Goal: Information Seeking & Learning: Find specific fact

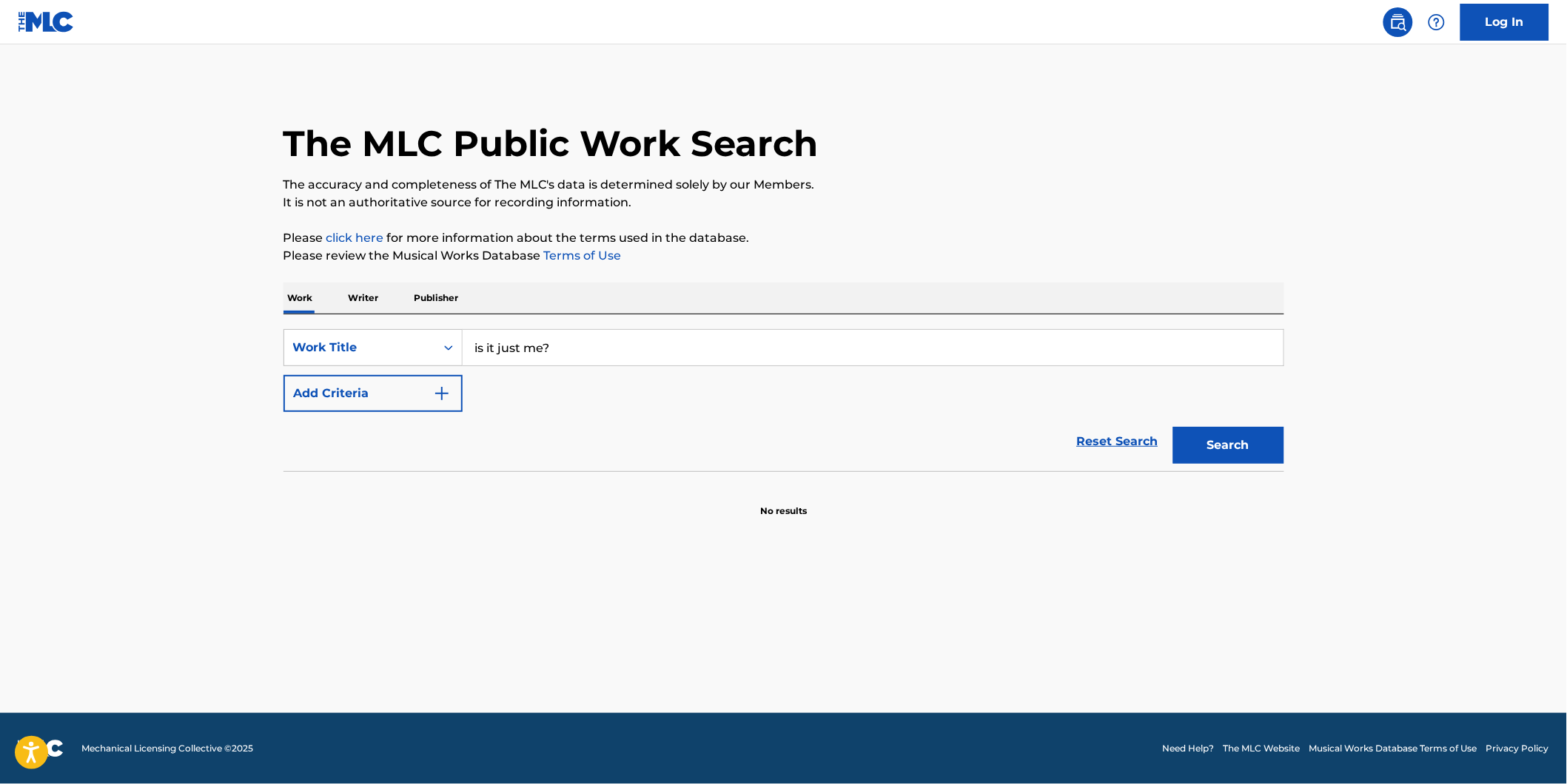
click at [400, 393] on button "Add Criteria" at bounding box center [373, 393] width 179 height 37
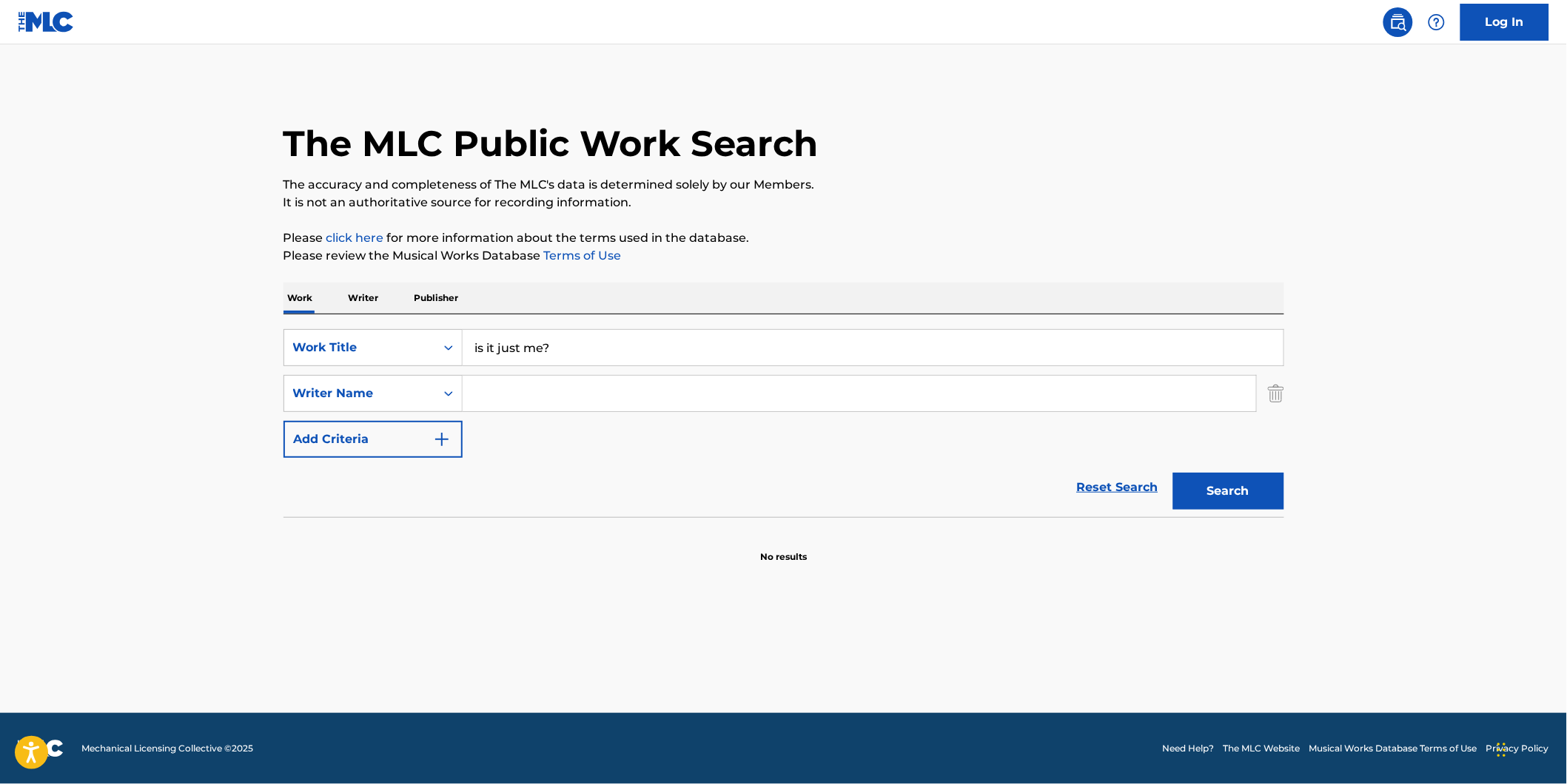
click at [535, 397] on input "Search Form" at bounding box center [859, 393] width 794 height 36
paste input "[PERSON_NAME]"
click at [1173, 472] on button "Search" at bounding box center [1229, 490] width 111 height 37
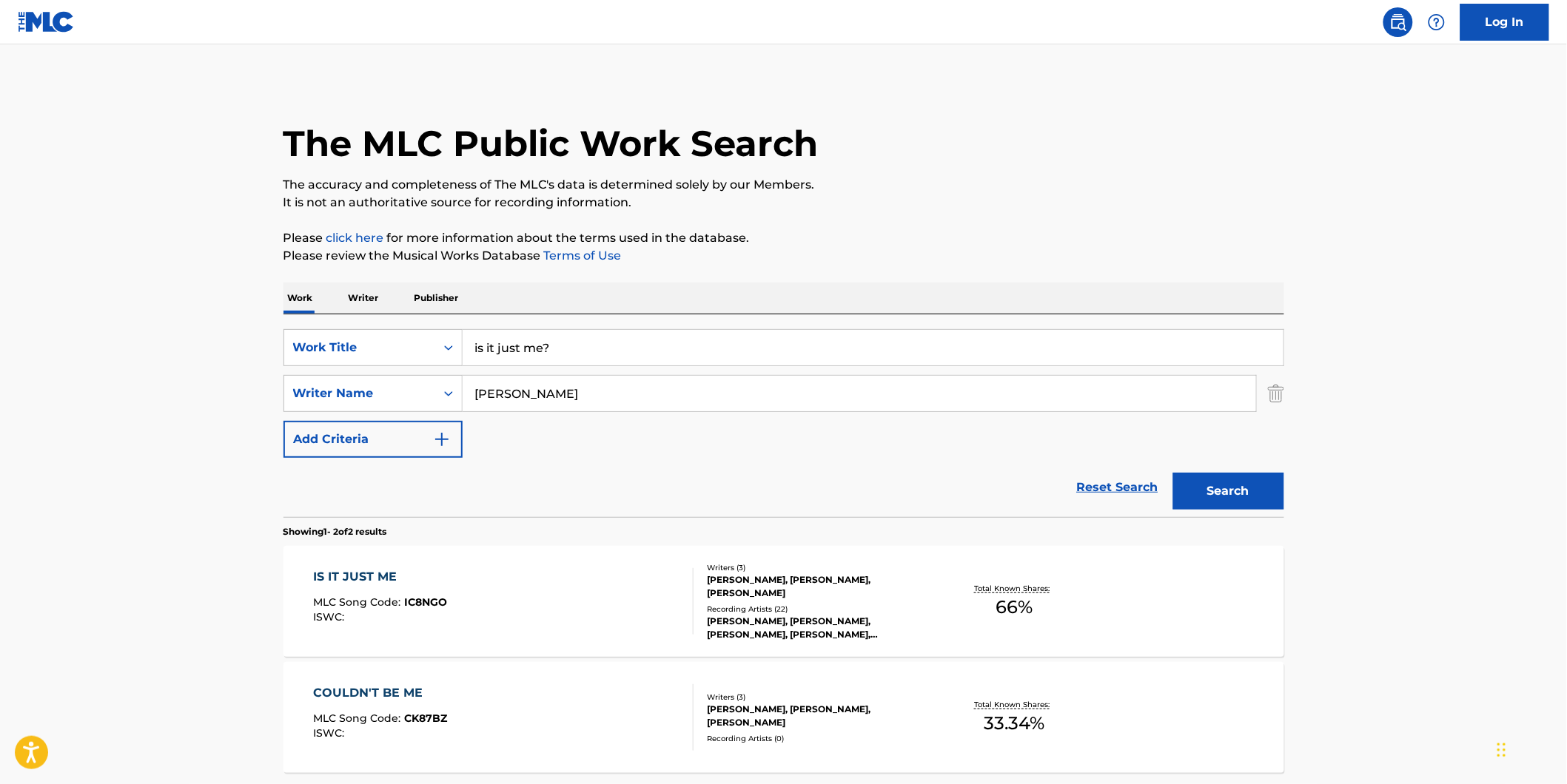
drag, startPoint x: 647, startPoint y: 380, endPoint x: 424, endPoint y: 419, distance: 226.4
click at [403, 416] on div "SearchWithCriteriaf82897fb-3e01-4401-9e65-2665b3b51e61 Work Title is it just me…" at bounding box center [784, 393] width 1001 height 129
paste input "[PERSON_NAME]"
click at [1173, 472] on button "Search" at bounding box center [1229, 490] width 111 height 37
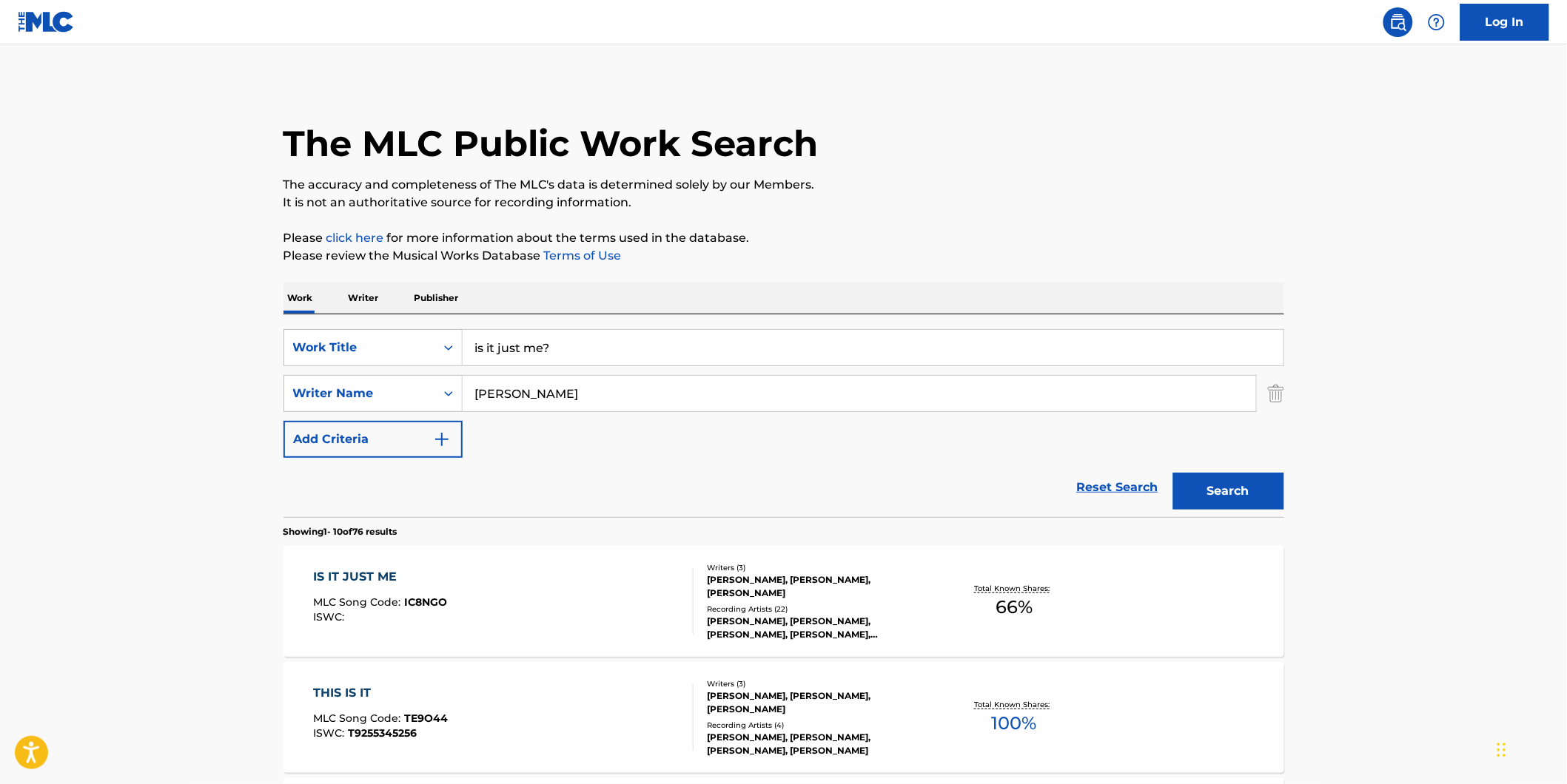
scroll to position [165, 0]
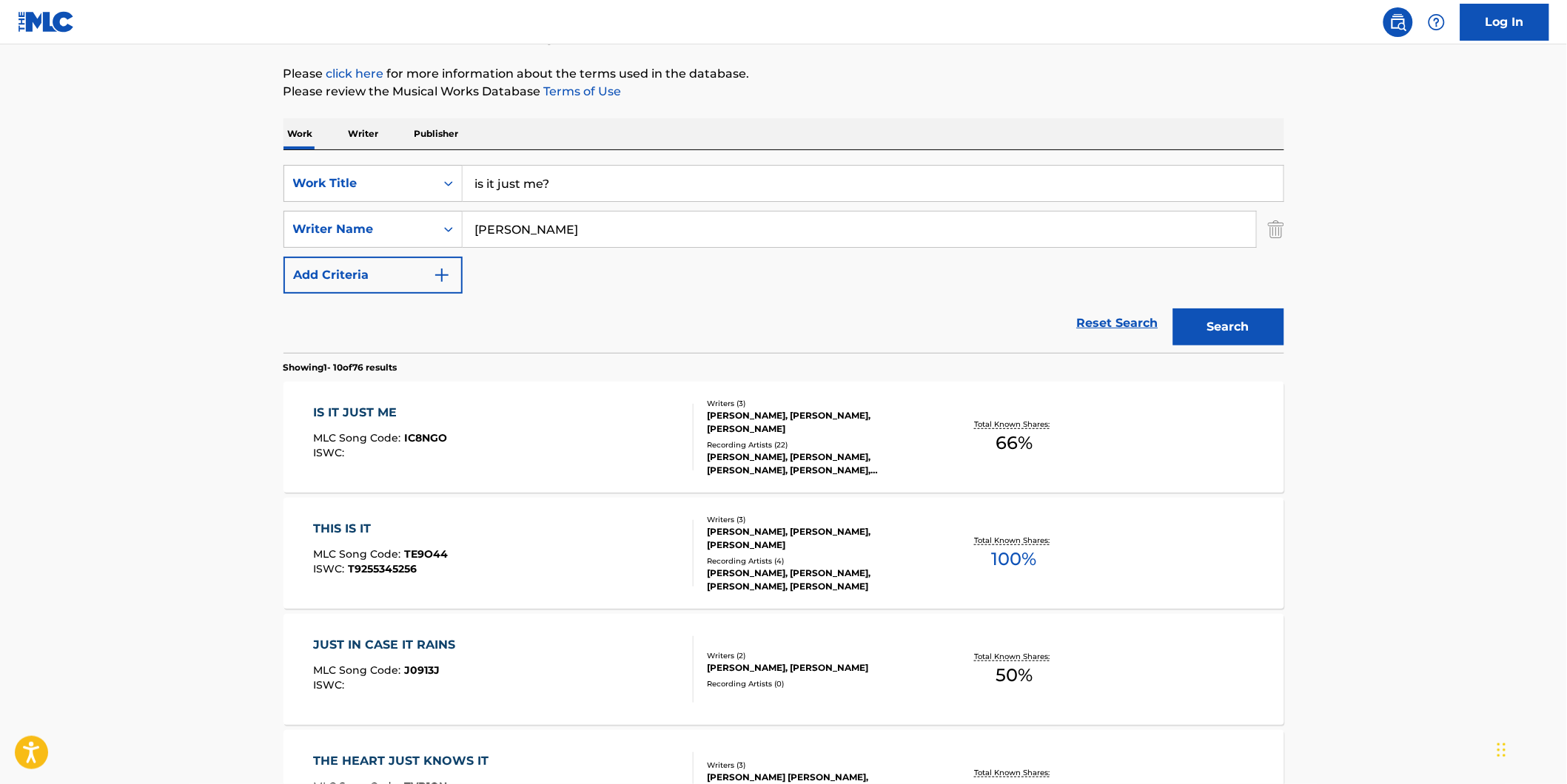
drag, startPoint x: 593, startPoint y: 222, endPoint x: 626, endPoint y: 270, distance: 58.2
click at [415, 256] on div "SearchWithCriteriaf82897fb-3e01-4401-9e65-2665b3b51e61 Work Title is it just me…" at bounding box center [784, 229] width 1001 height 129
paste input "[PERSON_NAME]"
click at [1173, 309] on button "Search" at bounding box center [1229, 327] width 111 height 37
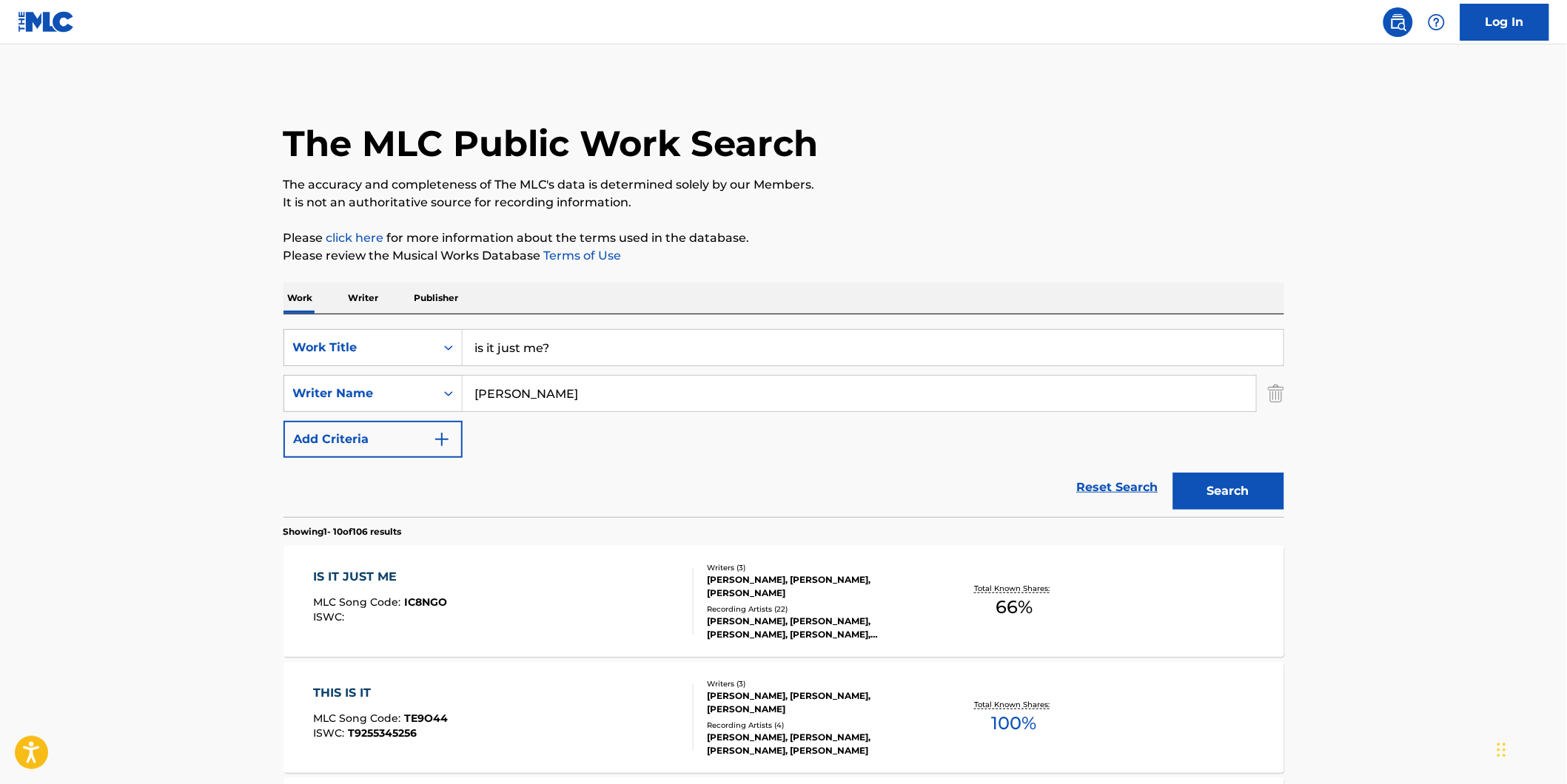
scroll to position [82, 0]
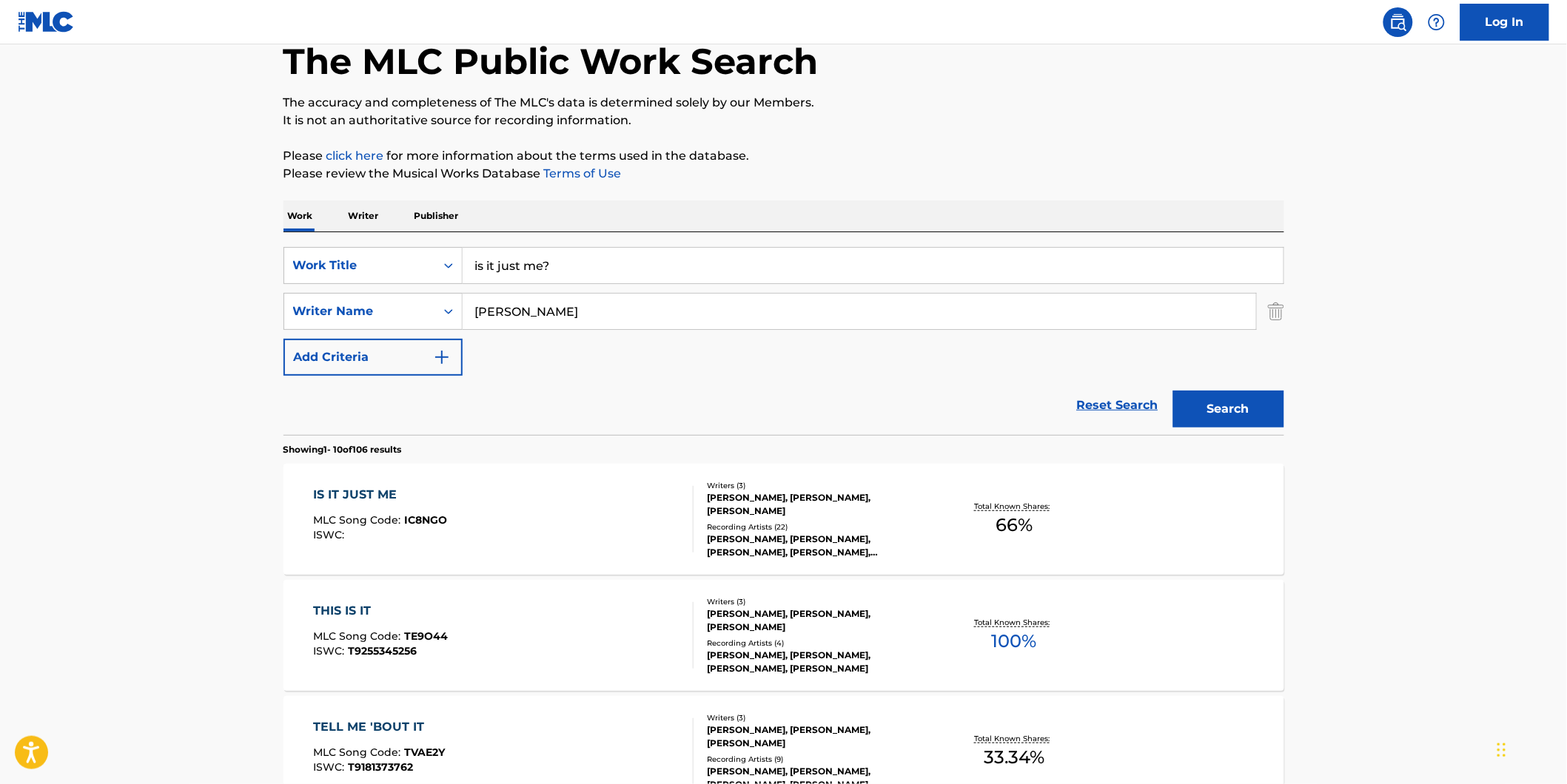
drag, startPoint x: 638, startPoint y: 315, endPoint x: 429, endPoint y: 376, distance: 217.7
click at [424, 372] on div "SearchWithCriteriaf82897fb-3e01-4401-9e65-2665b3b51e61 Work Title is it just me…" at bounding box center [784, 312] width 1001 height 129
paste input "[PERSON_NAME]"
type input "[PERSON_NAME]"
click at [1173, 391] on button "Search" at bounding box center [1229, 408] width 111 height 37
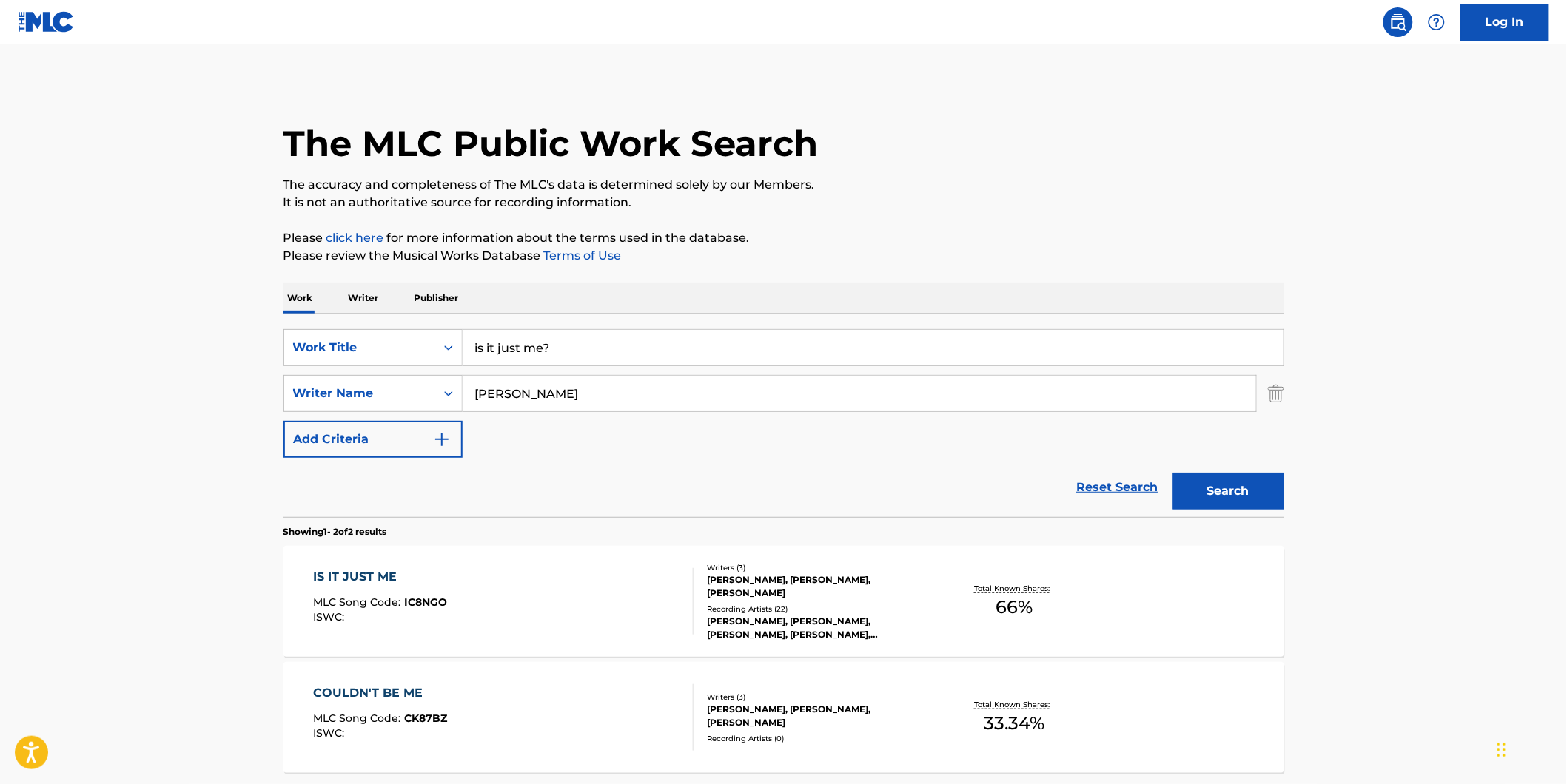
scroll to position [136, 0]
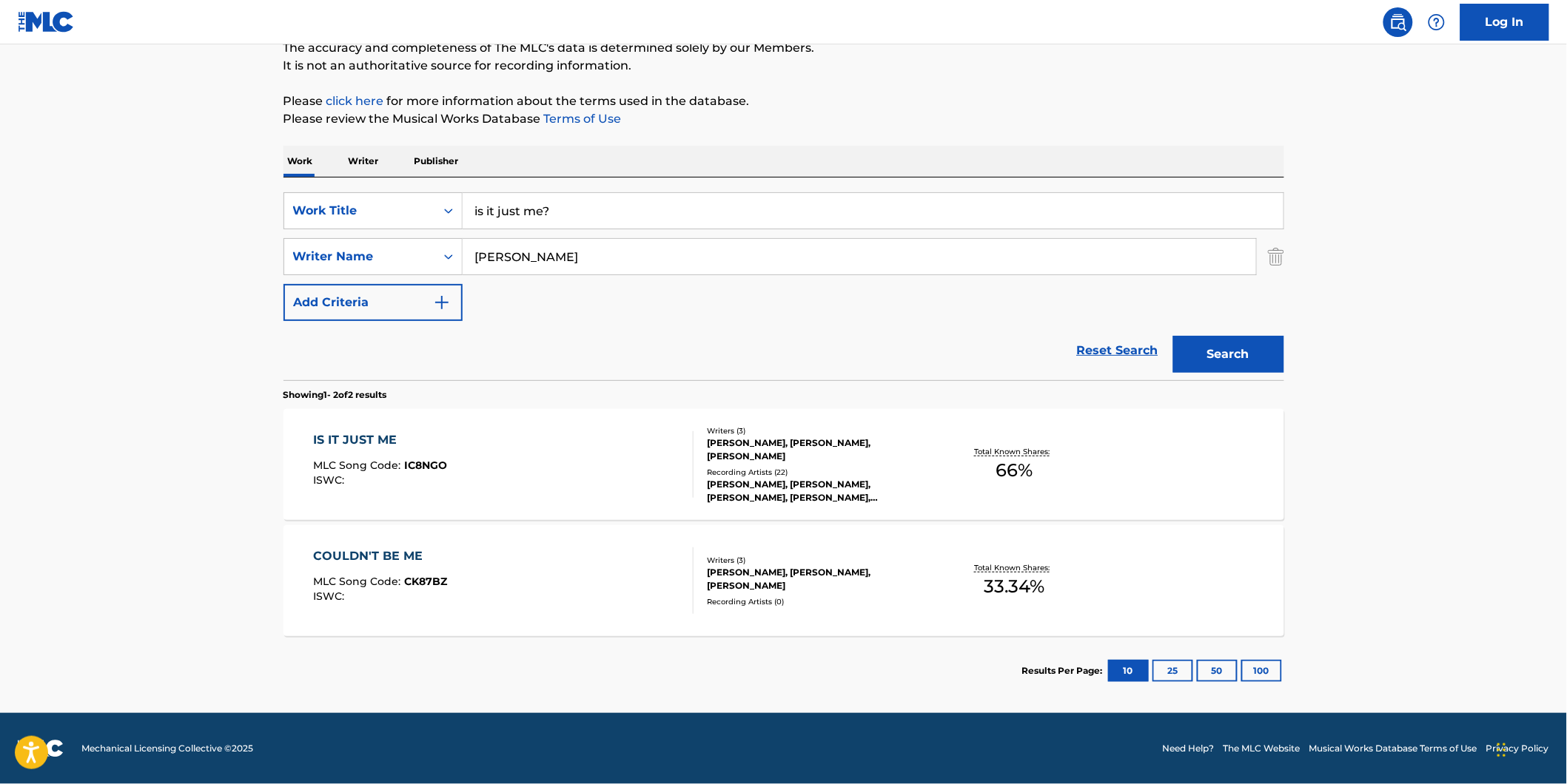
click at [452, 490] on div "IS IT JUST ME MLC Song Code : IC8NGO ISWC :" at bounding box center [504, 464] width 380 height 67
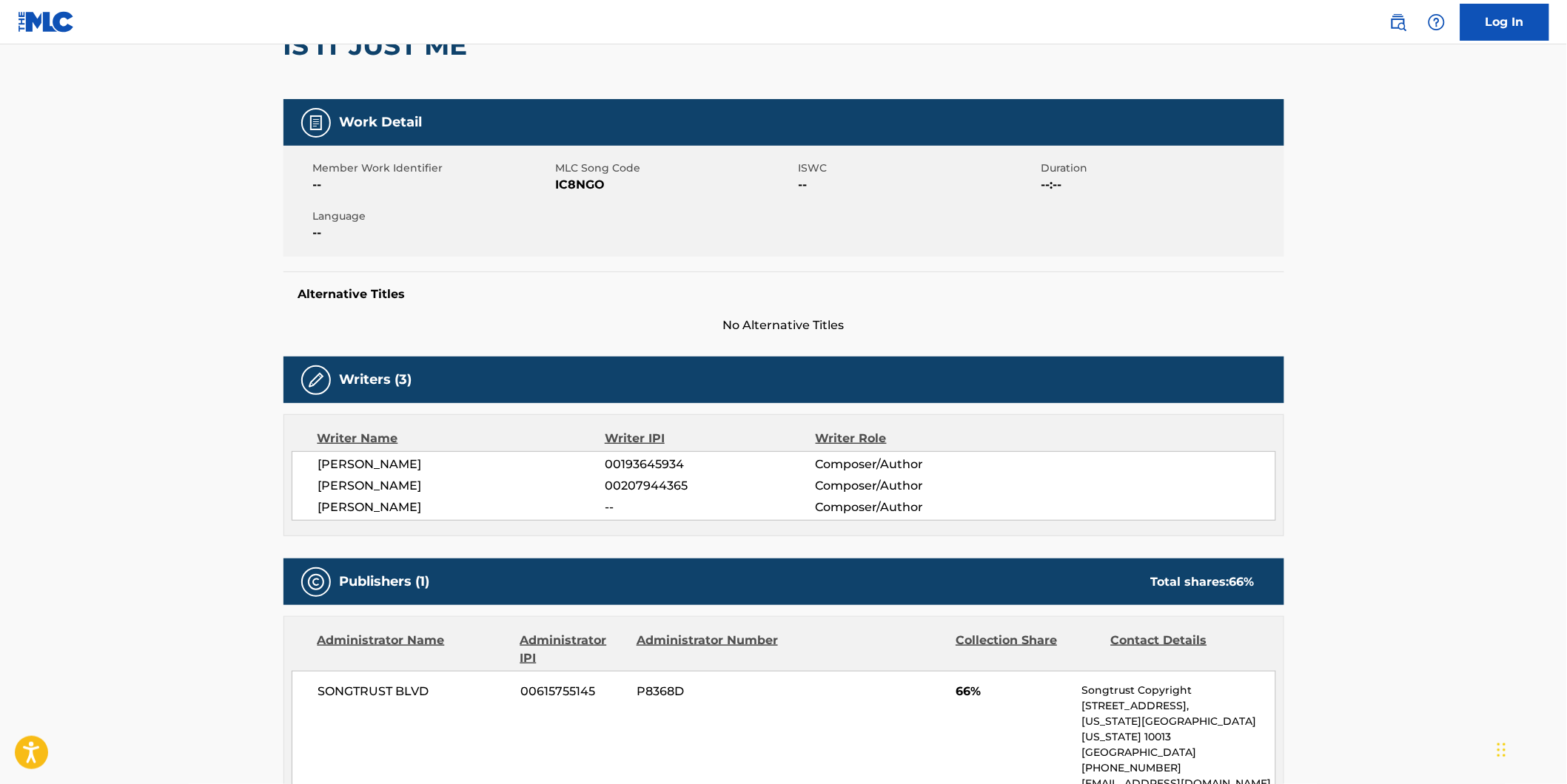
scroll to position [82, 0]
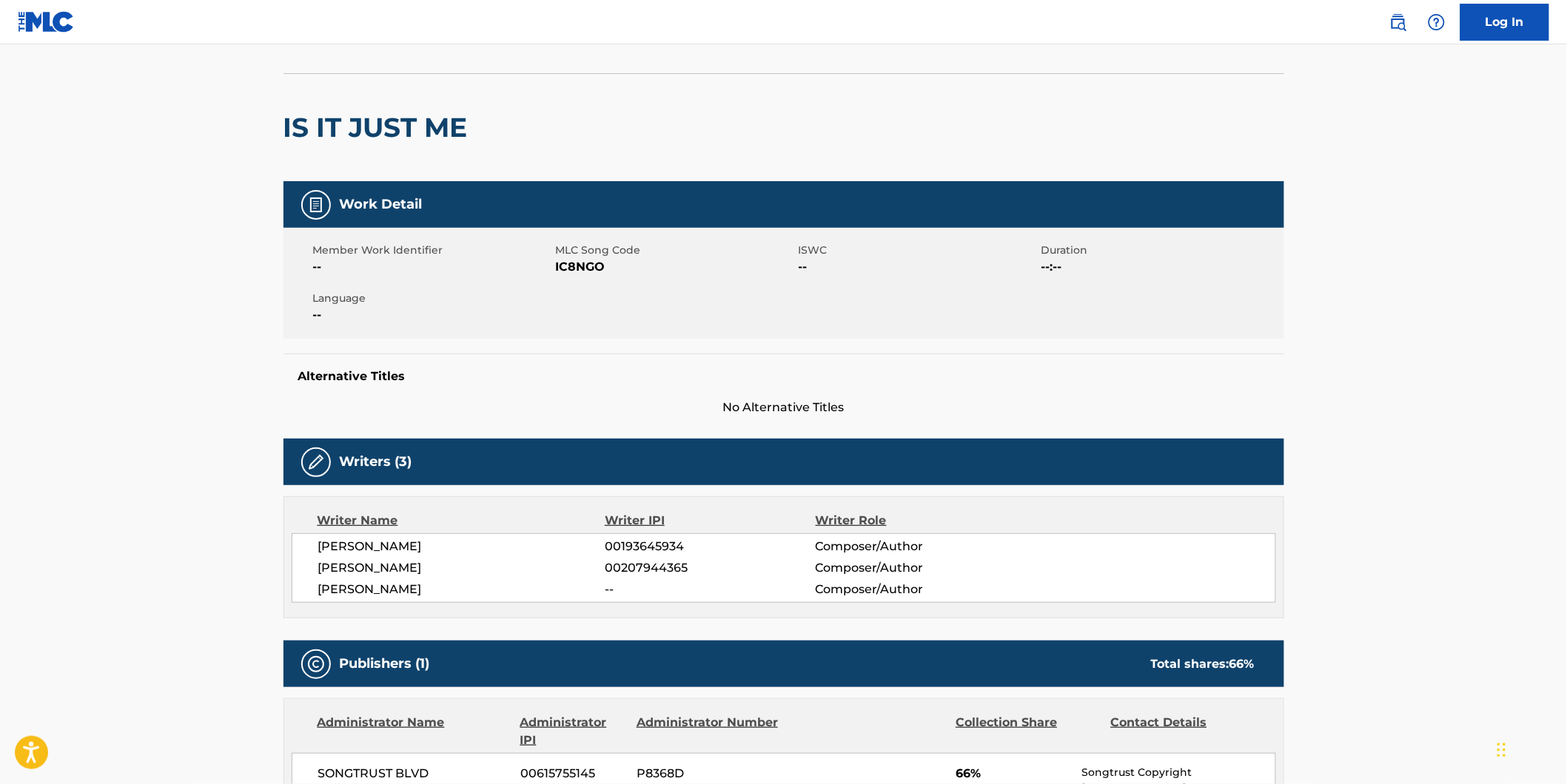
click at [578, 264] on span "IC8NGO" at bounding box center [675, 266] width 239 height 18
copy span "IC8NGO"
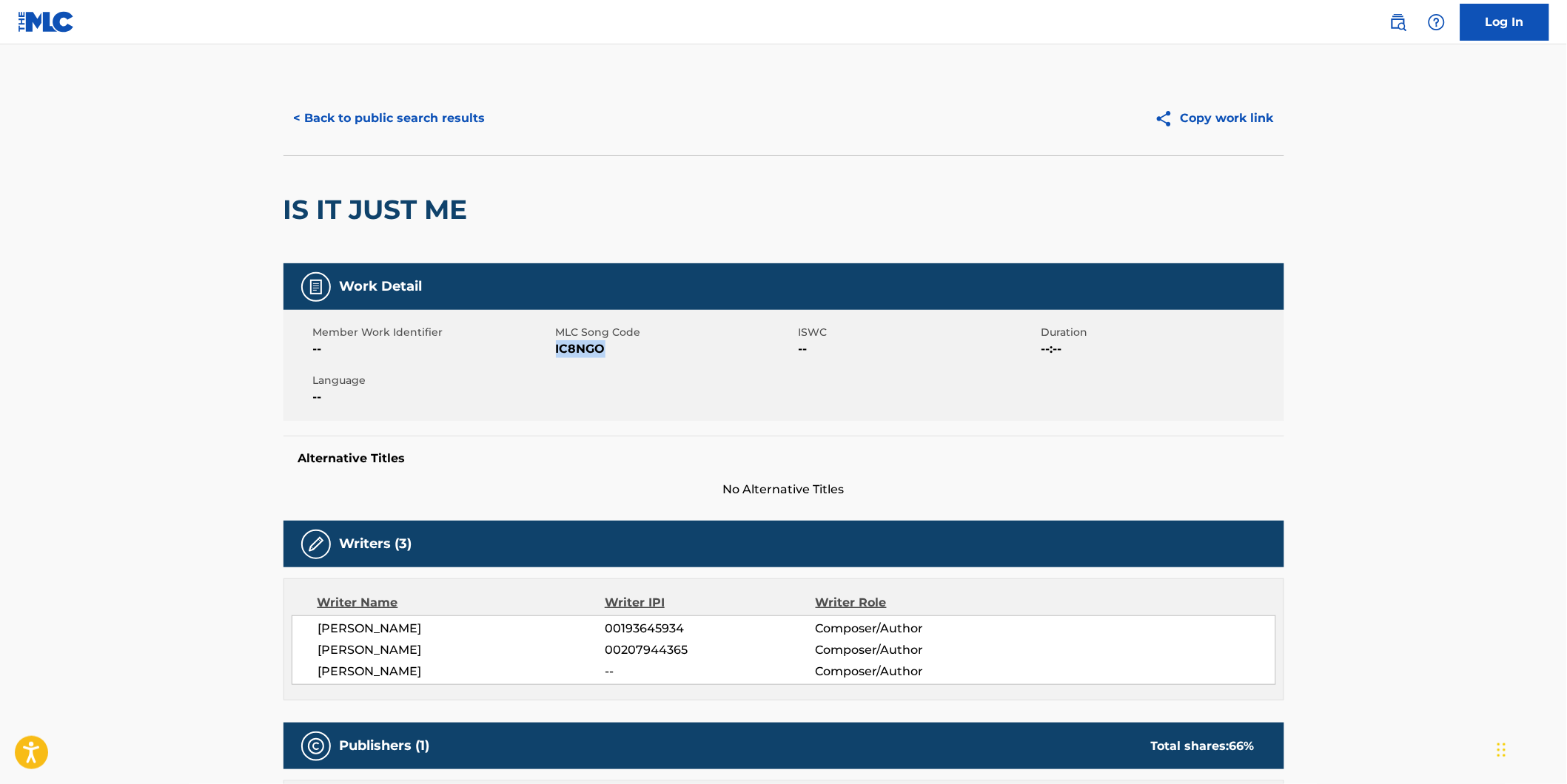
click at [323, 131] on button "< Back to public search results" at bounding box center [390, 118] width 213 height 37
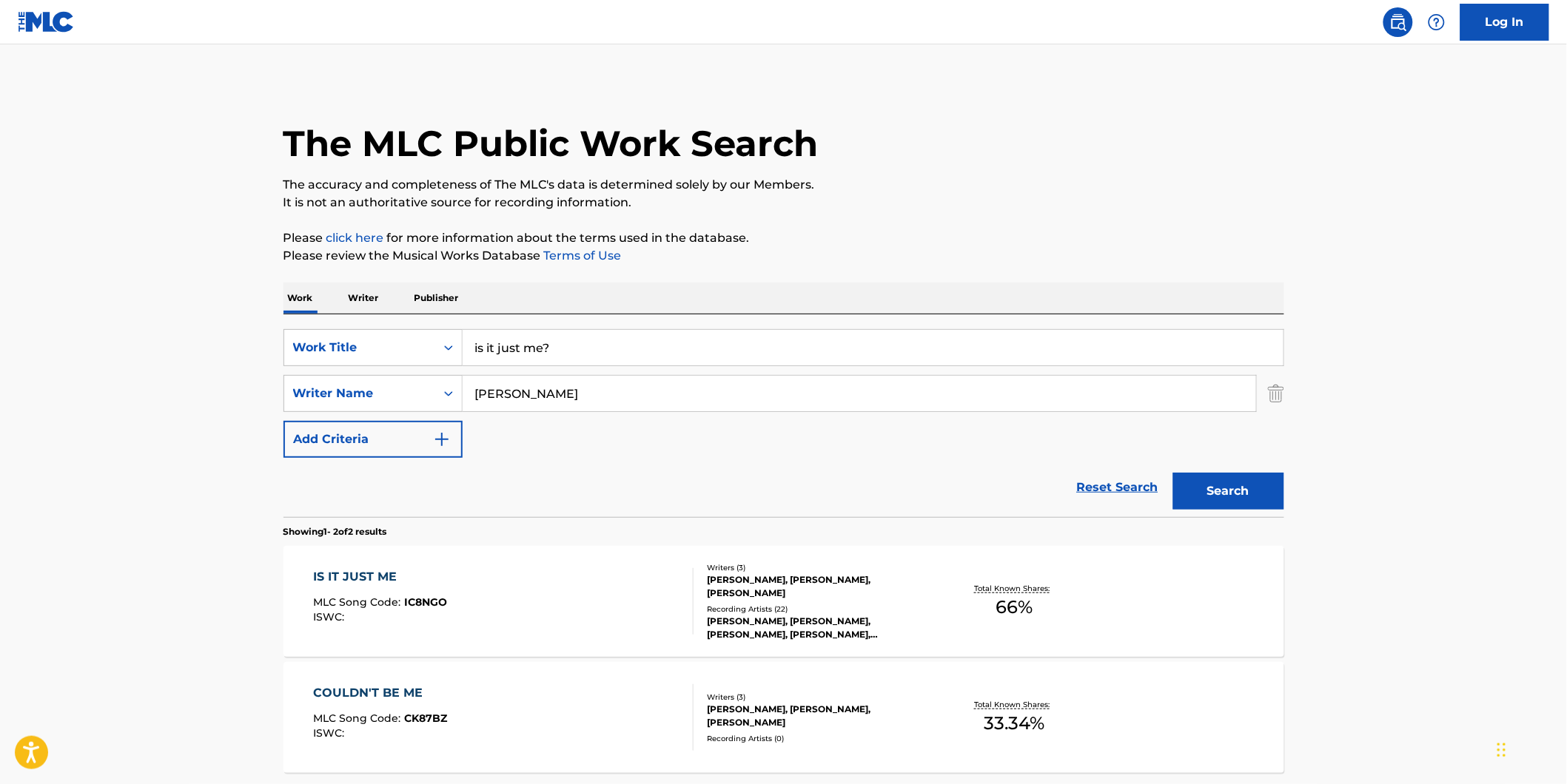
scroll to position [53, 0]
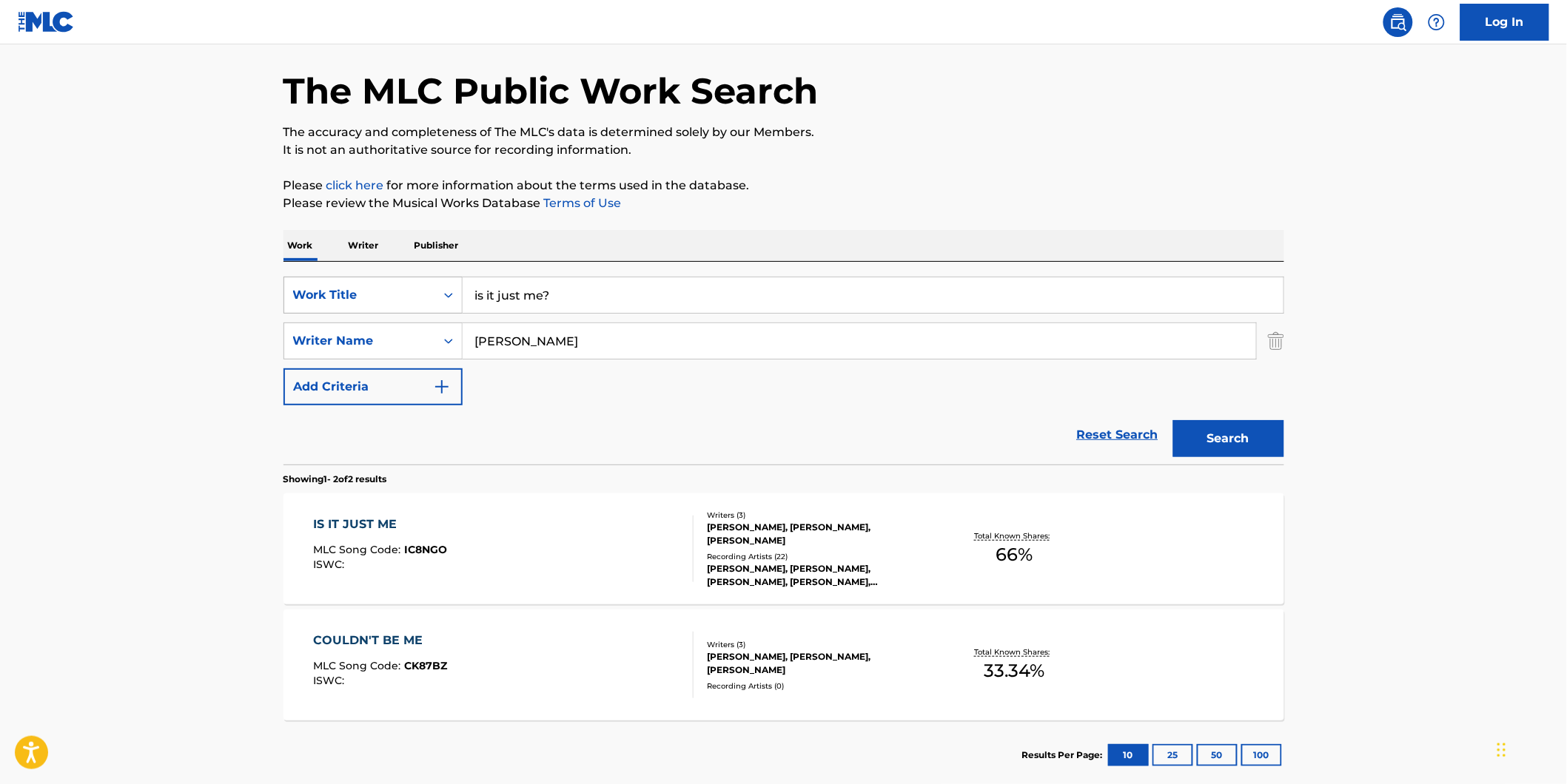
drag, startPoint x: 575, startPoint y: 289, endPoint x: 354, endPoint y: 302, distance: 221.4
click at [362, 299] on div "SearchWithCriteriaf82897fb-3e01-4401-9e65-2665b3b51e61 Work Title is it just me?" at bounding box center [784, 295] width 1001 height 37
paste input "Nothing Seems Right"
type input "Nothing Seems Right"
click at [159, 351] on main "The MLC Public Work Search The accuracy and completeness of The MLC's data is d…" at bounding box center [784, 394] width 1567 height 806
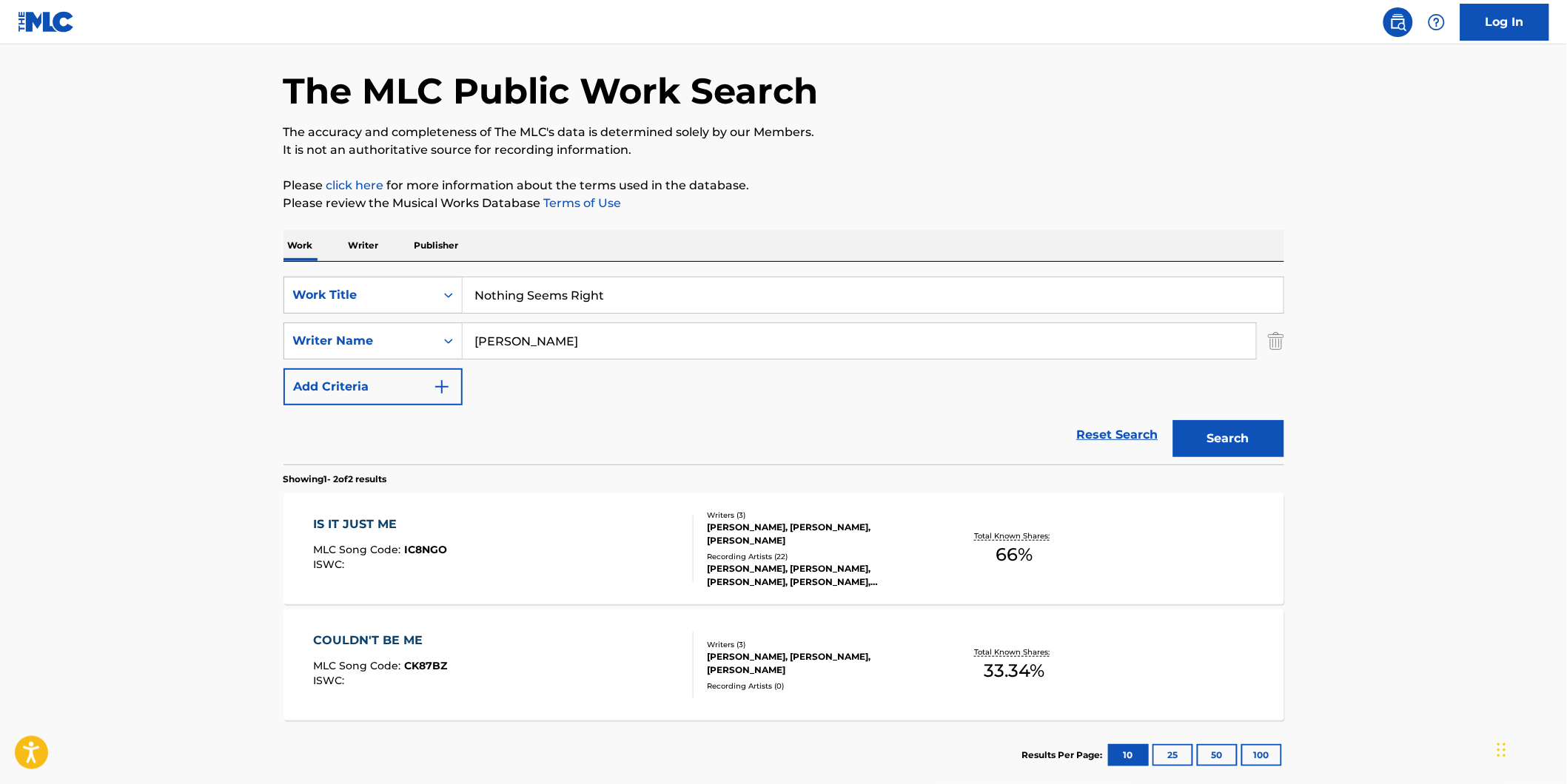
drag, startPoint x: 585, startPoint y: 344, endPoint x: 715, endPoint y: 408, distance: 144.9
click at [431, 363] on div "SearchWithCriteriaf82897fb-3e01-4401-9e65-2665b3b51e61 Work Title Nothing Seems…" at bounding box center [784, 341] width 1001 height 129
paste input "Dyscarnate"
click at [1173, 421] on button "Search" at bounding box center [1229, 439] width 111 height 37
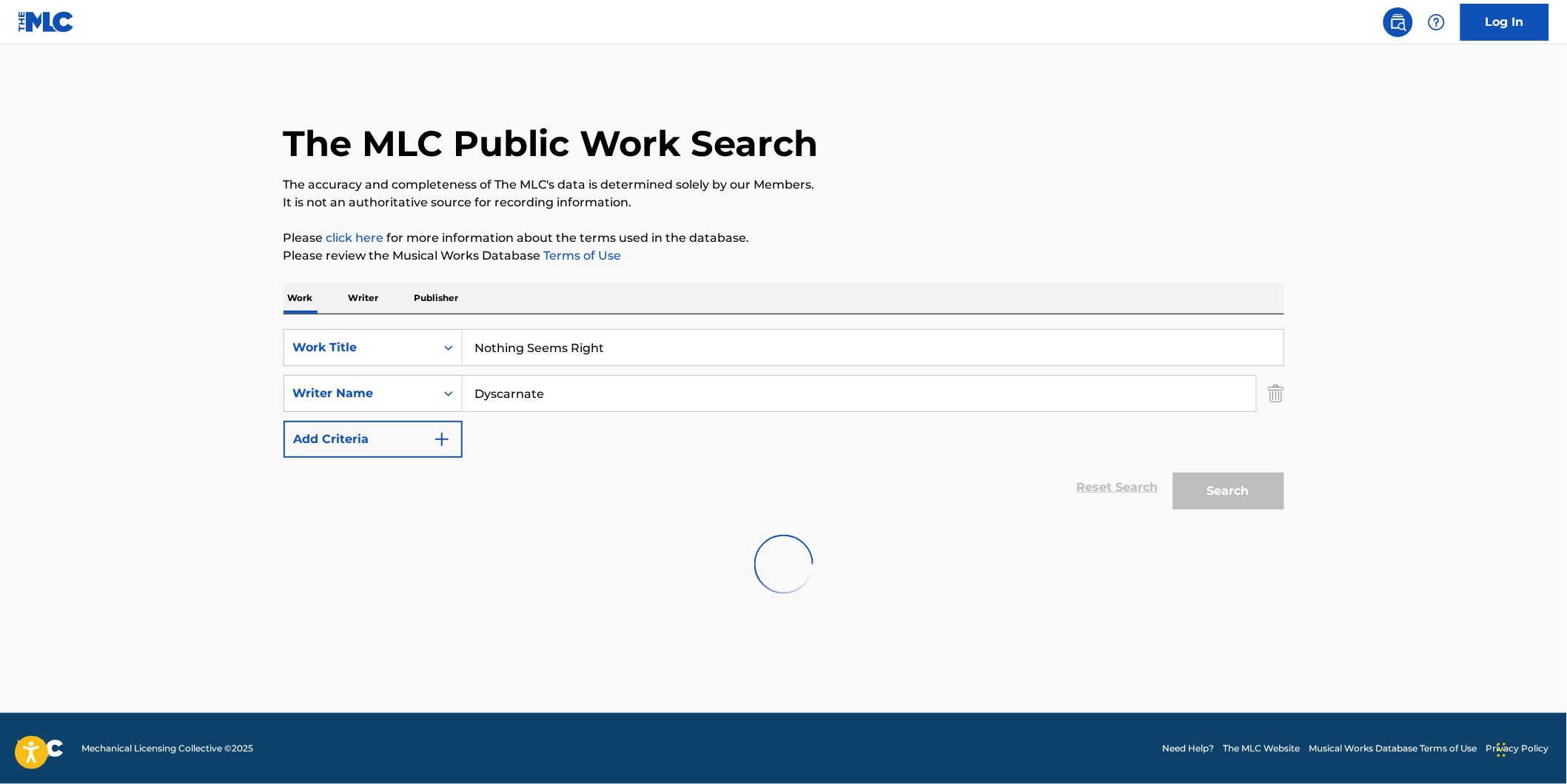
scroll to position [0, 0]
drag, startPoint x: 587, startPoint y: 393, endPoint x: 913, endPoint y: 427, distance: 327.8
click at [376, 402] on div "SearchWithCriteria994fd817-0827-4820-97f0-1ce4740bf2e5 Writer Name Dyscarnate" at bounding box center [784, 393] width 1001 height 37
paste input "[PERSON_NAME]"
click at [1173, 472] on button "Search" at bounding box center [1229, 490] width 111 height 37
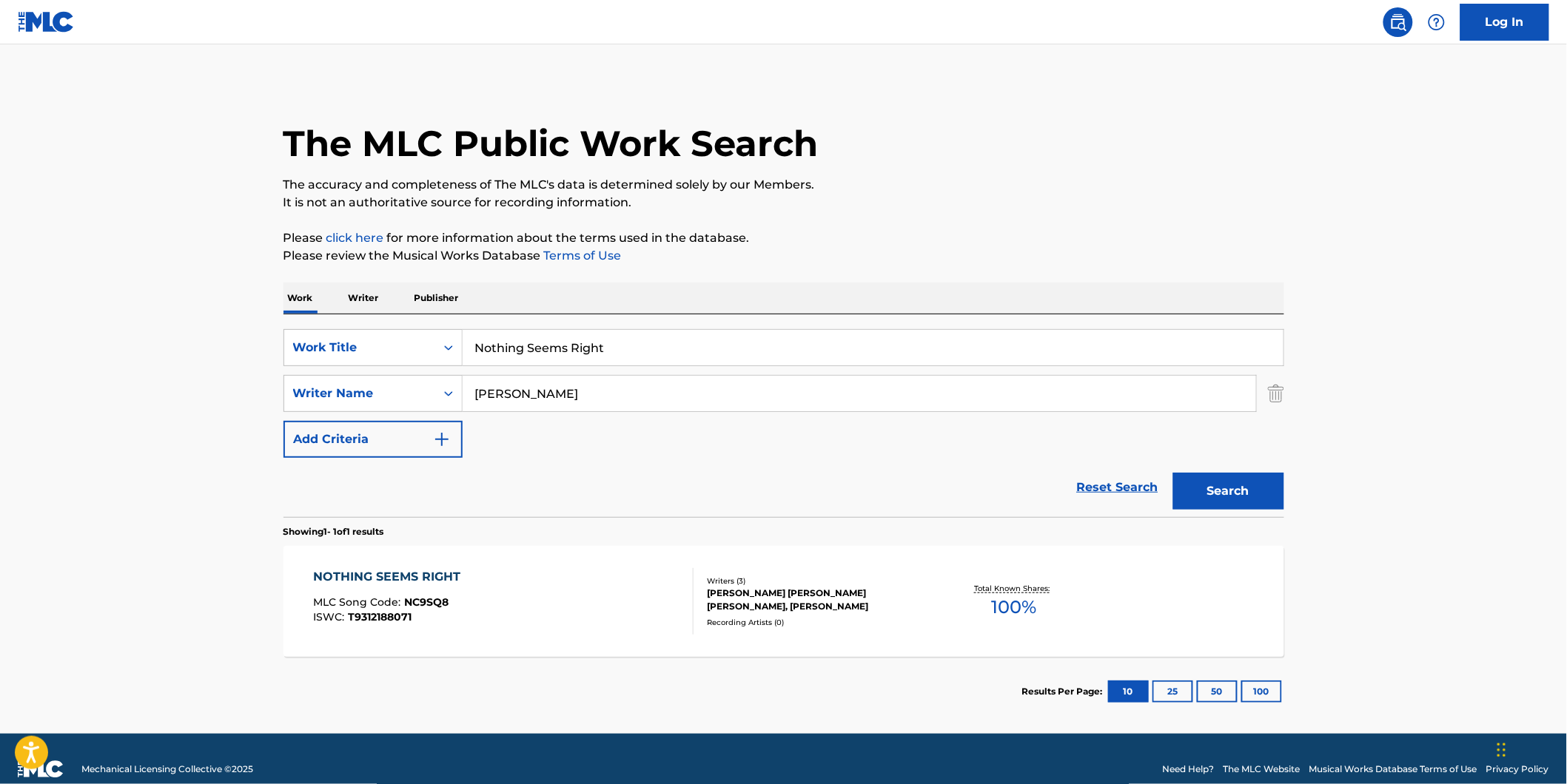
drag, startPoint x: 686, startPoint y: 402, endPoint x: 609, endPoint y: 483, distance: 111.8
click at [431, 462] on form "SearchWithCriteriaf82897fb-3e01-4401-9e65-2665b3b51e61 Work Title Nothing Seems…" at bounding box center [784, 424] width 1001 height 188
paste input "[PERSON_NAME]"
click at [1173, 472] on button "Search" at bounding box center [1229, 490] width 111 height 37
drag, startPoint x: 669, startPoint y: 392, endPoint x: 597, endPoint y: 445, distance: 89.4
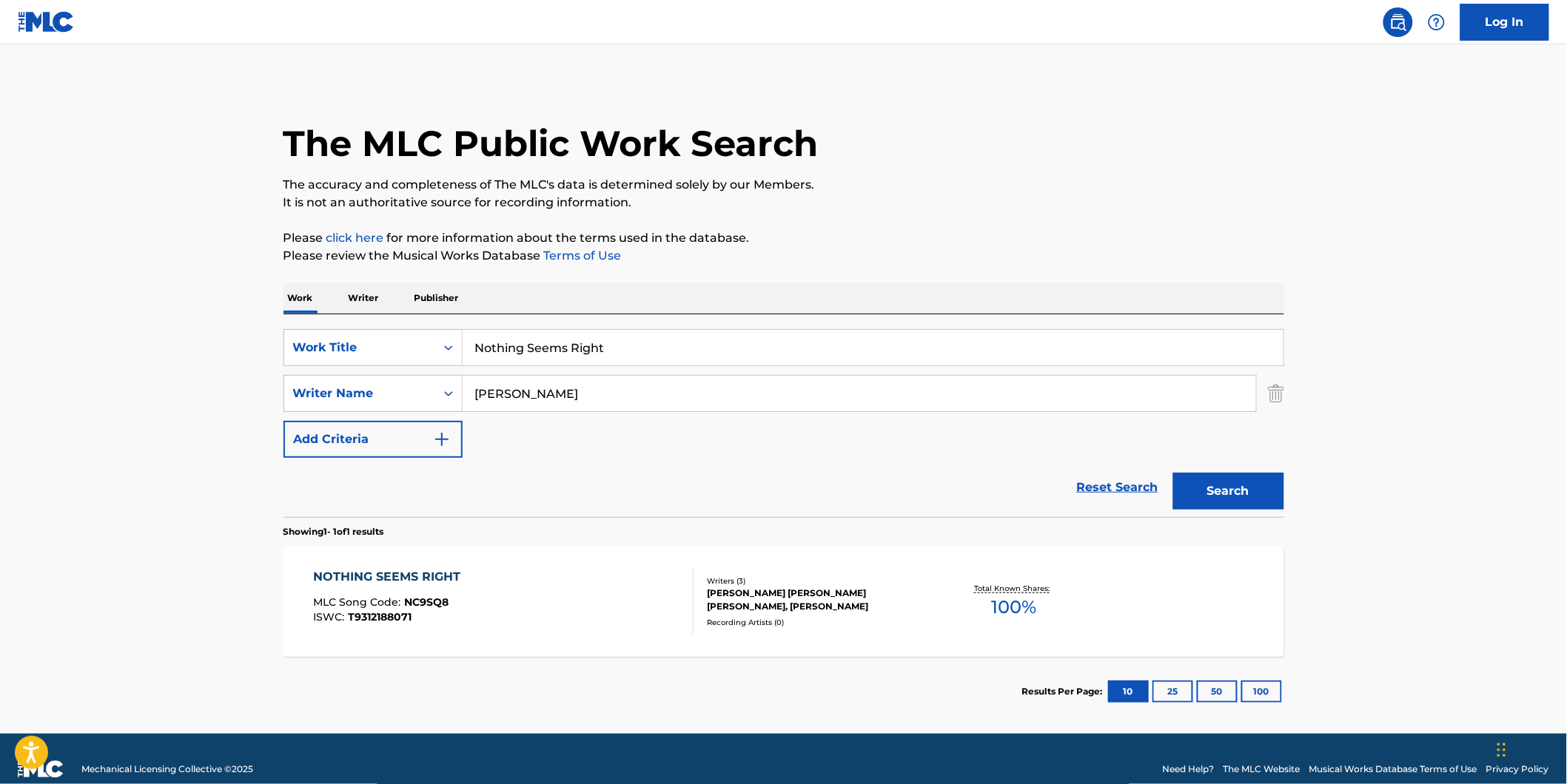
click at [448, 431] on div "SearchWithCriteriaf82897fb-3e01-4401-9e65-2665b3b51e61 Work Title Nothing Seems…" at bounding box center [784, 393] width 1001 height 129
paste input "[PERSON_NAME]"
type input "[PERSON_NAME]"
click at [1173, 472] on button "Search" at bounding box center [1229, 490] width 111 height 37
click at [477, 596] on div "NOTHING SEEMS RIGHT MLC Song Code : NC9SQ8 ISWC : T9312188071" at bounding box center [504, 601] width 380 height 67
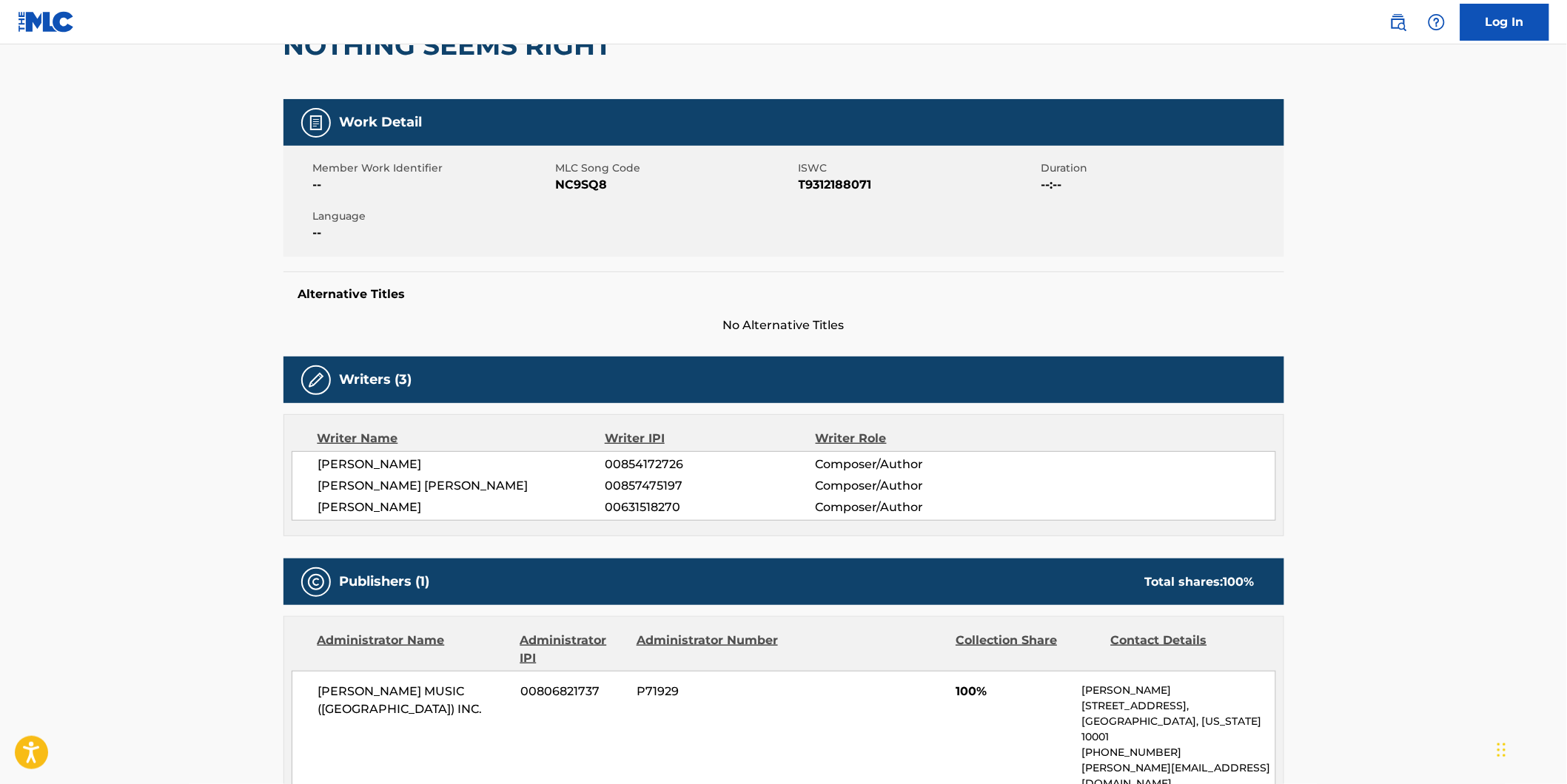
scroll to position [82, 0]
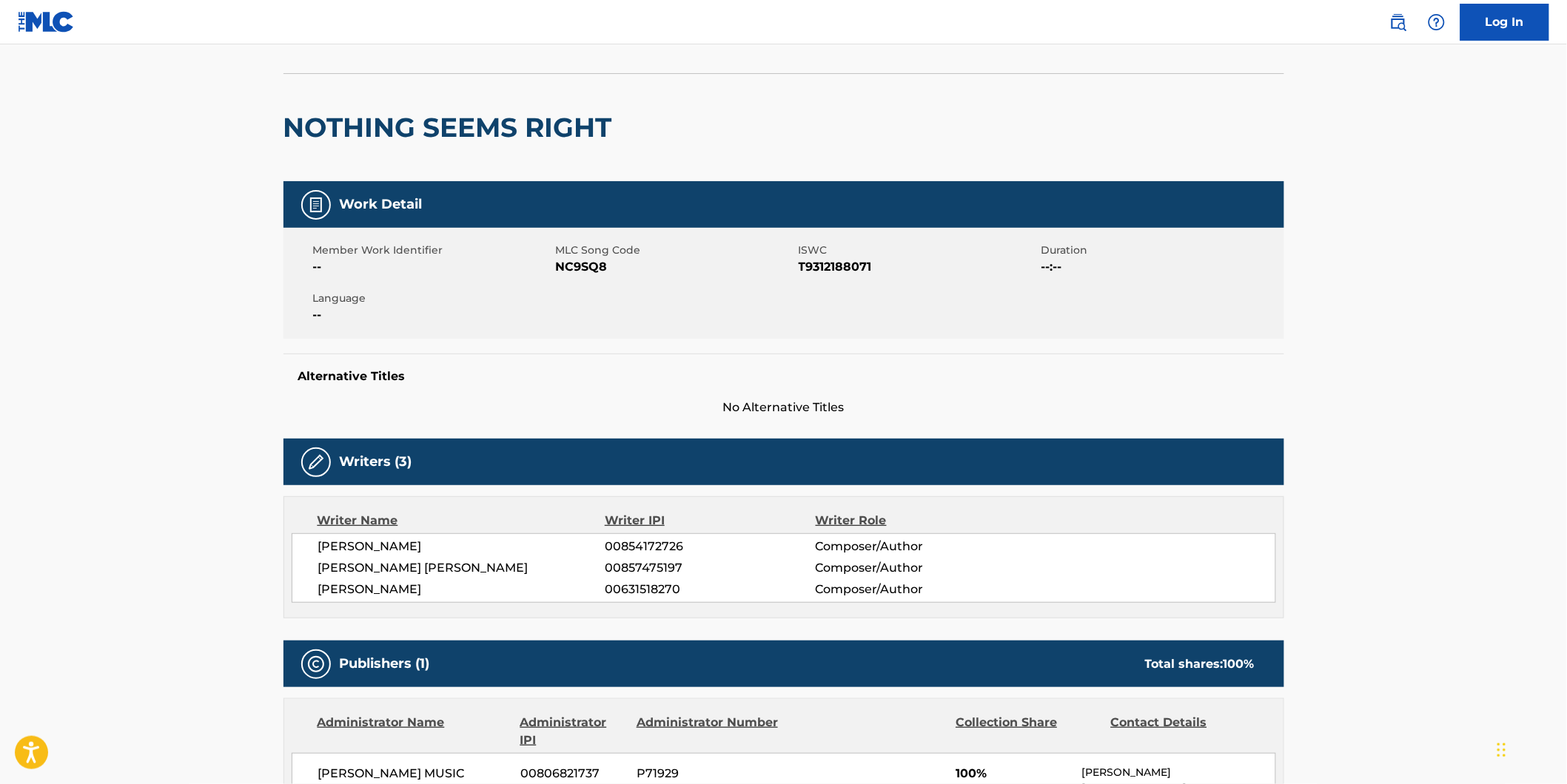
click at [577, 264] on span "NC9SQ8" at bounding box center [675, 266] width 239 height 18
copy span "NC9SQ8"
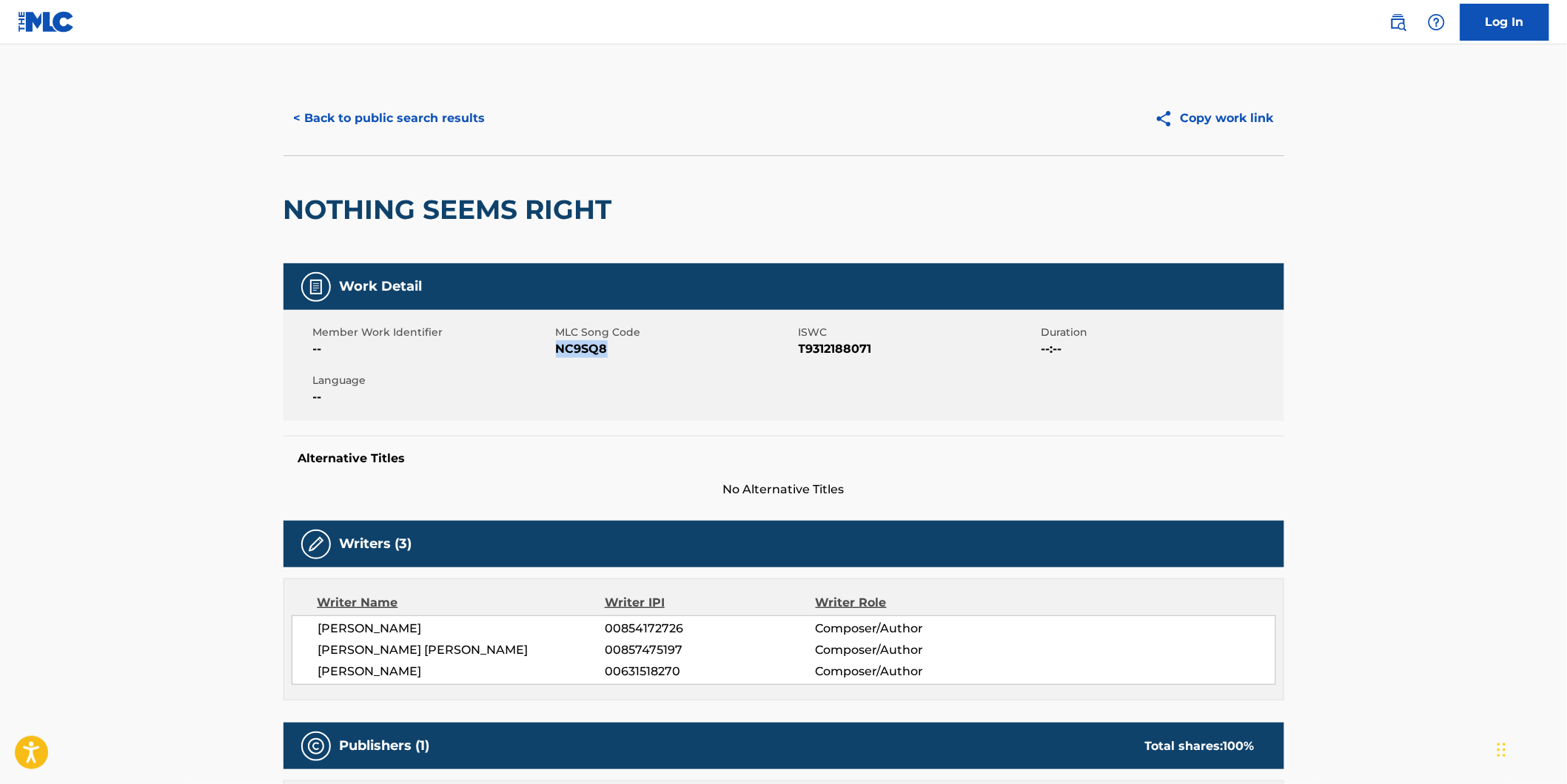
click at [443, 121] on button "< Back to public search results" at bounding box center [390, 118] width 213 height 37
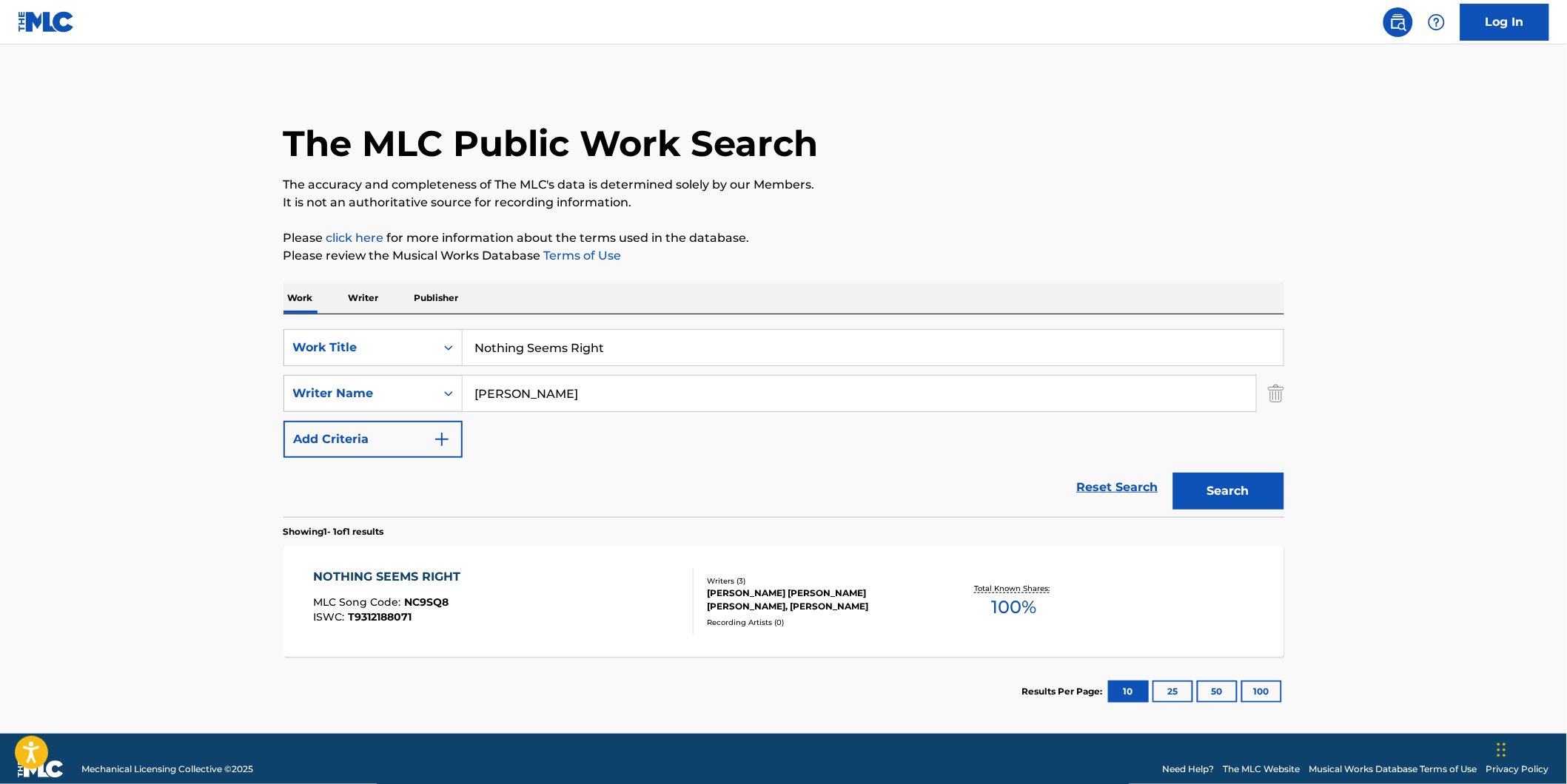
drag, startPoint x: 697, startPoint y: 341, endPoint x: 11, endPoint y: 379, distance: 687.1
click at [85, 368] on main "The MLC Public Work Search The accuracy and completeness of The MLC's data is d…" at bounding box center [784, 389] width 1567 height 690
paste input "Komuso"
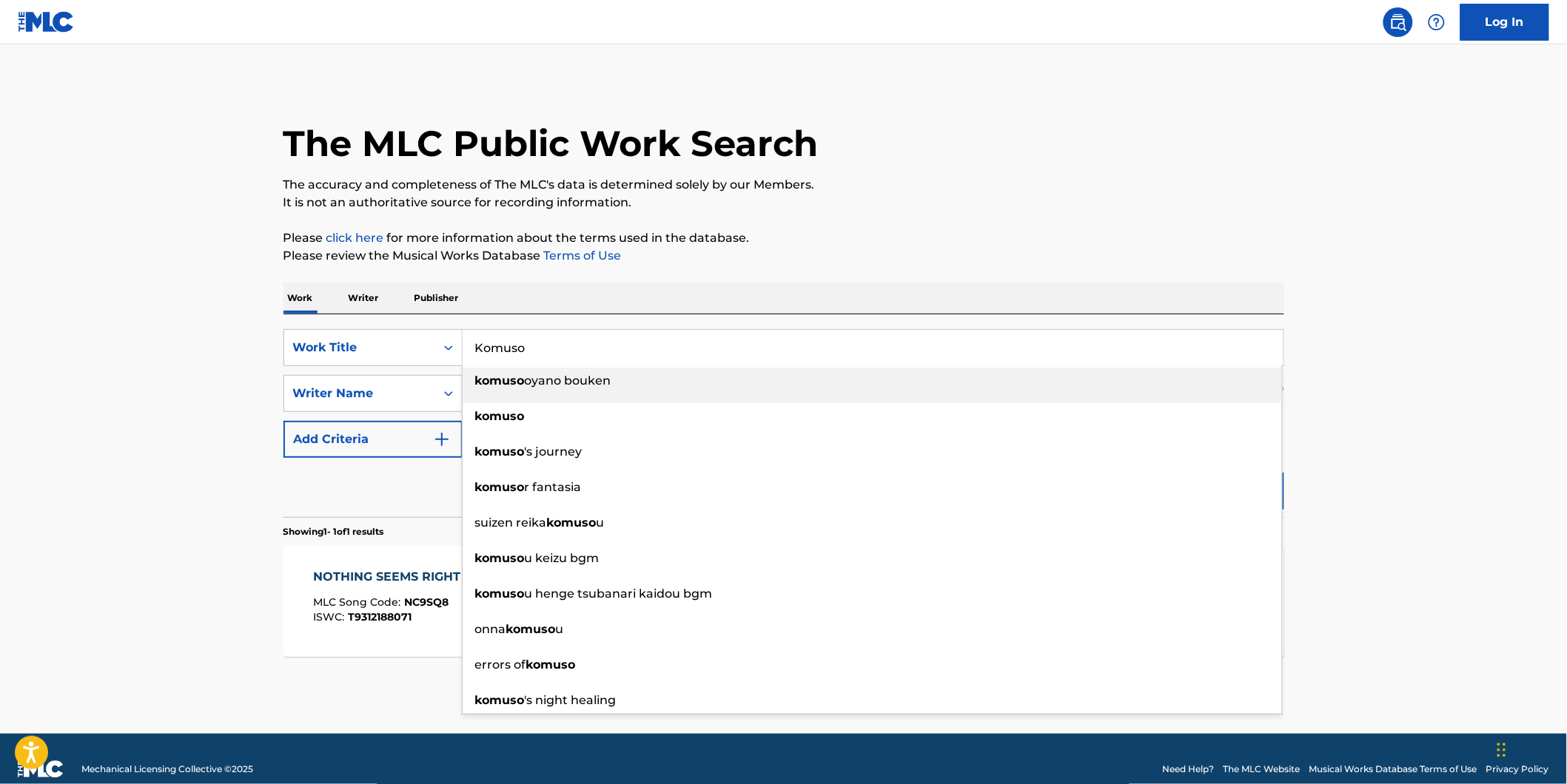
type input "Komuso"
click at [13, 379] on main "The MLC Public Work Search The accuracy and completeness of The MLC's data is d…" at bounding box center [784, 389] width 1567 height 690
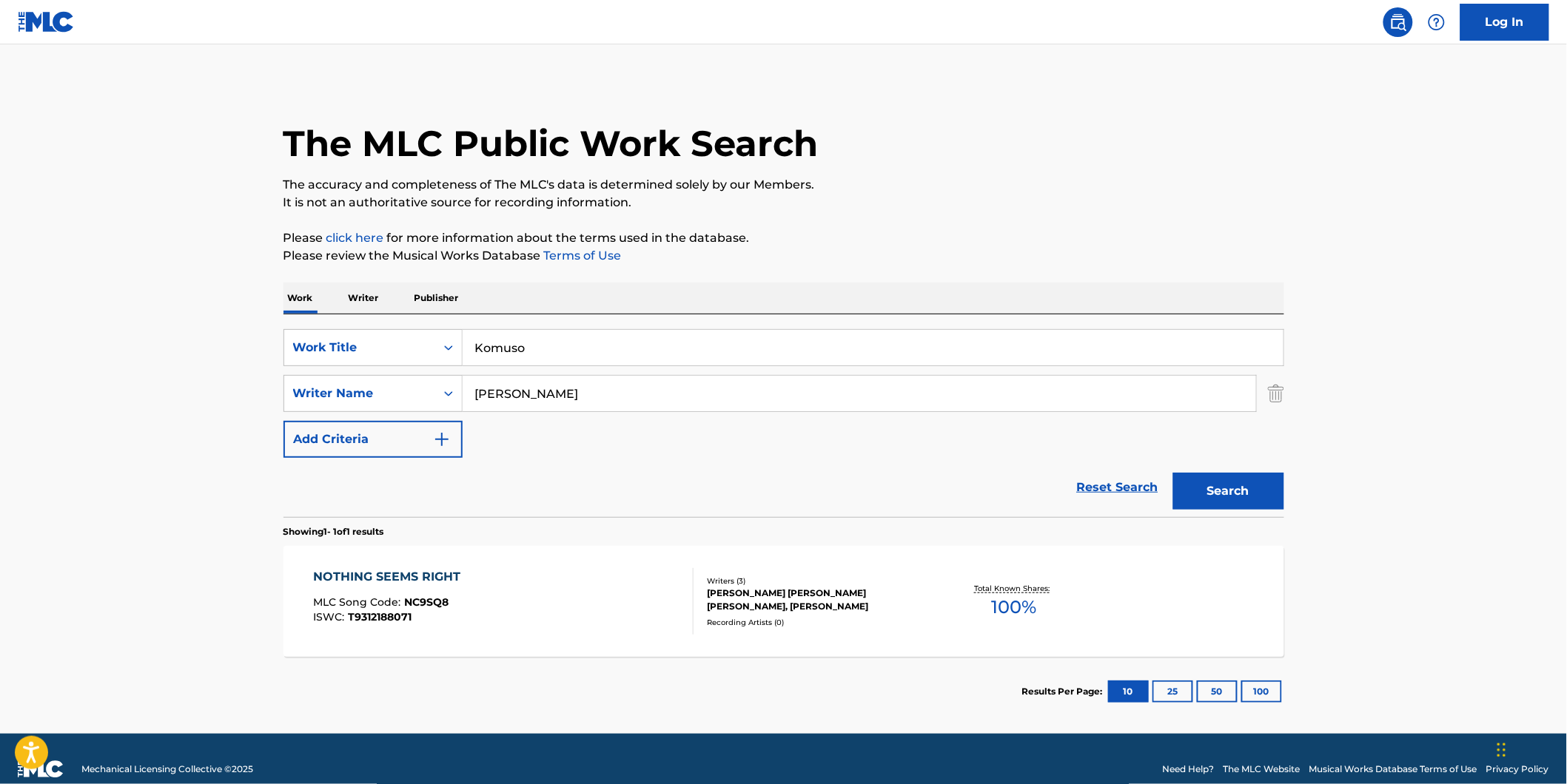
drag, startPoint x: 594, startPoint y: 391, endPoint x: 655, endPoint y: 422, distance: 68.4
click at [456, 401] on div "SearchWithCriteria994fd817-0827-4820-97f0-1ce4740bf2e5 Writer Name [PERSON_NAME]" at bounding box center [784, 393] width 1001 height 37
paste input "Massage Tribe"
click at [1173, 472] on button "Search" at bounding box center [1229, 490] width 111 height 37
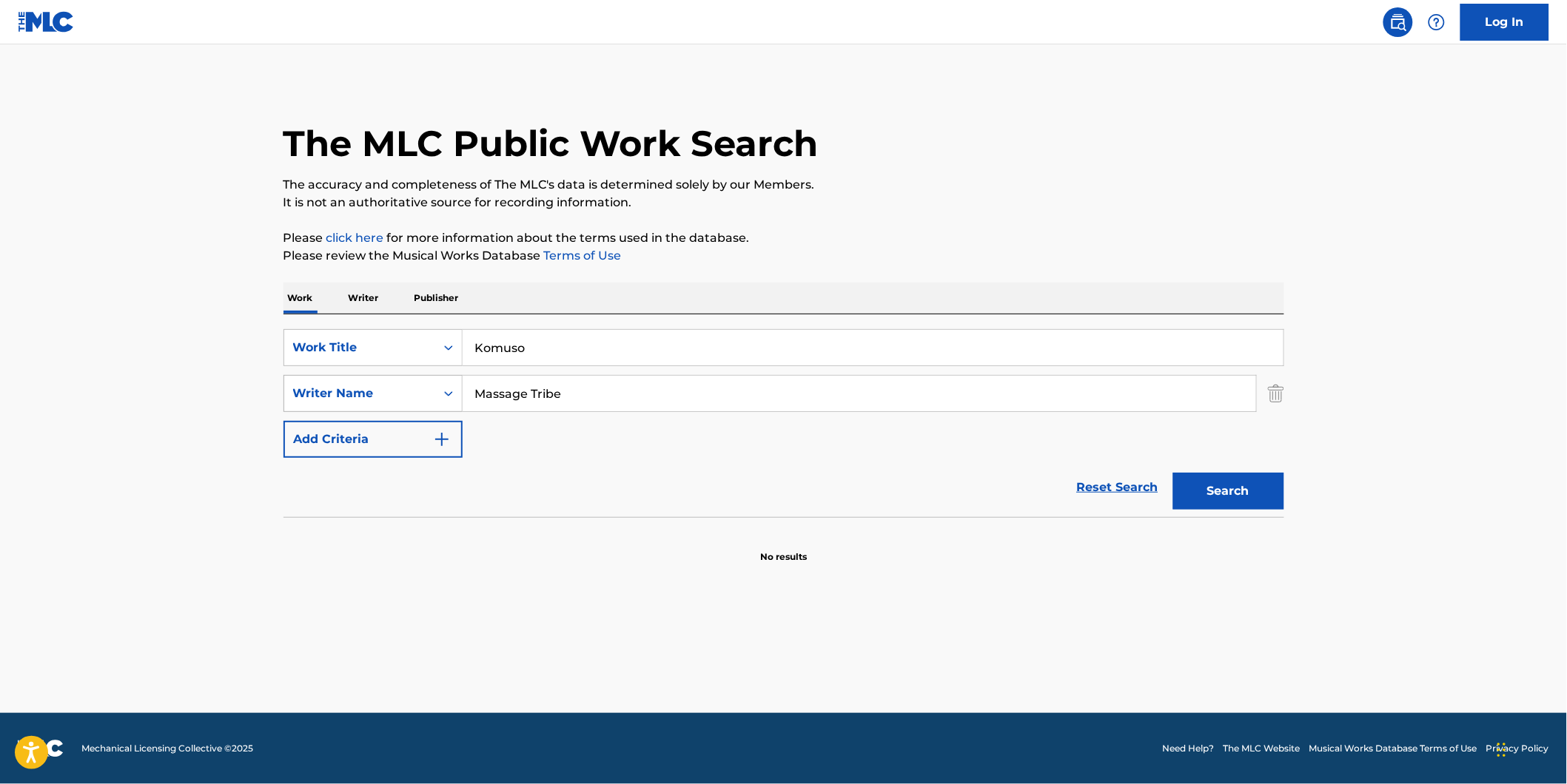
drag, startPoint x: 576, startPoint y: 400, endPoint x: 638, endPoint y: 393, distance: 62.4
click at [408, 400] on div "SearchWithCriteria994fd817-0827-4820-97f0-1ce4740bf2e5 Writer Name Massage Tribe" at bounding box center [784, 393] width 1001 height 37
paste input "[PERSON_NAME] [PERSON_NAME]"
type input "[PERSON_NAME] [PERSON_NAME]"
click at [1173, 472] on button "Search" at bounding box center [1229, 490] width 111 height 37
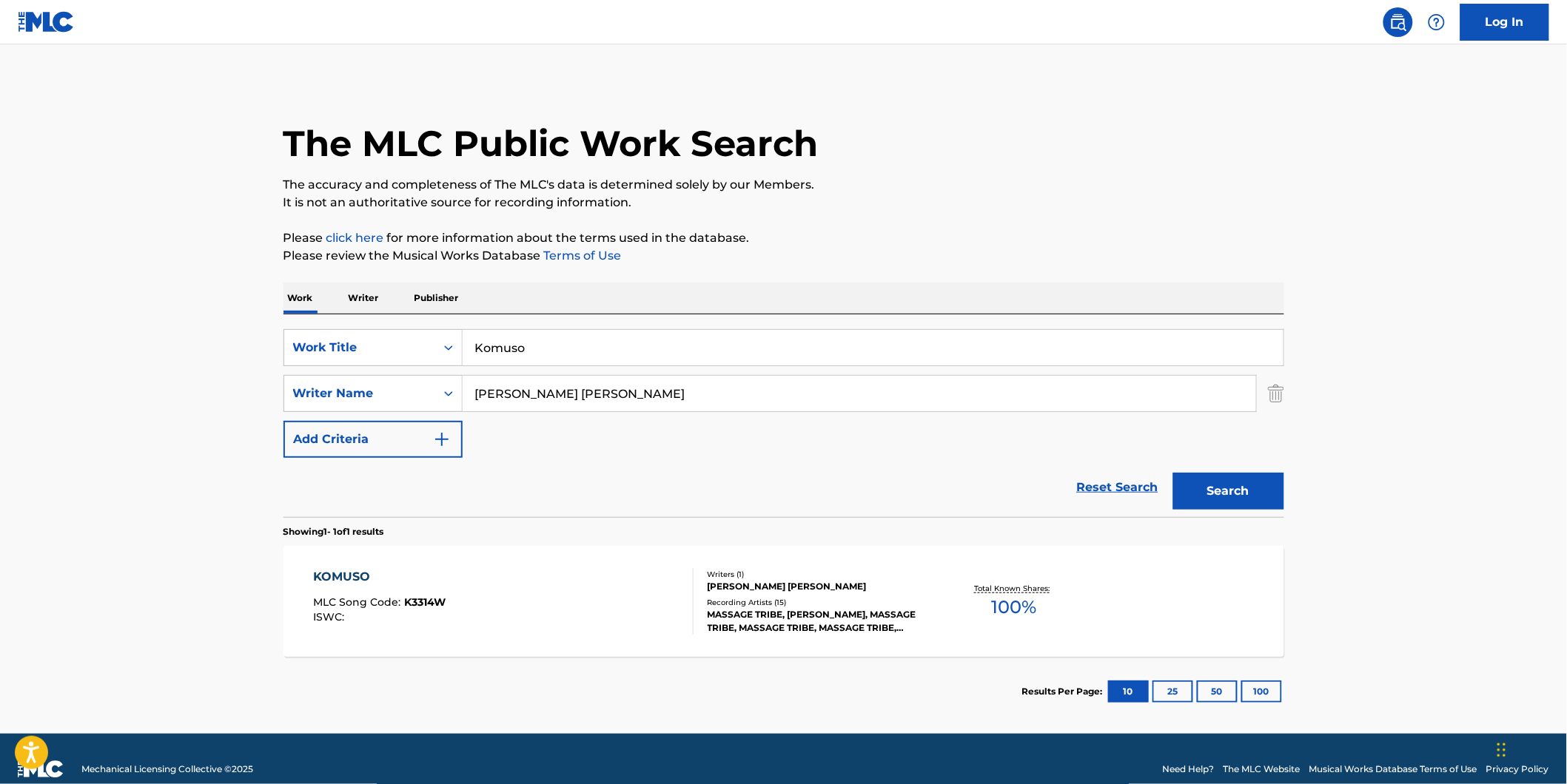
click at [528, 602] on div "KOMUSO MLC Song Code : K3314W ISWC :" at bounding box center [504, 601] width 380 height 67
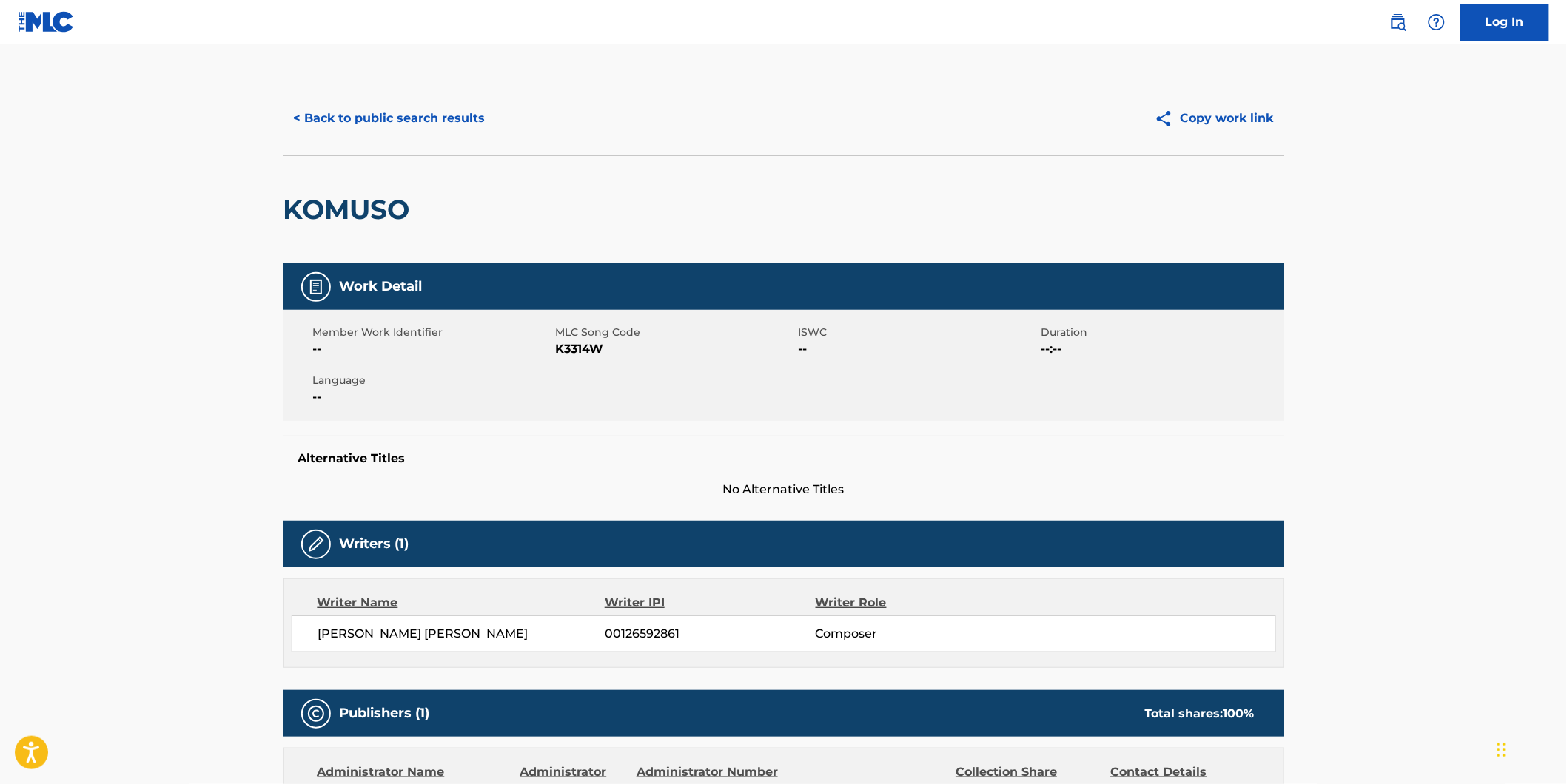
click at [336, 113] on button "< Back to public search results" at bounding box center [390, 118] width 213 height 37
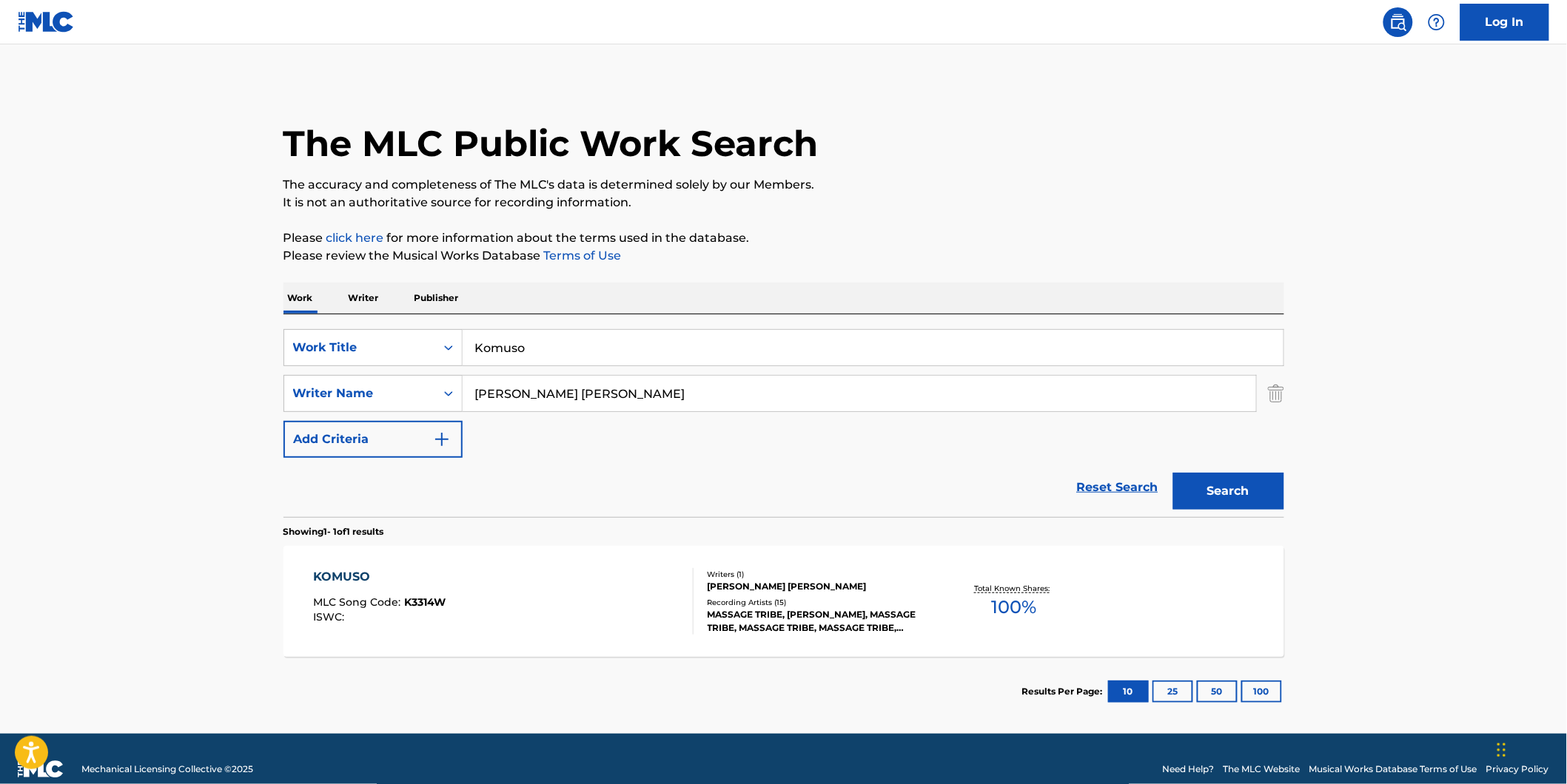
drag, startPoint x: 590, startPoint y: 355, endPoint x: 182, endPoint y: 353, distance: 408.0
click at [217, 353] on main "The MLC Public Work Search The accuracy and completeness of The MLC's data is d…" at bounding box center [784, 389] width 1567 height 690
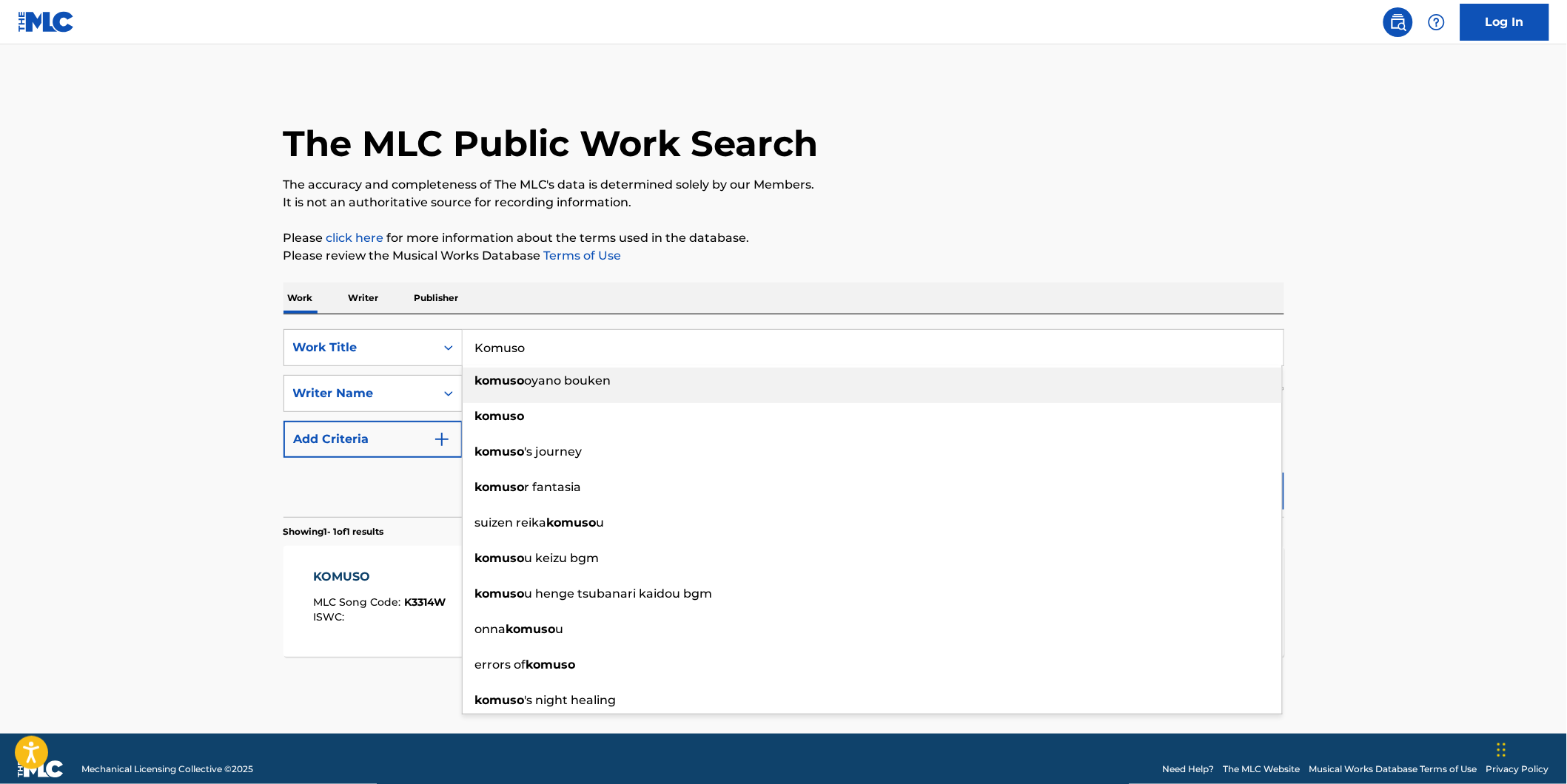
paste input "Ethereal"
type input "Ethereal"
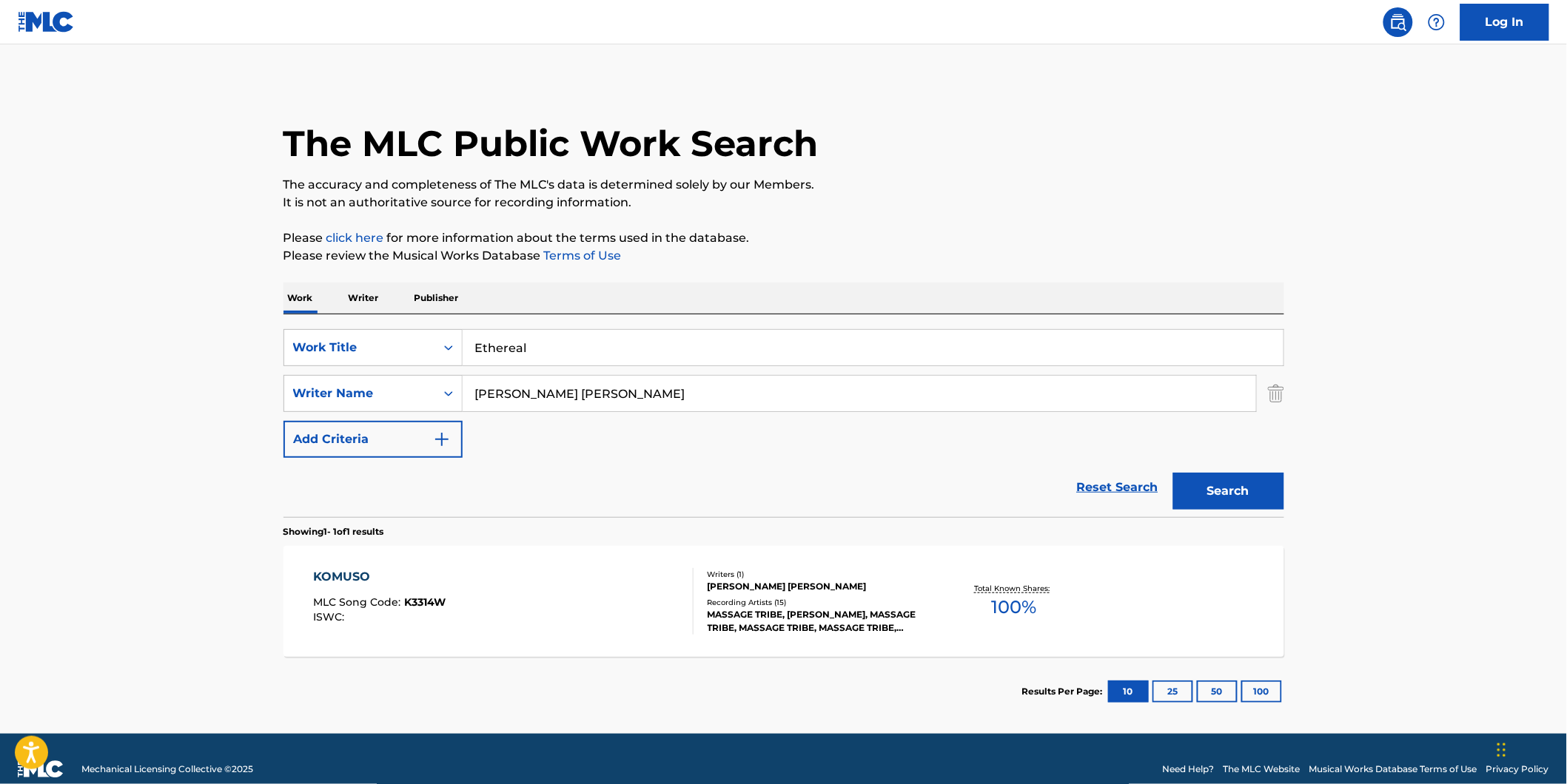
click at [2, 344] on main "The MLC Public Work Search The accuracy and completeness of The MLC's data is d…" at bounding box center [784, 389] width 1567 height 690
drag, startPoint x: 593, startPoint y: 396, endPoint x: 400, endPoint y: 429, distance: 195.8
click at [280, 410] on div "The MLC Public Work Search The accuracy and completeness of The MLC's data is d…" at bounding box center [784, 403] width 1037 height 645
paste input "High On Fire"
click at [1173, 472] on button "Search" at bounding box center [1229, 490] width 111 height 37
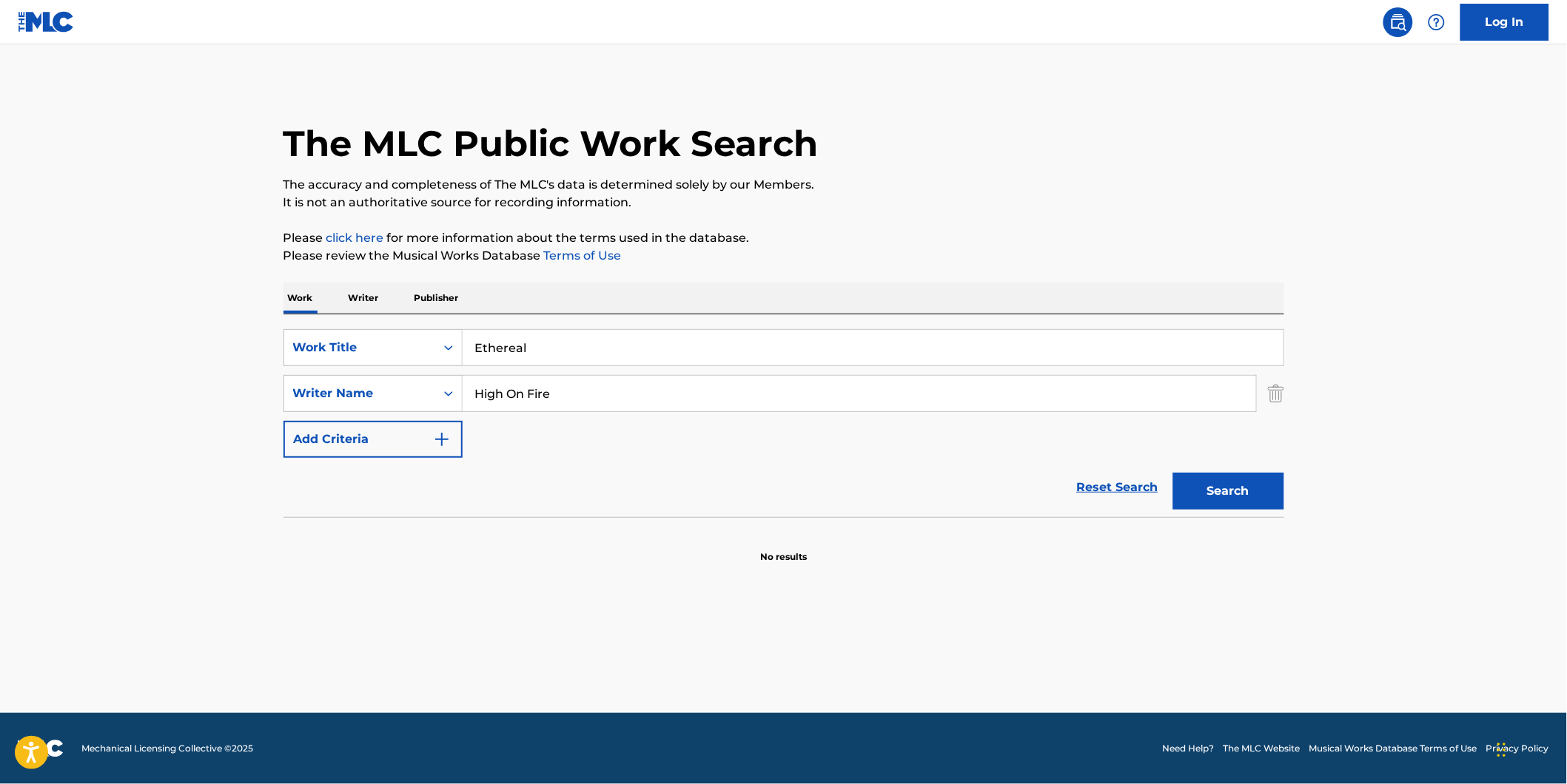
drag, startPoint x: 671, startPoint y: 387, endPoint x: 531, endPoint y: 423, distance: 144.6
click at [455, 410] on div "SearchWithCriteria994fd817-0827-4820-97f0-1ce4740bf2e5 Writer Name High On Fire" at bounding box center [784, 393] width 1001 height 37
paste input "[PERSON_NAME]"
click at [1173, 472] on button "Search" at bounding box center [1229, 490] width 111 height 37
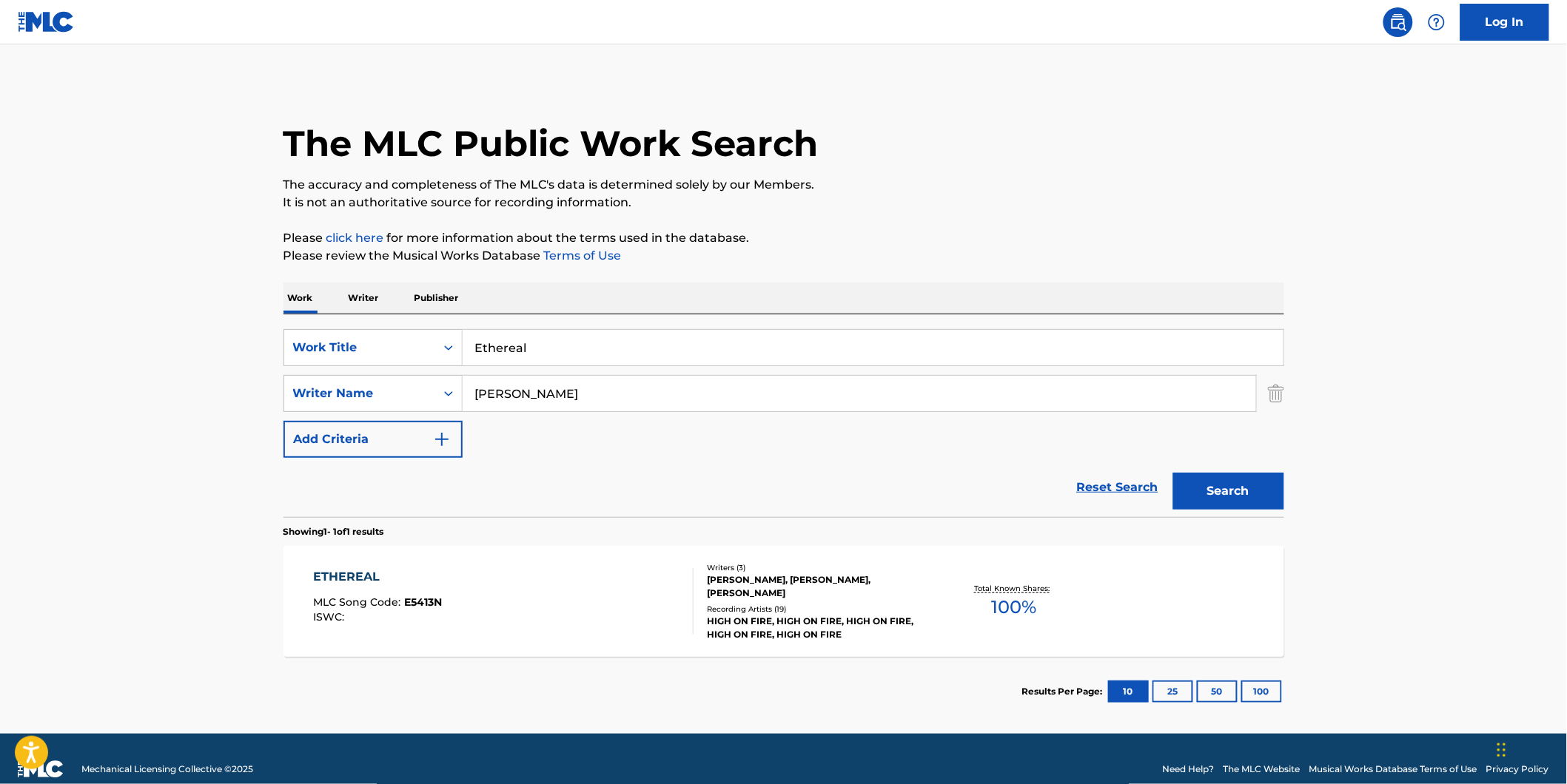
drag, startPoint x: 671, startPoint y: 400, endPoint x: 431, endPoint y: 426, distance: 241.4
click at [394, 421] on div "SearchWithCriteriaf82897fb-3e01-4401-9e65-2665b3b51e61 Work Title Ethereal Sear…" at bounding box center [784, 393] width 1001 height 129
paste input "[PERSON_NAME]"
click at [1173, 472] on button "Search" at bounding box center [1229, 490] width 111 height 37
drag, startPoint x: 618, startPoint y: 393, endPoint x: 128, endPoint y: 415, distance: 490.5
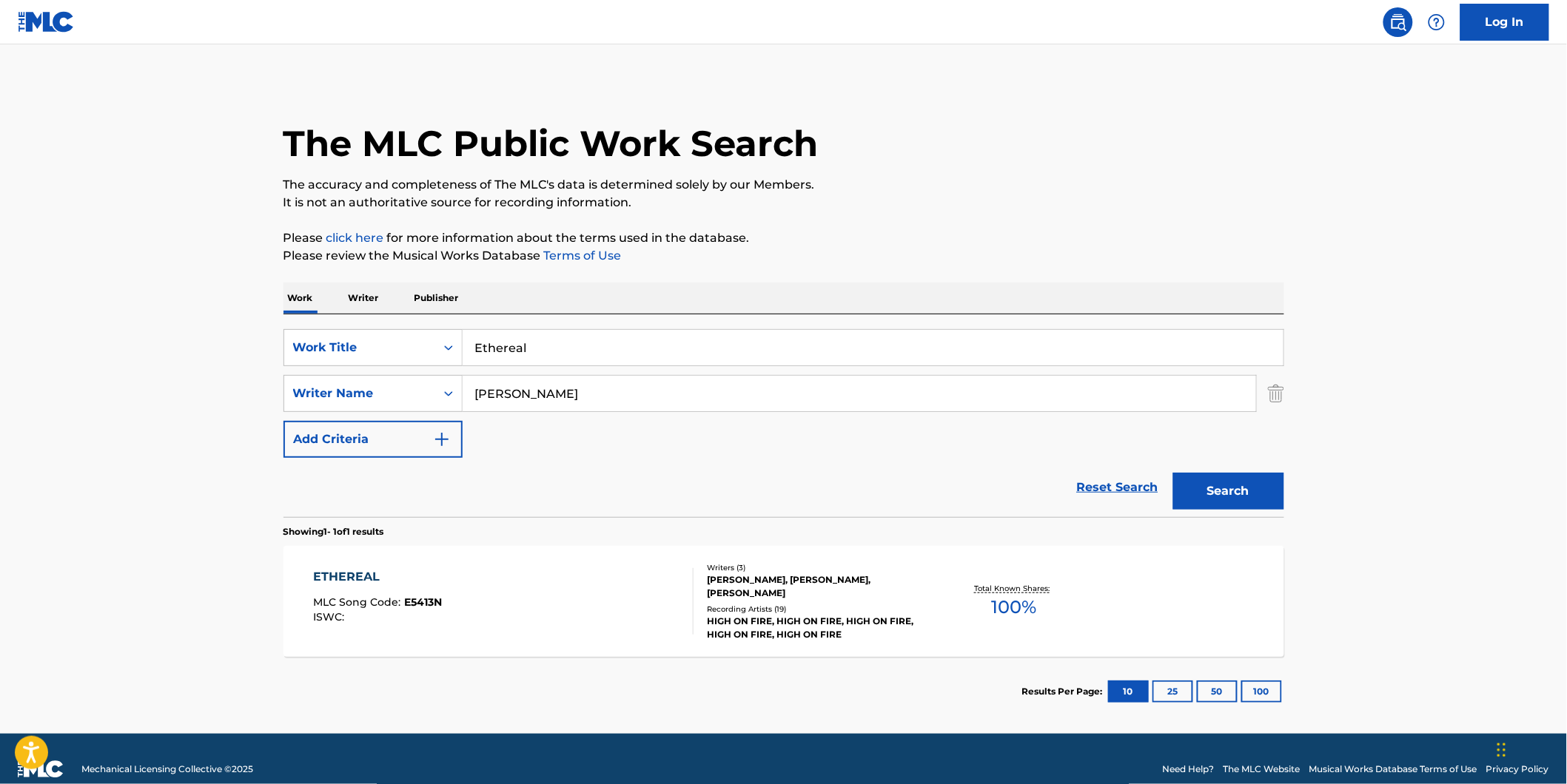
click at [128, 415] on main "The MLC Public Work Search The accuracy and completeness of The MLC's data is d…" at bounding box center [784, 389] width 1567 height 690
paste input "[PERSON_NAME]"
type input "[PERSON_NAME]"
click at [1173, 472] on button "Search" at bounding box center [1229, 490] width 111 height 37
click at [483, 602] on div "ETHEREAL MLC Song Code : E5413N ISWC :" at bounding box center [504, 601] width 380 height 67
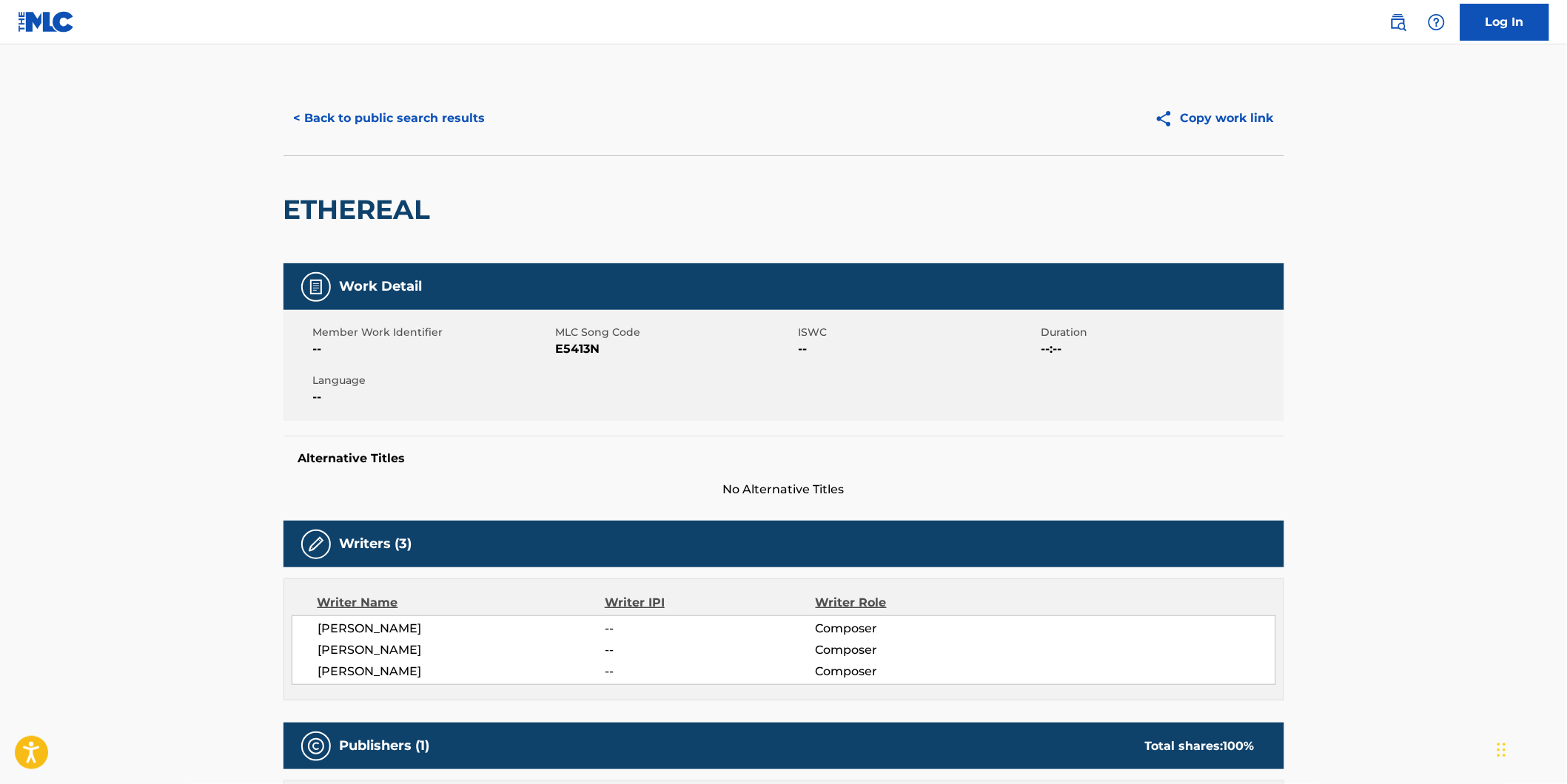
click at [588, 344] on span "E5413N" at bounding box center [675, 349] width 239 height 18
copy span "E5413N"
click at [327, 132] on button "< Back to public search results" at bounding box center [390, 118] width 213 height 37
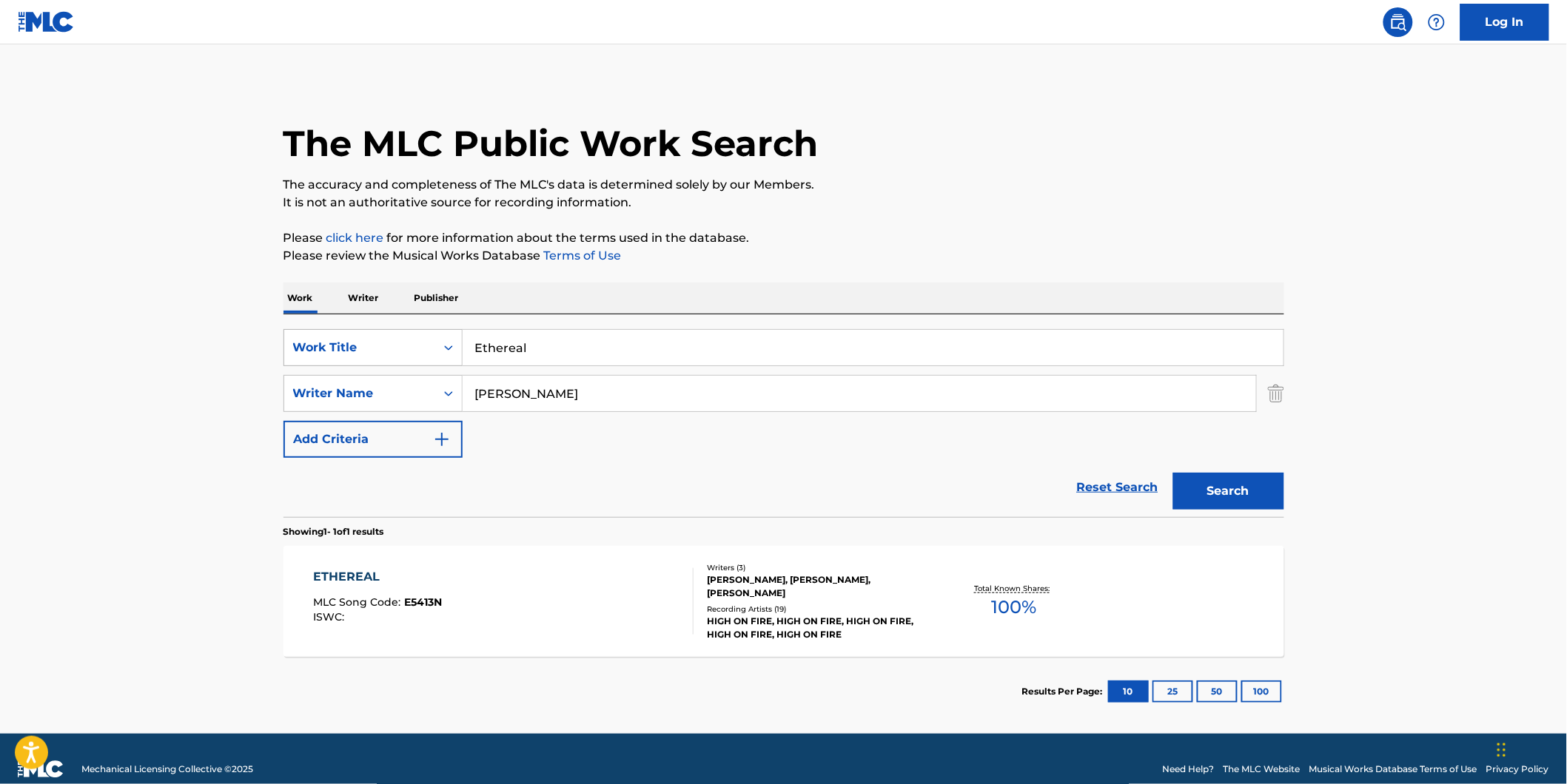
drag, startPoint x: 563, startPoint y: 359, endPoint x: 350, endPoint y: 358, distance: 213.0
click at [350, 358] on div "SearchWithCriteriaf82897fb-3e01-4401-9e65-2665b3b51e61 Work Title Ethereal" at bounding box center [784, 347] width 1001 height 37
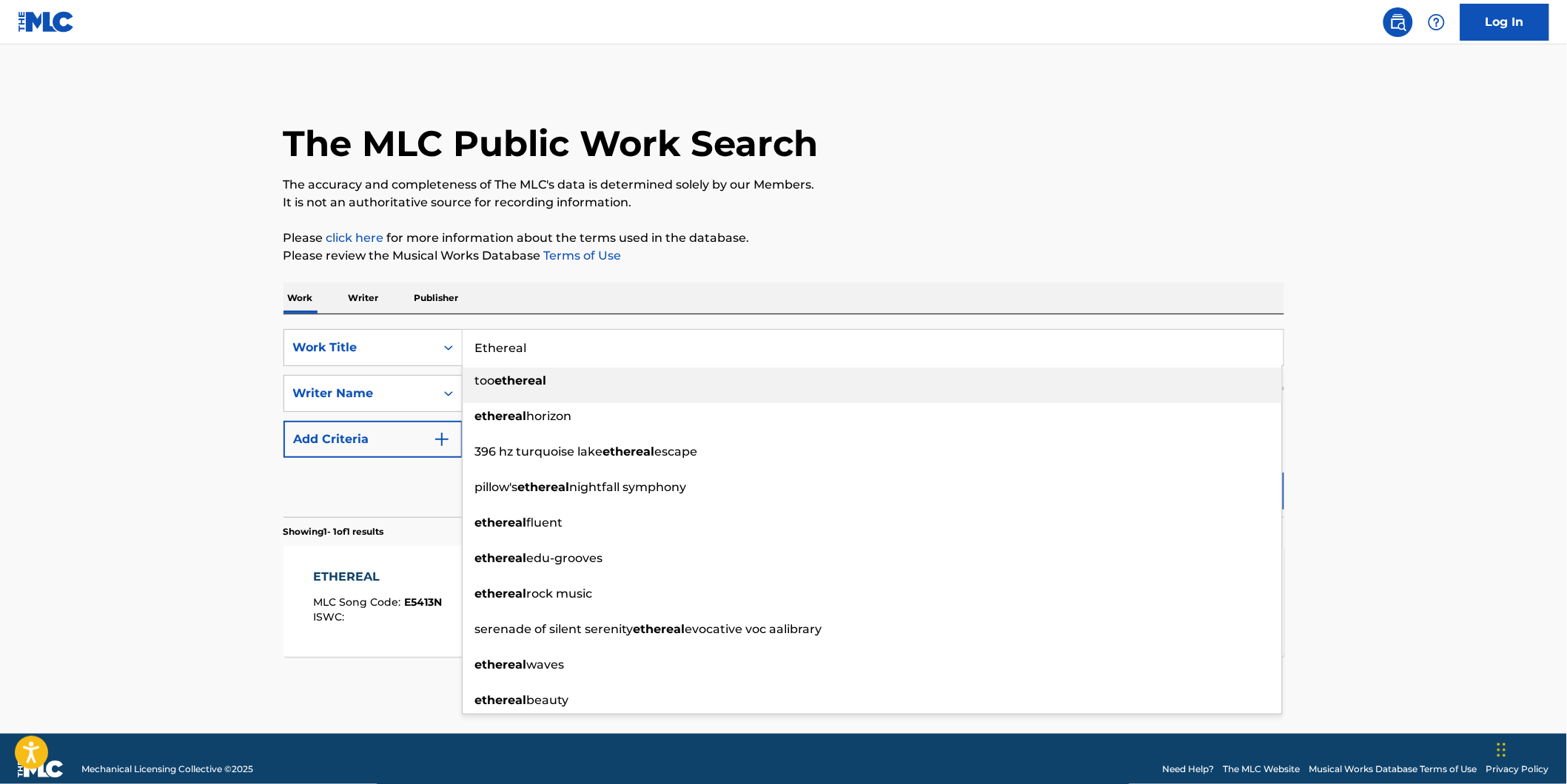
paste input "vening Winds"
type input "Evening Winds"
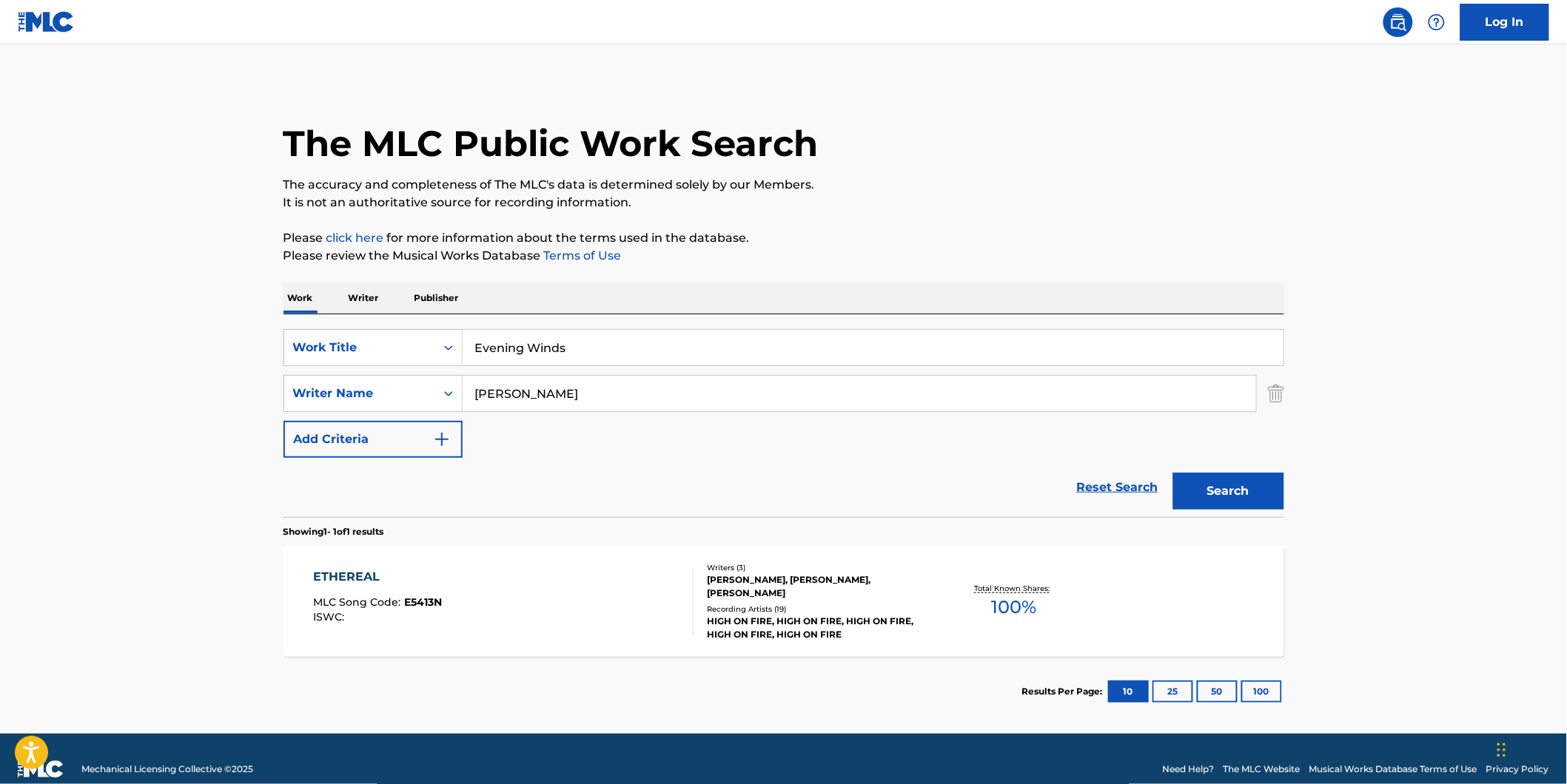
click at [5, 388] on main "The MLC Public Work Search The accuracy and completeness of The MLC's data is d…" at bounding box center [784, 389] width 1567 height 690
drag, startPoint x: 618, startPoint y: 386, endPoint x: 542, endPoint y: 444, distance: 95.6
click at [388, 440] on div "SearchWithCriteriaf82897fb-3e01-4401-9e65-2665b3b51e61 Work Title Evening Winds…" at bounding box center [784, 393] width 1001 height 129
paste input "Lullaby Tribe"
click at [1173, 472] on button "Search" at bounding box center [1229, 490] width 111 height 37
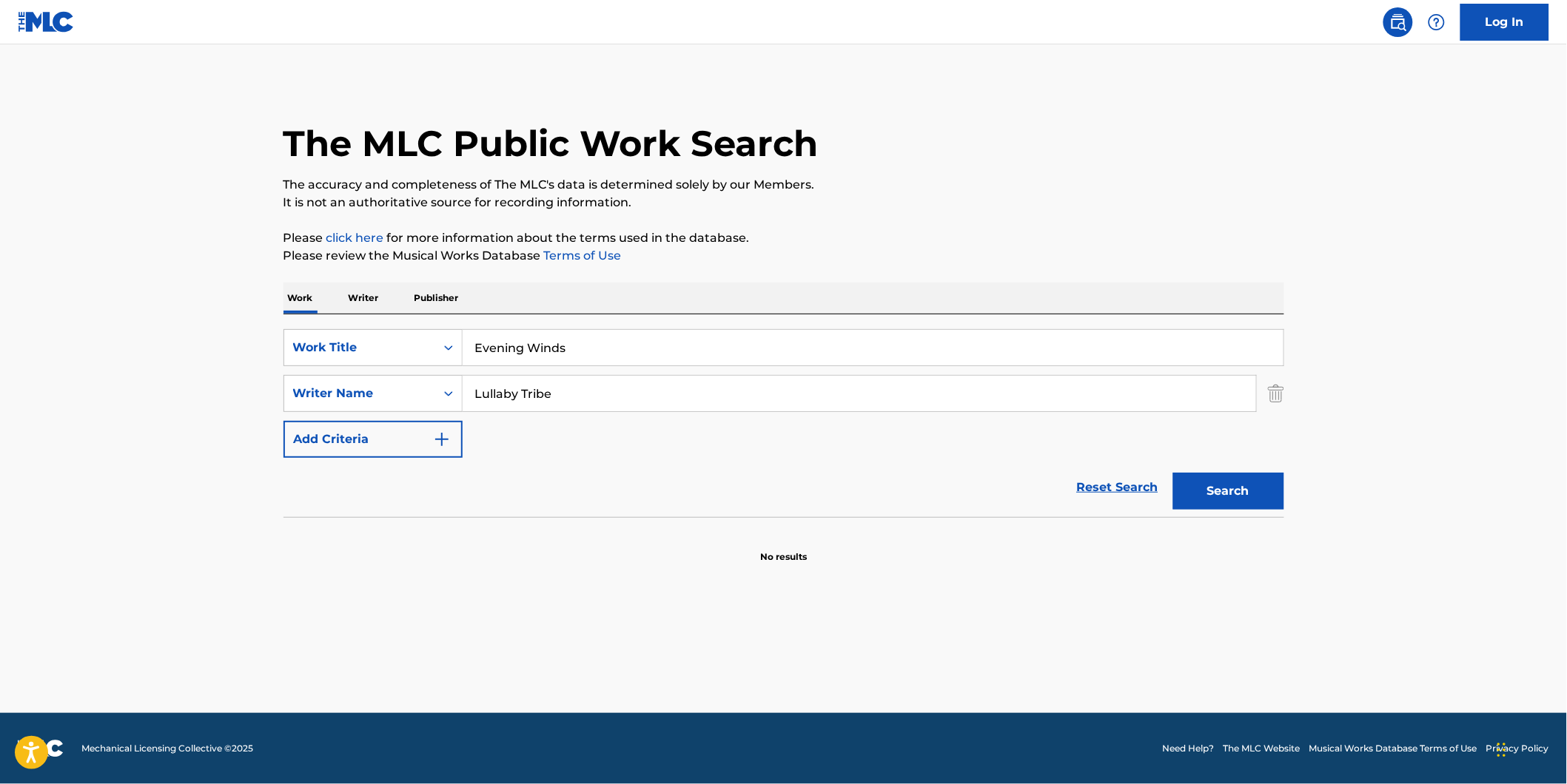
drag, startPoint x: 638, startPoint y: 382, endPoint x: 407, endPoint y: 415, distance: 233.3
click at [407, 415] on div "SearchWithCriteriaf82897fb-3e01-4401-9e65-2665b3b51e61 Work Title Evening Winds…" at bounding box center [784, 393] width 1001 height 129
paste input "[PERSON_NAME] [PERSON_NAME]"
type input "[PERSON_NAME] [PERSON_NAME]"
click at [1173, 472] on button "Search" at bounding box center [1229, 490] width 111 height 37
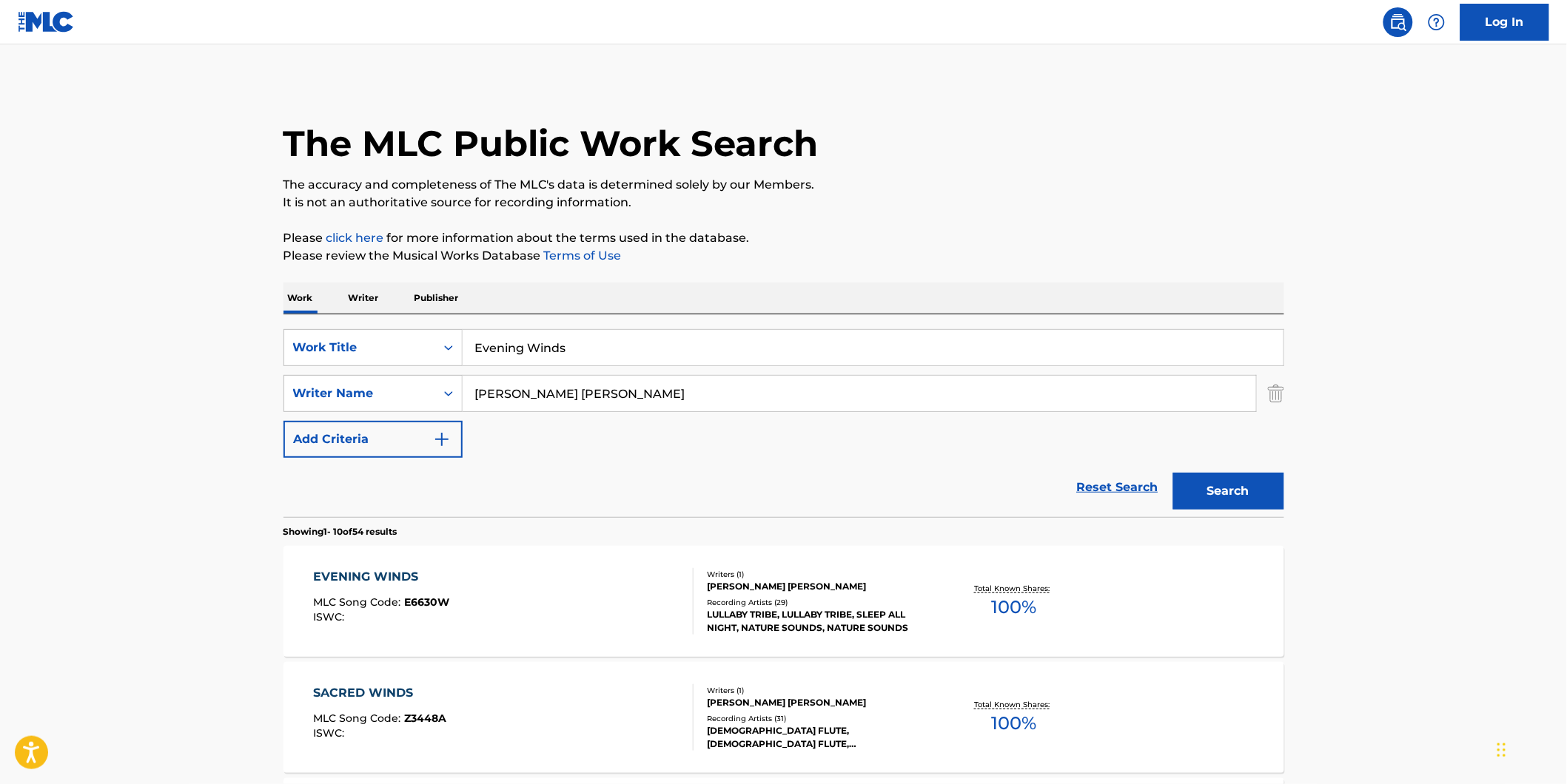
click at [489, 592] on div "EVENING WINDS MLC Song Code : E6630W ISWC :" at bounding box center [504, 601] width 380 height 67
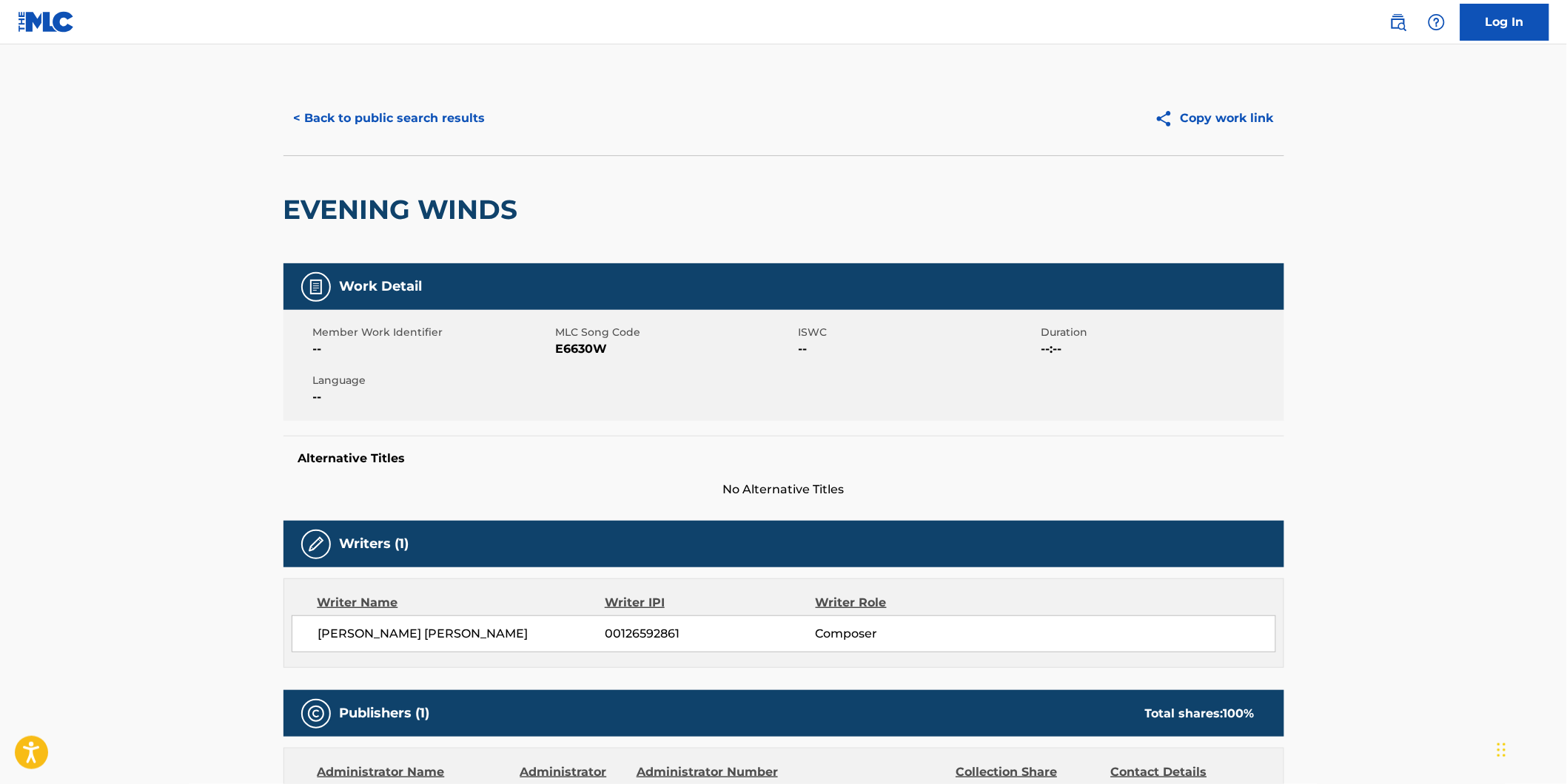
click at [337, 114] on button "< Back to public search results" at bounding box center [390, 118] width 213 height 37
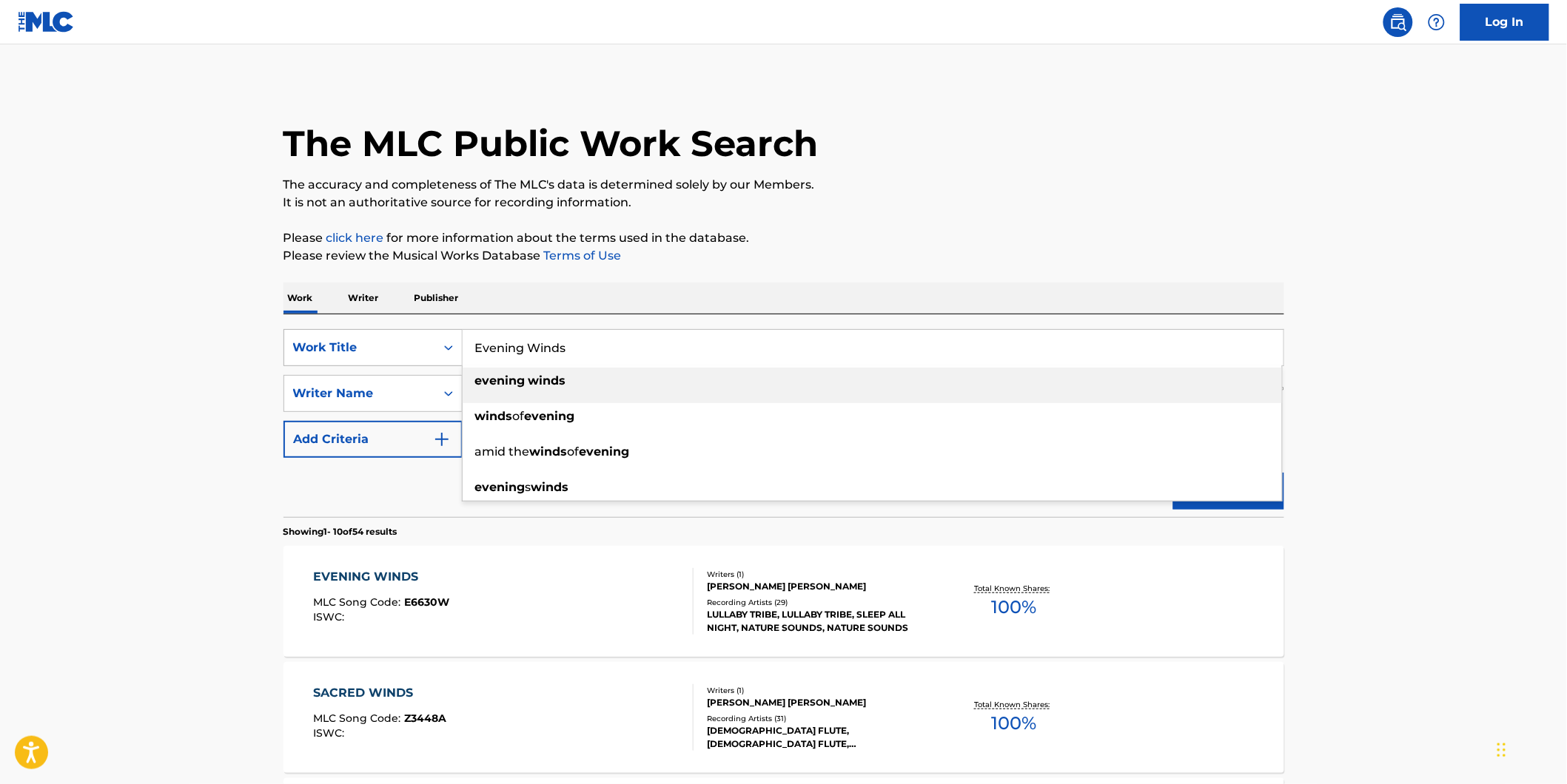
drag, startPoint x: 654, startPoint y: 344, endPoint x: 312, endPoint y: 351, distance: 342.1
click at [319, 351] on div "SearchWithCriteriaf82897fb-3e01-4401-9e65-2665b3b51e61 Work Title Evening Winds…" at bounding box center [784, 347] width 1001 height 37
paste input "To [DEMOGRAPHIC_DATA]"
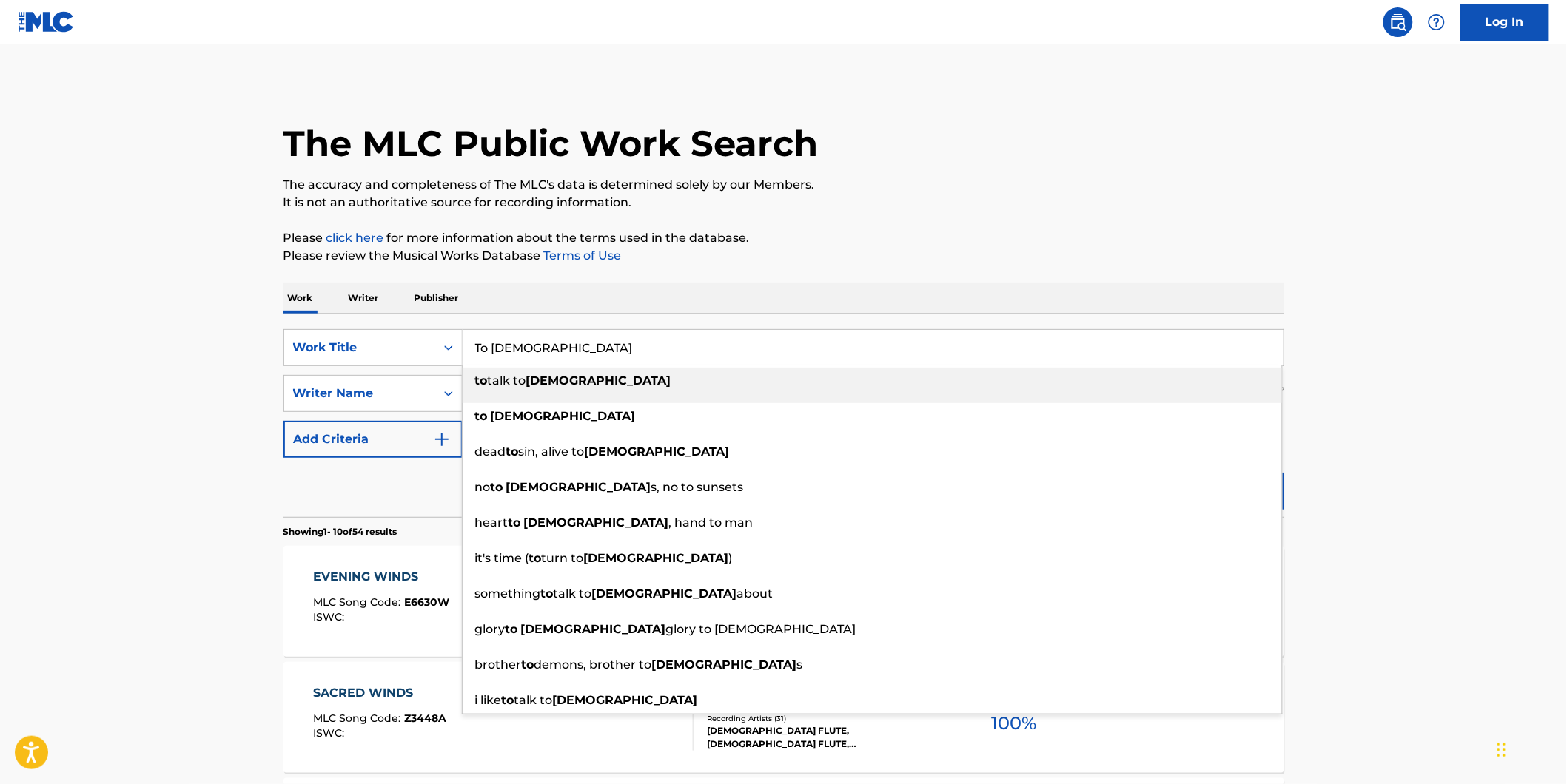
type input "To [DEMOGRAPHIC_DATA]"
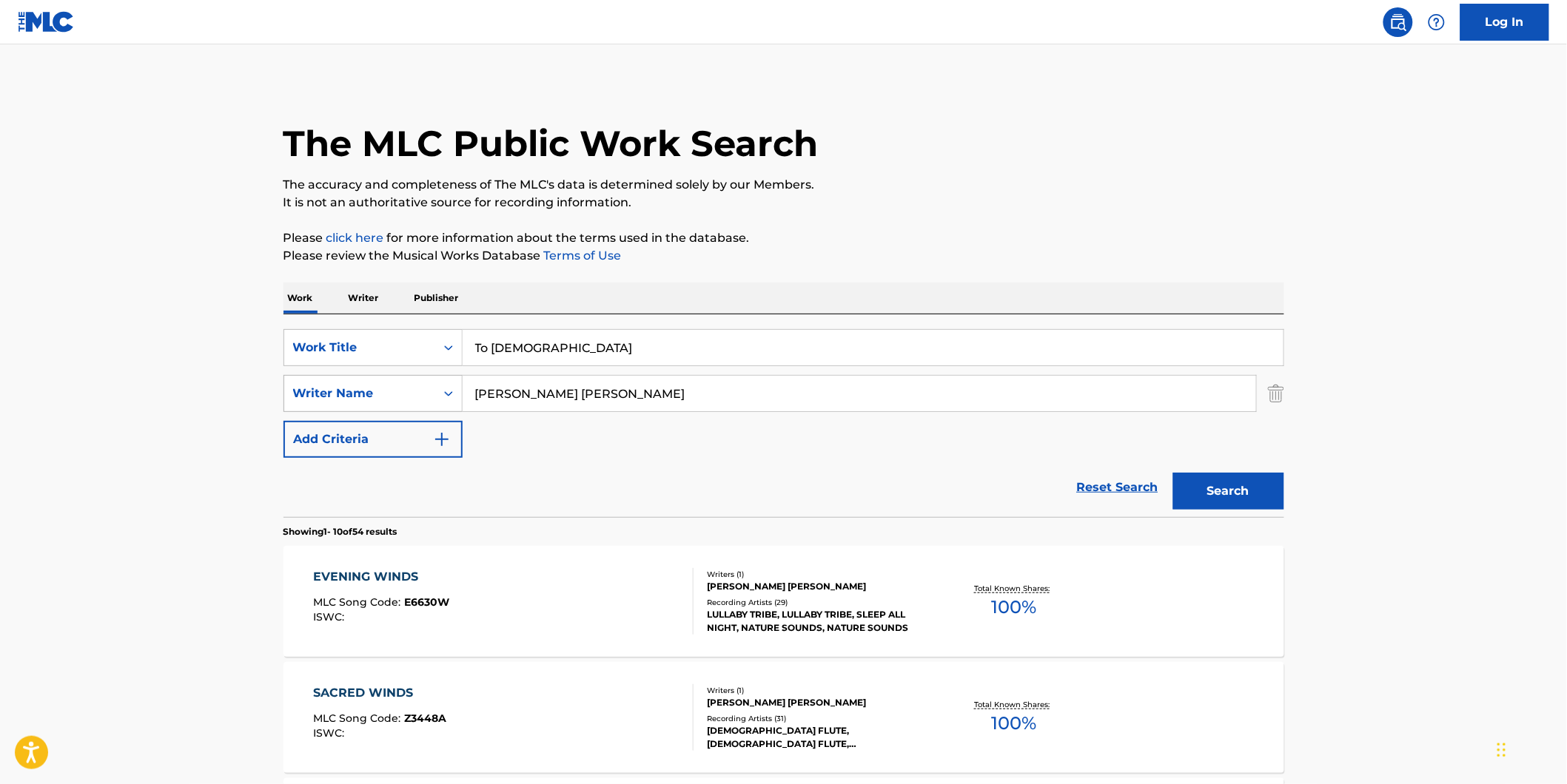
drag, startPoint x: 649, startPoint y: 391, endPoint x: 455, endPoint y: 408, distance: 194.7
click at [455, 408] on div "SearchWithCriteria994fd817-0827-4820-97f0-1ce4740bf2e5 Writer Name [PERSON_NAME…" at bounding box center [784, 393] width 1001 height 37
paste input "[PERSON_NAME]"
click at [1173, 472] on button "Search" at bounding box center [1229, 490] width 111 height 37
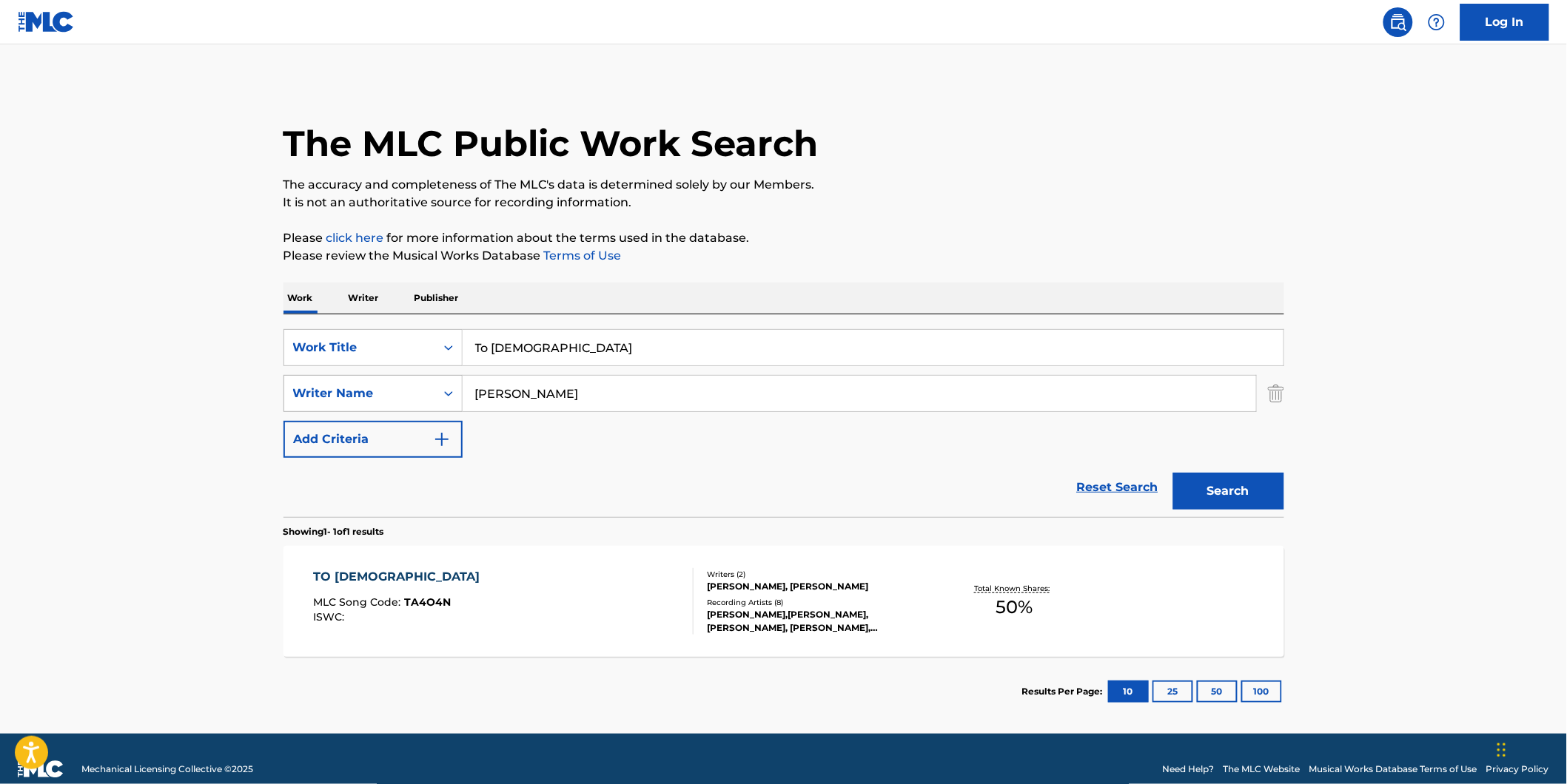
drag, startPoint x: 597, startPoint y: 386, endPoint x: 331, endPoint y: 407, distance: 266.8
click at [331, 407] on div "SearchWithCriteria994fd817-0827-4820-97f0-1ce4740bf2e5 Writer Name [PERSON_NAME]" at bounding box center [784, 393] width 1001 height 37
paste input "[PERSON_NAME]"
click at [1173, 472] on button "Search" at bounding box center [1229, 490] width 111 height 37
paste input "[PERSON_NAME]"
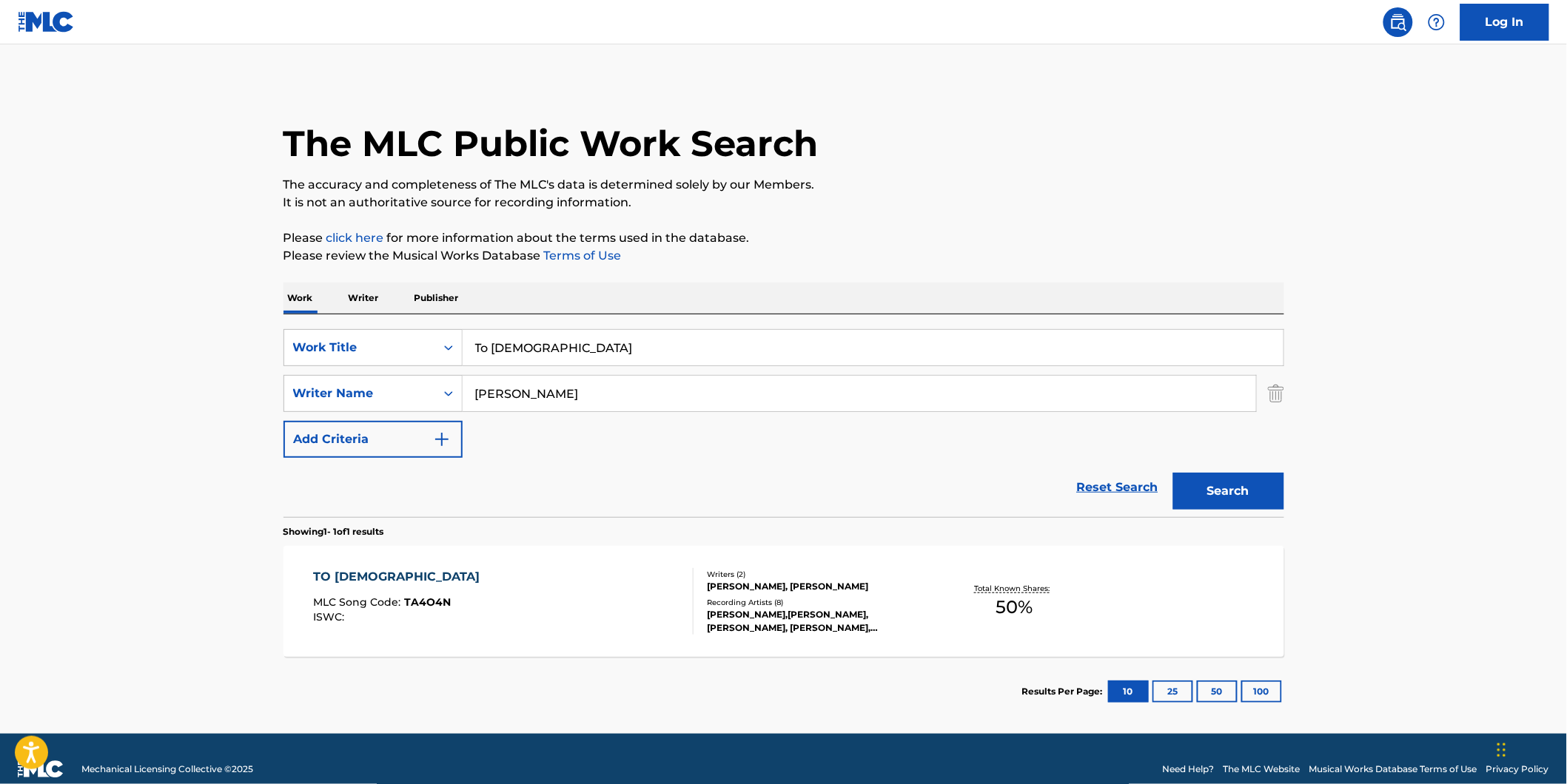
drag, startPoint x: 728, startPoint y: 396, endPoint x: 613, endPoint y: 417, distance: 116.9
click at [476, 396] on input "[PERSON_NAME]" at bounding box center [859, 393] width 794 height 36
type input "[PERSON_NAME]"
click at [1173, 472] on button "Search" at bounding box center [1229, 490] width 111 height 37
click at [667, 624] on div "TO GOD MLC Song Code : TA4O4N ISWC :" at bounding box center [504, 601] width 380 height 67
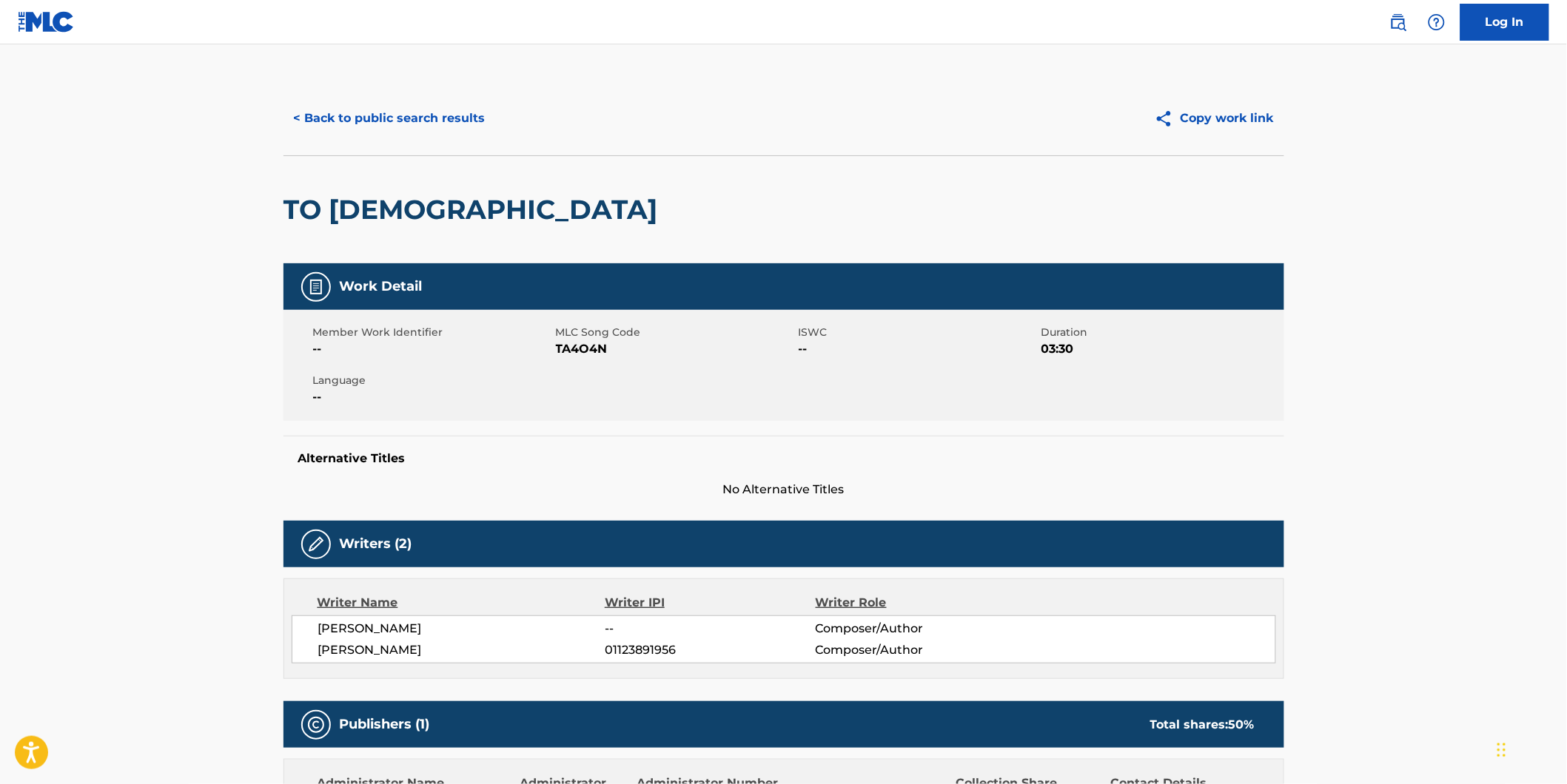
click at [353, 143] on div "< Back to public search results Copy work link" at bounding box center [784, 118] width 1001 height 74
click at [365, 114] on button "< Back to public search results" at bounding box center [390, 118] width 213 height 37
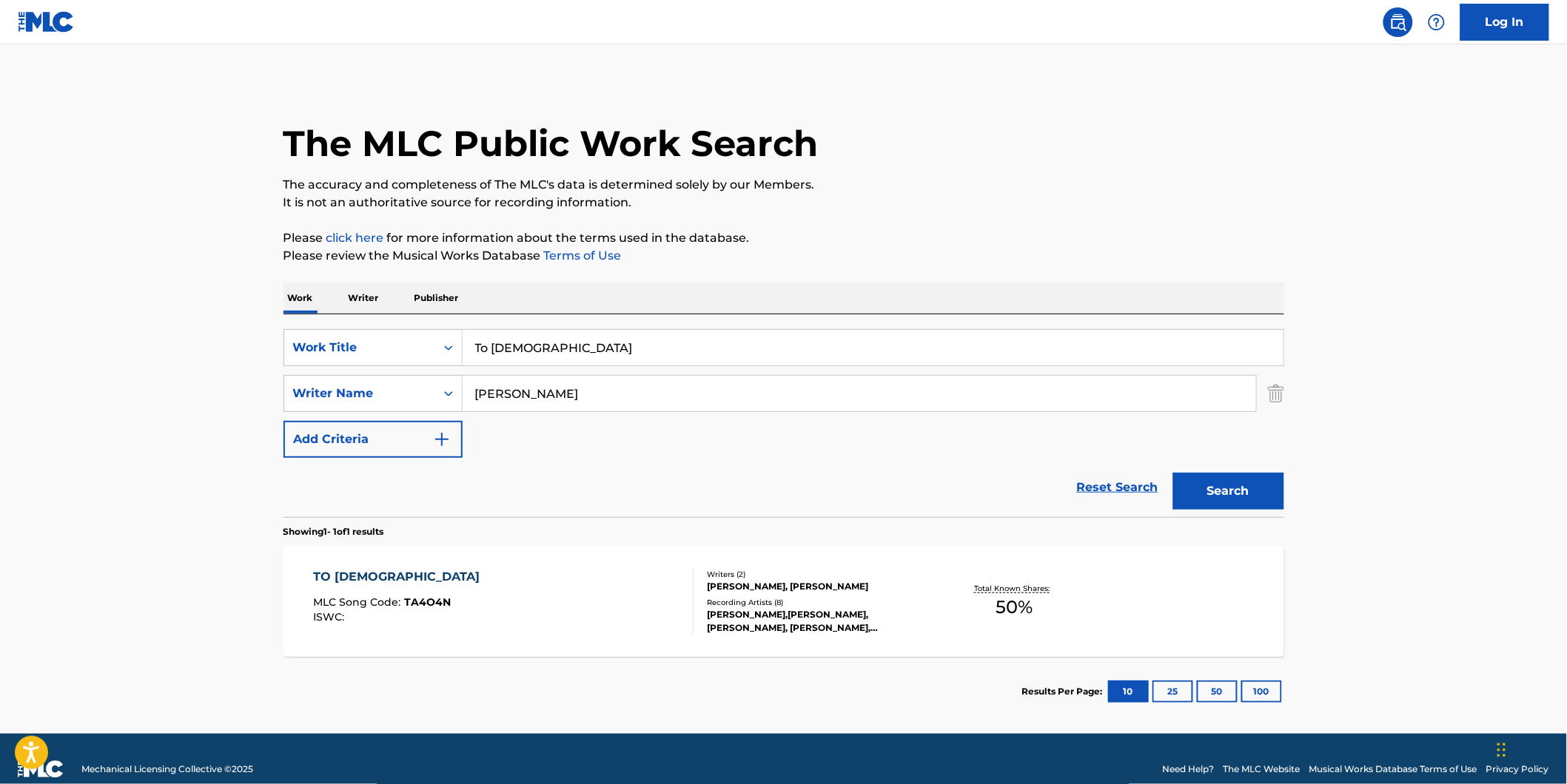
drag, startPoint x: 567, startPoint y: 348, endPoint x: 265, endPoint y: 346, distance: 302.0
click at [300, 348] on div "SearchWithCriteriaf82897fb-3e01-4401-9e65-2665b3b51e61 Work Title To God" at bounding box center [784, 347] width 1001 height 37
paste input "he Pillars"
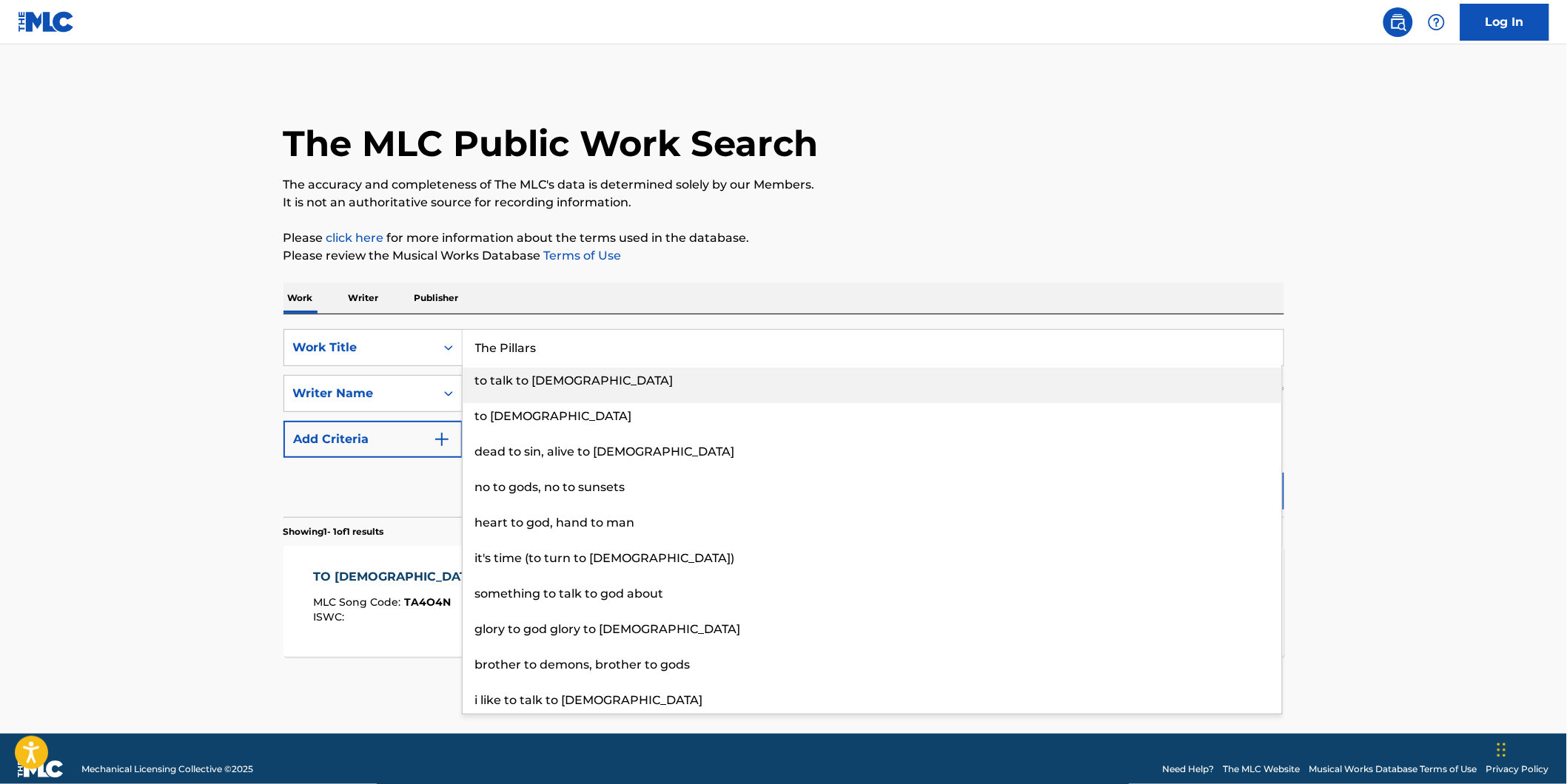
type input "The Pillars"
click at [123, 320] on main "The MLC Public Work Search The accuracy and completeness of The MLC's data is d…" at bounding box center [784, 389] width 1567 height 690
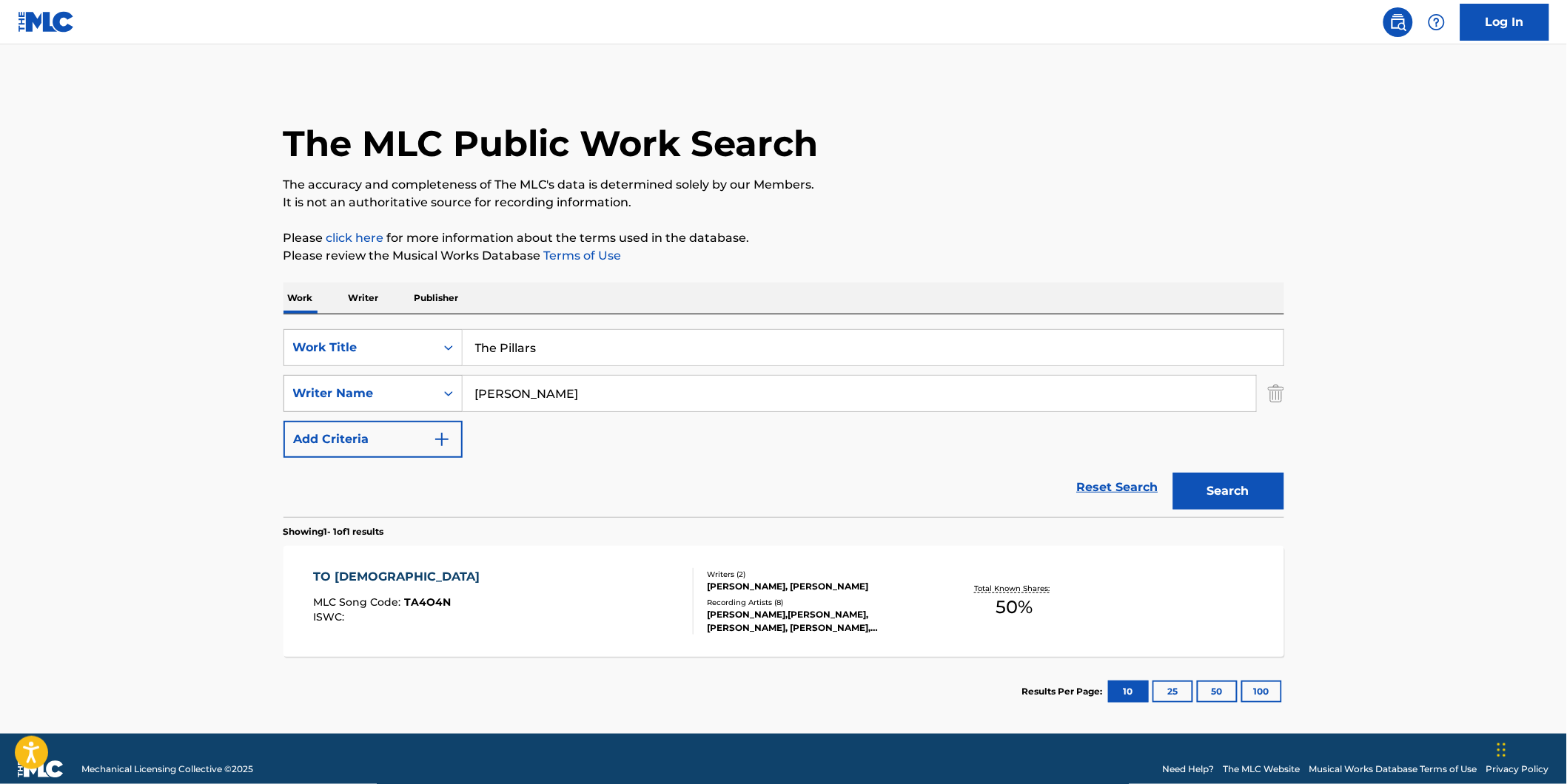
paste input "Reiki Tribe"
drag, startPoint x: 598, startPoint y: 388, endPoint x: 551, endPoint y: 431, distance: 63.7
click at [504, 423] on div "SearchWithCriteriaf82897fb-3e01-4401-9e65-2665b3b51e61 Work Title The Pillars S…" at bounding box center [784, 393] width 1001 height 129
click at [1173, 472] on button "Search" at bounding box center [1229, 490] width 111 height 37
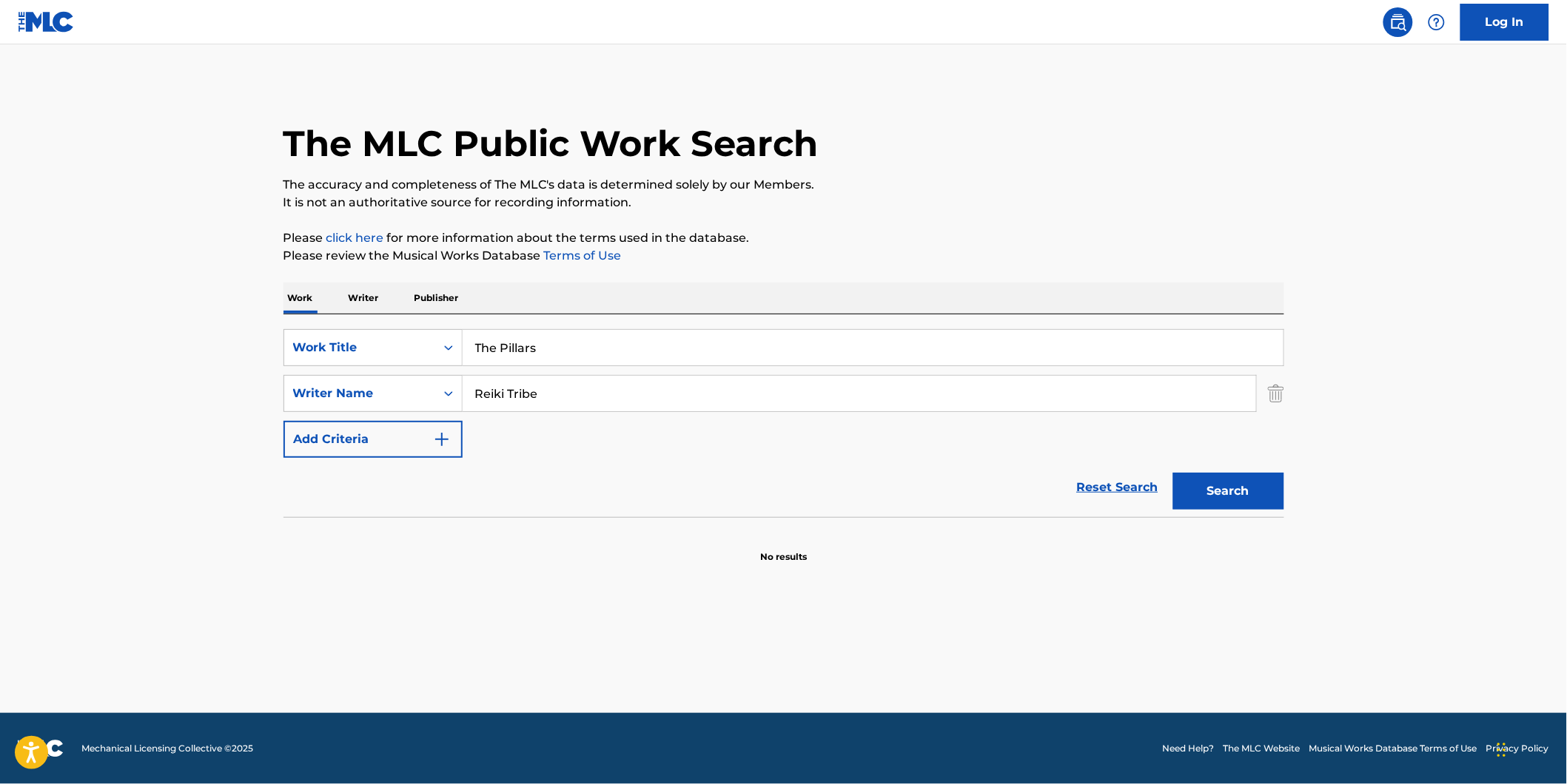
click at [604, 392] on input "Reiki Tribe" at bounding box center [859, 393] width 794 height 36
drag, startPoint x: 604, startPoint y: 392, endPoint x: 720, endPoint y: 489, distance: 151.2
click at [448, 408] on div "SearchWithCriteria994fd817-0827-4820-97f0-1ce4740bf2e5 Writer Name [PERSON_NAME]" at bounding box center [784, 393] width 1001 height 37
paste input "[PERSON_NAME] [PERSON_NAME]"
type input "[PERSON_NAME] [PERSON_NAME]"
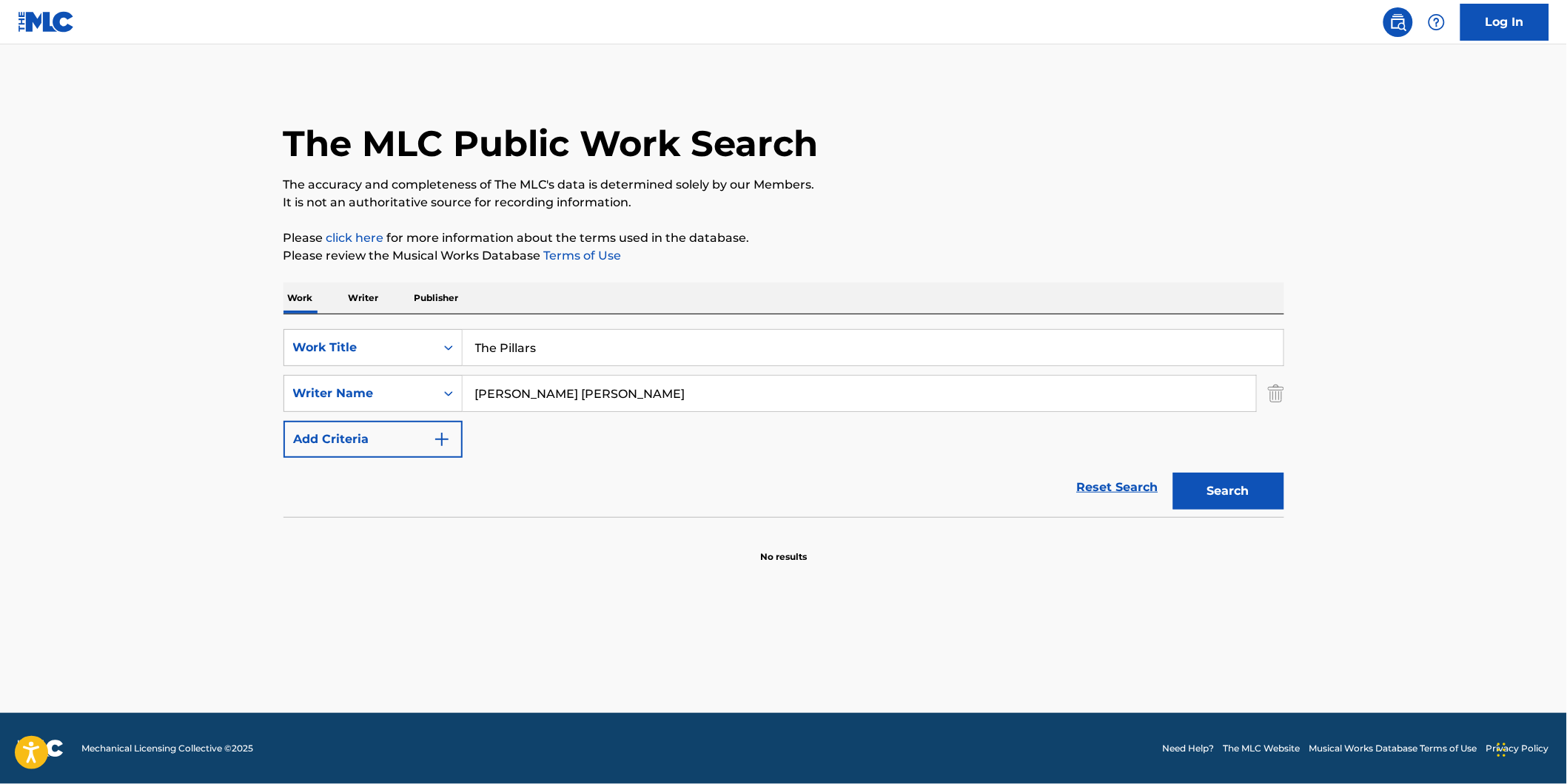
click at [1173, 472] on button "Search" at bounding box center [1229, 490] width 111 height 37
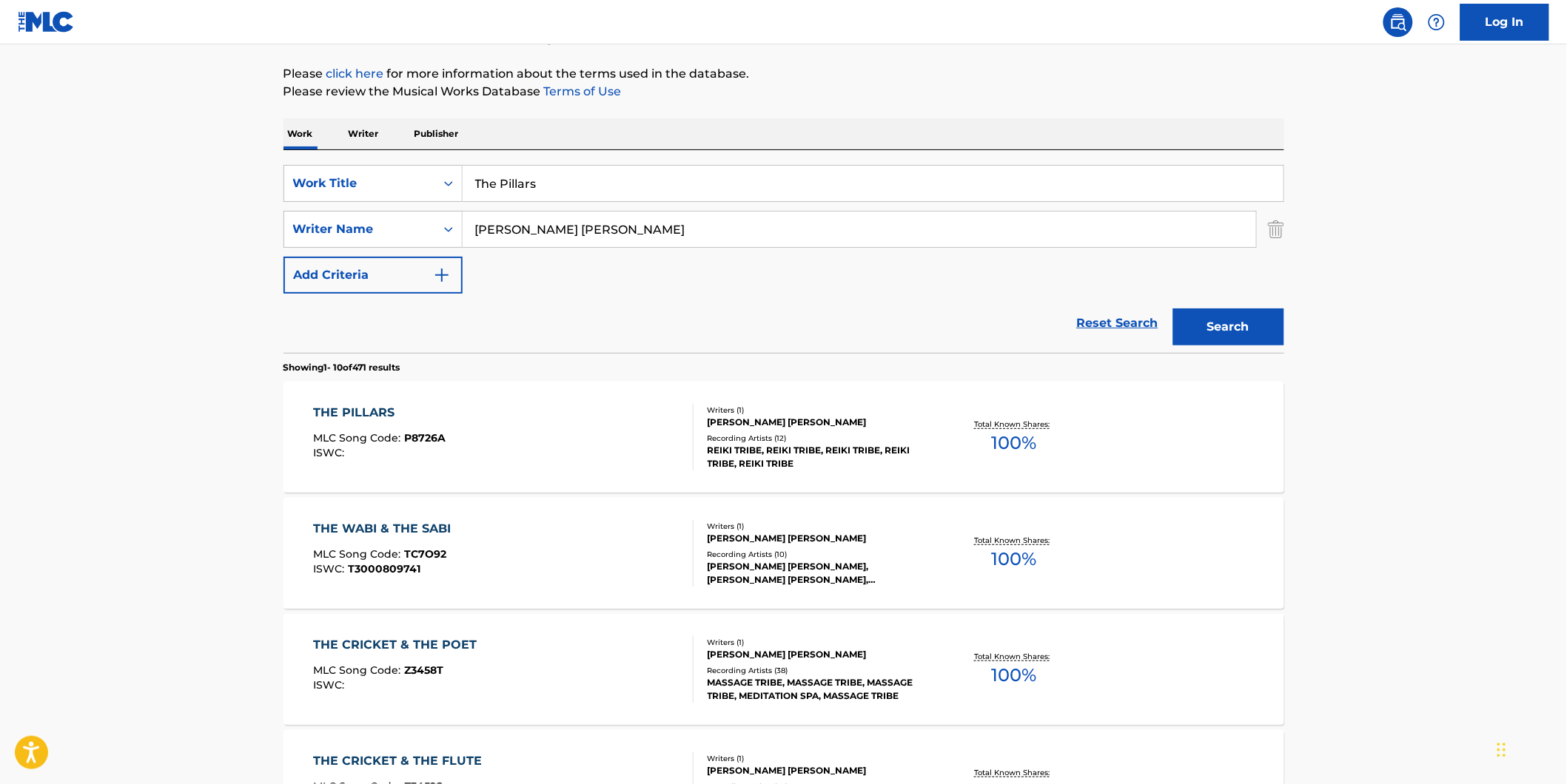
click at [380, 427] on div "THE PILLARS MLC Song Code : P8726A ISWC :" at bounding box center [380, 437] width 133 height 67
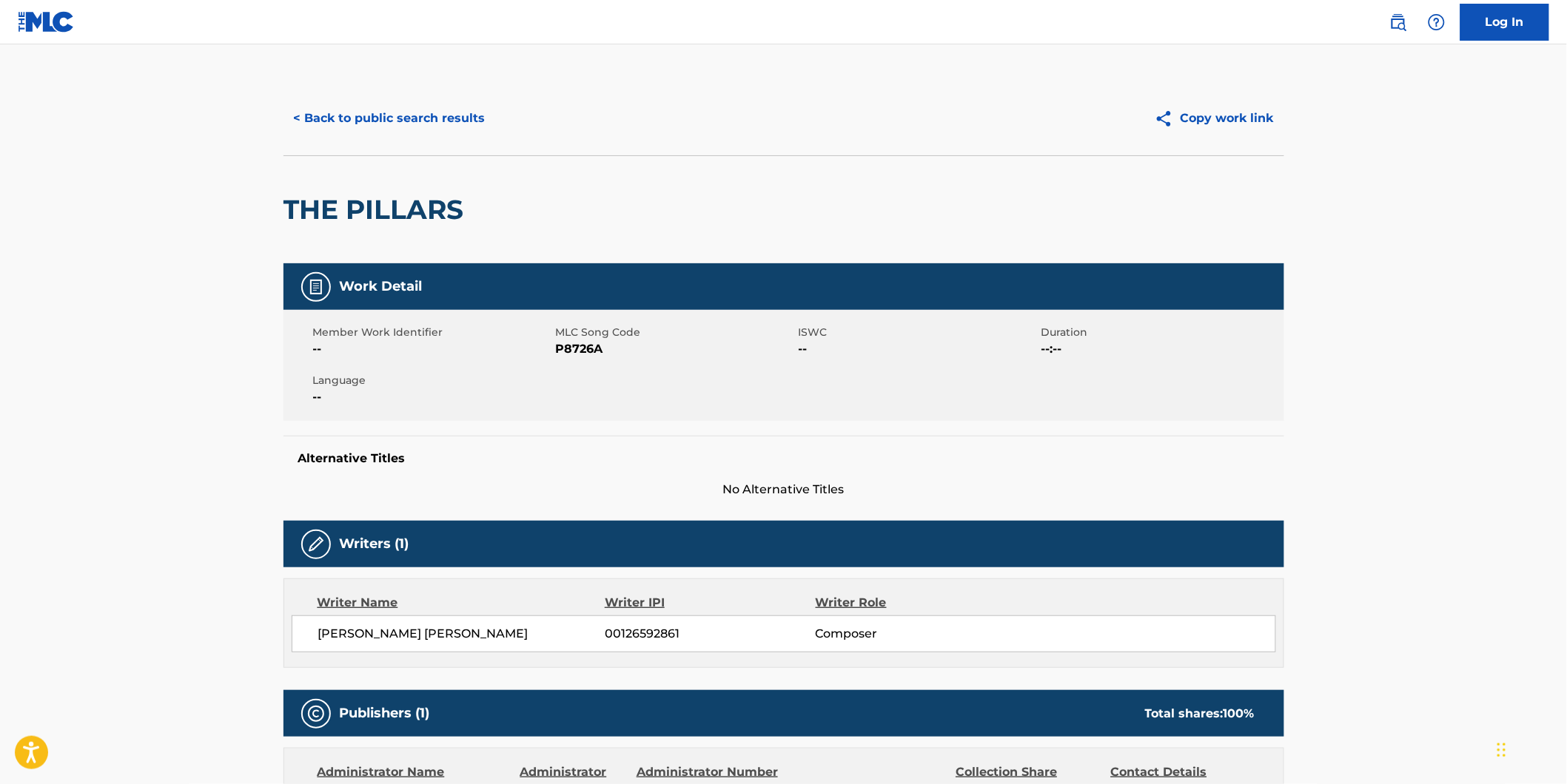
click at [337, 98] on div "< Back to public search results Copy work link" at bounding box center [784, 118] width 1001 height 74
click at [337, 120] on button "< Back to public search results" at bounding box center [390, 118] width 213 height 37
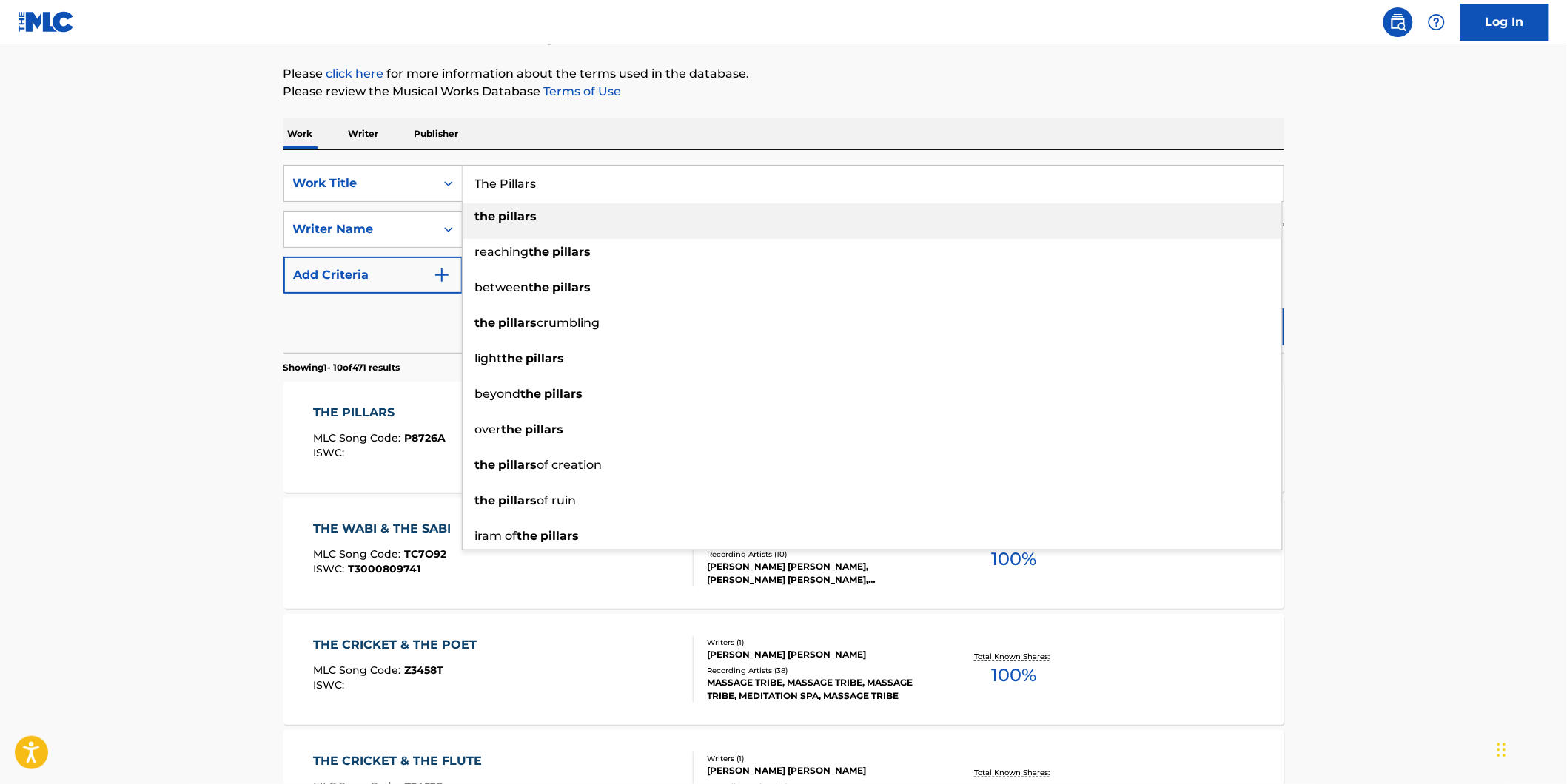
drag, startPoint x: 648, startPoint y: 189, endPoint x: 135, endPoint y: 194, distance: 513.0
click at [312, 188] on div "SearchWithCriteriaf82897fb-3e01-4401-9e65-2665b3b51e61 Work Title The Pillars t…" at bounding box center [784, 183] width 1001 height 37
paste input "FEEL U"
type input "FEEL U"
click at [135, 194] on main "The MLC Public Work Search The accuracy and completeness of The MLC's data is d…" at bounding box center [784, 751] width 1567 height 1742
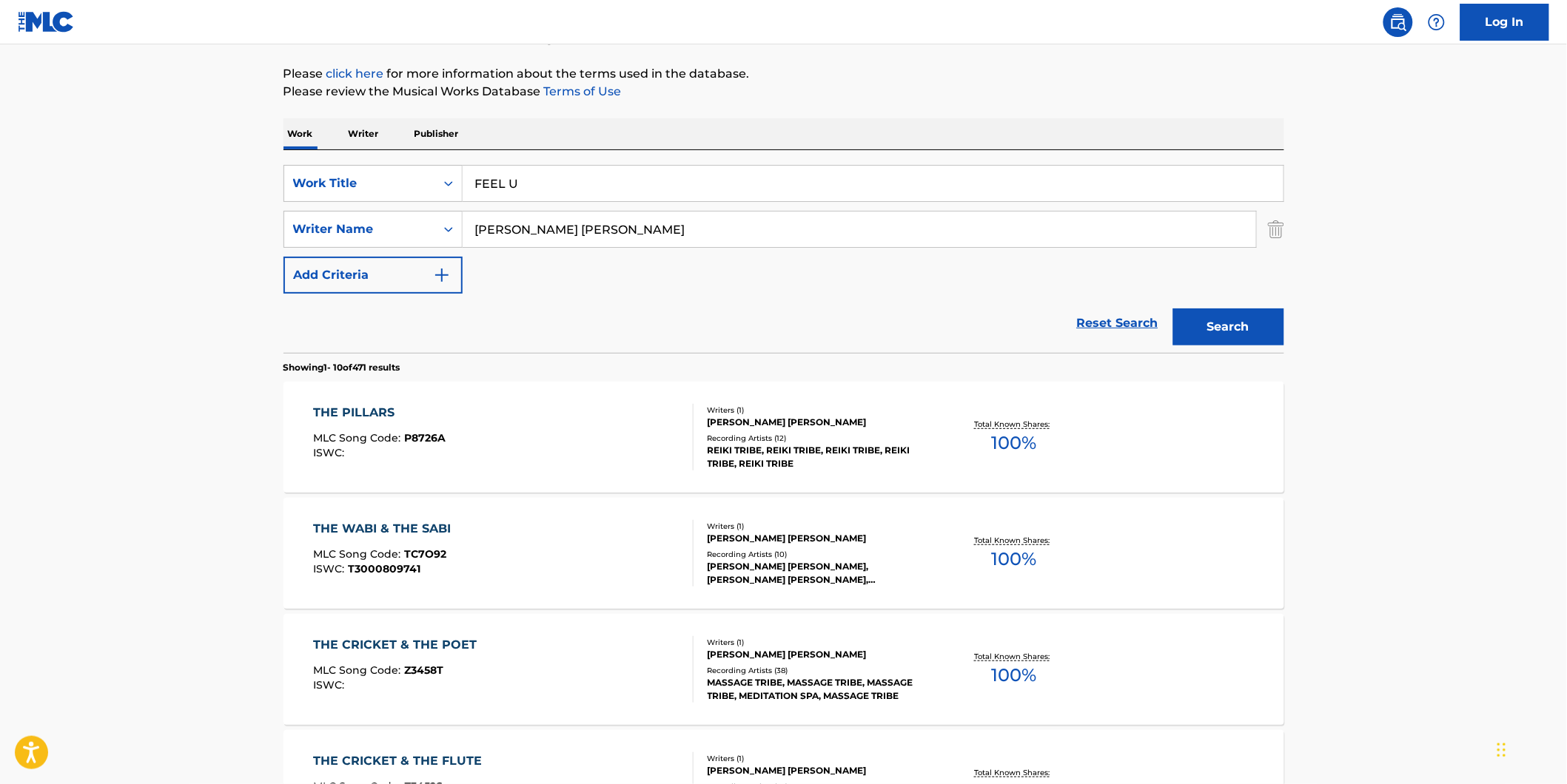
drag, startPoint x: 618, startPoint y: 231, endPoint x: 518, endPoint y: 269, distance: 107.0
click at [518, 269] on div "SearchWithCriteriaf82897fb-3e01-4401-9e65-2665b3b51e61 Work Title FEEL U Search…" at bounding box center [784, 229] width 1001 height 129
paste input "SAY3AM"
click at [1173, 309] on button "Search" at bounding box center [1229, 327] width 111 height 37
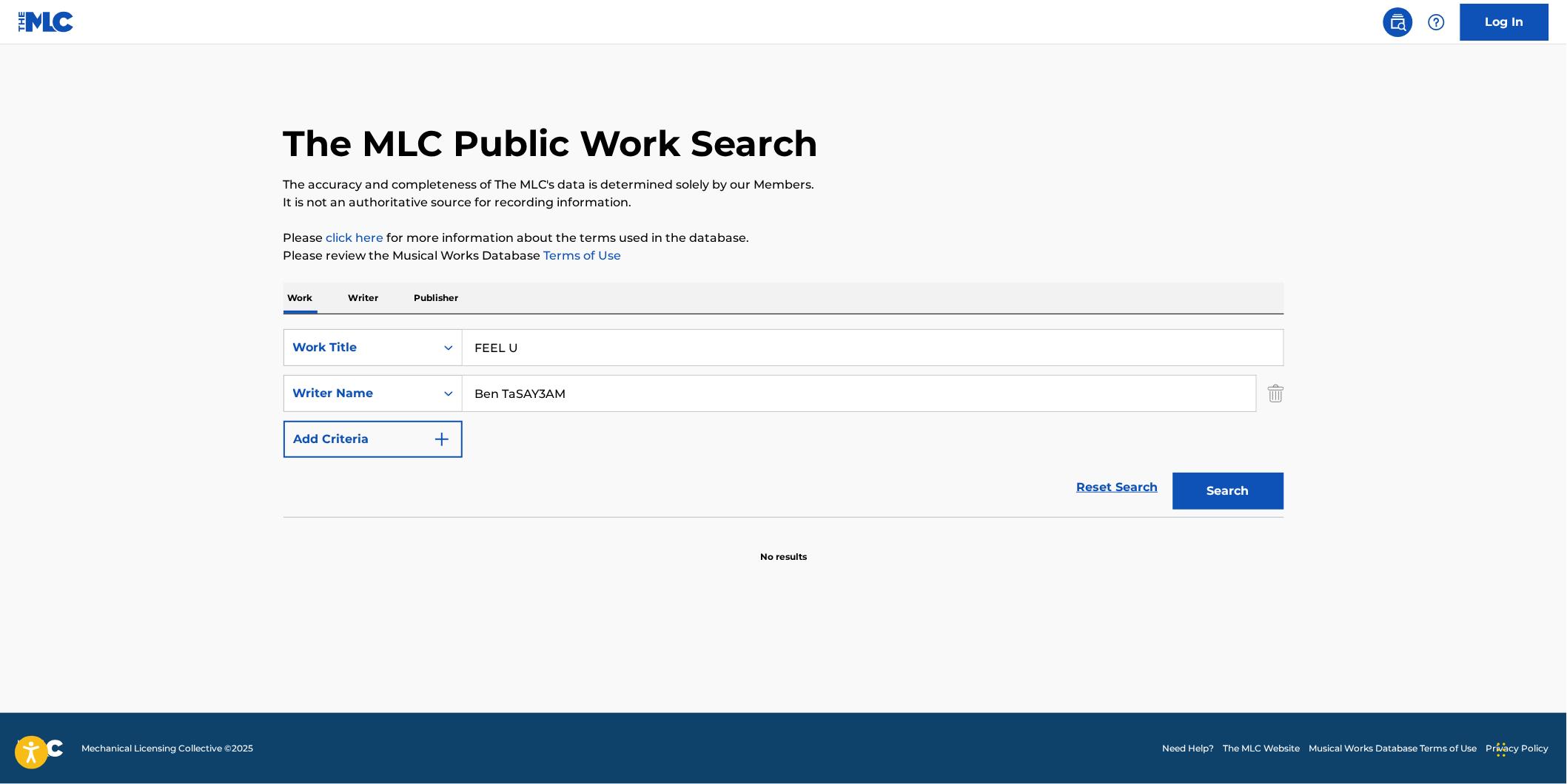
drag, startPoint x: 607, startPoint y: 403, endPoint x: 667, endPoint y: 466, distance: 87.0
click at [484, 437] on div "SearchWithCriteriaf82897fb-3e01-4401-9e65-2665b3b51e61 Work Title FEEL U Search…" at bounding box center [784, 393] width 1001 height 129
paste input "Search Form"
click at [1173, 472] on button "Search" at bounding box center [1229, 490] width 111 height 37
drag, startPoint x: 590, startPoint y: 390, endPoint x: 396, endPoint y: 413, distance: 195.4
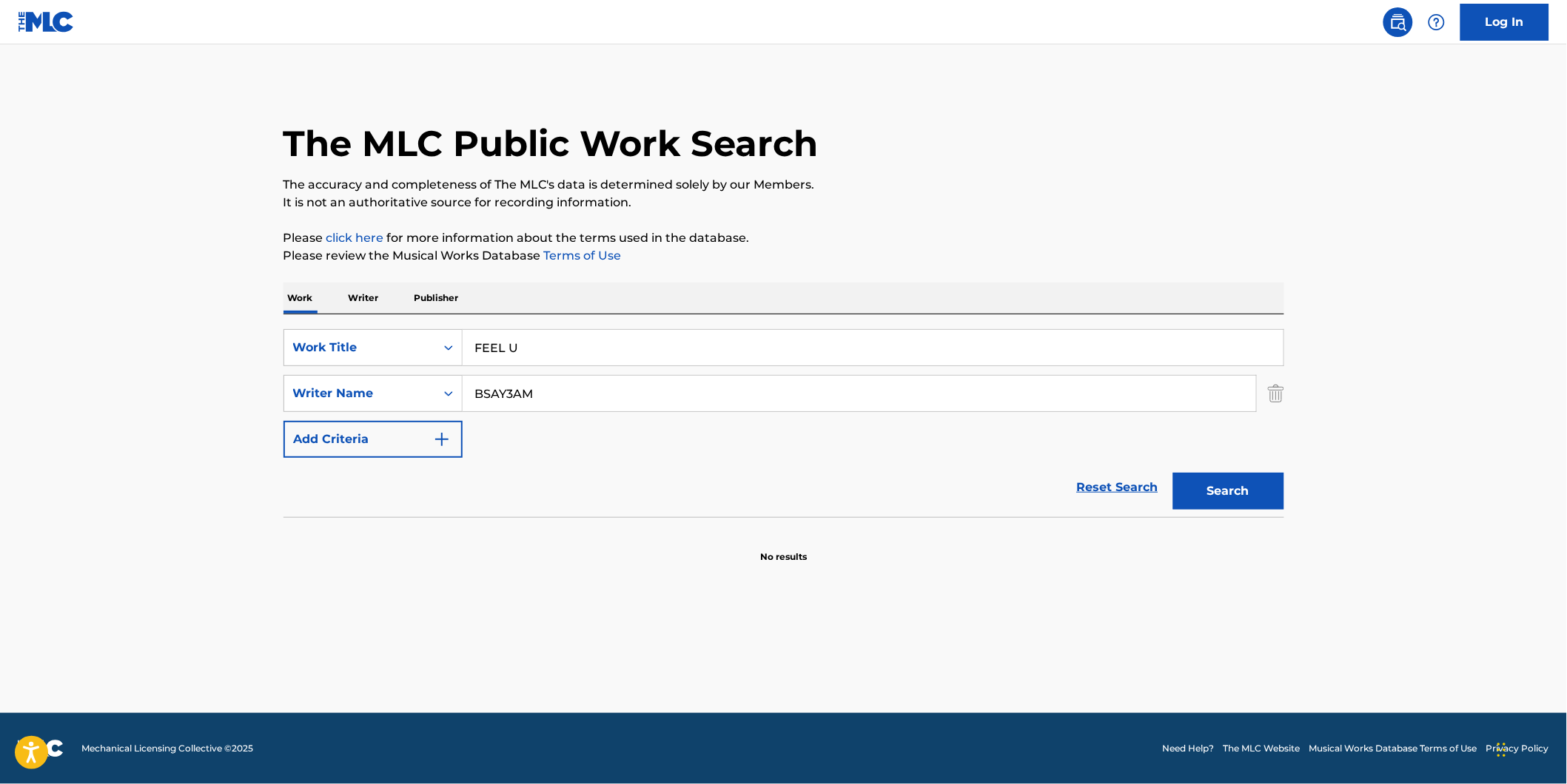
click at [396, 410] on div "SearchWithCriteria994fd817-0827-4820-97f0-1ce4740bf2e5 Writer Name BSAY3AM" at bounding box center [784, 393] width 1001 height 37
paste input "Search Form"
click at [1173, 472] on button "Search" at bounding box center [1229, 490] width 111 height 37
drag, startPoint x: 549, startPoint y: 407, endPoint x: 498, endPoint y: 416, distance: 51.8
click at [431, 411] on div "SearchWithCriteria994fd817-0827-4820-97f0-1ce4740bf2e5 Writer Name SAY3AM" at bounding box center [784, 393] width 1001 height 37
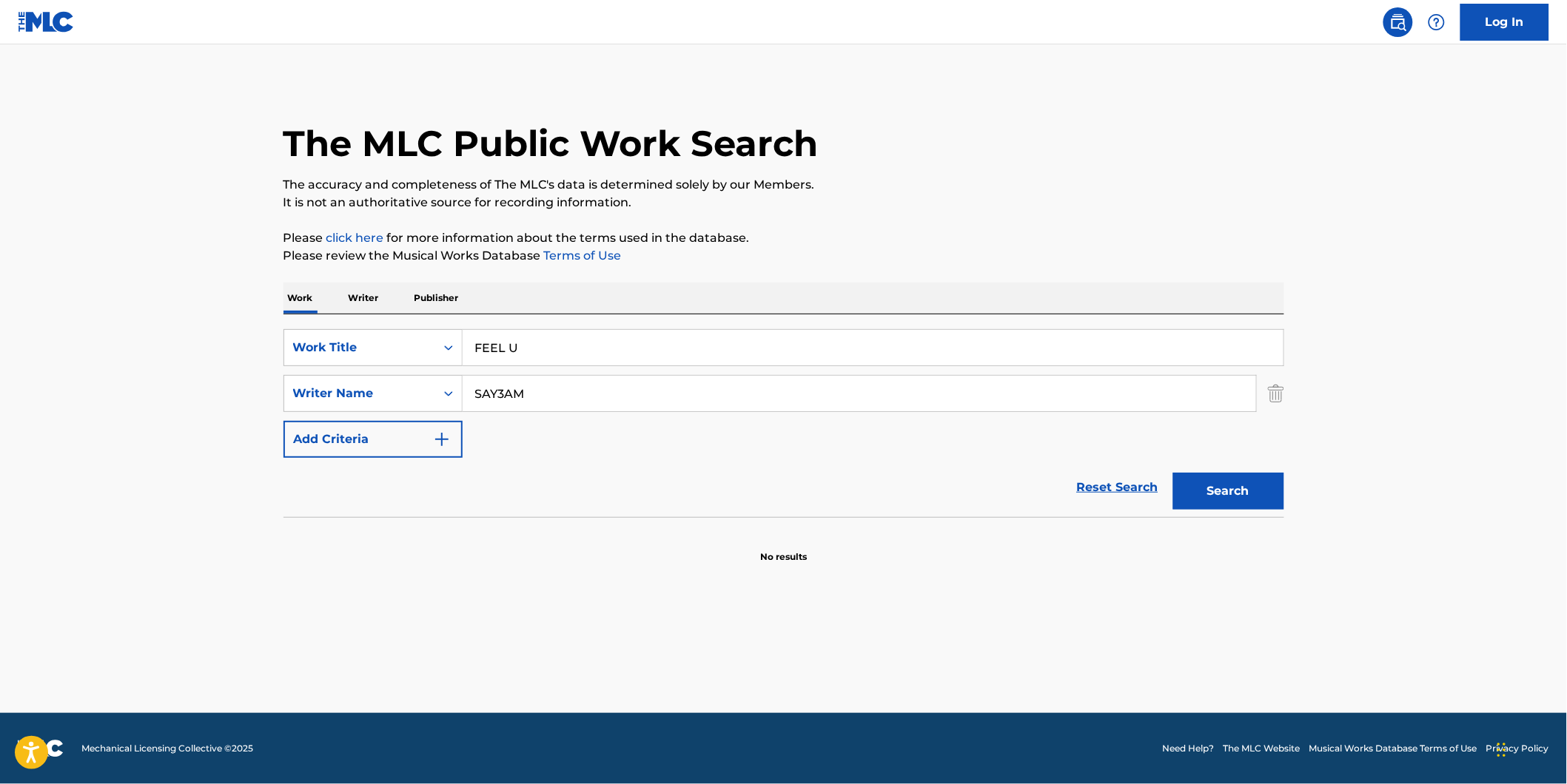
paste input "Krainii [PERSON_NAME]"
click at [1173, 472] on button "Search" at bounding box center [1229, 490] width 111 height 37
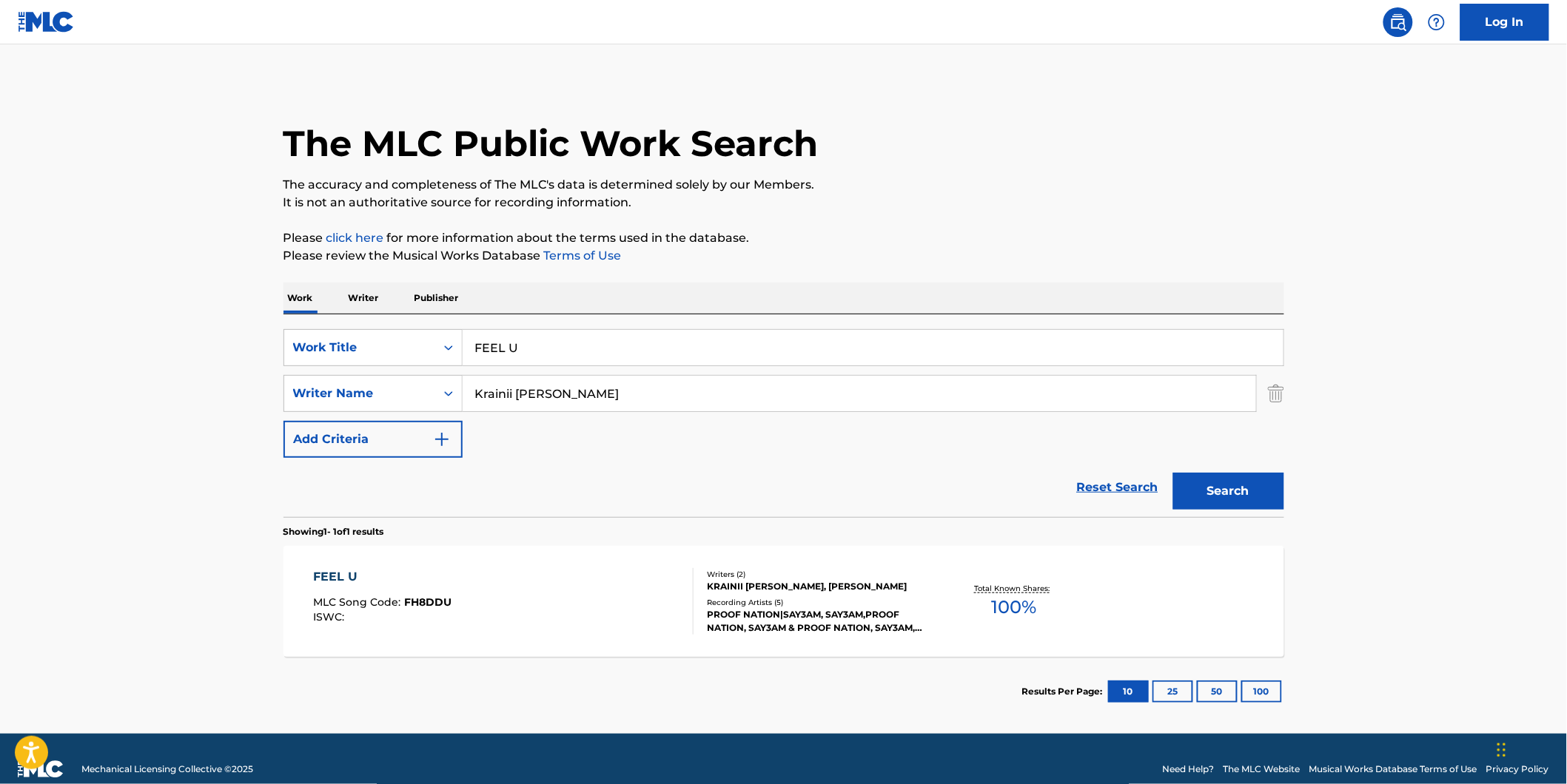
drag, startPoint x: 698, startPoint y: 386, endPoint x: 962, endPoint y: 494, distance: 285.2
click at [459, 435] on div "SearchWithCriteriaf82897fb-3e01-4401-9e65-2665b3b51e61 Work Title FEEL U Search…" at bounding box center [784, 393] width 1001 height 129
paste input "[PERSON_NAME]"
type input "[PERSON_NAME]"
click at [1173, 472] on button "Search" at bounding box center [1229, 490] width 111 height 37
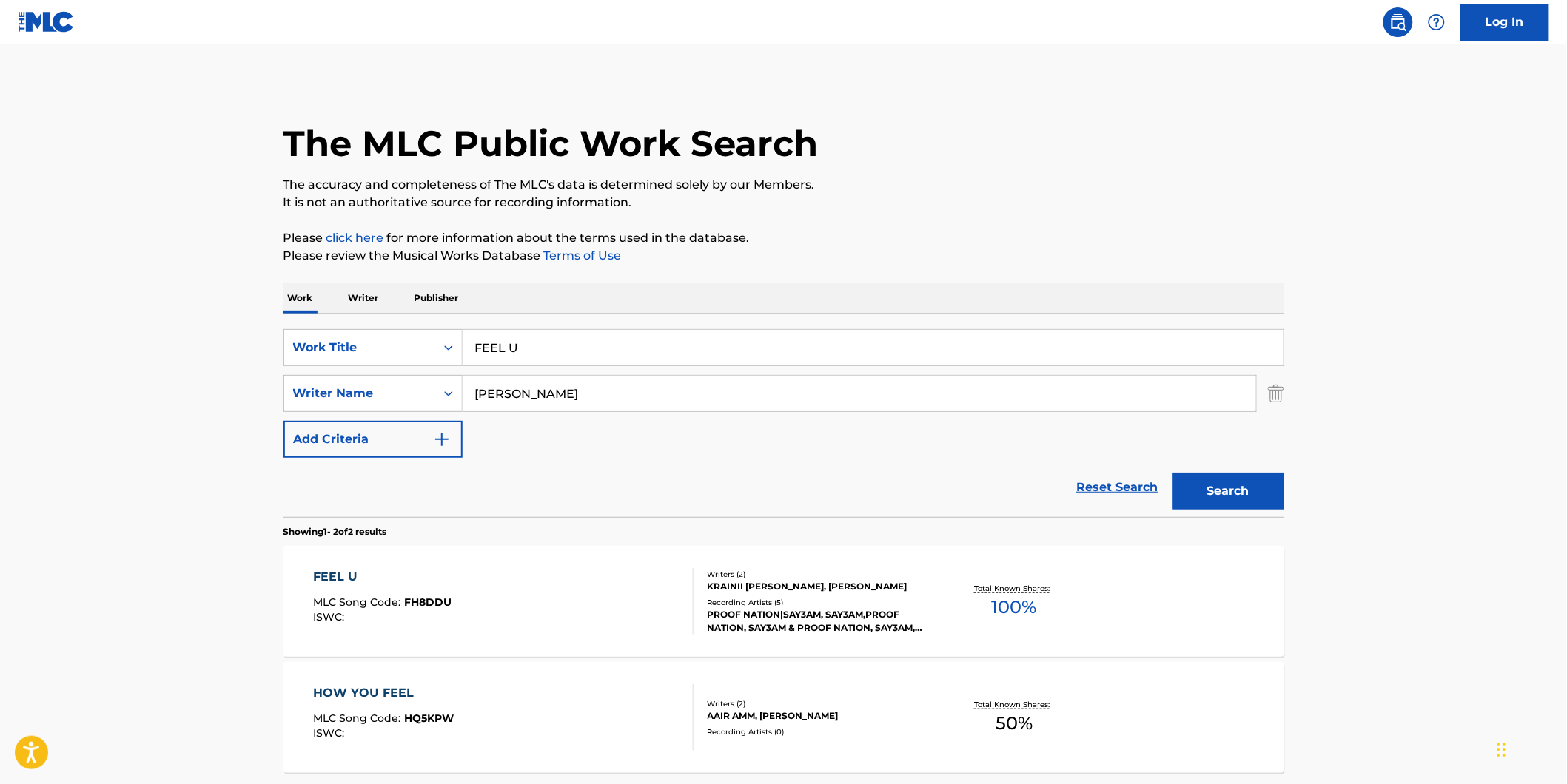
scroll to position [136, 0]
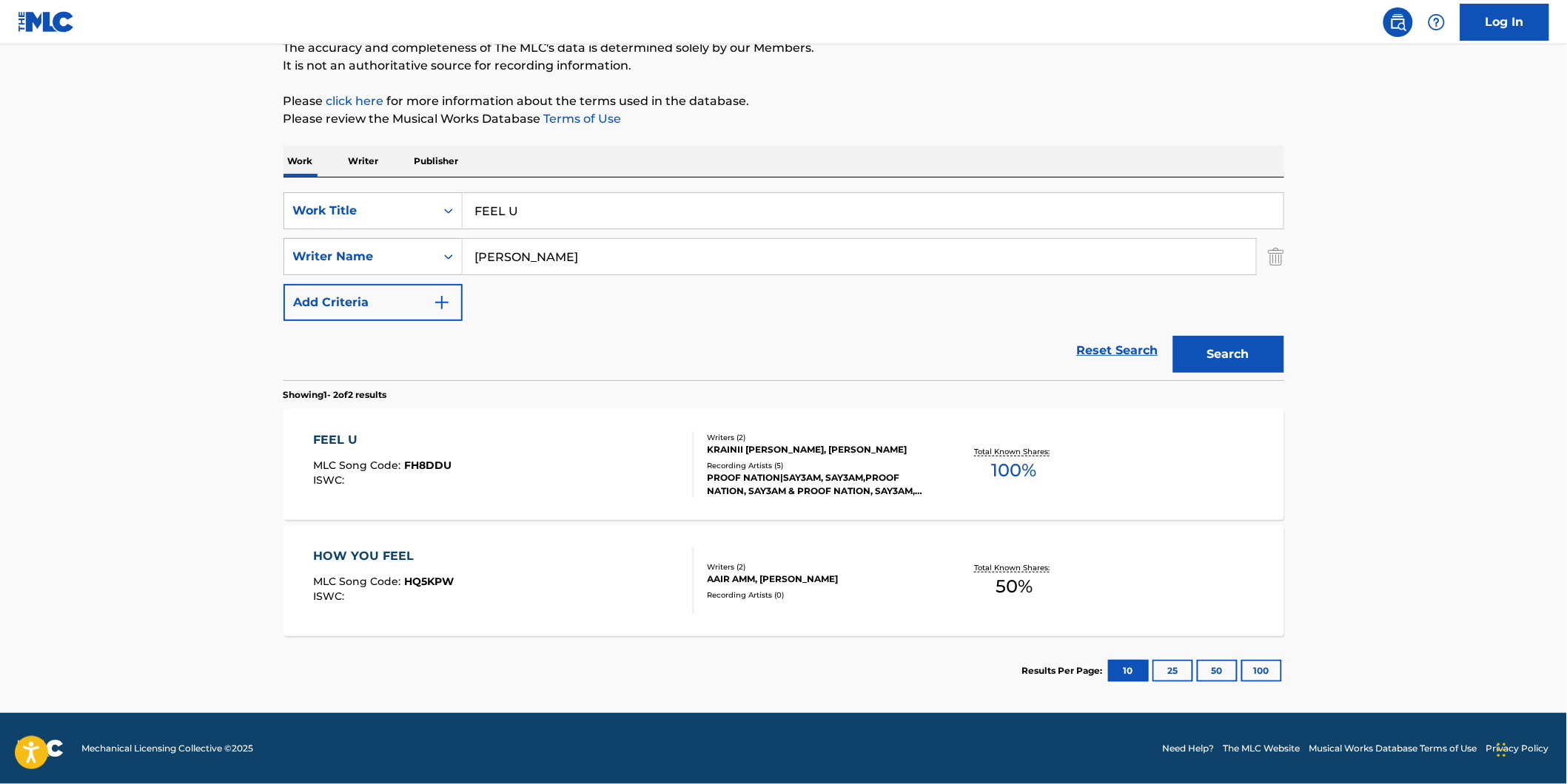
click at [446, 490] on div "FEEL U MLC Song Code : FH8DDU ISWC :" at bounding box center [382, 464] width 138 height 67
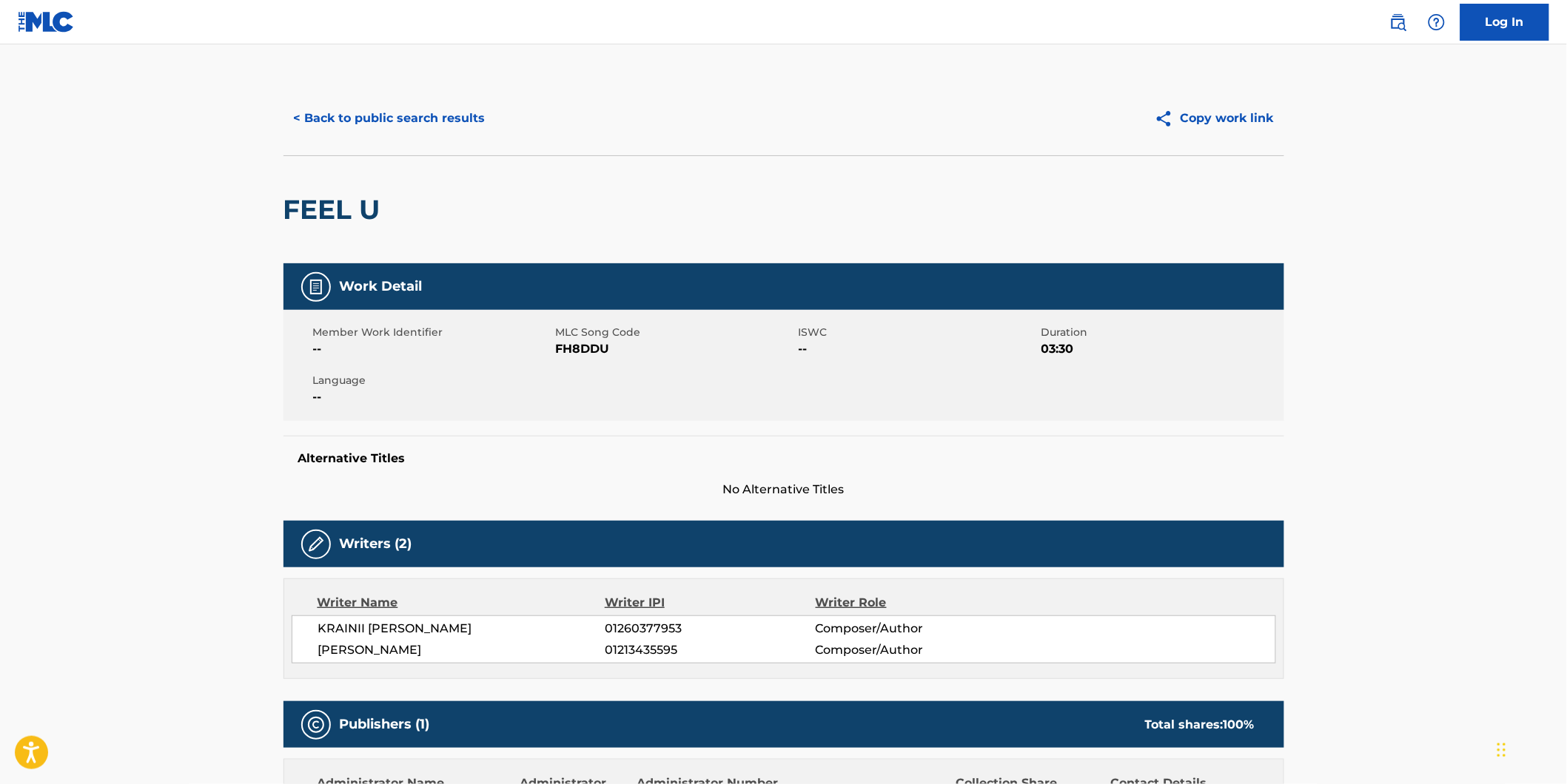
click at [444, 122] on button "< Back to public search results" at bounding box center [390, 118] width 213 height 37
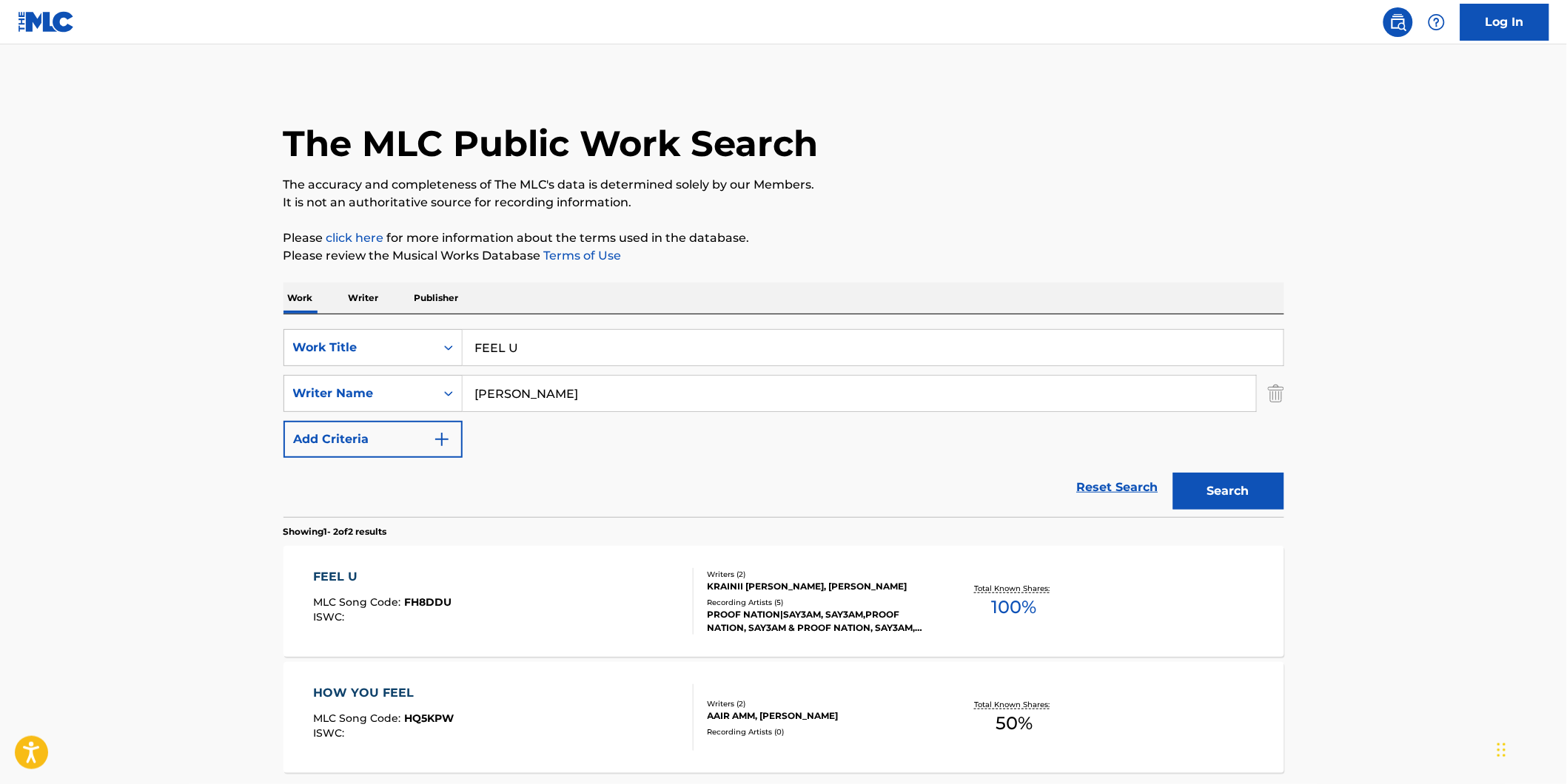
scroll to position [53, 0]
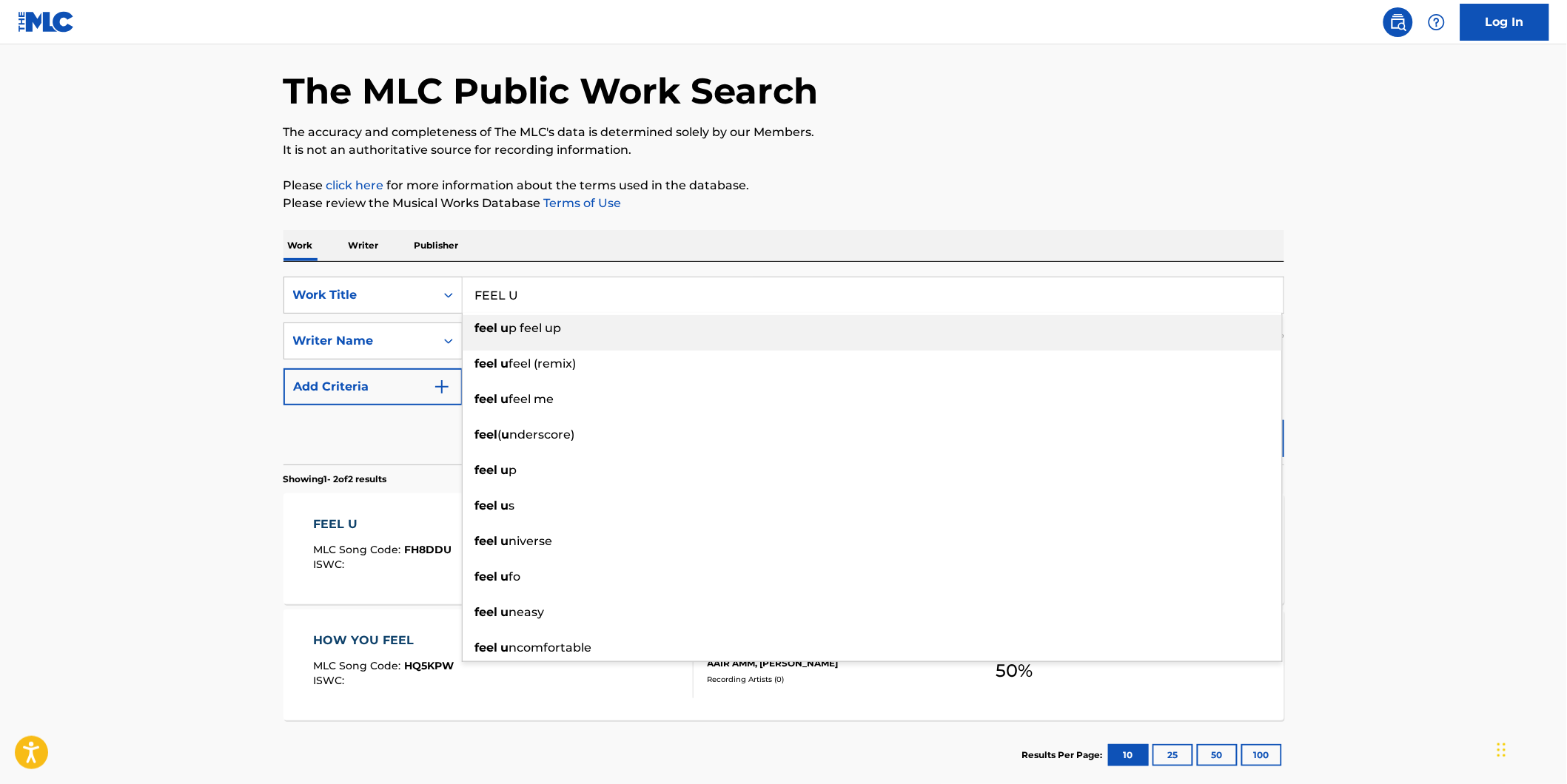
drag, startPoint x: 595, startPoint y: 298, endPoint x: 135, endPoint y: 354, distance: 463.4
click at [333, 307] on div "SearchWithCriteriaf82897fb-3e01-4401-9e65-2665b3b51e61 Work Title FEEL U feel u…" at bounding box center [784, 295] width 1001 height 37
paste input "[PERSON_NAME]'s Wall"
type input "[PERSON_NAME]'s Wall"
click at [120, 363] on main "The MLC Public Work Search The accuracy and completeness of The MLC's data is d…" at bounding box center [784, 394] width 1567 height 806
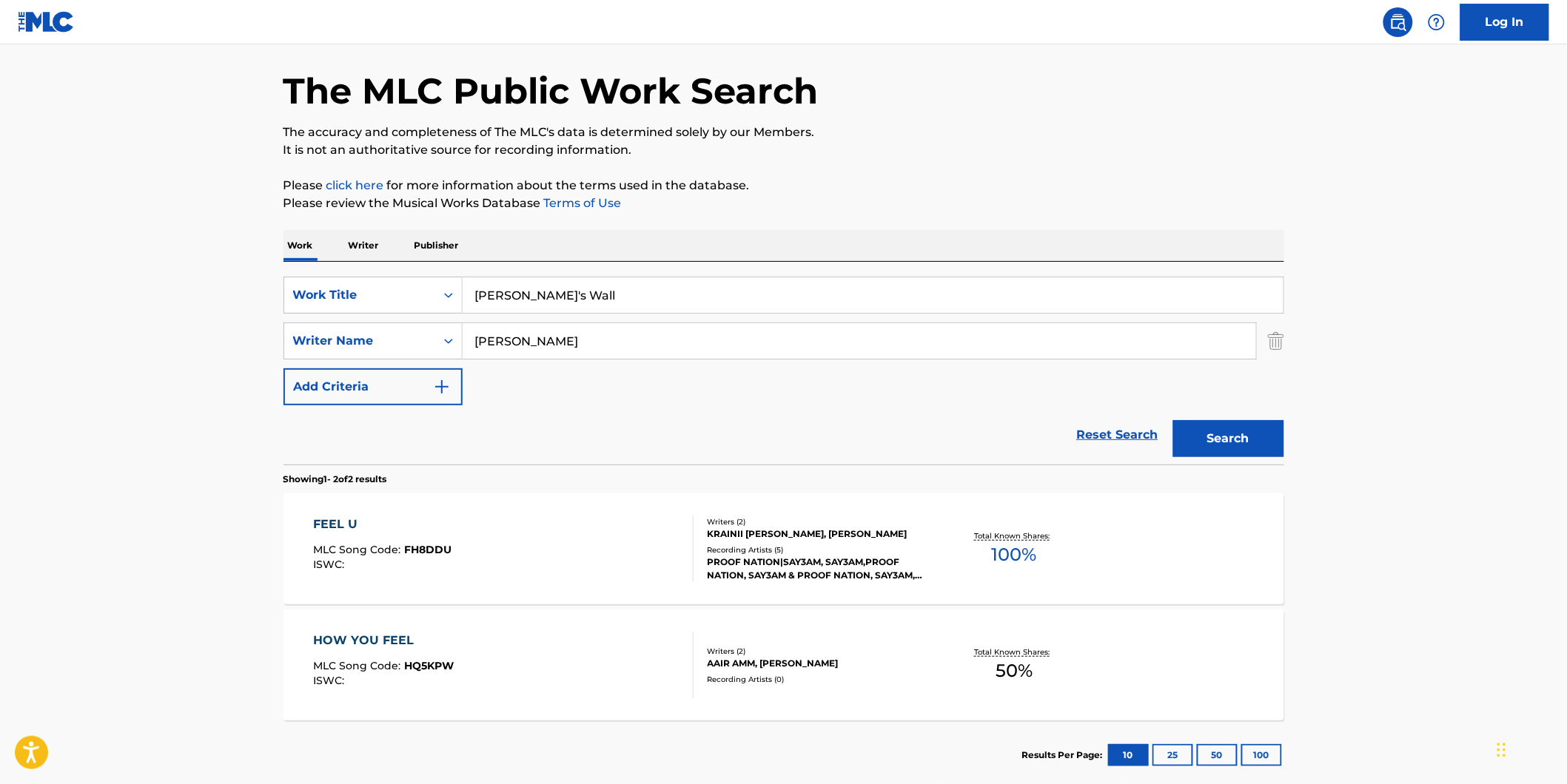
drag, startPoint x: 672, startPoint y: 341, endPoint x: 446, endPoint y: 381, distance: 229.5
click at [446, 381] on div "SearchWithCriteriaf82897fb-3e01-4401-9e65-2665b3b51e61 Work Title Khanrad's Wal…" at bounding box center [784, 341] width 1001 height 129
click at [1173, 421] on button "Search" at bounding box center [1229, 439] width 111 height 37
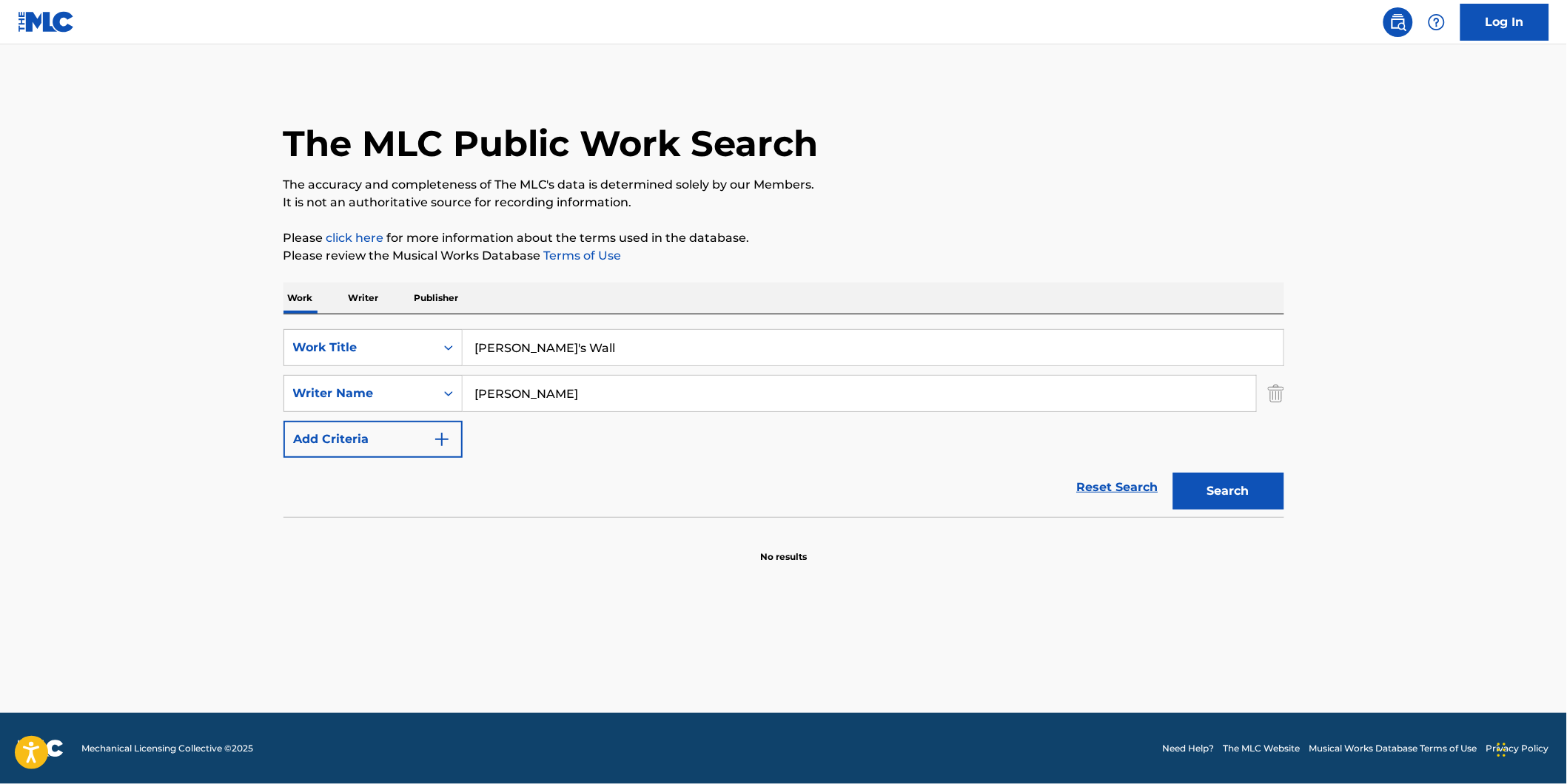
click at [561, 409] on input "[PERSON_NAME]" at bounding box center [859, 393] width 794 height 36
drag, startPoint x: 589, startPoint y: 397, endPoint x: 389, endPoint y: 396, distance: 200.0
click at [389, 396] on div "SearchWithCriteria994fd817-0827-4820-97f0-1ce4740bf2e5 Writer Name [PERSON_NAME]" at bounding box center [784, 393] width 1001 height 37
paste input "High On Fire"
click at [1173, 472] on button "Search" at bounding box center [1229, 490] width 111 height 37
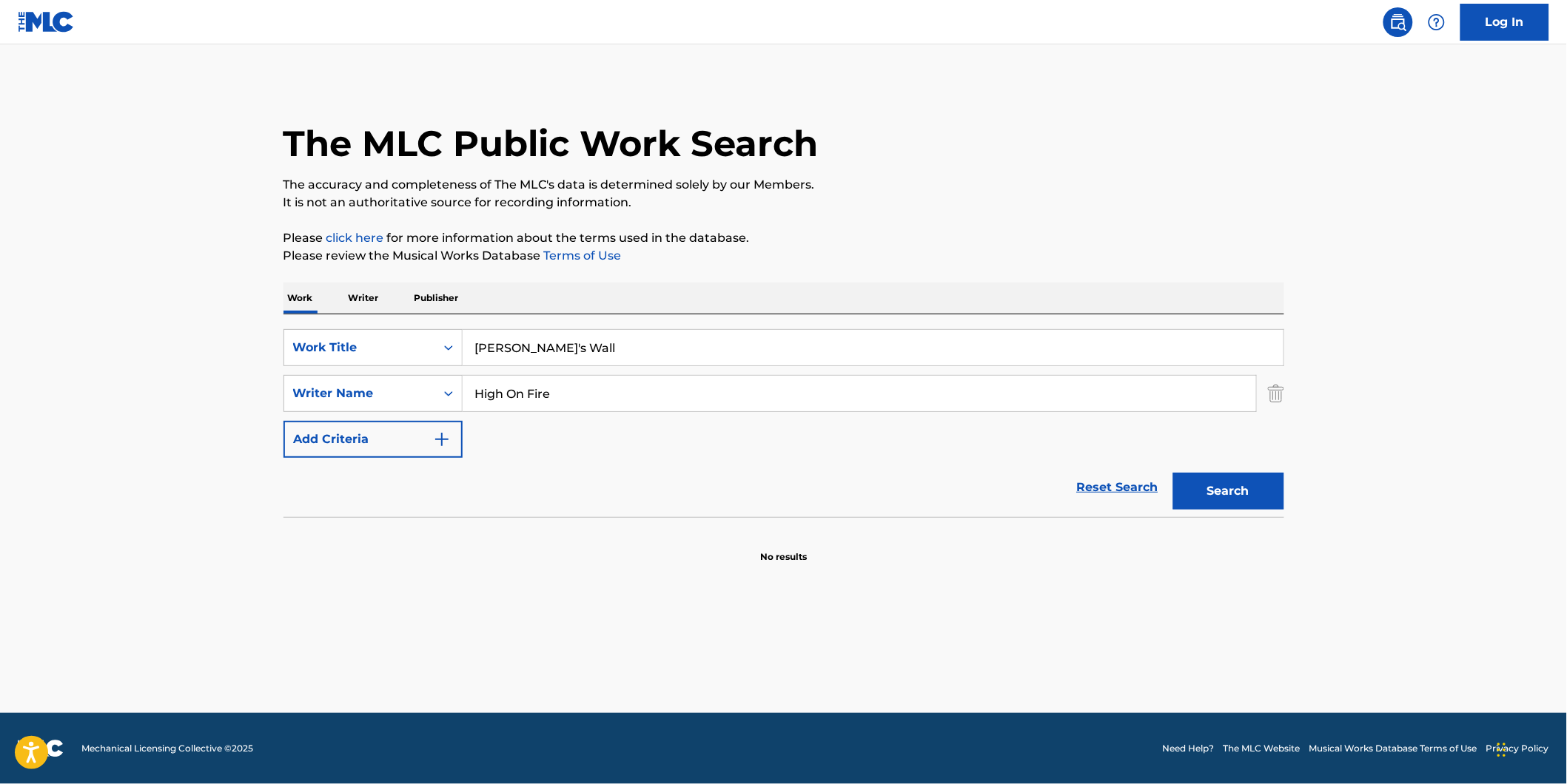
drag, startPoint x: 493, startPoint y: 392, endPoint x: 500, endPoint y: 439, distance: 47.5
click at [404, 417] on div "SearchWithCriteriaf82897fb-3e01-4401-9e65-2665b3b51e61 Work Title [PERSON_NAME]…" at bounding box center [784, 393] width 1001 height 129
paste input "[PERSON_NAME]"
click at [1173, 472] on button "Search" at bounding box center [1229, 490] width 111 height 37
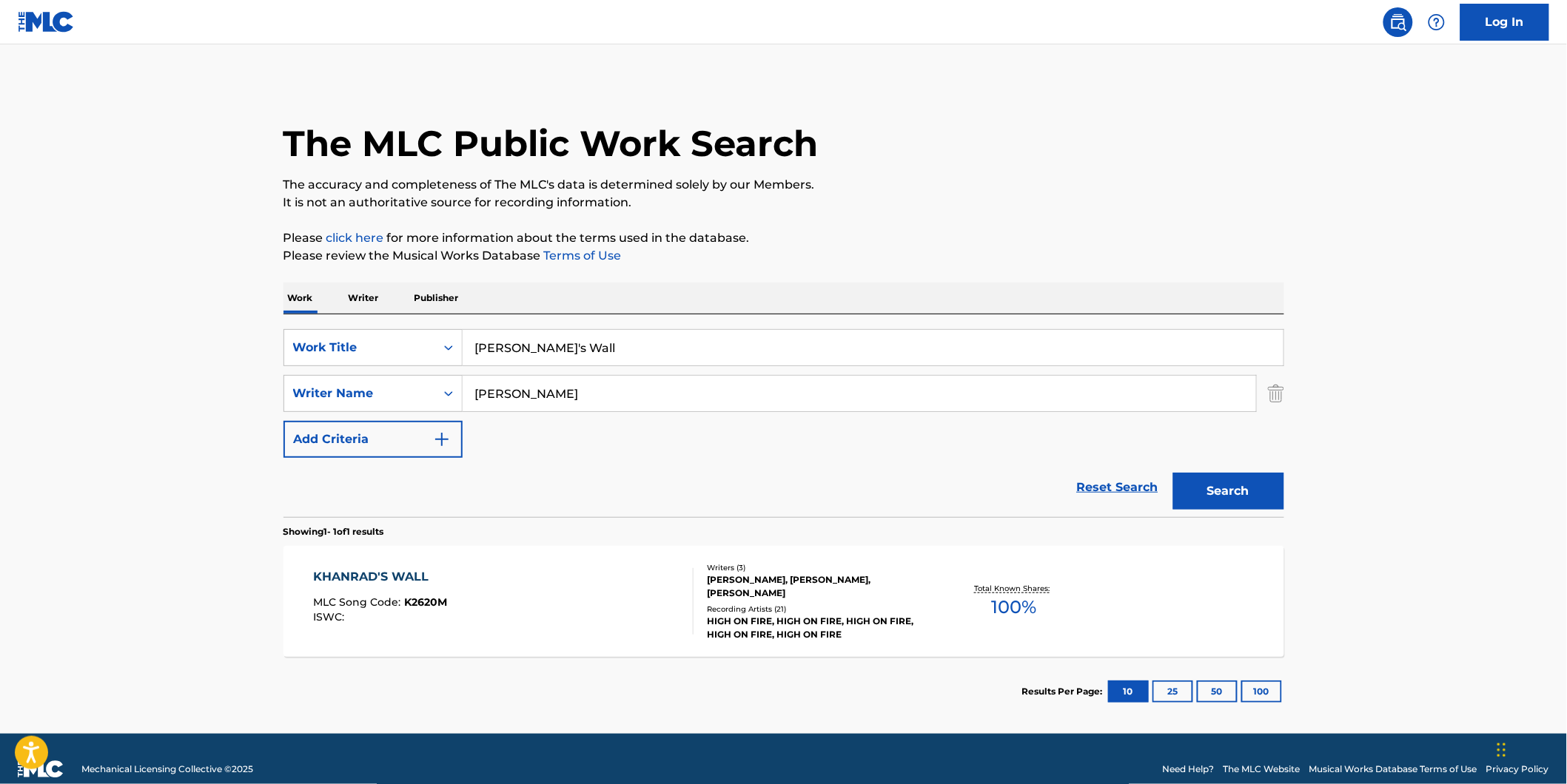
drag, startPoint x: 622, startPoint y: 395, endPoint x: 483, endPoint y: 434, distance: 144.4
click at [298, 427] on div "SearchWithCriteriaf82897fb-3e01-4401-9e65-2665b3b51e61 Work Title Khanrad's Wal…" at bounding box center [784, 393] width 1001 height 129
paste input "[PERSON_NAME]"
click at [1173, 472] on button "Search" at bounding box center [1229, 490] width 111 height 37
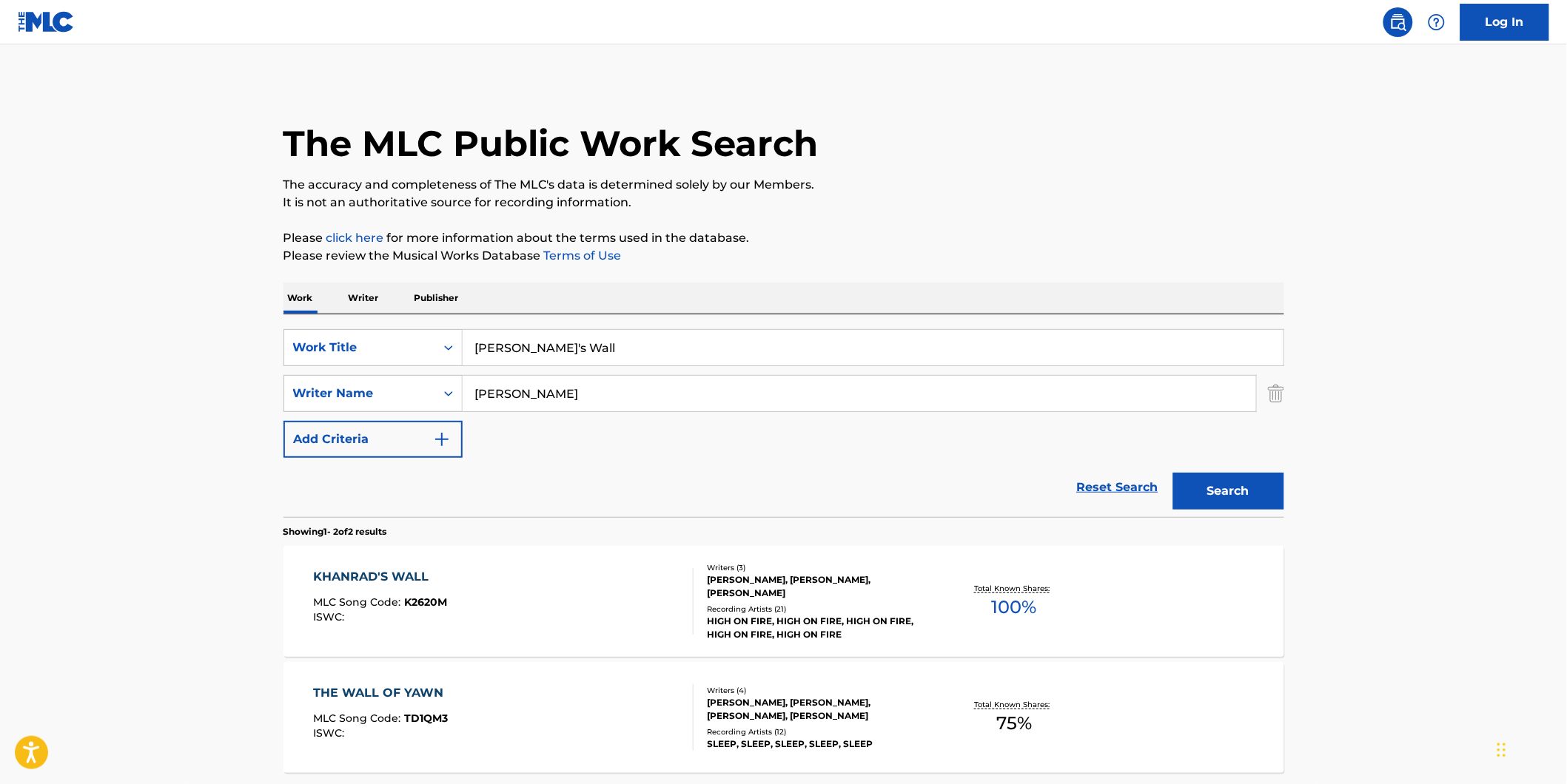
drag, startPoint x: 559, startPoint y: 407, endPoint x: 389, endPoint y: 425, distance: 171.0
click at [389, 424] on div "SearchWithCriteriaf82897fb-3e01-4401-9e65-2665b3b51e61 Work Title Khanrad's Wal…" at bounding box center [784, 393] width 1001 height 129
paste input "[PERSON_NAME]"
type input "[PERSON_NAME]"
click at [1173, 472] on button "Search" at bounding box center [1229, 490] width 111 height 37
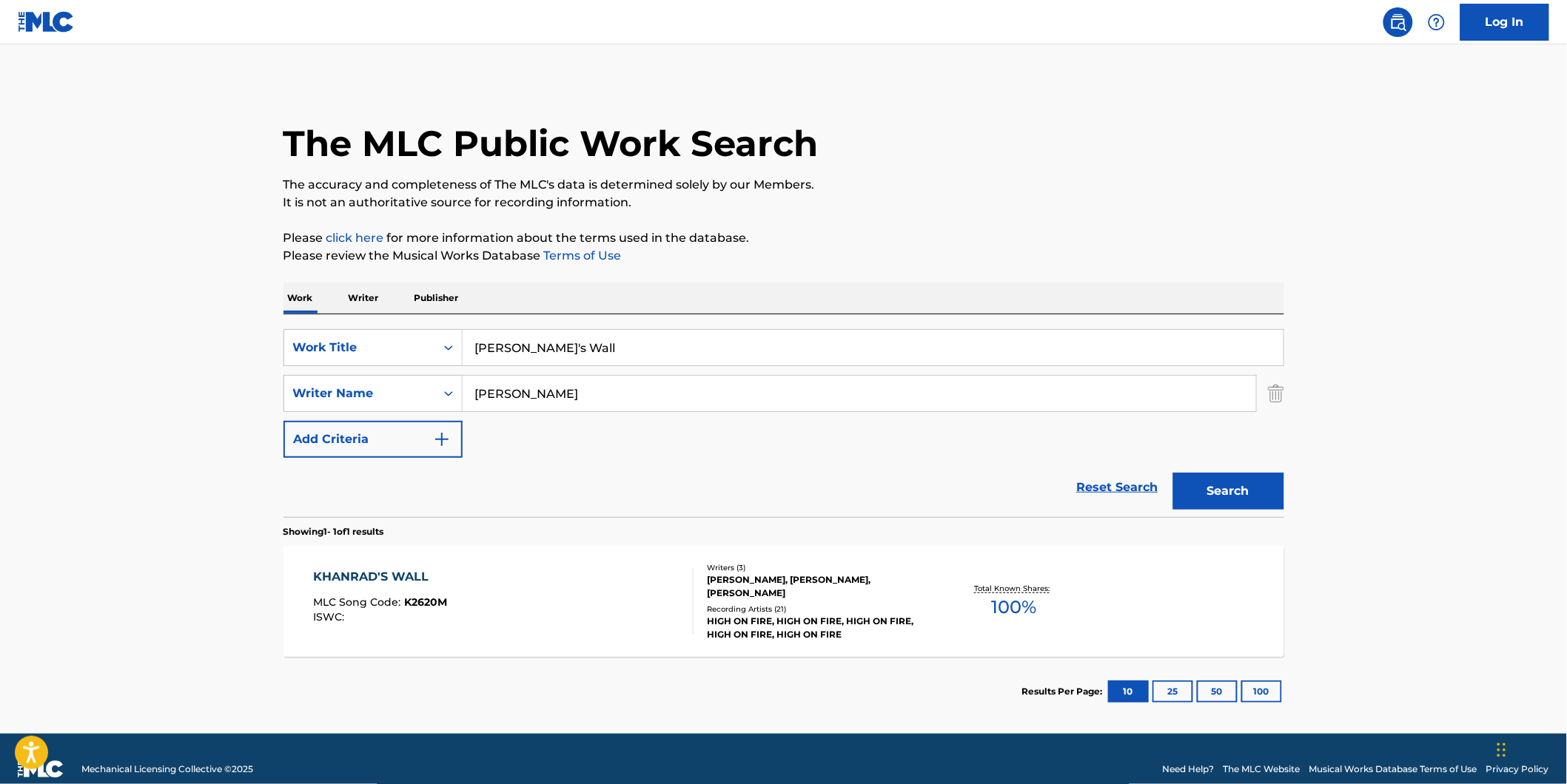
click at [589, 602] on div "KHANRAD'S WALL MLC Song Code : K2620M ISWC :" at bounding box center [504, 601] width 380 height 67
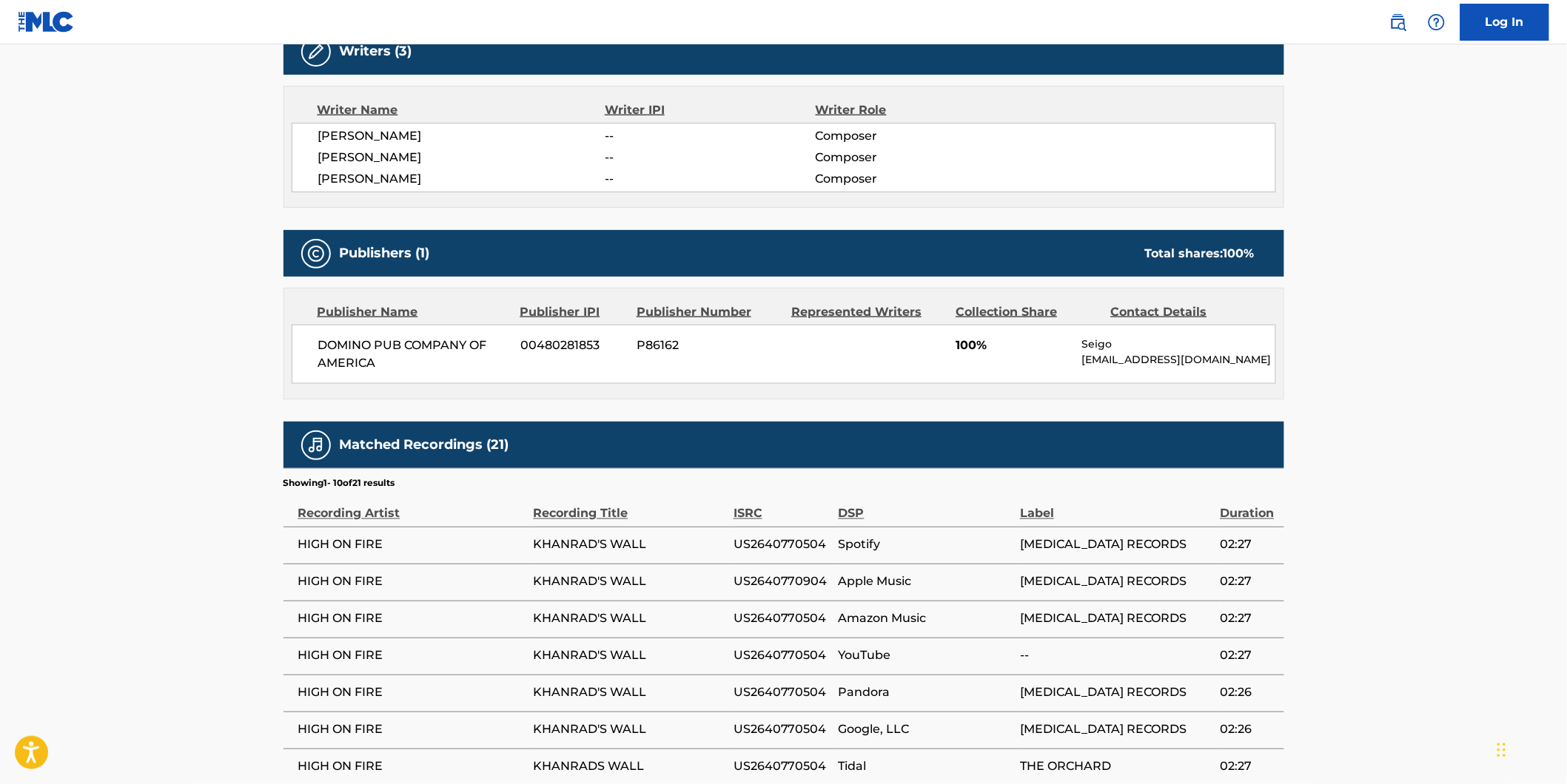
scroll to position [82, 0]
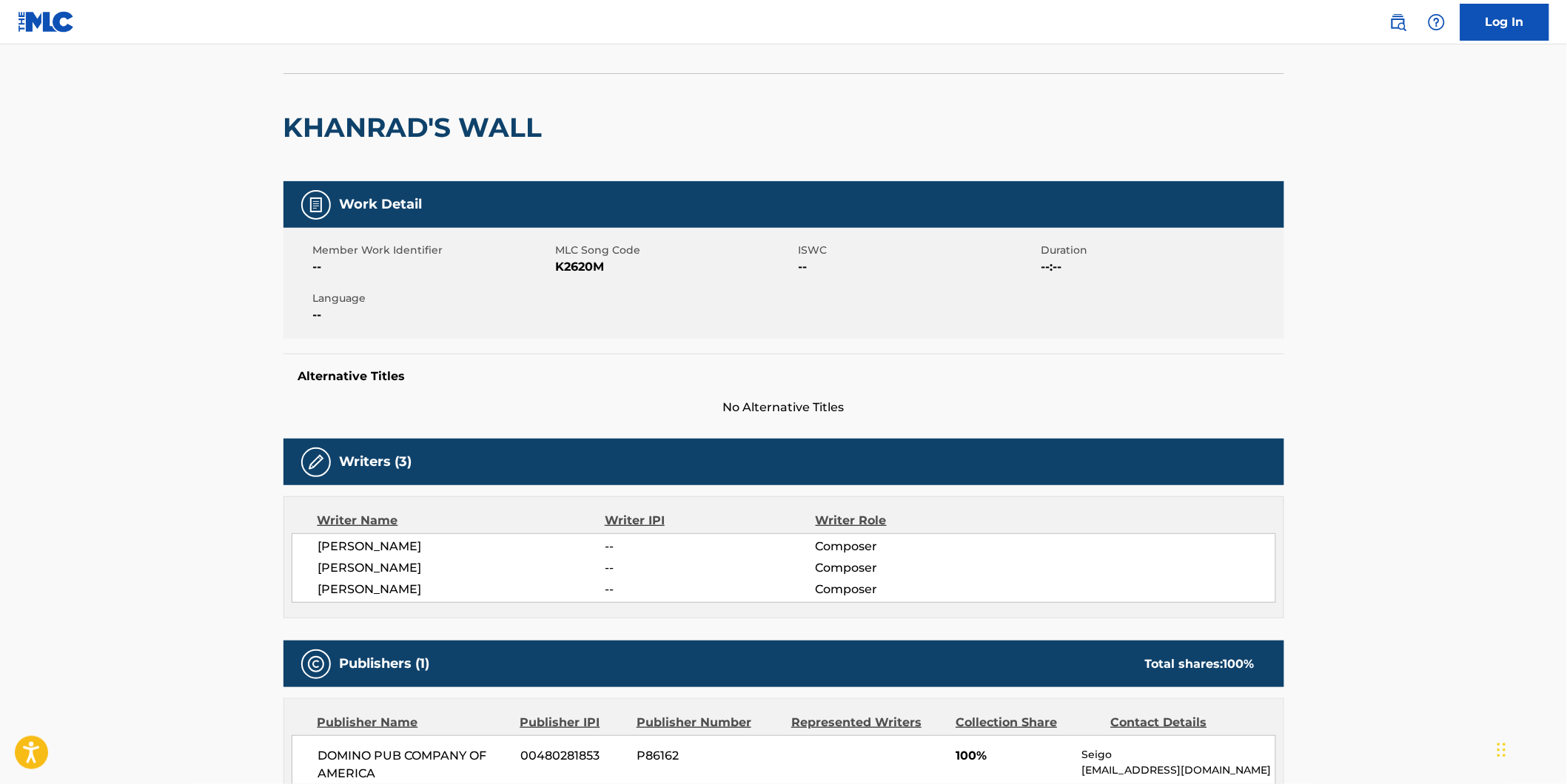
click at [585, 269] on span "K2620M" at bounding box center [675, 266] width 239 height 18
copy span "K2620M"
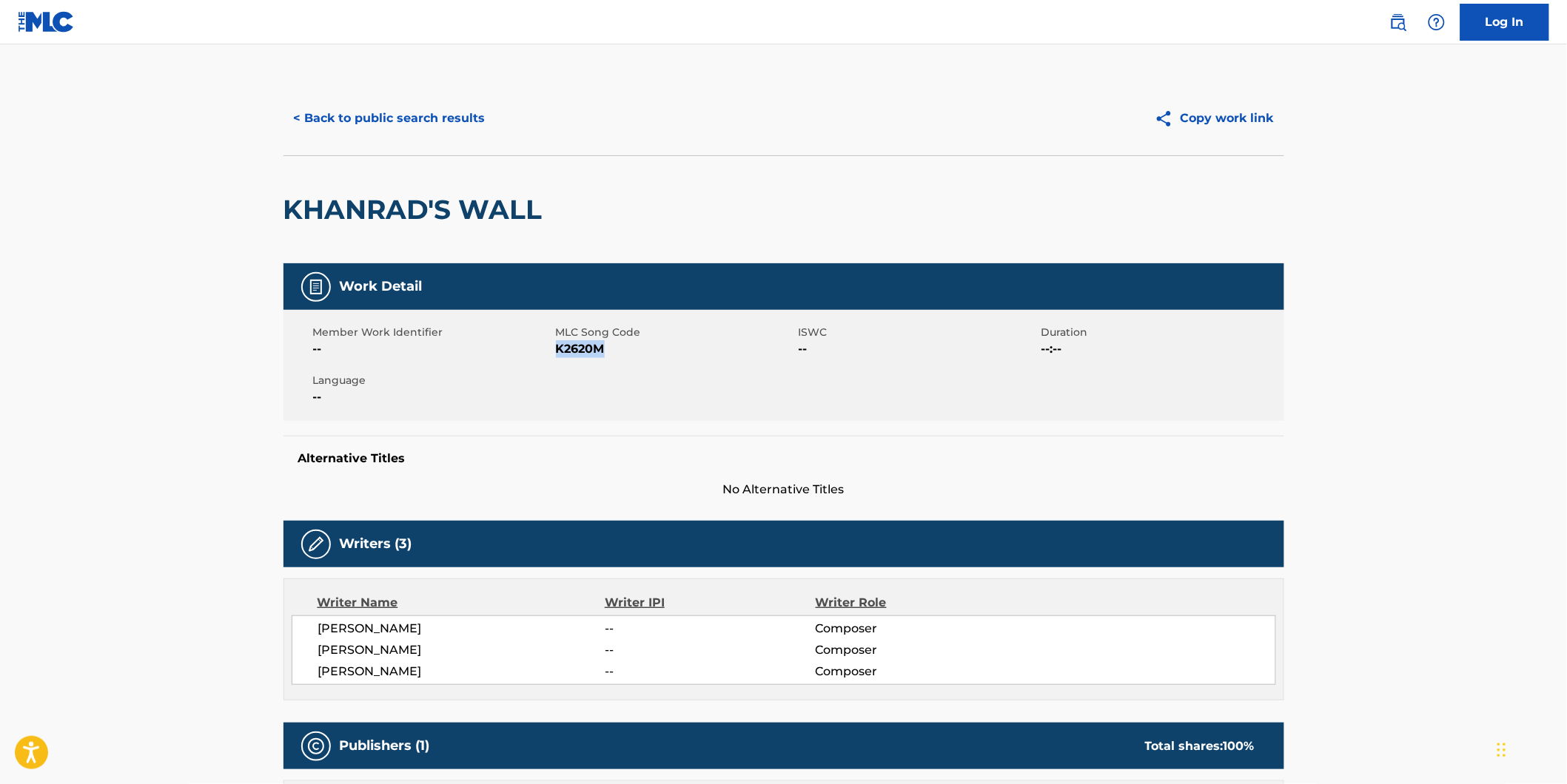
click at [375, 108] on button "< Back to public search results" at bounding box center [390, 118] width 213 height 37
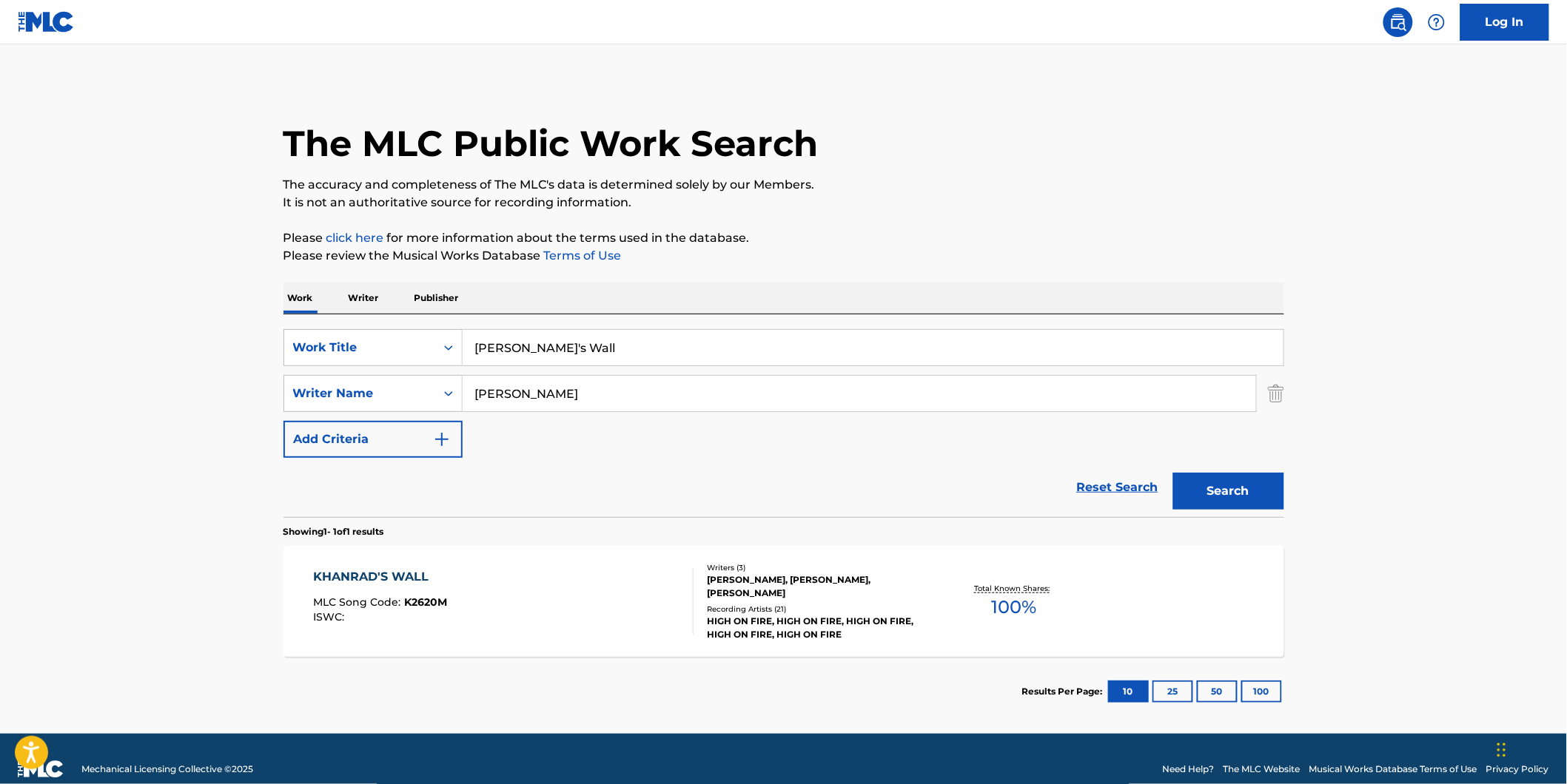
drag, startPoint x: 608, startPoint y: 341, endPoint x: 272, endPoint y: 351, distance: 336.1
click at [275, 351] on div "The MLC Public Work Search The accuracy and completeness of The MLC's data is d…" at bounding box center [784, 403] width 1037 height 645
paste input "Bullhead's Lament"
type input "Bullhead's Lament"
click at [94, 351] on main "The MLC Public Work Search The accuracy and completeness of The MLC's data is d…" at bounding box center [784, 389] width 1567 height 690
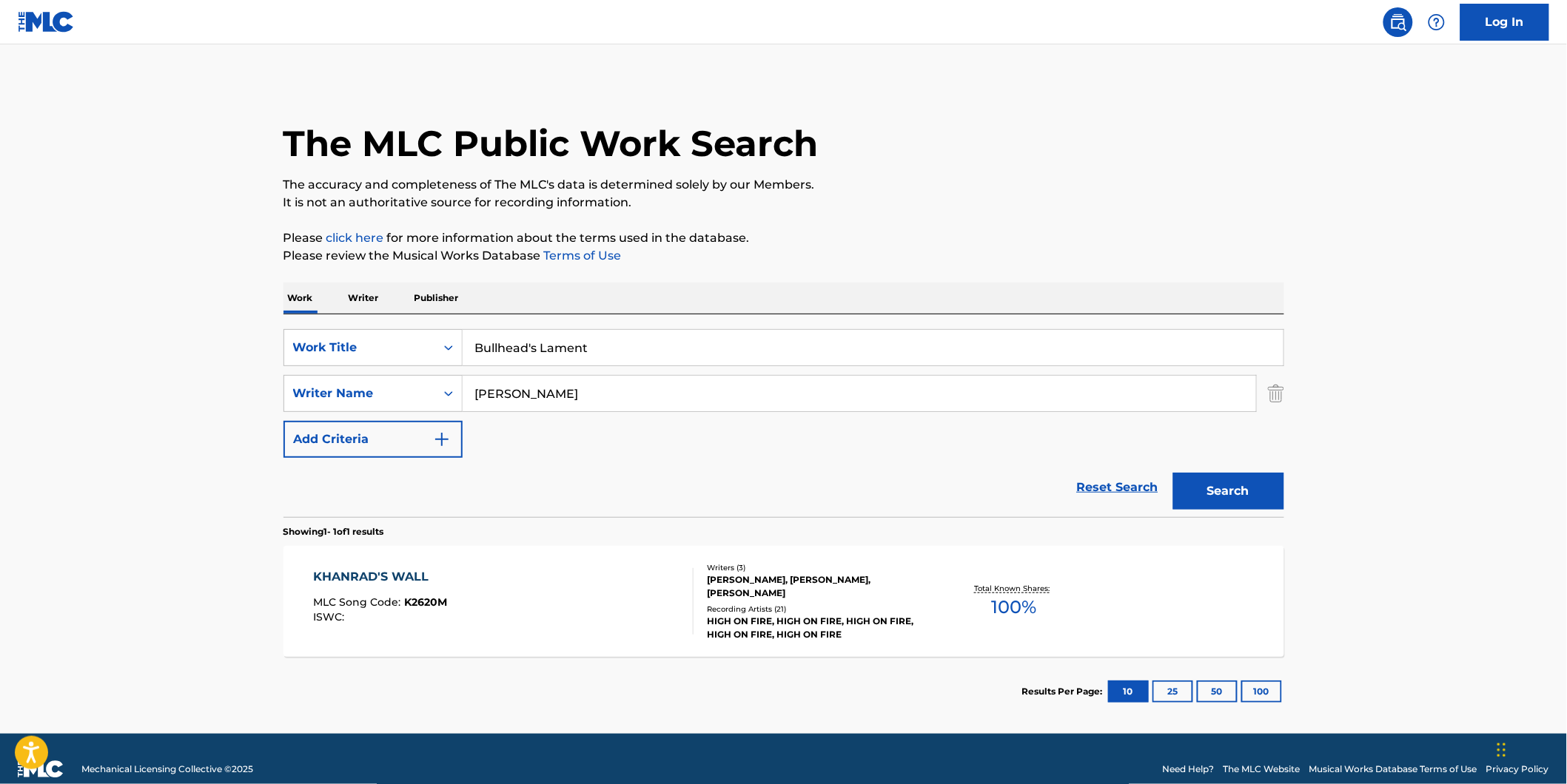
drag, startPoint x: 590, startPoint y: 402, endPoint x: 559, endPoint y: 477, distance: 81.2
click at [382, 410] on div "SearchWithCriteria994fd817-0827-4820-97f0-1ce4740bf2e5 Writer Name [PERSON_NAME]" at bounding box center [784, 393] width 1001 height 37
paste input "[PERSON_NAME]"
type input "[PERSON_NAME]"
click at [1173, 472] on button "Search" at bounding box center [1229, 490] width 111 height 37
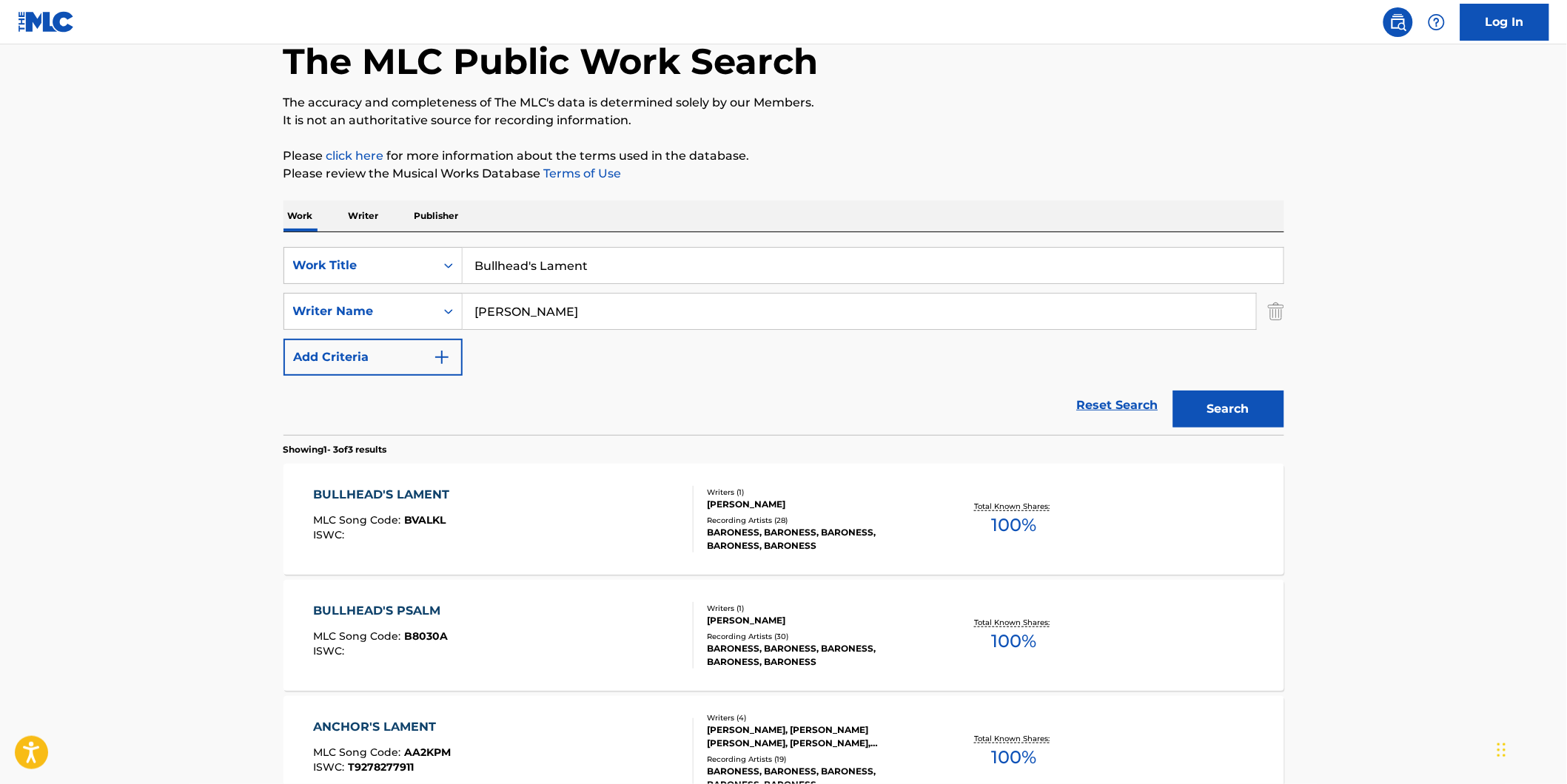
scroll to position [165, 0]
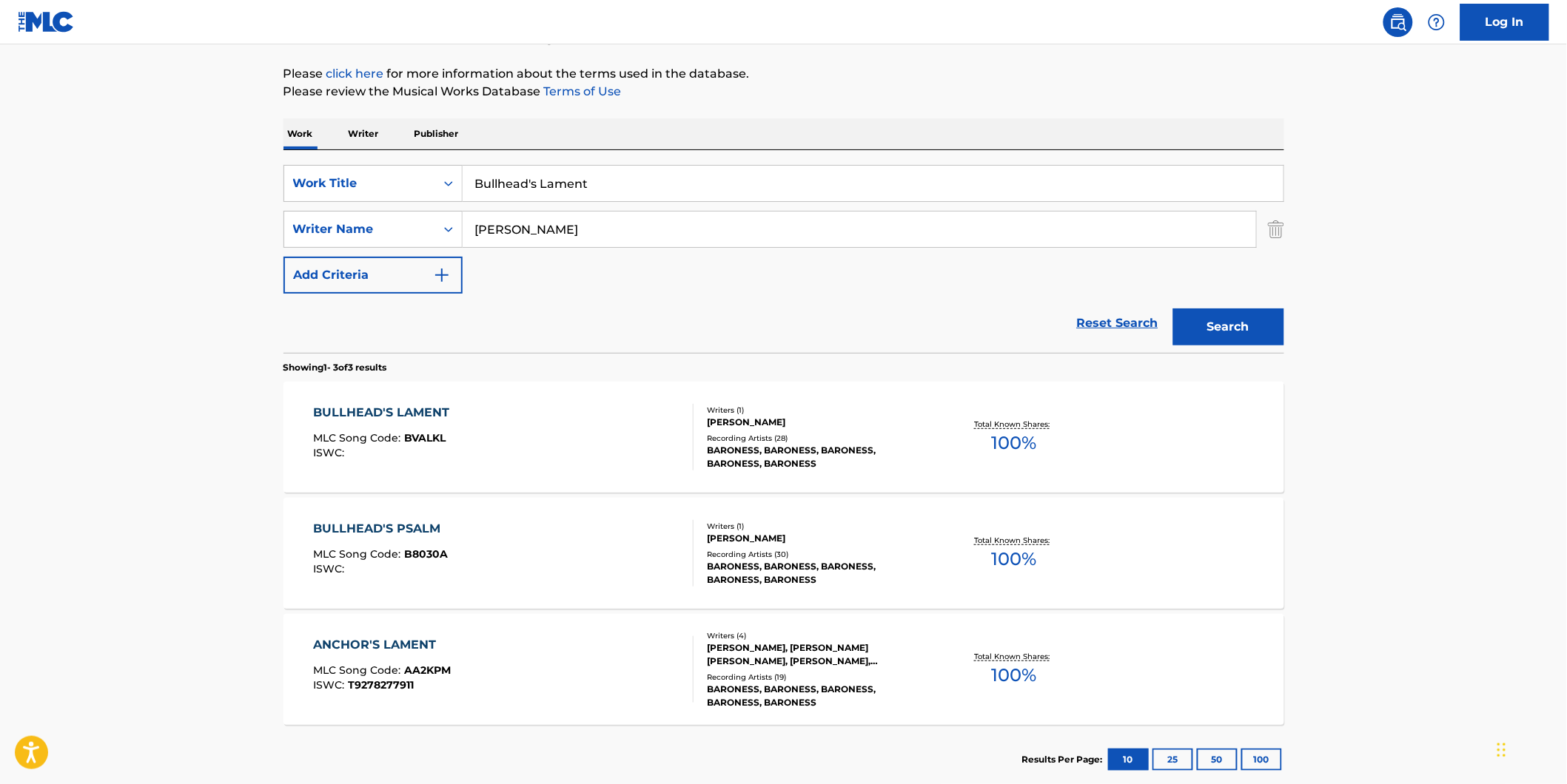
click at [420, 440] on span "BVALKL" at bounding box center [425, 438] width 41 height 13
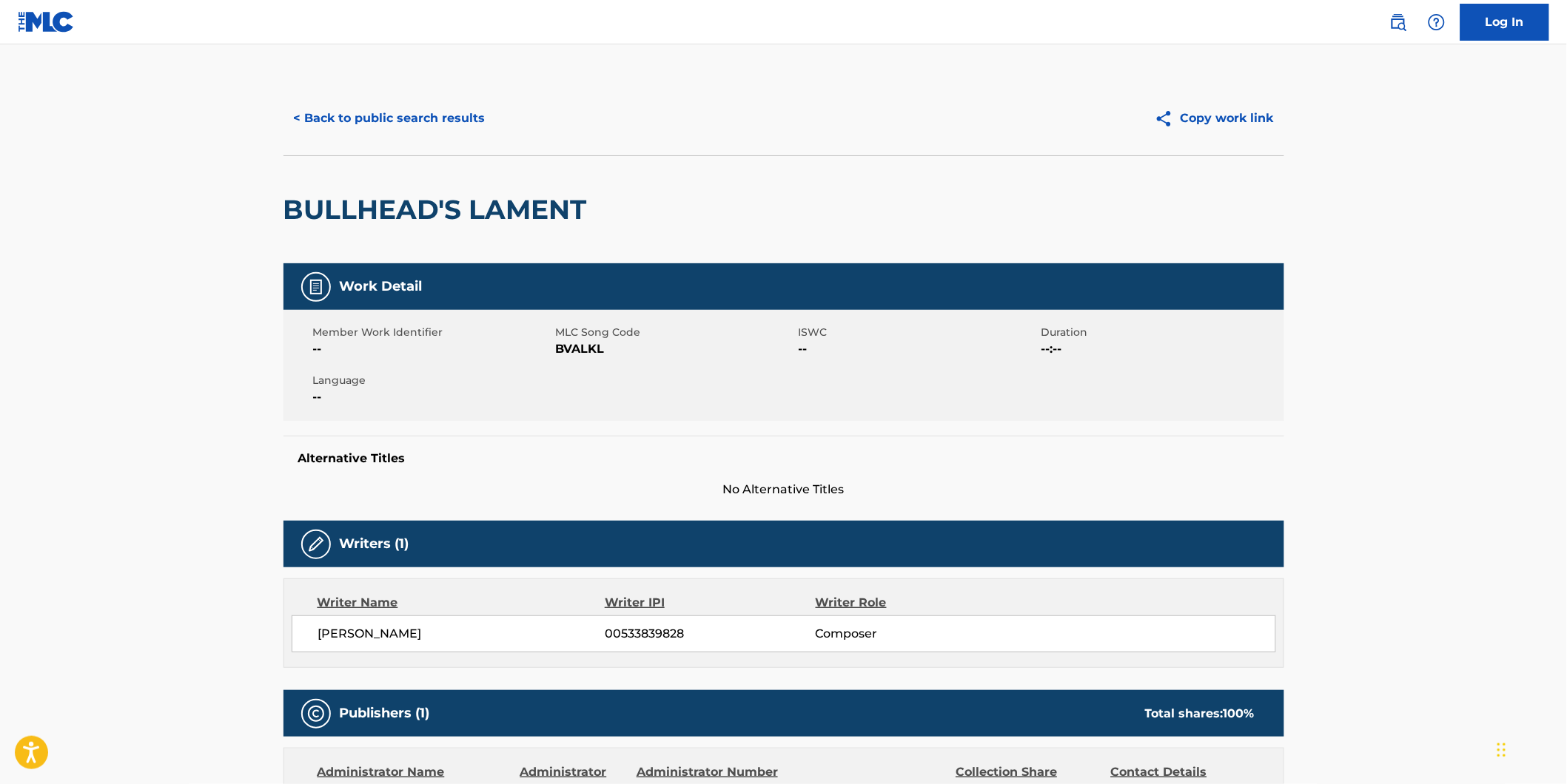
click at [454, 106] on button "< Back to public search results" at bounding box center [390, 118] width 213 height 37
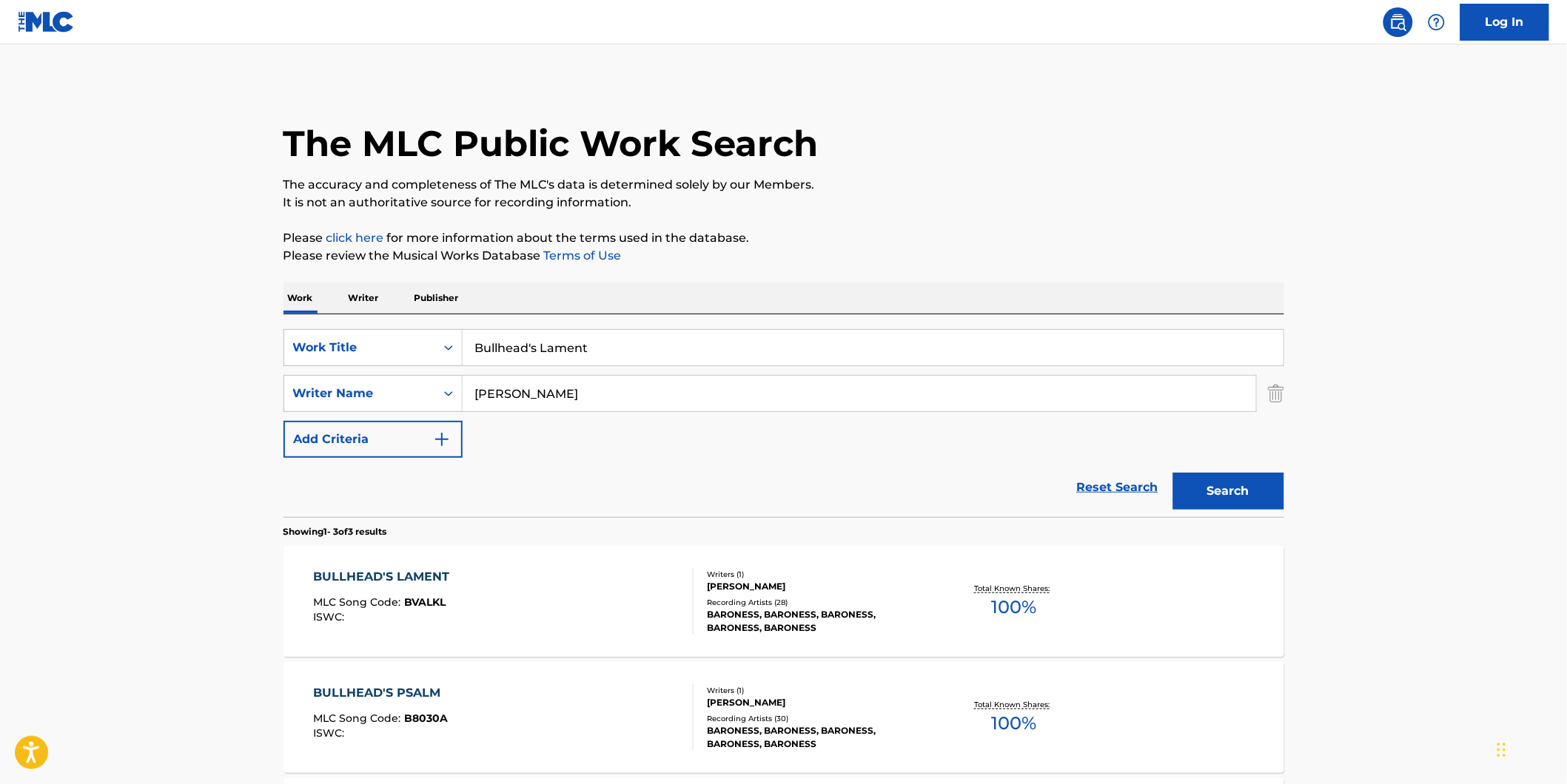
scroll to position [165, 0]
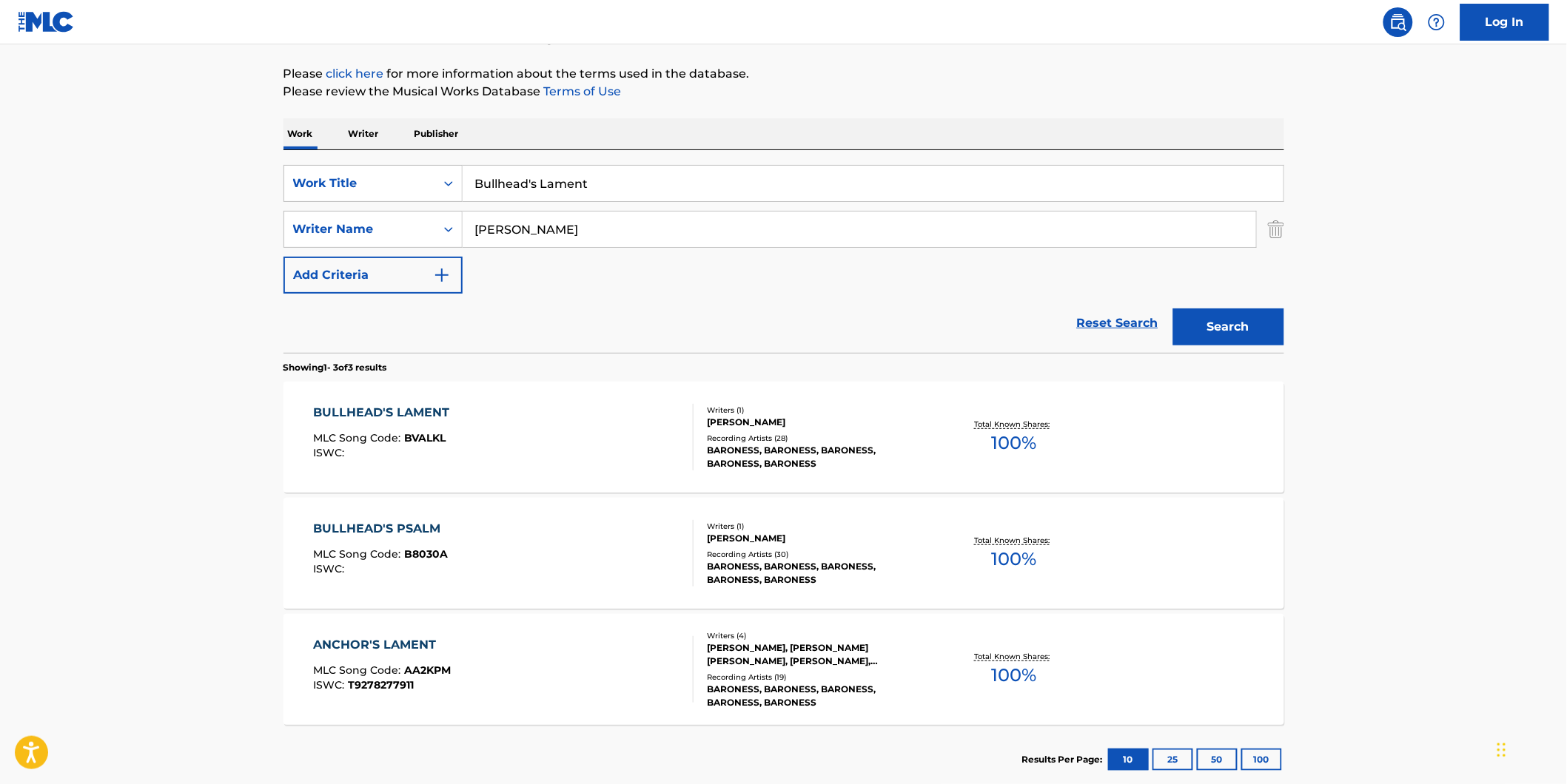
click at [461, 427] on div "BULLHEAD'S LAMENT MLC Song Code : BVALKL ISWC :" at bounding box center [504, 437] width 380 height 67
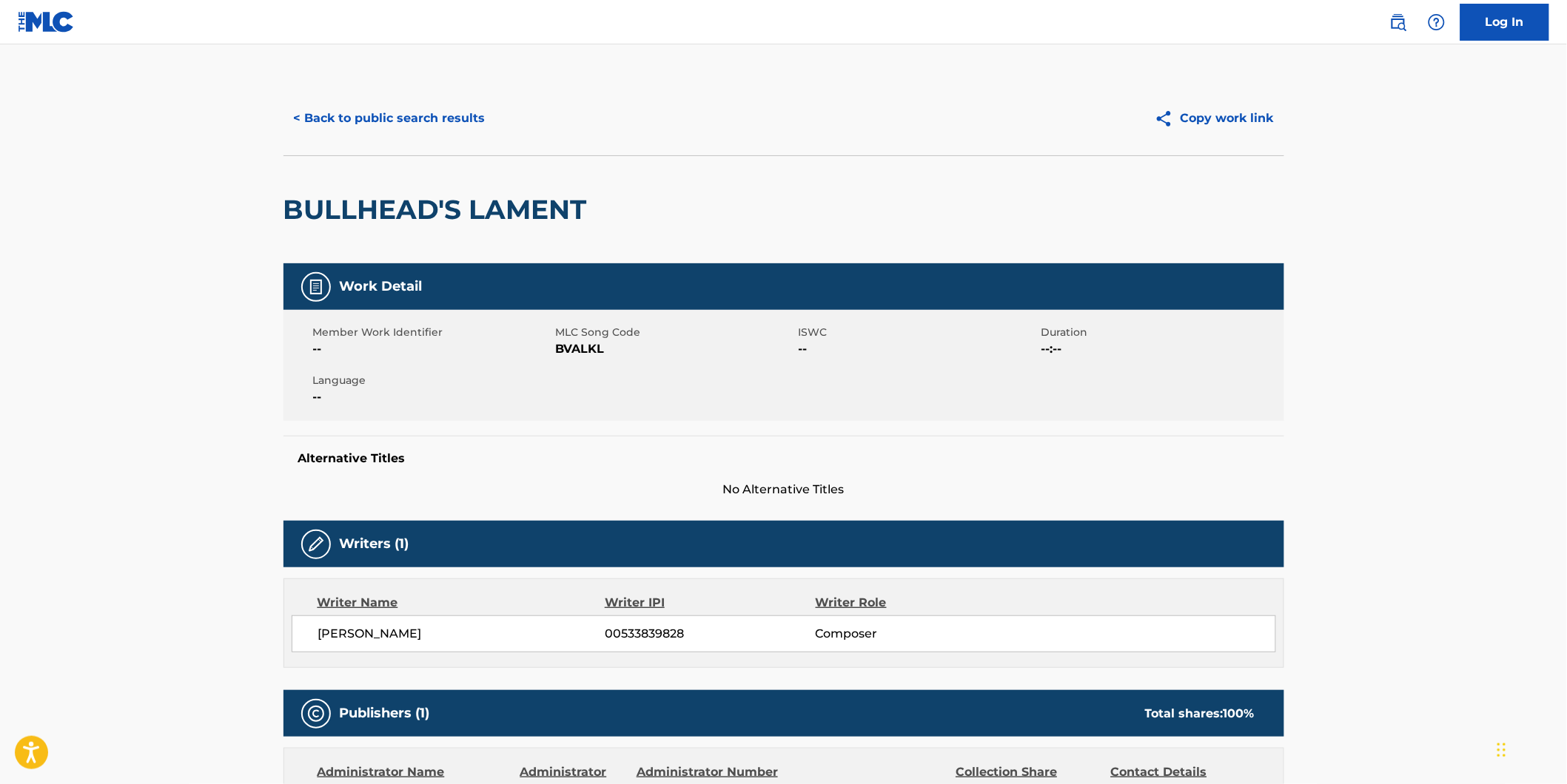
click at [580, 351] on span "BVALKL" at bounding box center [675, 349] width 239 height 18
copy span "BVALKL"
click at [419, 122] on button "< Back to public search results" at bounding box center [390, 118] width 213 height 37
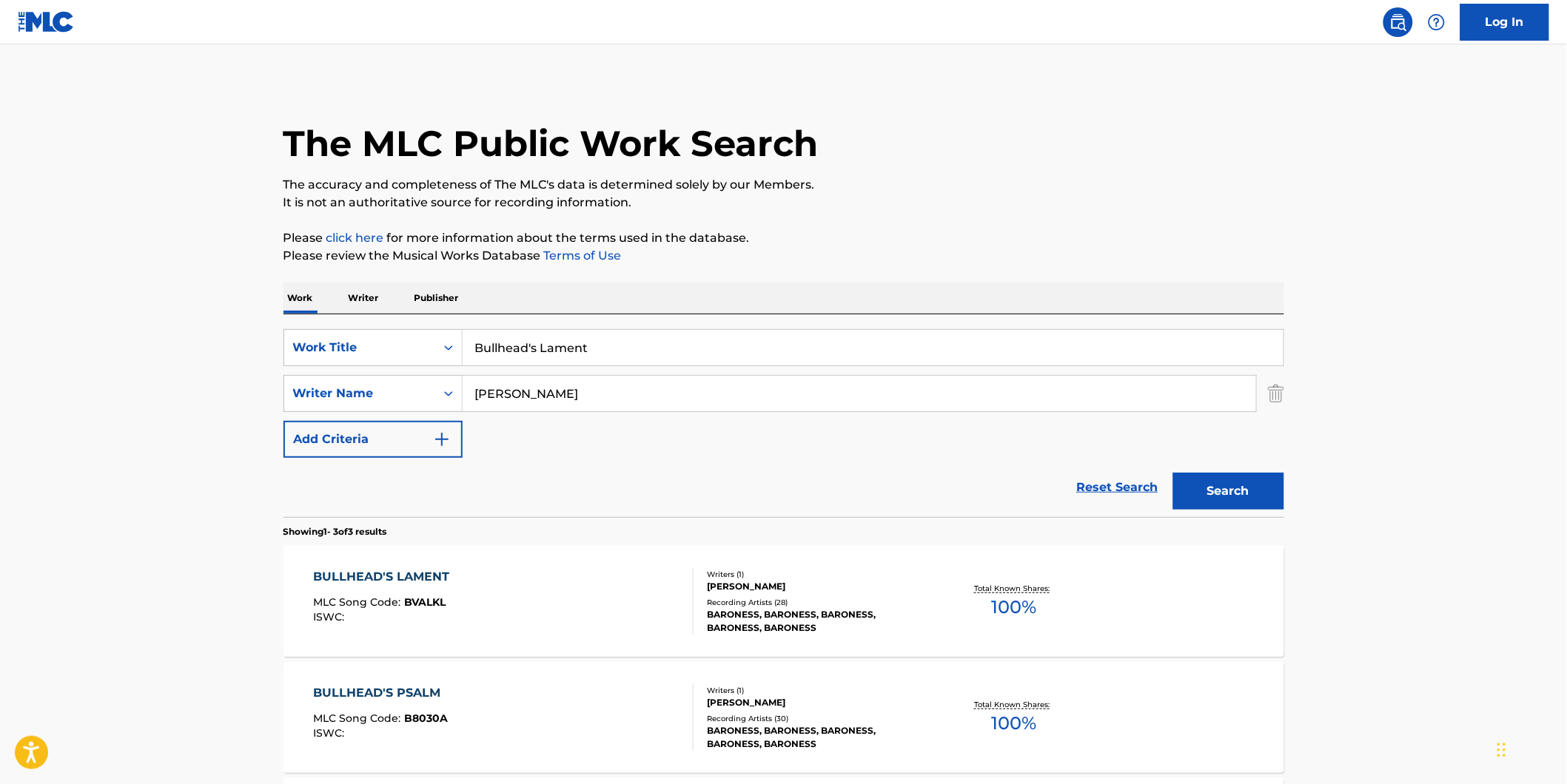
scroll to position [165, 0]
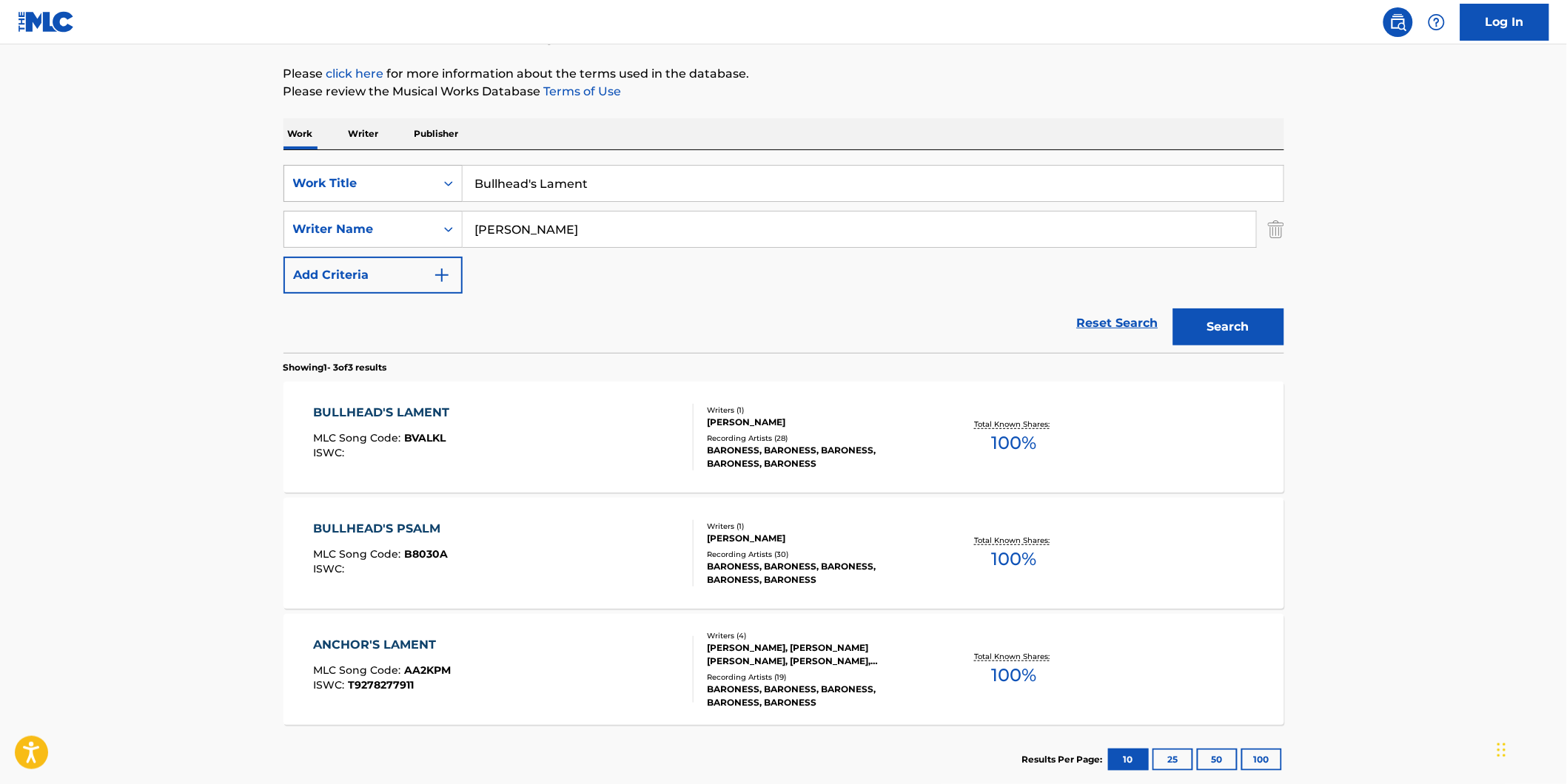
drag, startPoint x: 646, startPoint y: 184, endPoint x: 343, endPoint y: 182, distance: 303.0
click at [363, 184] on div "SearchWithCriteriaf82897fb-3e01-4401-9e65-2665b3b51e61 Work Title Bullhead's La…" at bounding box center [784, 183] width 1001 height 37
paste input "Librame de Mi"
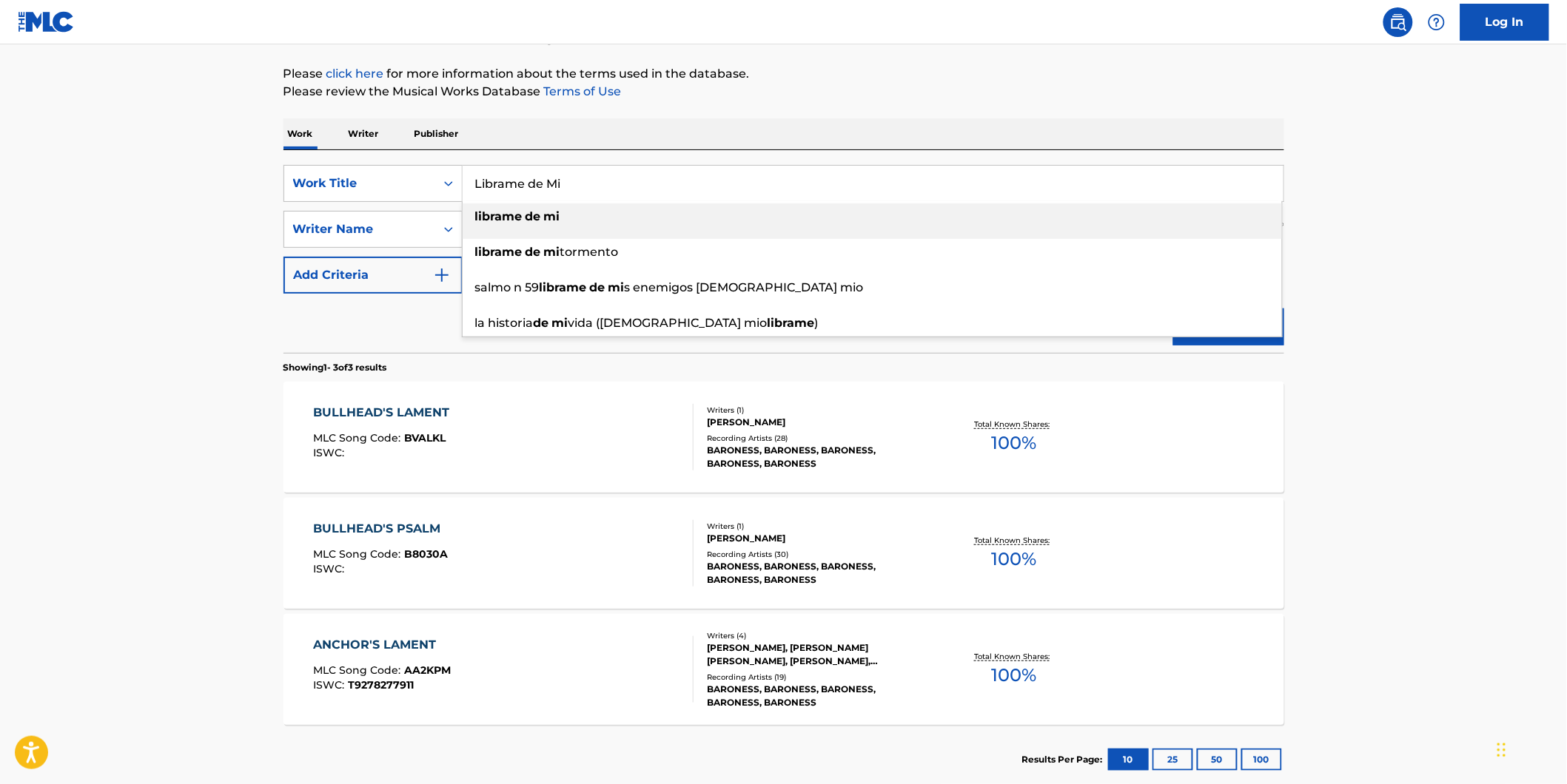
type input "Librame de Mi"
click at [183, 190] on main "The MLC Public Work Search The accuracy and completeness of The MLC's data is d…" at bounding box center [784, 342] width 1567 height 922
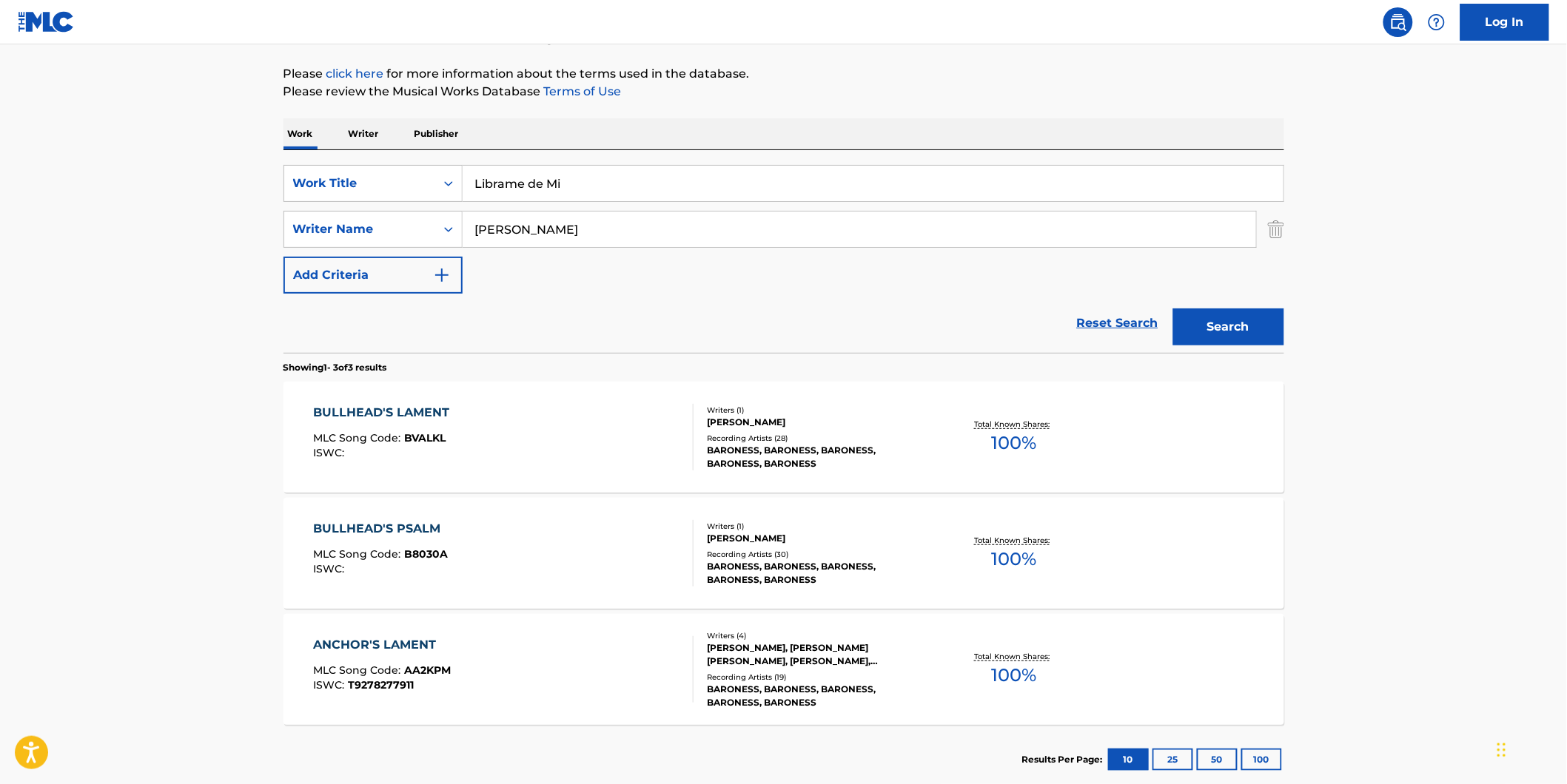
drag, startPoint x: 604, startPoint y: 223, endPoint x: 577, endPoint y: 262, distance: 47.4
click at [420, 254] on div "SearchWithCriteriaf82897fb-3e01-4401-9e65-2665b3b51e61 Work Title Librame de Mi…" at bounding box center [784, 229] width 1001 height 129
paste input "[PERSON_NAME]"
type input "[PERSON_NAME]"
click at [853, 278] on div "SearchWithCriteriaf82897fb-3e01-4401-9e65-2665b3b51e61 Work Title Librame de Mi…" at bounding box center [784, 229] width 1001 height 129
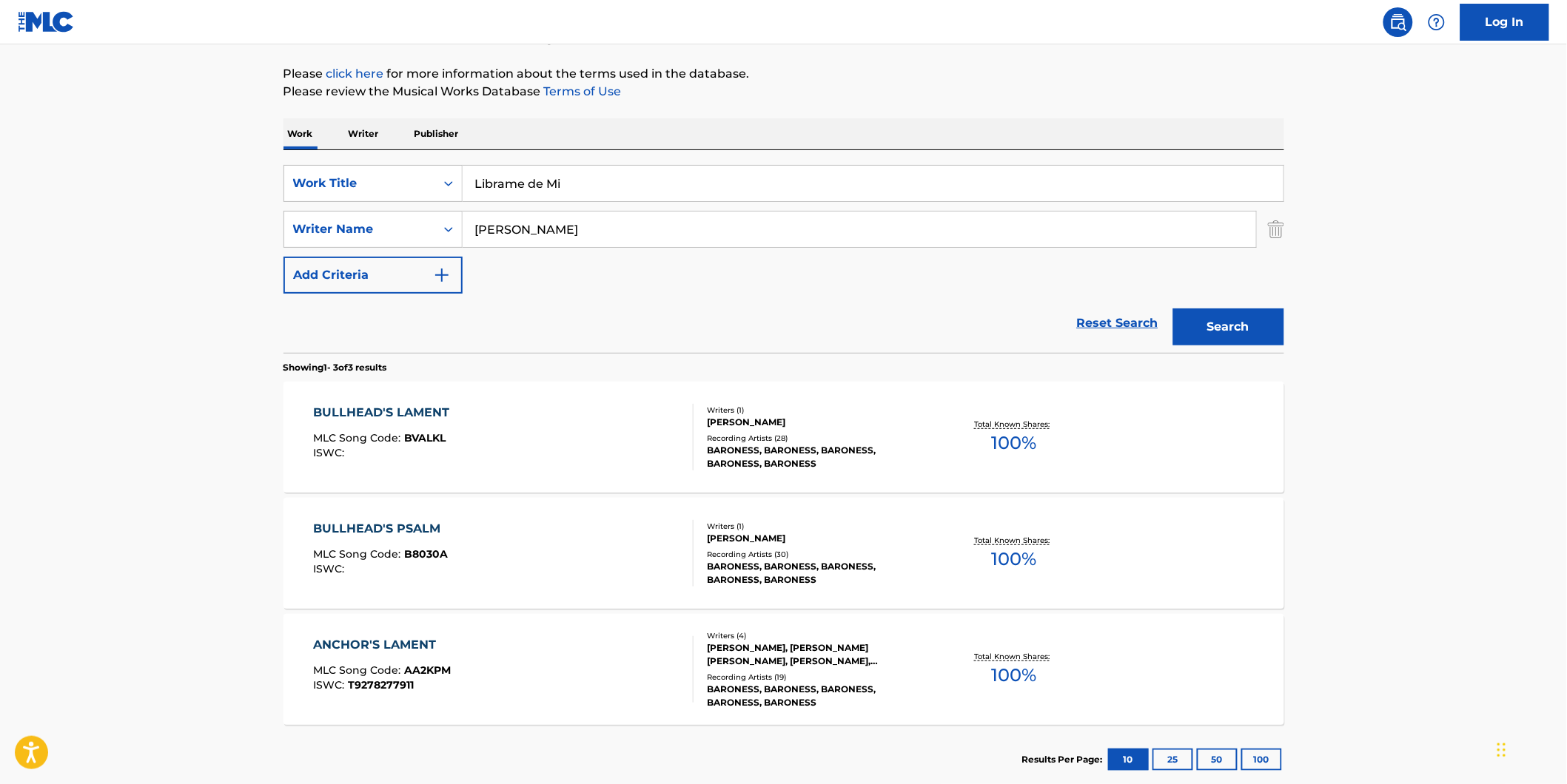
click at [1206, 322] on button "Search" at bounding box center [1229, 327] width 111 height 37
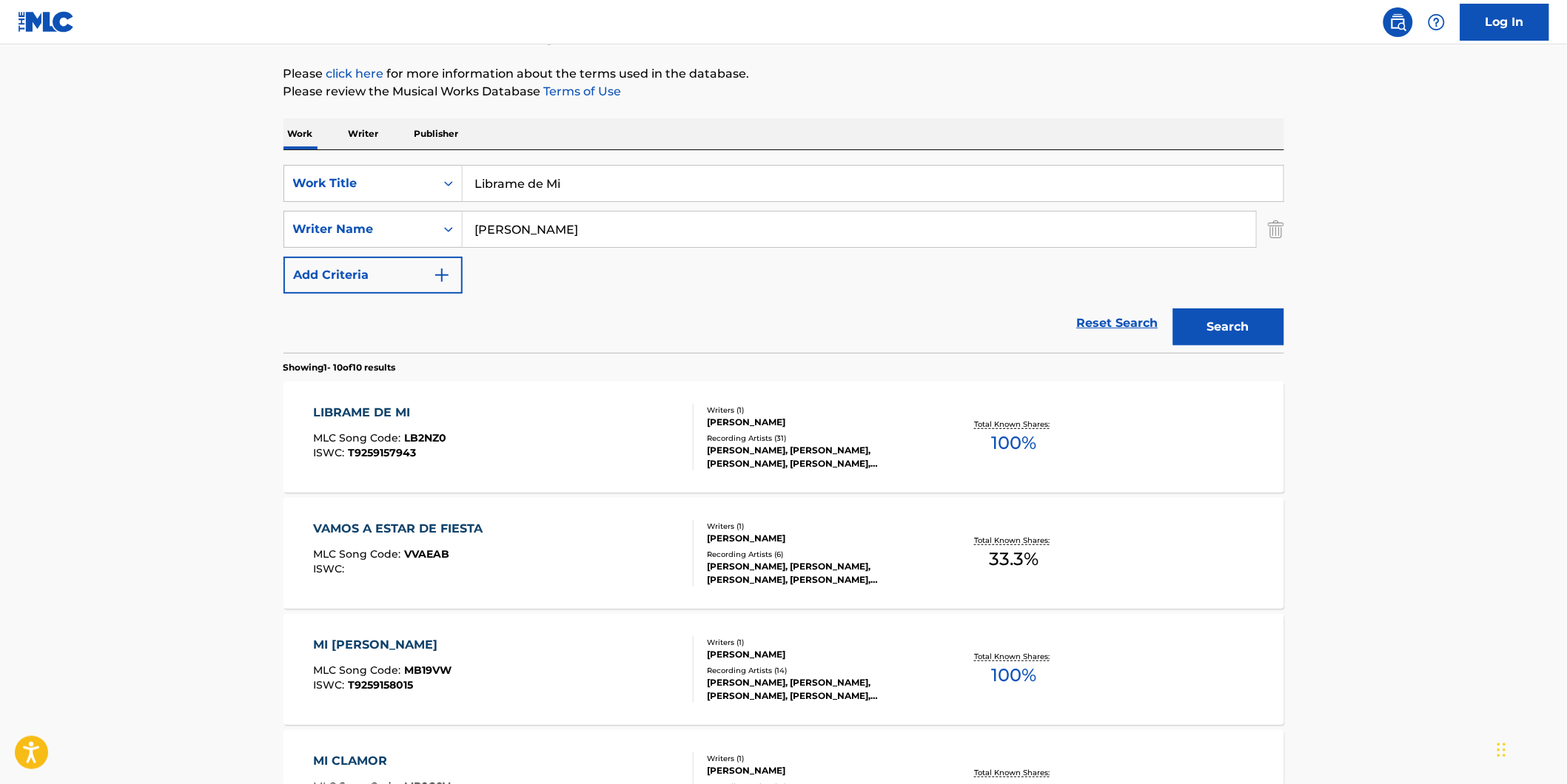
click at [544, 460] on div "LIBRAME DE MI MLC Song Code : LB2NZ0 ISWC : T9259157943" at bounding box center [504, 437] width 380 height 67
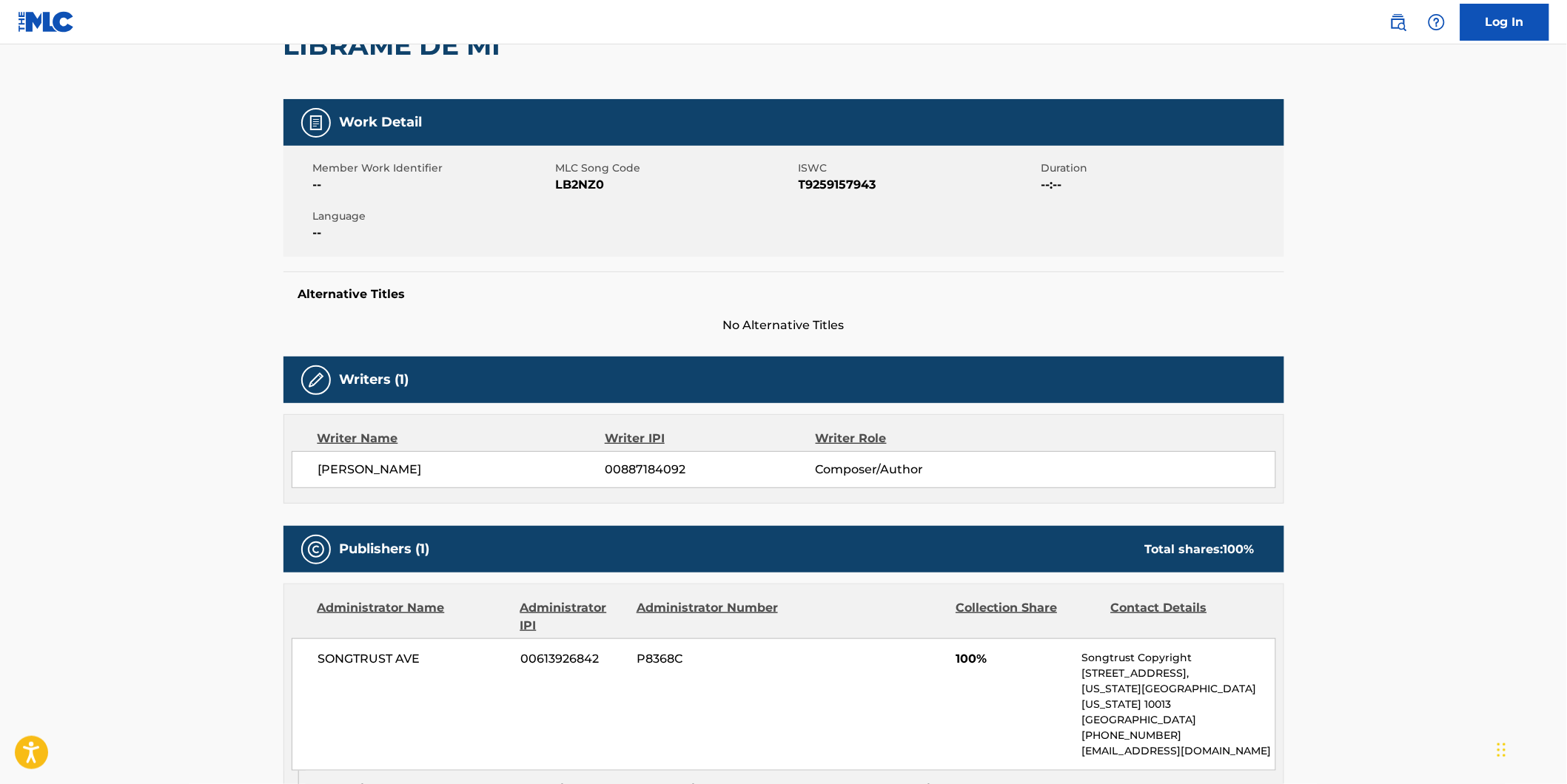
scroll to position [82, 0]
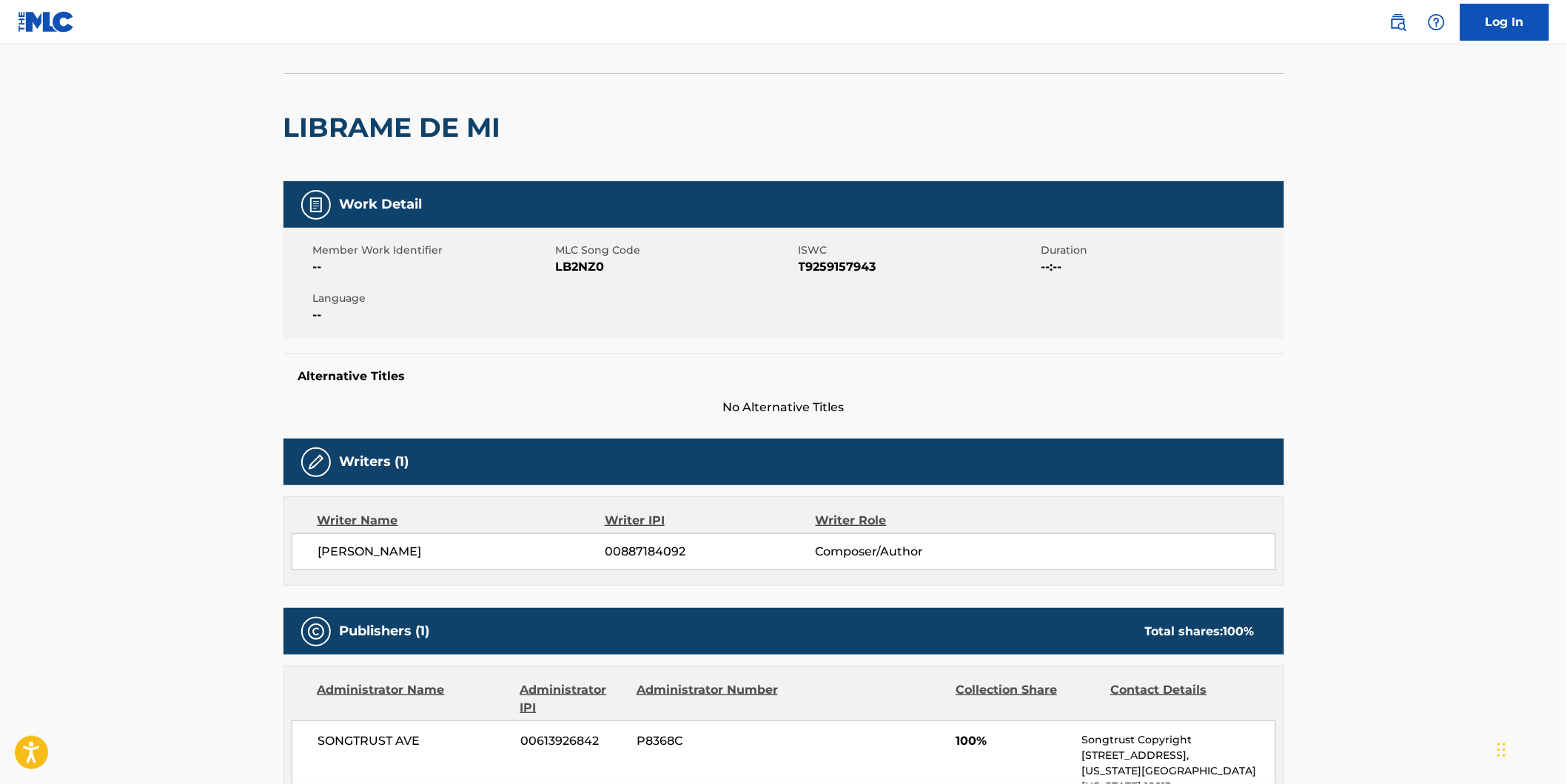
click at [590, 264] on span "LB2NZ0" at bounding box center [675, 266] width 239 height 18
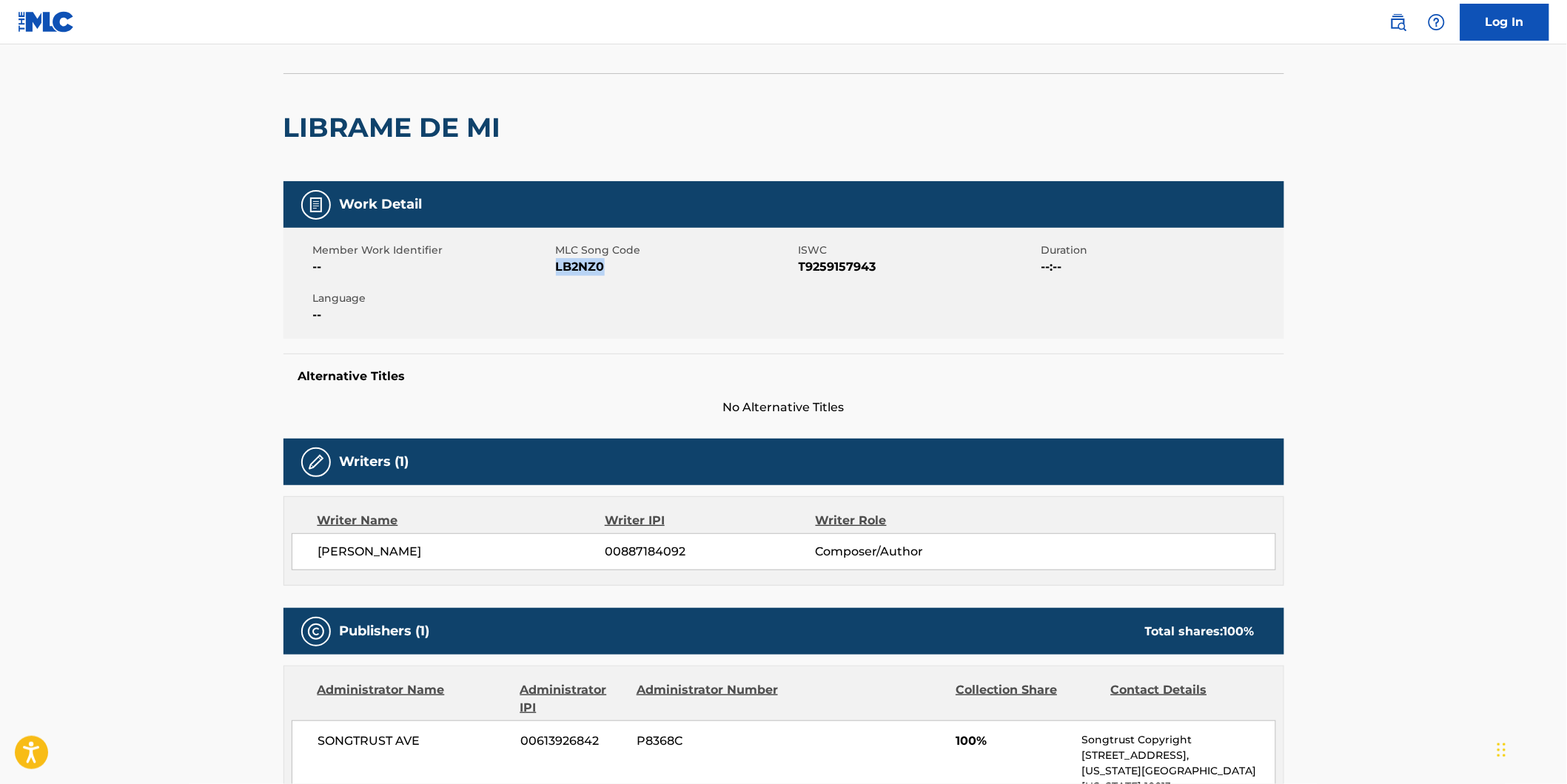
copy span "LB2NZ0"
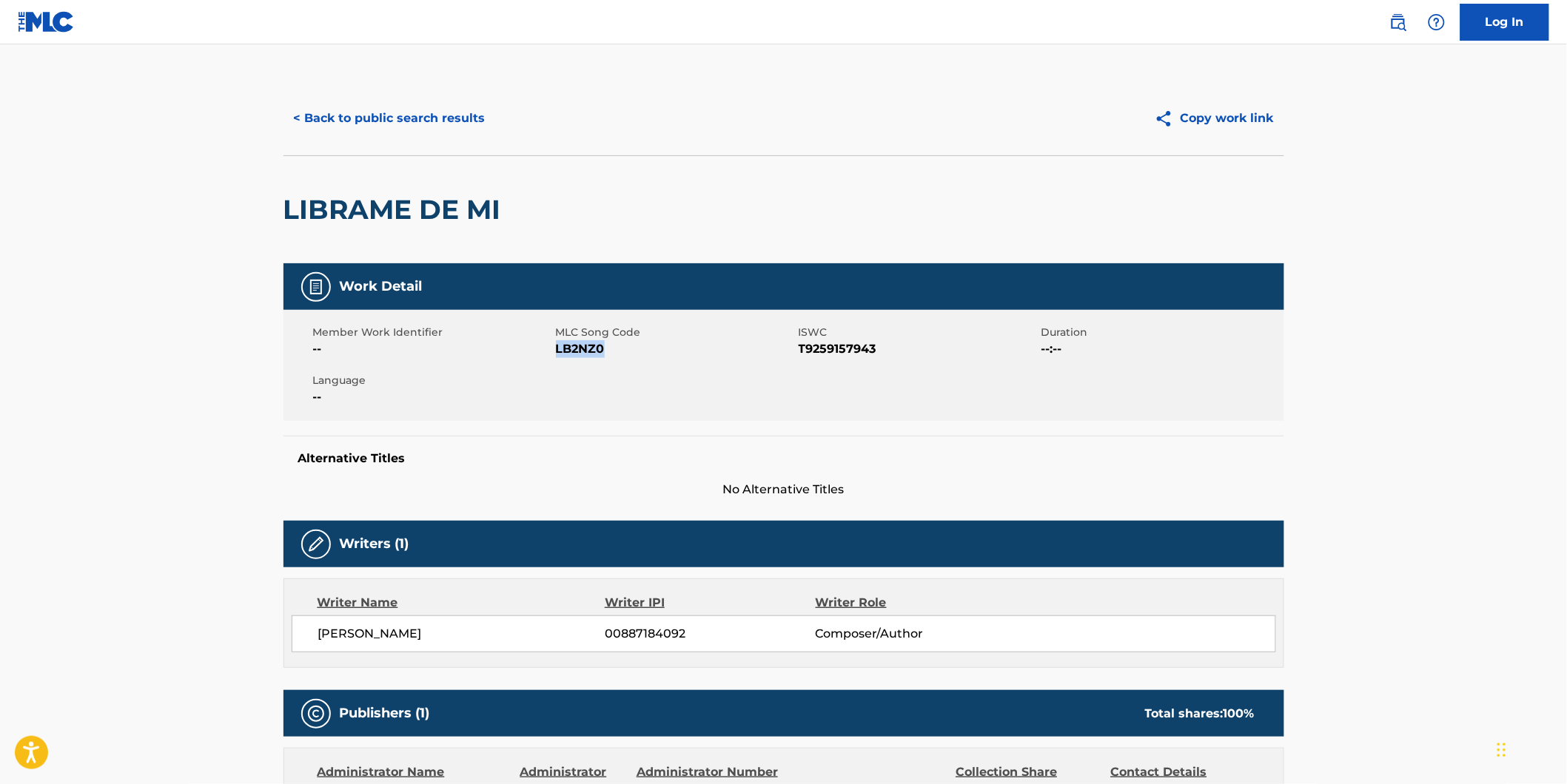
click at [403, 124] on button "< Back to public search results" at bounding box center [390, 118] width 213 height 37
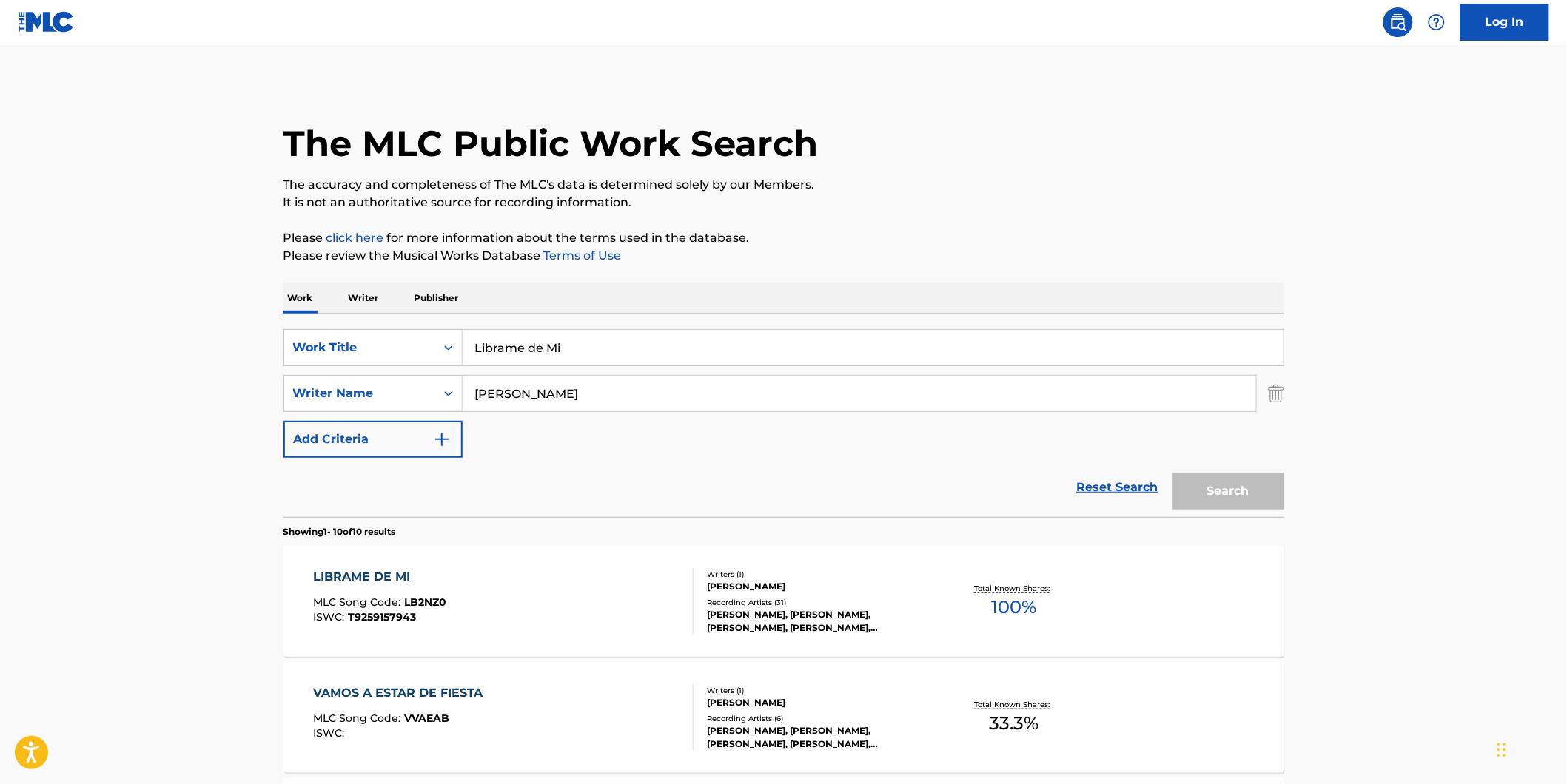
scroll to position [165, 0]
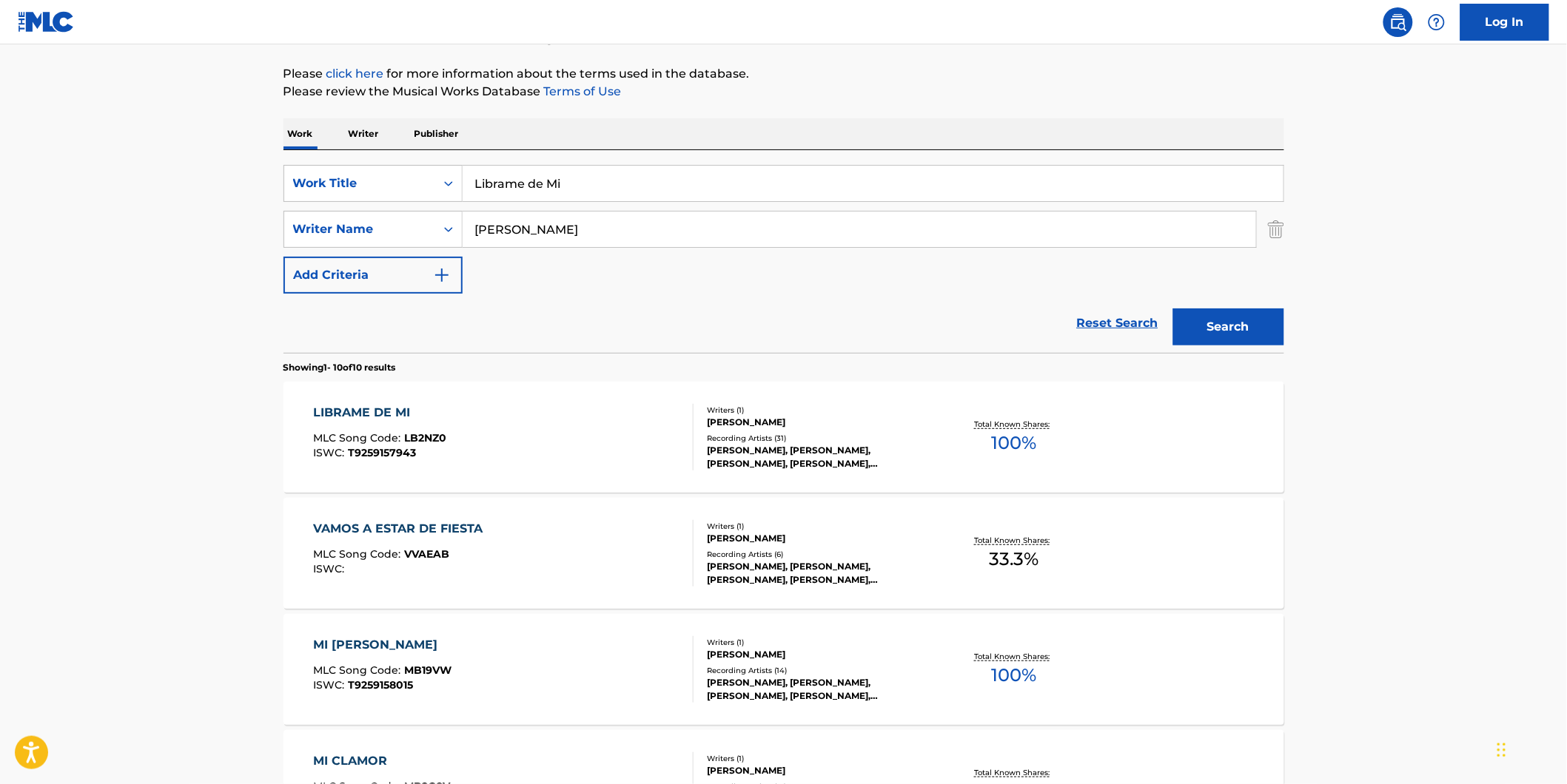
drag, startPoint x: 612, startPoint y: 185, endPoint x: 0, endPoint y: 232, distance: 613.8
click at [171, 185] on main "The MLC Public Work Search The accuracy and completeness of The MLC's data is d…" at bounding box center [784, 747] width 1567 height 1735
paste input "Savage Land"
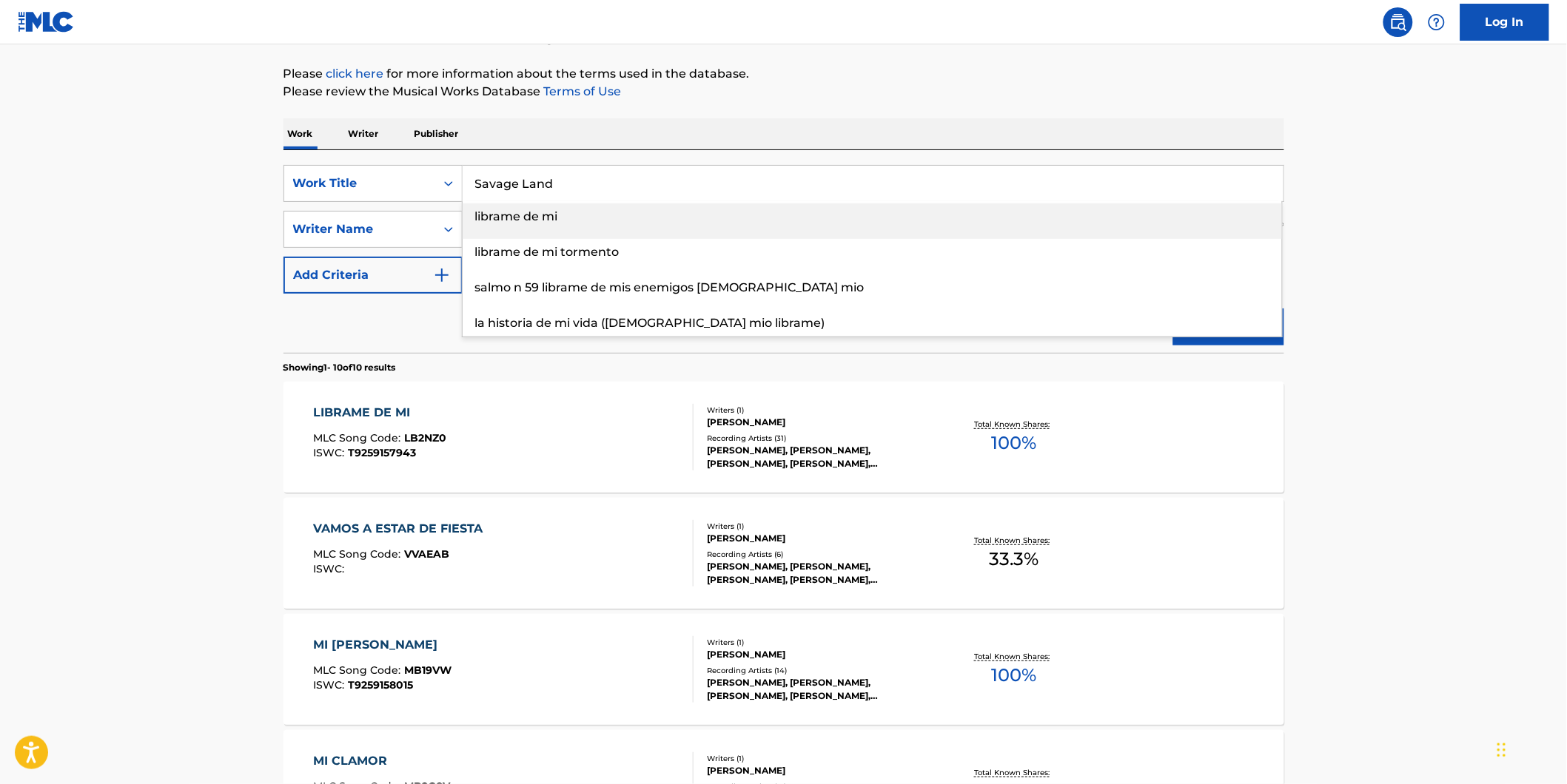
type input "Savage Land"
click at [0, 232] on html "Accessibility Screen-Reader Guide, Feedback, and Issue Reporting | New window C…" at bounding box center [784, 227] width 1567 height 784
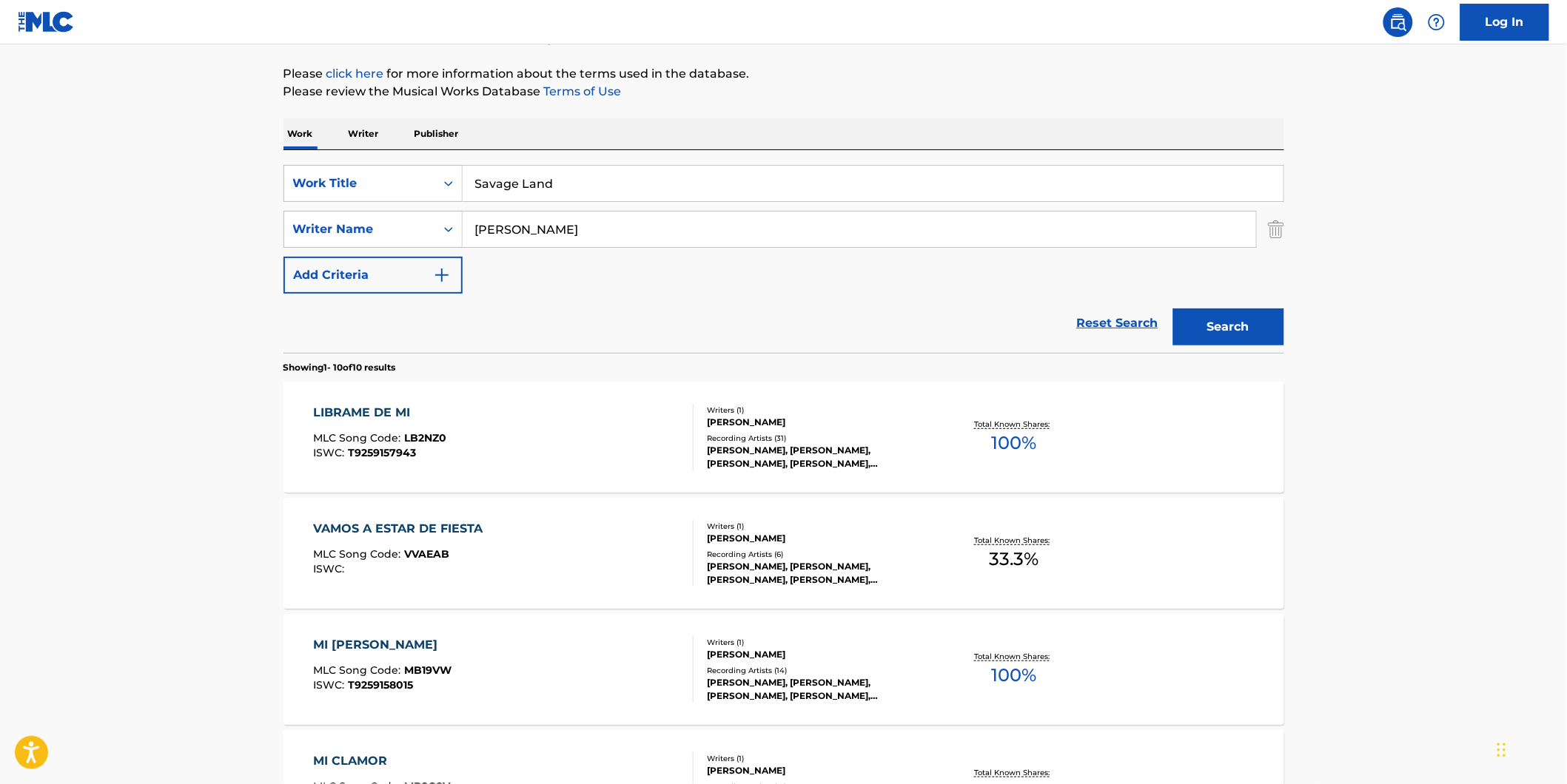
drag, startPoint x: 557, startPoint y: 235, endPoint x: 561, endPoint y: 209, distance: 26.3
click at [414, 262] on div "SearchWithCriteriaf82897fb-3e01-4401-9e65-2665b3b51e61 Work Title Savage Land S…" at bounding box center [784, 229] width 1001 height 129
paste input "Gruesome"
click at [1173, 309] on button "Search" at bounding box center [1229, 327] width 111 height 37
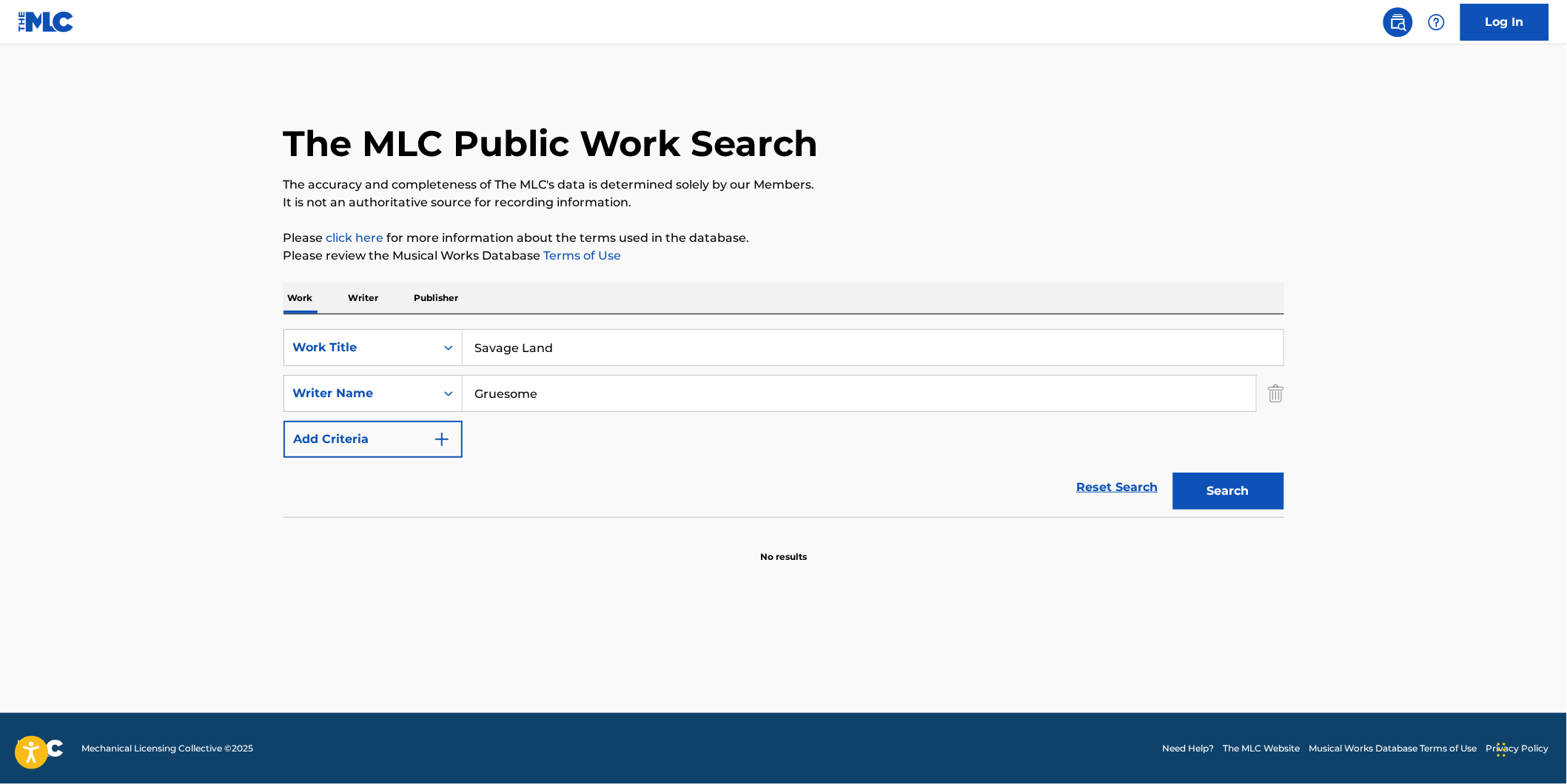
drag, startPoint x: 632, startPoint y: 395, endPoint x: 315, endPoint y: 439, distance: 320.0
click at [309, 440] on div "SearchWithCriteriaf82897fb-3e01-4401-9e65-2665b3b51e61 Work Title Savage Land S…" at bounding box center [784, 393] width 1001 height 129
paste input "[PERSON_NAME]"
click at [1173, 472] on button "Search" at bounding box center [1229, 490] width 111 height 37
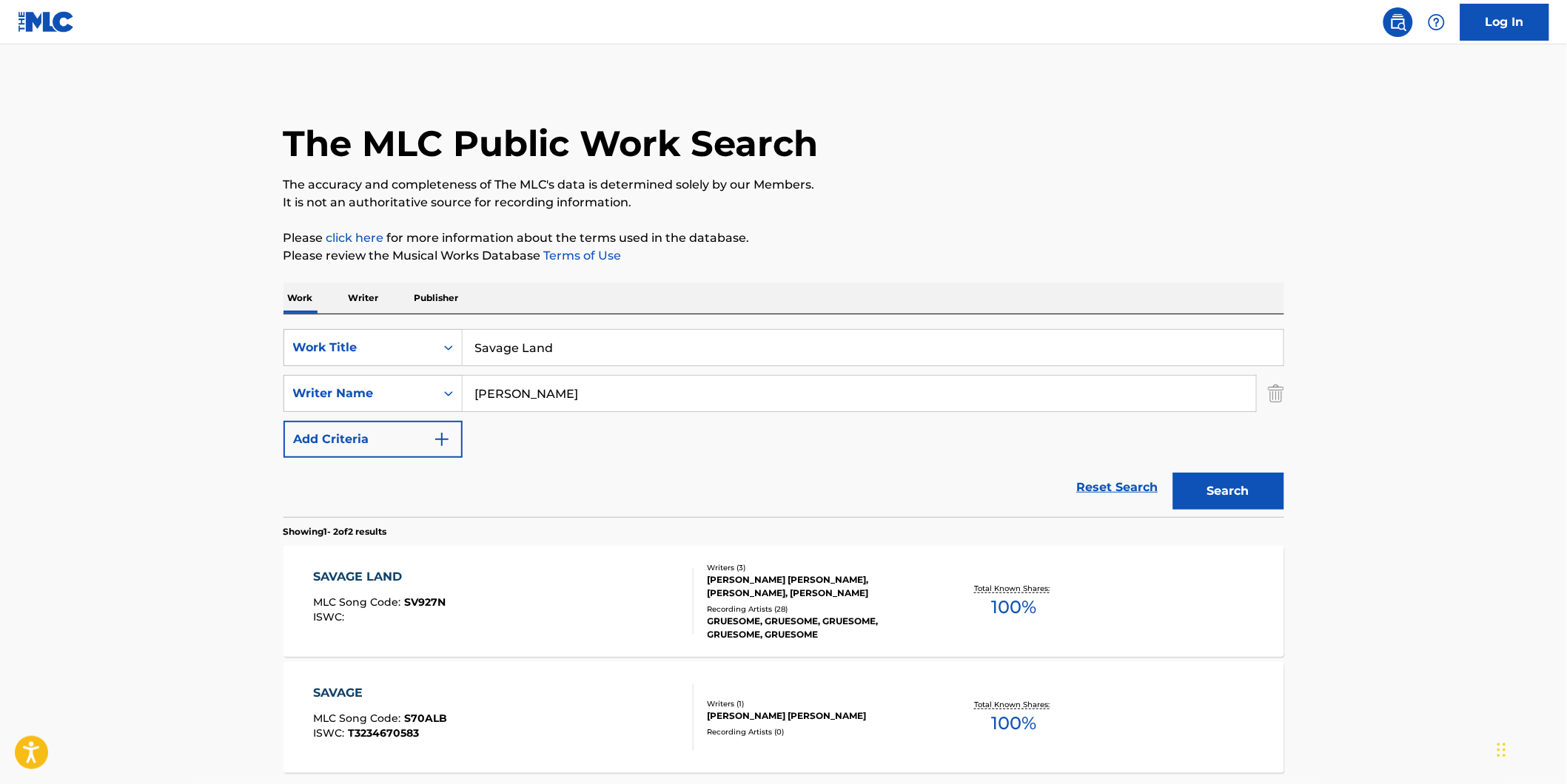
drag, startPoint x: 630, startPoint y: 396, endPoint x: 598, endPoint y: 453, distance: 65.4
click at [409, 421] on div "SearchWithCriteriaf82897fb-3e01-4401-9e65-2665b3b51e61 Work Title Savage Land S…" at bounding box center [784, 393] width 1001 height 129
paste input "[PERSON_NAME]"
click at [1173, 472] on button "Search" at bounding box center [1229, 490] width 111 height 37
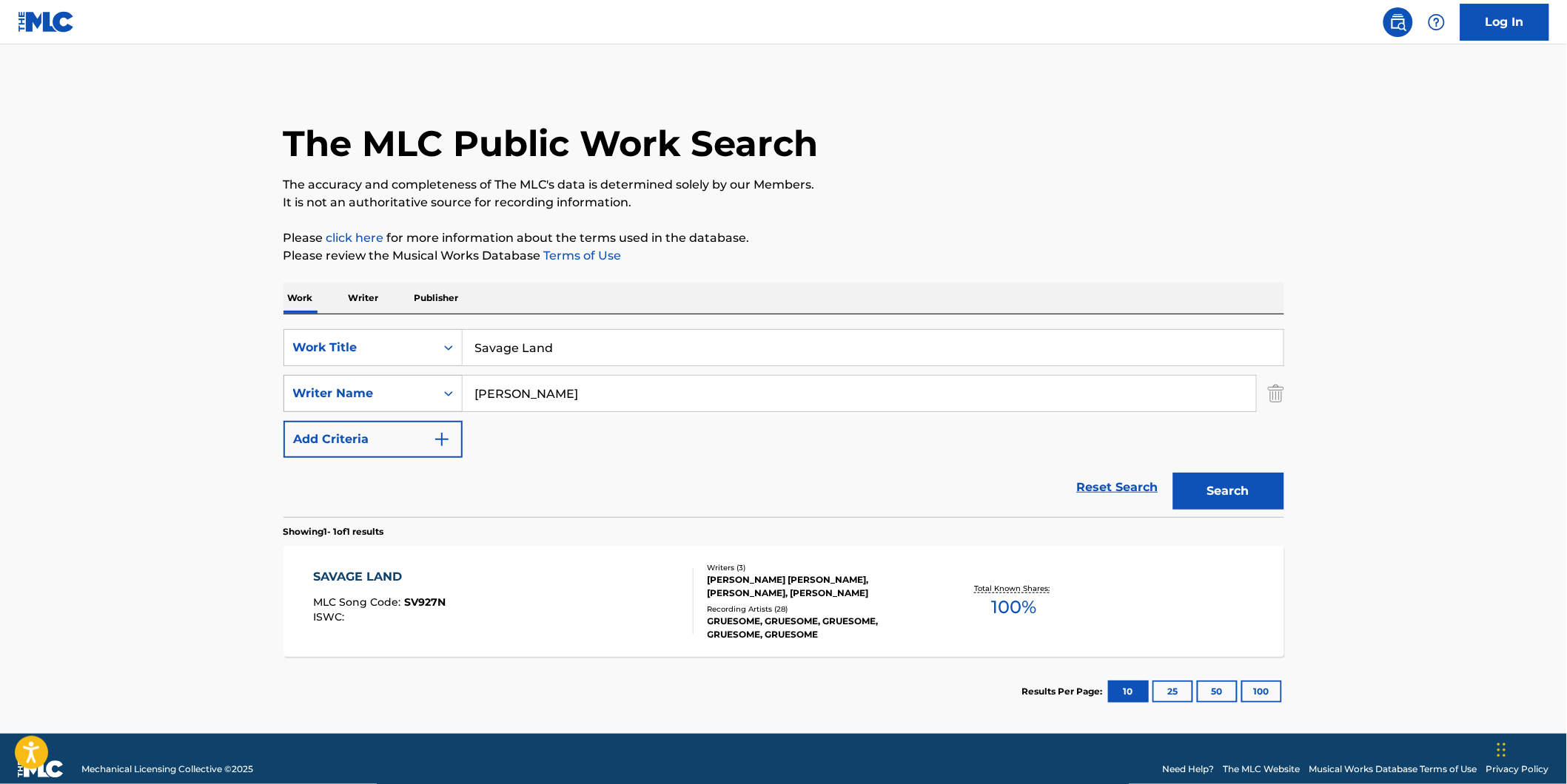
drag, startPoint x: 631, startPoint y: 389, endPoint x: 735, endPoint y: 430, distance: 111.8
click at [367, 405] on div "SearchWithCriteria994fd817-0827-4820-97f0-1ce4740bf2e5 Writer Name [PERSON_NAME]" at bounding box center [784, 393] width 1001 height 37
paste input "[PERSON_NAME]"
type input "[PERSON_NAME]"
click at [1173, 472] on button "Search" at bounding box center [1229, 490] width 111 height 37
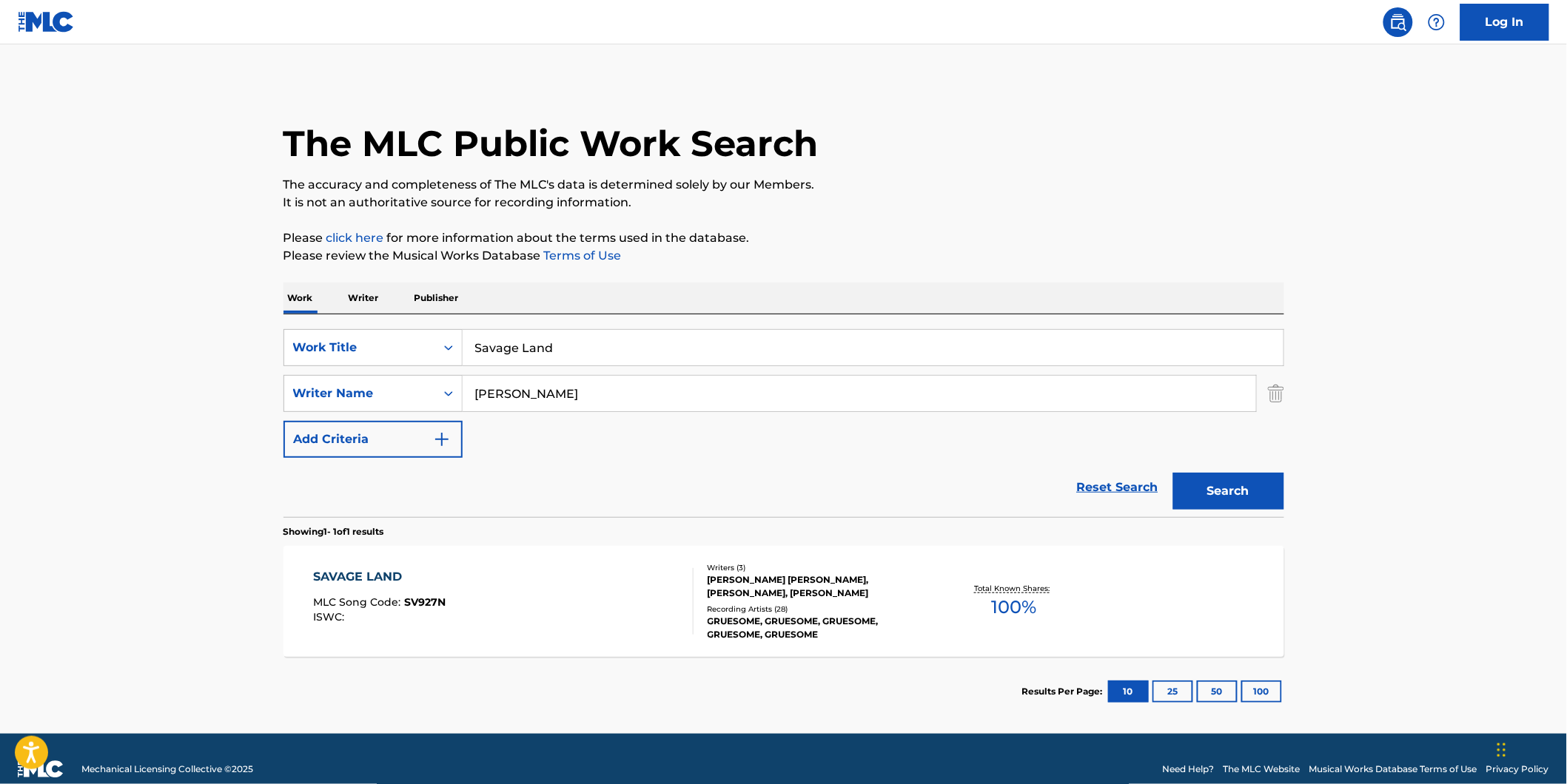
click at [582, 573] on div "SAVAGE LAND MLC Song Code : SV927N ISWC :" at bounding box center [504, 601] width 380 height 67
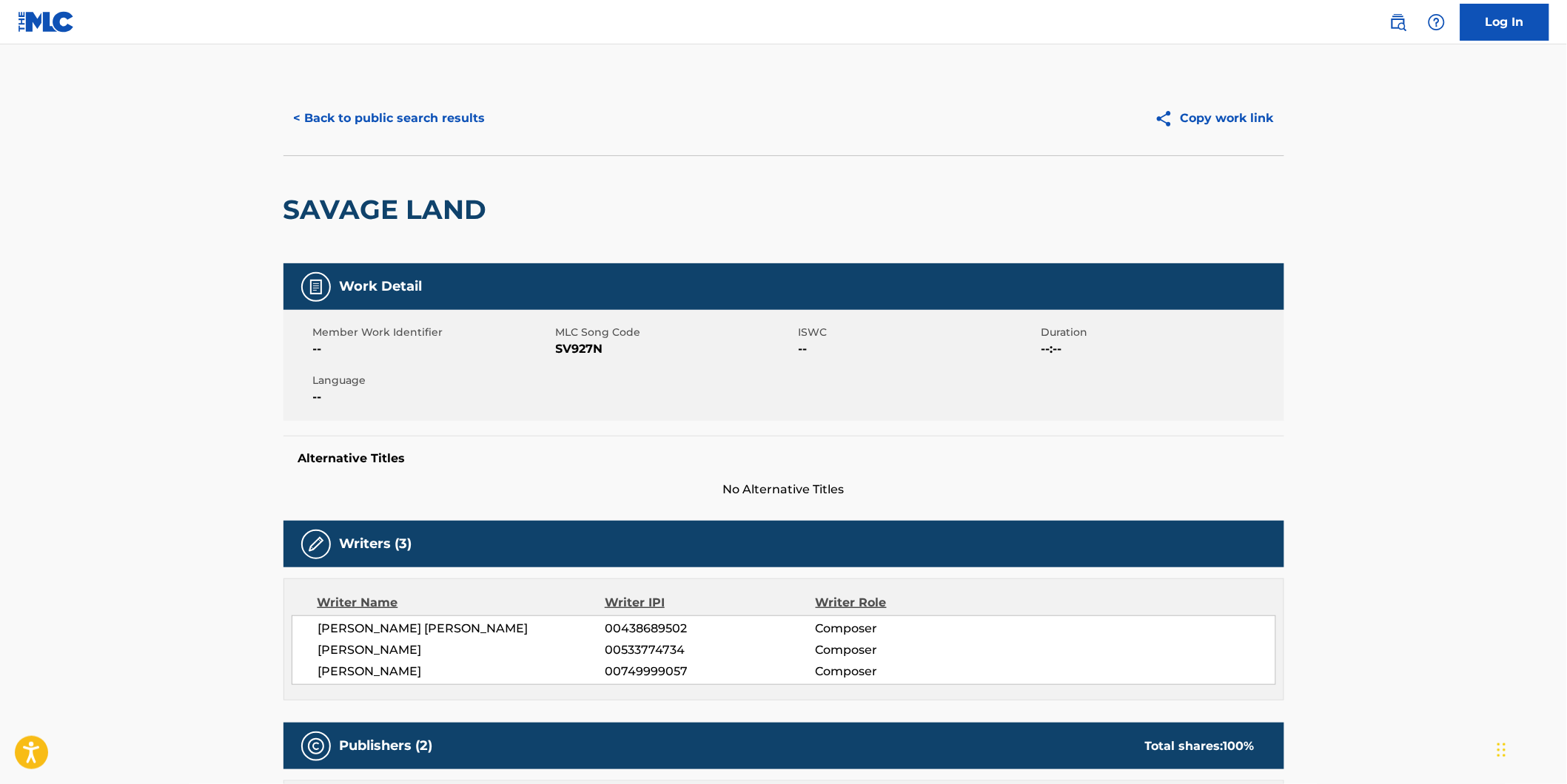
click at [395, 105] on button "< Back to public search results" at bounding box center [390, 118] width 213 height 37
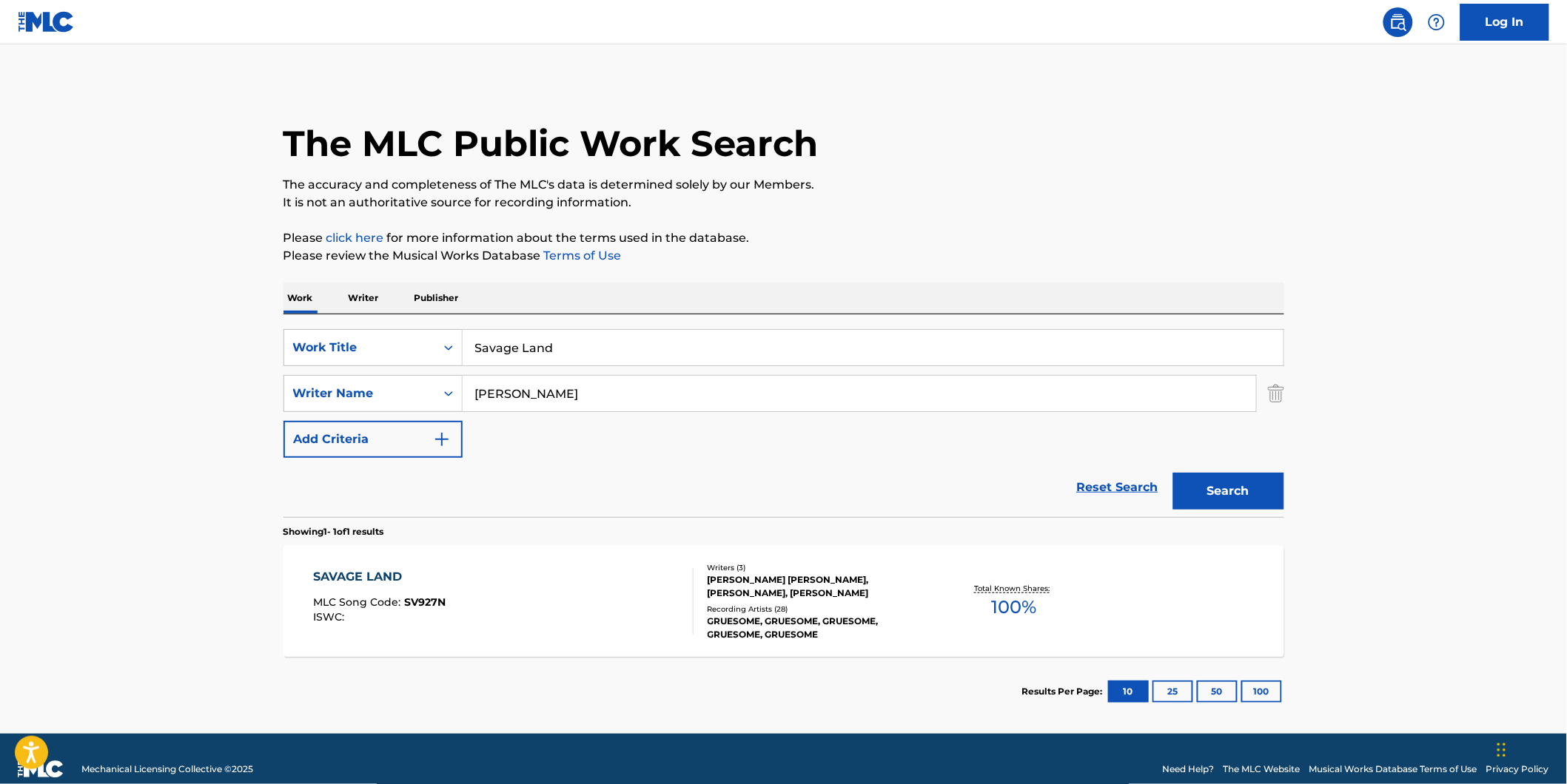
drag, startPoint x: 603, startPoint y: 344, endPoint x: 141, endPoint y: 377, distance: 463.2
click at [267, 361] on div "The MLC Public Work Search The accuracy and completeness of The MLC's data is d…" at bounding box center [784, 403] width 1037 height 645
paste input "Glory Days"
type input "Glory Days"
click at [56, 383] on main "The MLC Public Work Search The accuracy and completeness of The MLC's data is d…" at bounding box center [784, 389] width 1567 height 690
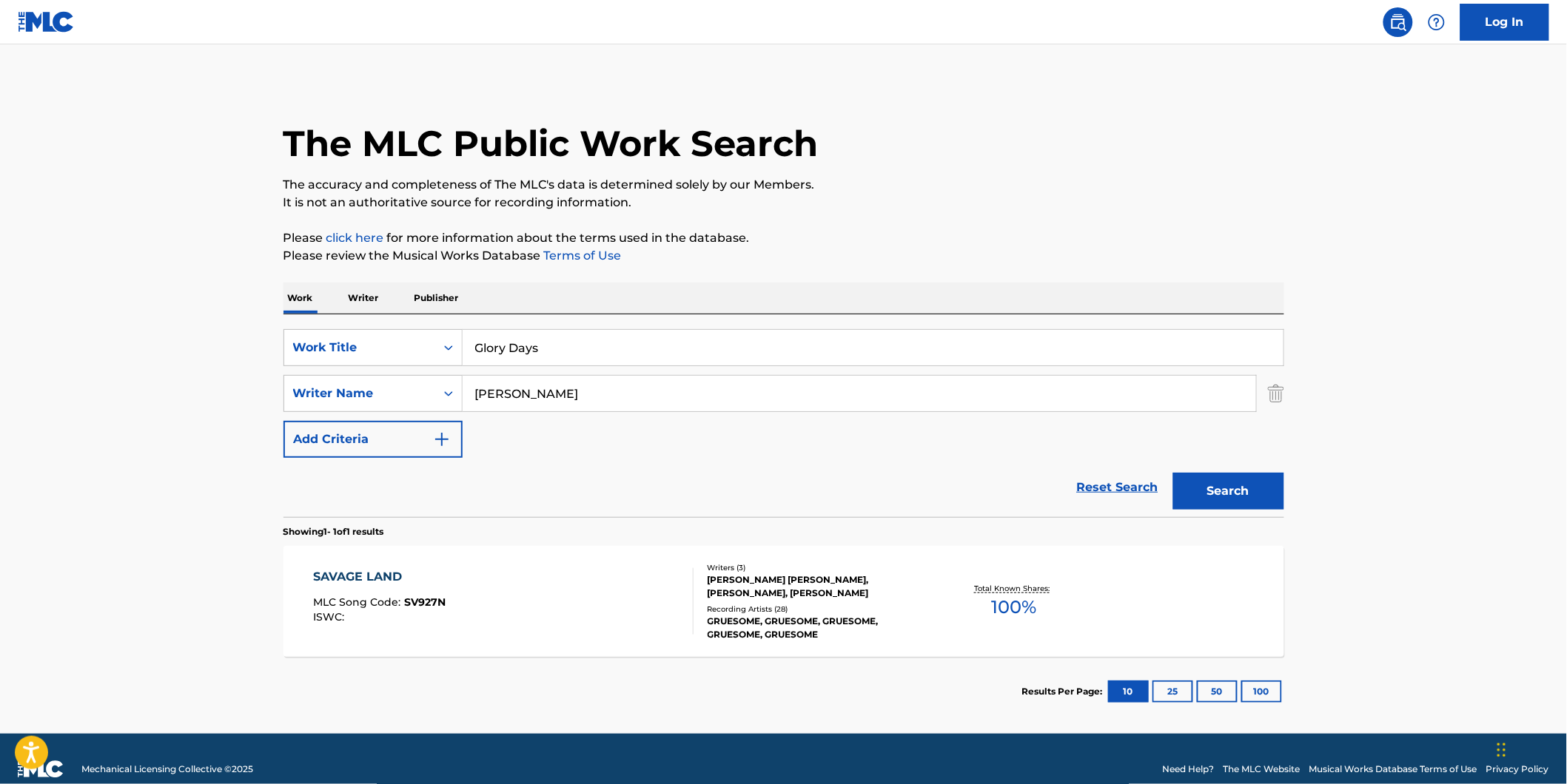
drag, startPoint x: 620, startPoint y: 397, endPoint x: 792, endPoint y: 452, distance: 180.6
click at [327, 424] on div "SearchWithCriteriaf82897fb-3e01-4401-9e65-2665b3b51e61 Work Title Glory Days Se…" at bounding box center [784, 393] width 1001 height 129
paste input "DJ The Boy"
click at [1173, 472] on button "Search" at bounding box center [1229, 490] width 111 height 37
click at [176, 489] on main "The MLC Public Work Search The accuracy and completeness of The MLC's data is d…" at bounding box center [784, 389] width 1567 height 690
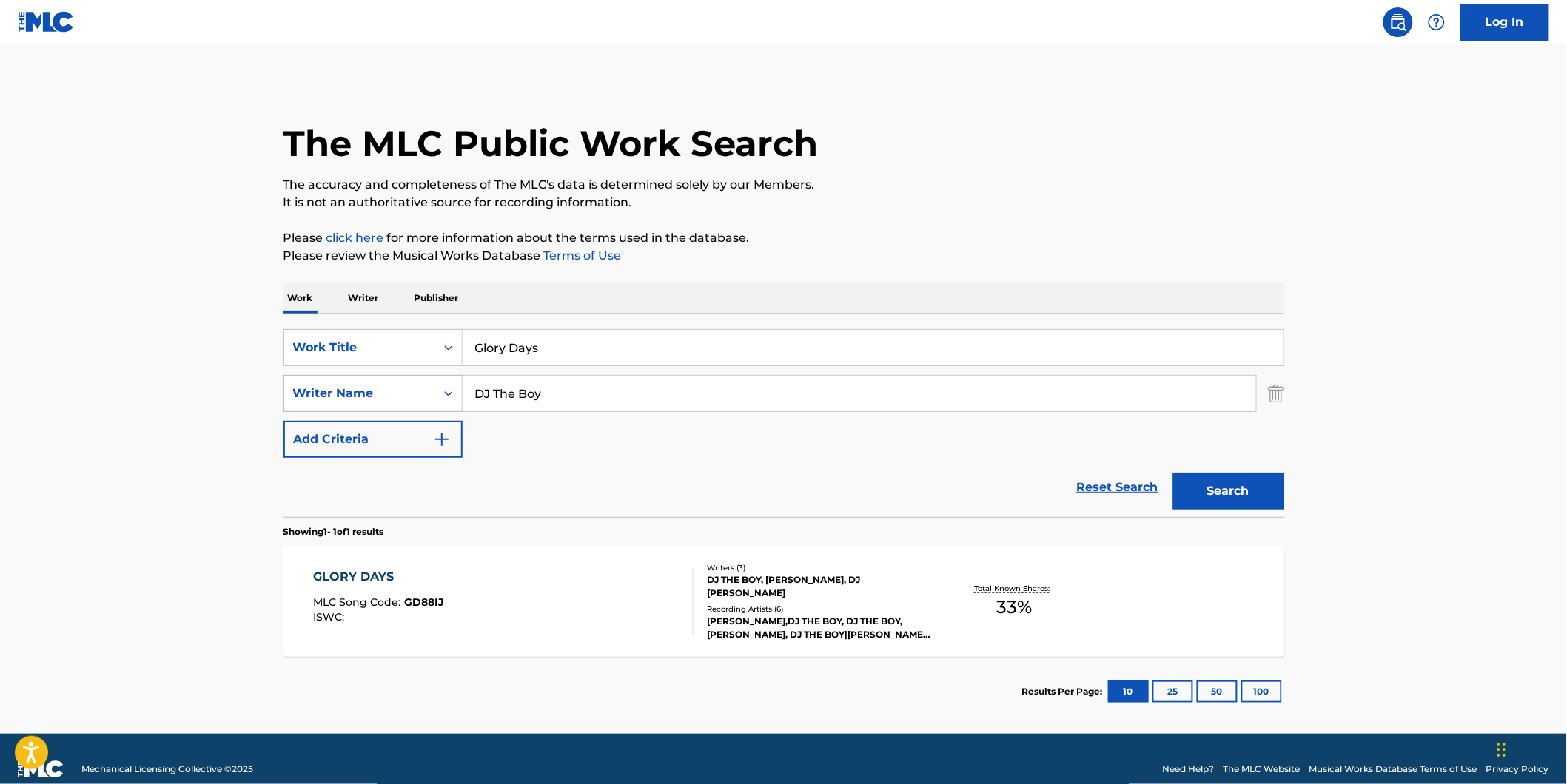
drag, startPoint x: 577, startPoint y: 397, endPoint x: 465, endPoint y: 411, distance: 112.9
click at [428, 408] on div "SearchWithCriteria994fd817-0827-4820-97f0-1ce4740bf2e5 Writer Name DJ The Boy" at bounding box center [784, 393] width 1001 height 37
paste input "[PERSON_NAME]"
click at [1173, 472] on button "Search" at bounding box center [1229, 490] width 111 height 37
drag, startPoint x: 670, startPoint y: 401, endPoint x: 432, endPoint y: 406, distance: 238.1
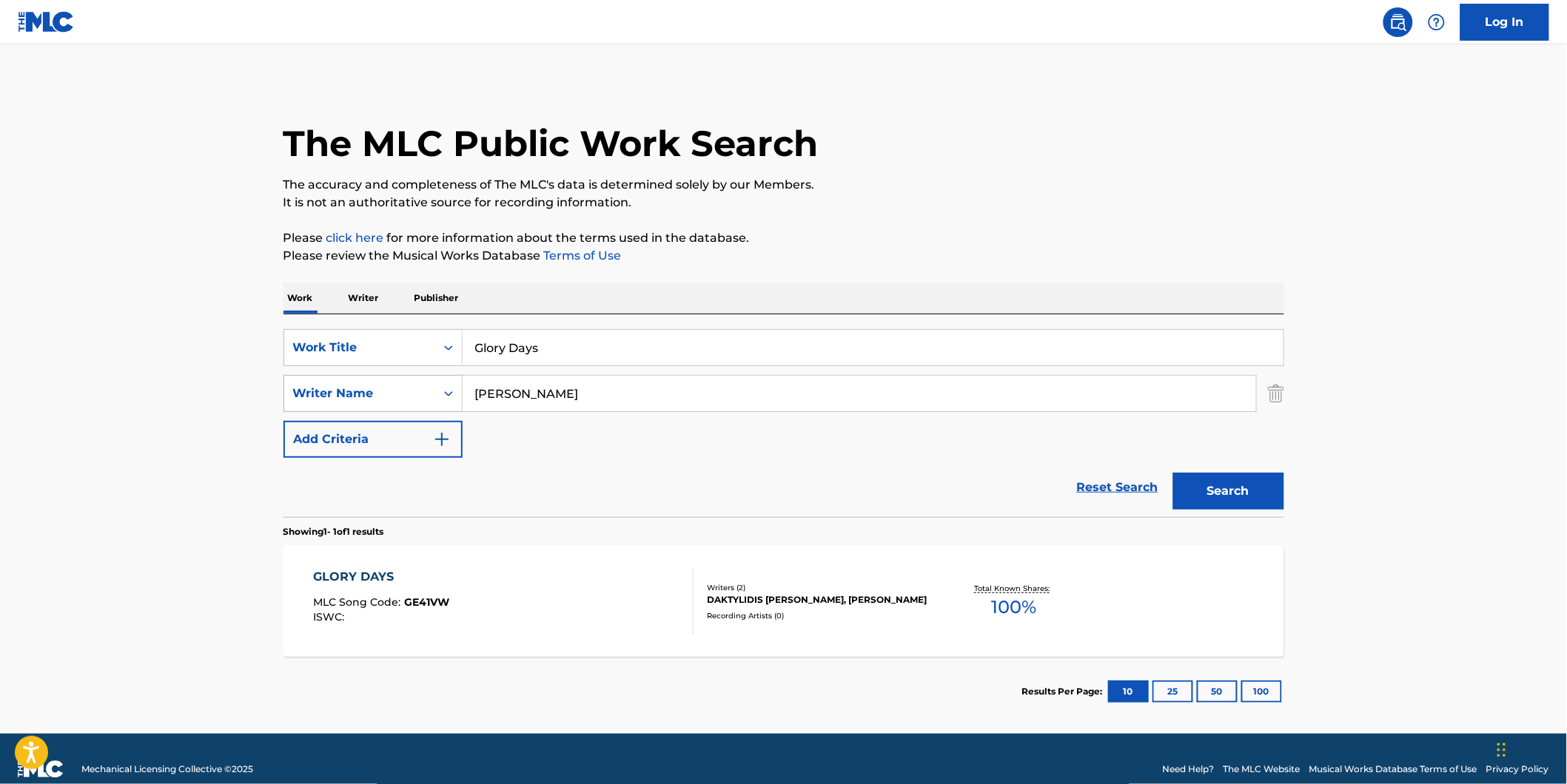
click at [432, 406] on div "SearchWithCriteria994fd817-0827-4820-97f0-1ce4740bf2e5 Writer Name [PERSON_NAME]" at bounding box center [784, 393] width 1001 height 37
paste input "[PERSON_NAME]"
type input "[PERSON_NAME]"
click at [1173, 472] on button "Search" at bounding box center [1229, 490] width 111 height 37
click at [682, 638] on div "GLORY DAYS MLC Song Code : GE41VW ISWC : Writers ( 2 ) DAKTYLIDIS [PERSON_NAME]…" at bounding box center [784, 601] width 1001 height 111
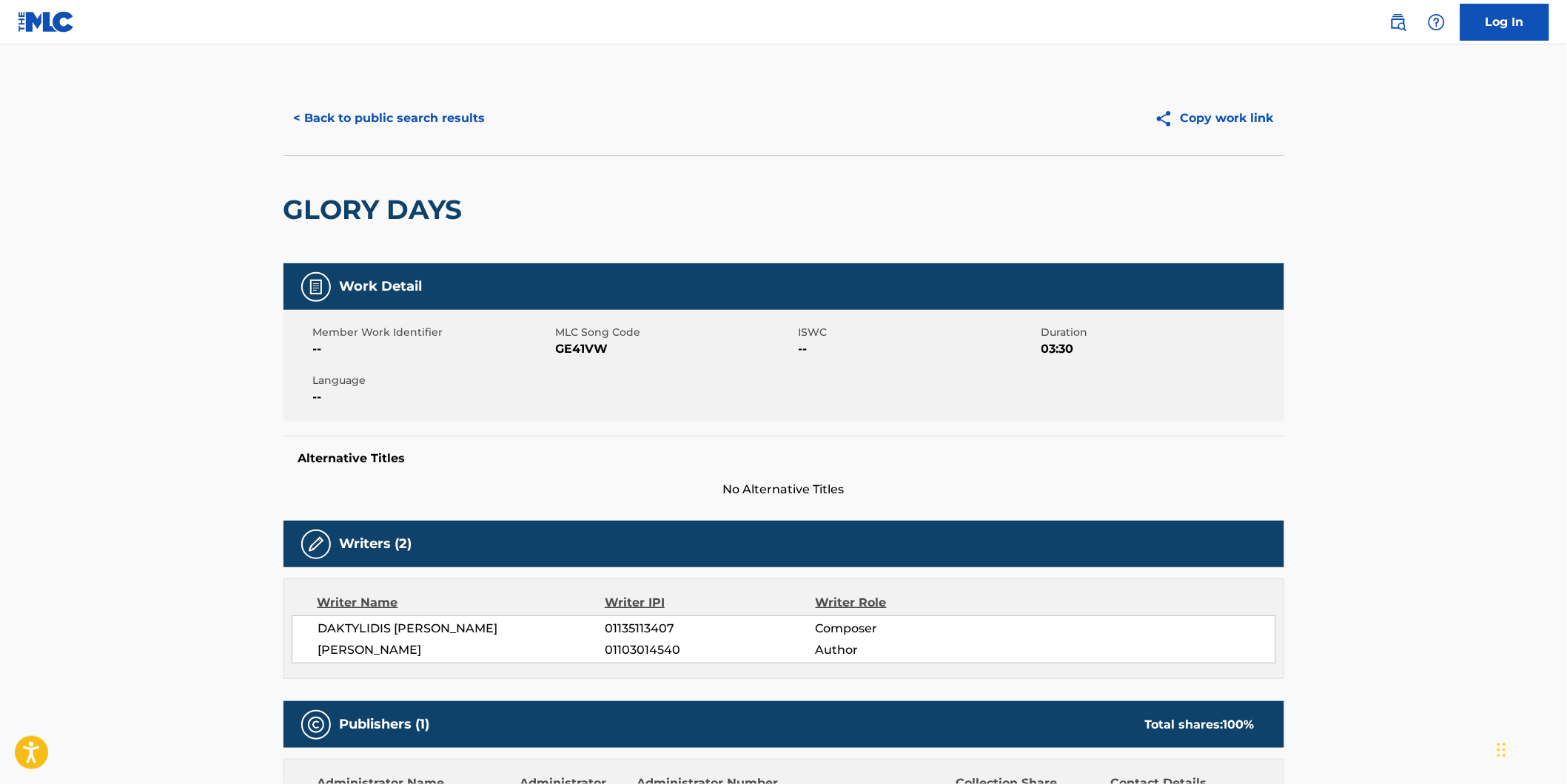
click at [333, 134] on button "< Back to public search results" at bounding box center [390, 118] width 213 height 37
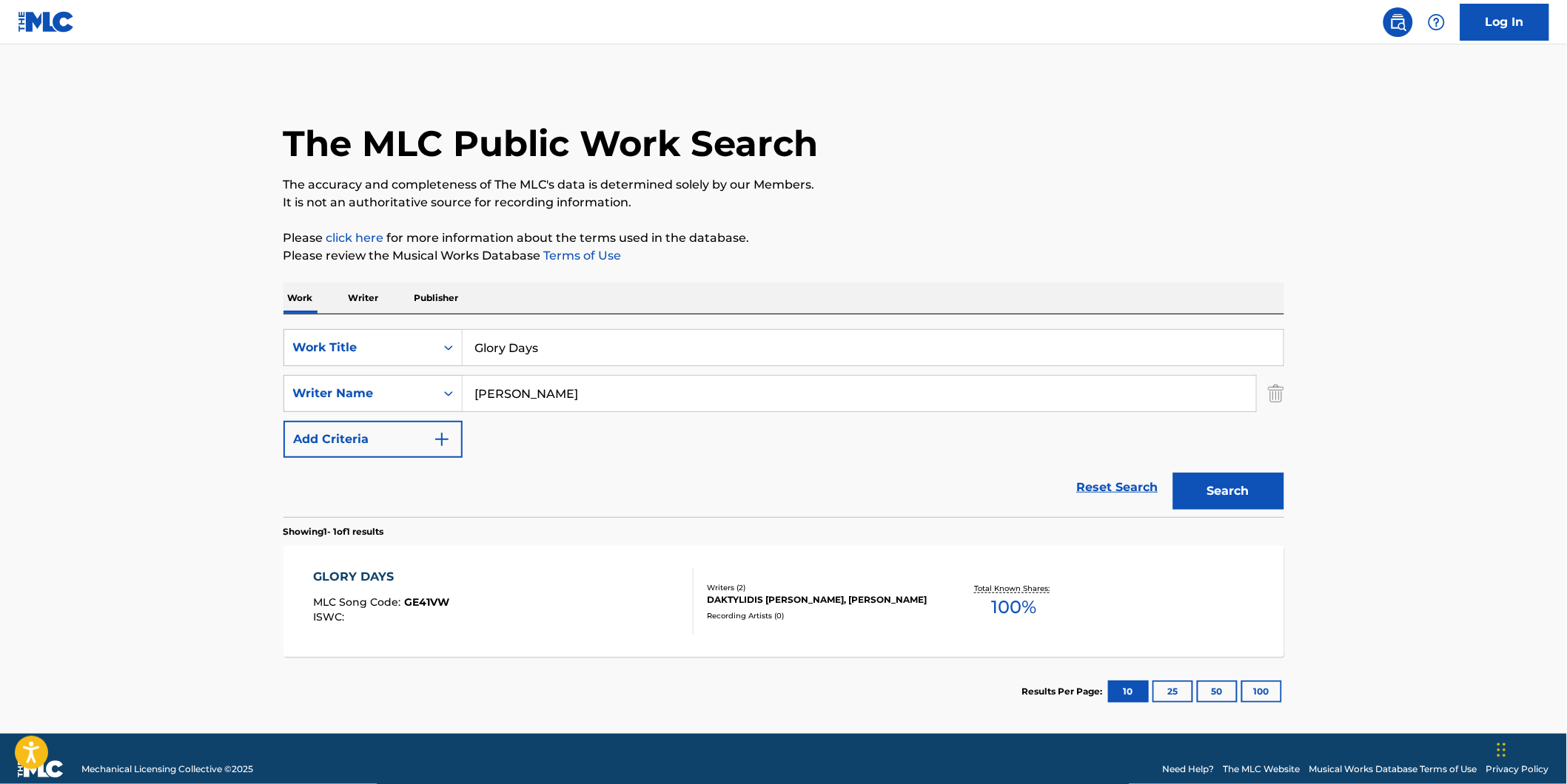
drag, startPoint x: 674, startPoint y: 385, endPoint x: 510, endPoint y: 411, distance: 166.0
click at [363, 390] on div "SearchWithCriteria994fd817-0827-4820-97f0-1ce4740bf2e5 Writer Name [PERSON_NAME]" at bounding box center [784, 393] width 1001 height 37
paste input "J The Boy"
type input "DJ The Boy"
click at [1173, 472] on button "Search" at bounding box center [1229, 490] width 111 height 37
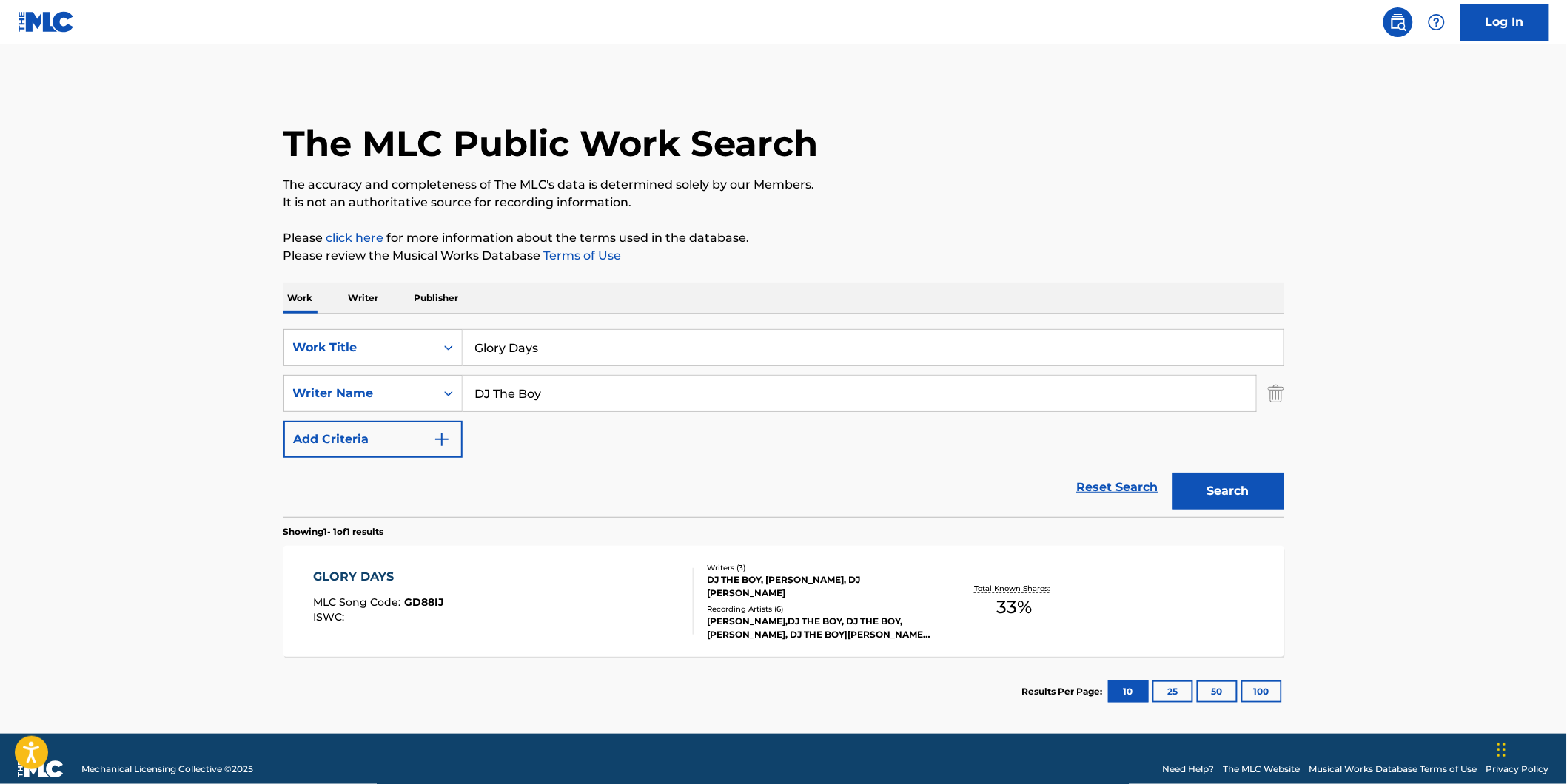
click at [476, 621] on div "GLORY DAYS MLC Song Code : GD88IJ ISWC :" at bounding box center [504, 601] width 380 height 67
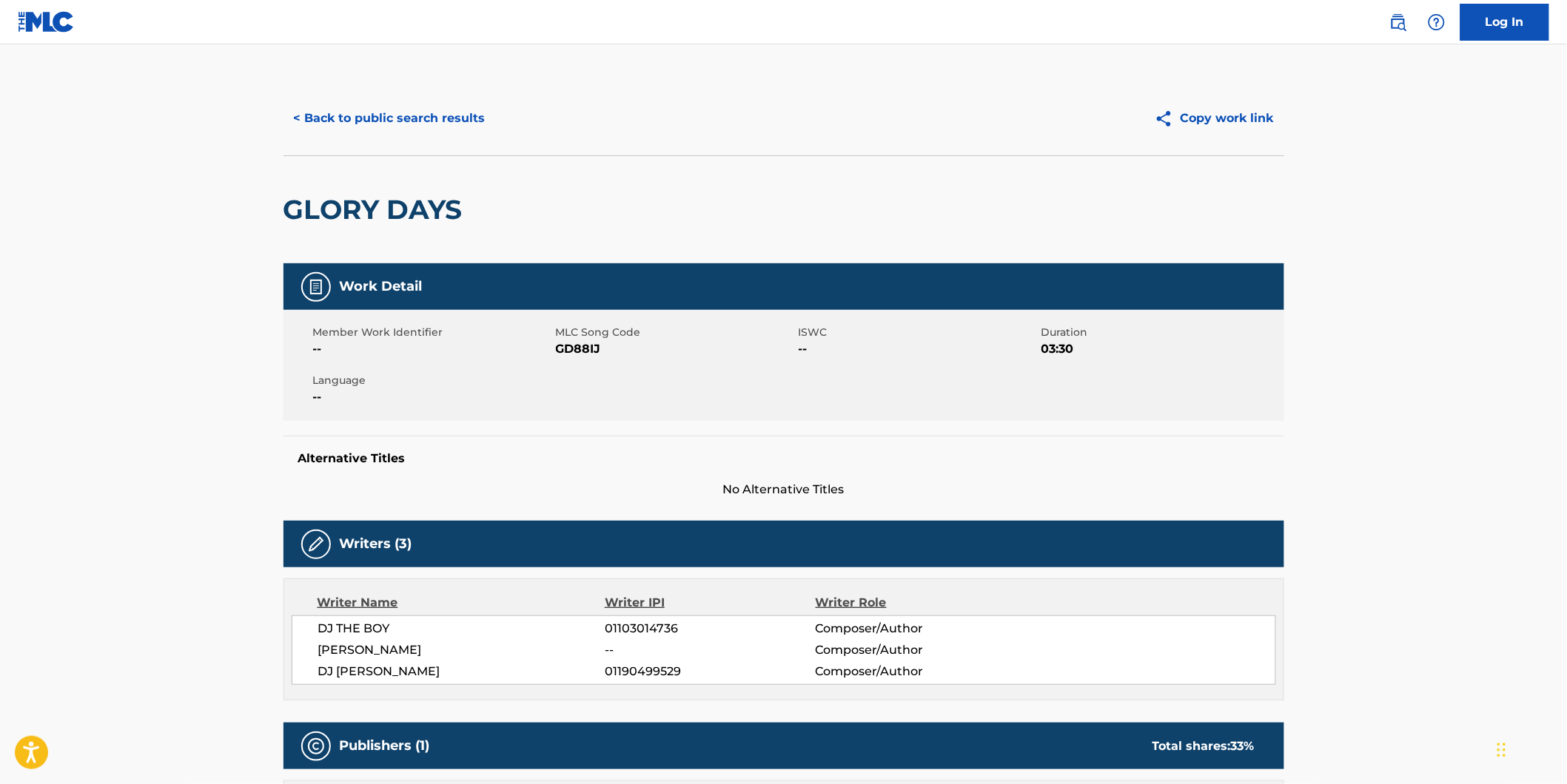
scroll to position [82, 0]
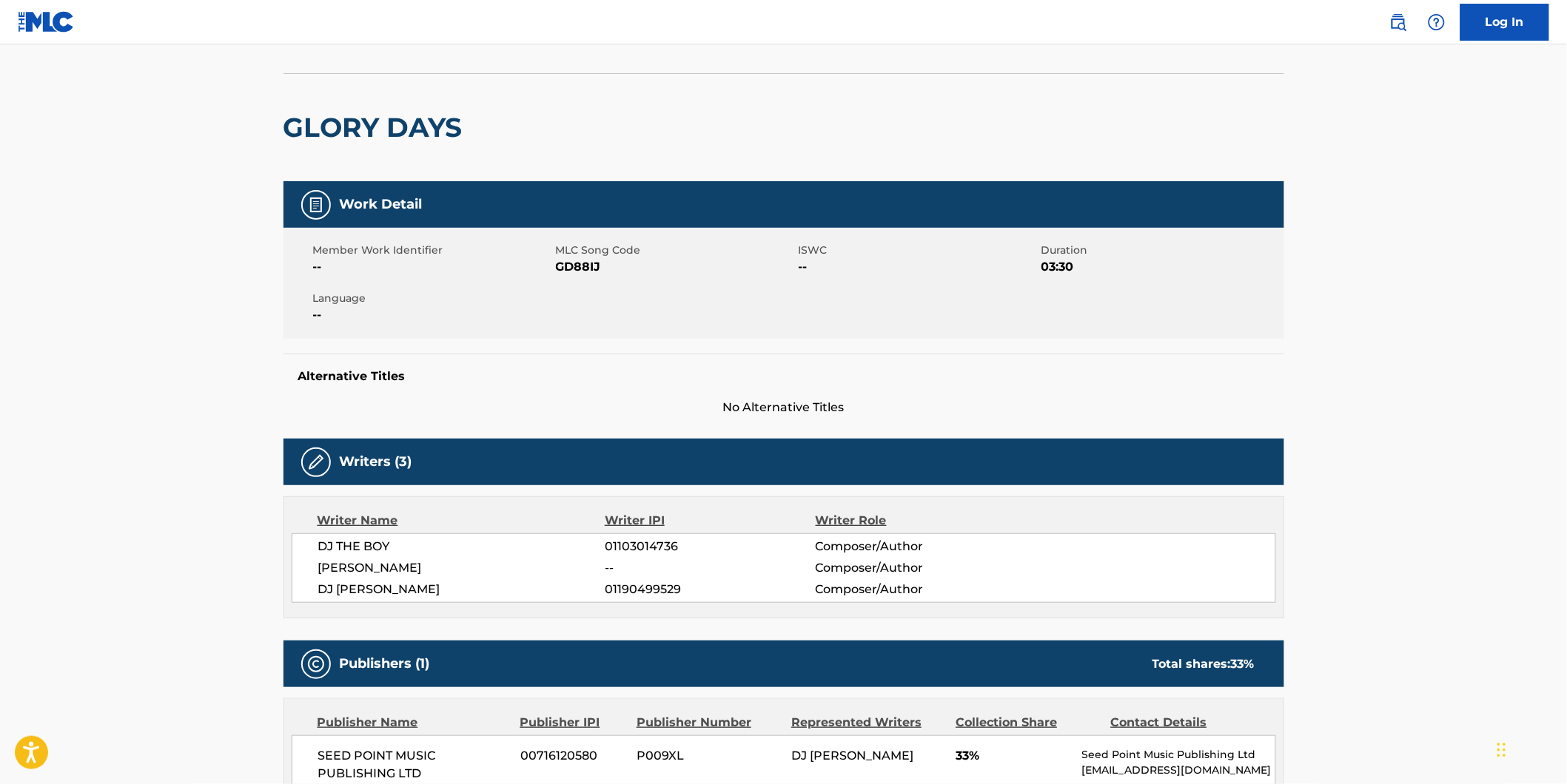
click at [573, 266] on span "GD88IJ" at bounding box center [675, 266] width 239 height 18
copy span "GD88IJ"
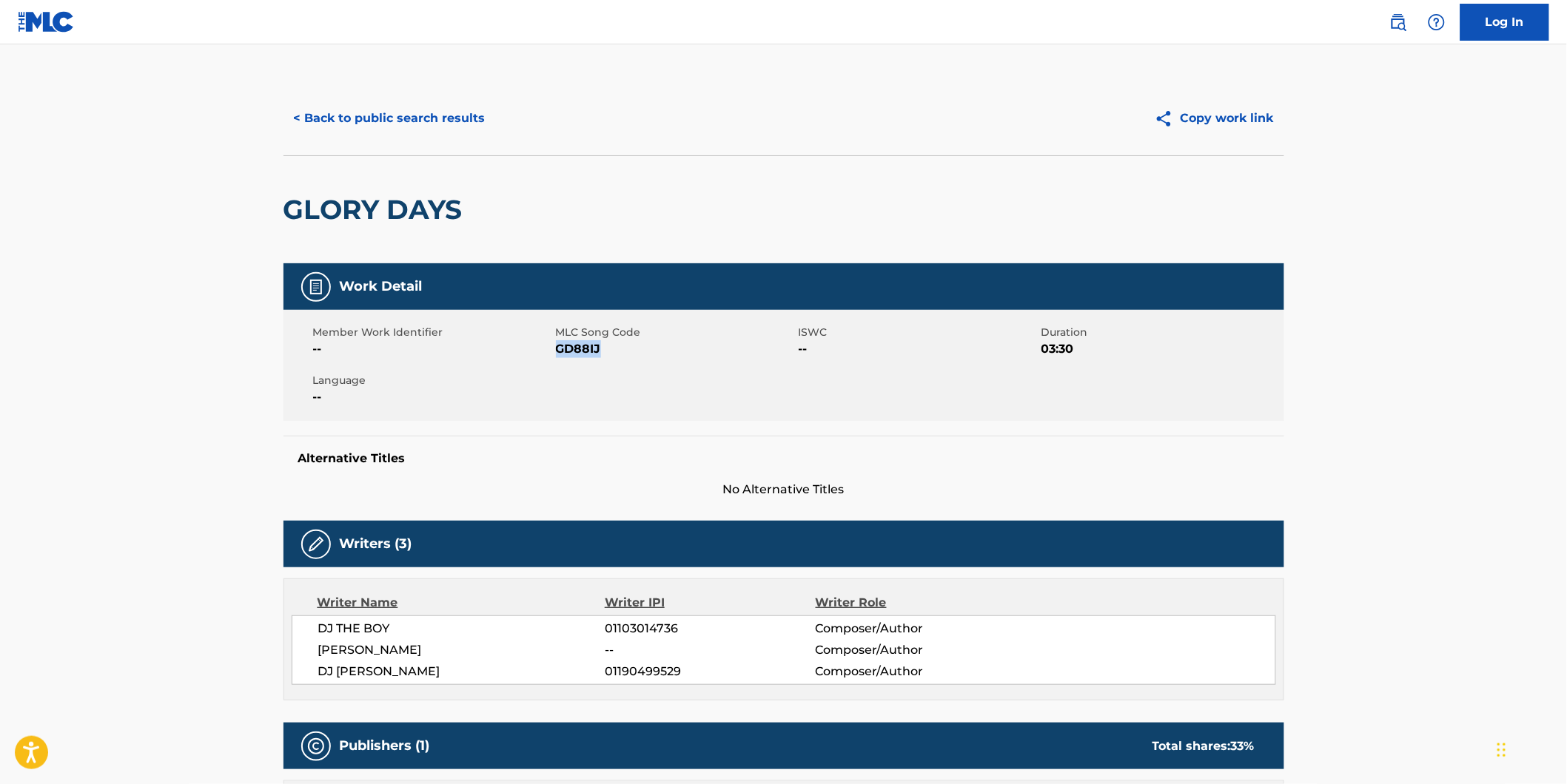
click at [411, 130] on button "< Back to public search results" at bounding box center [390, 118] width 213 height 37
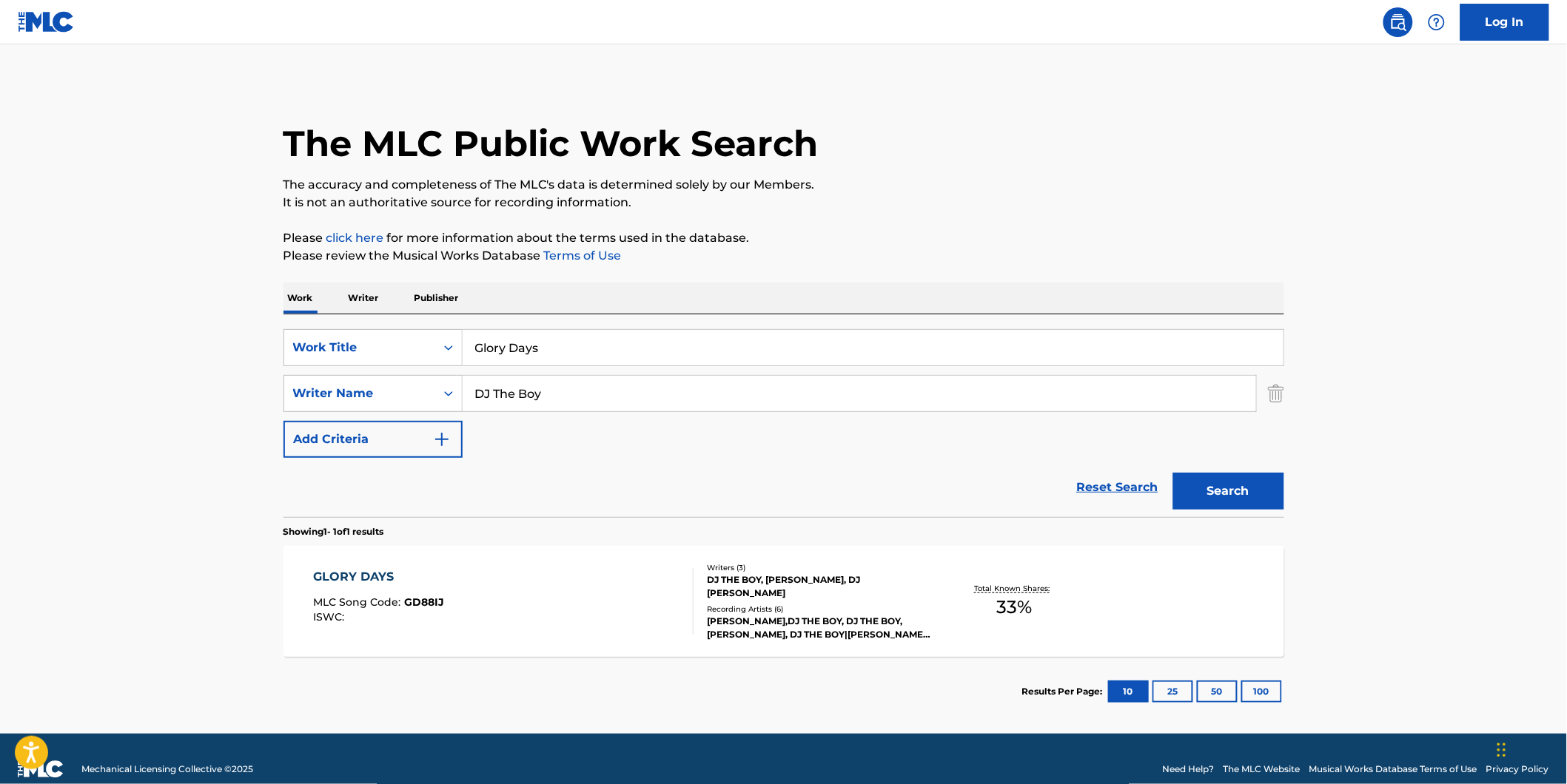
paste input "[PERSON_NAME]"
drag, startPoint x: 593, startPoint y: 392, endPoint x: 453, endPoint y: 417, distance: 142.2
click at [453, 417] on div "SearchWithCriteriaf82897fb-3e01-4401-9e65-2665b3b51e61 Work Title Glory Days Se…" at bounding box center [784, 393] width 1001 height 129
type input "[PERSON_NAME]"
click at [1173, 472] on button "Search" at bounding box center [1229, 490] width 111 height 37
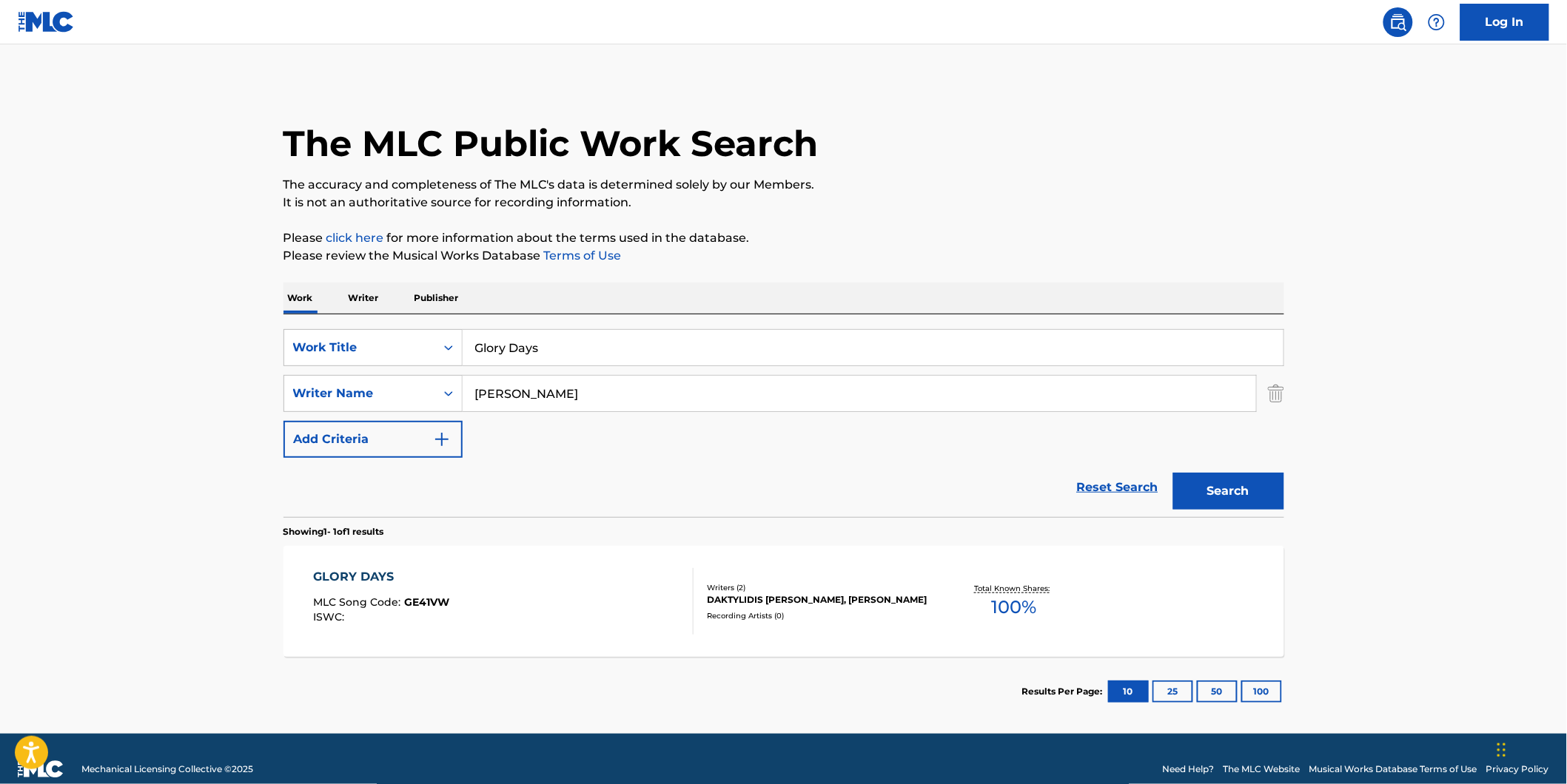
click at [635, 598] on div "GLORY DAYS MLC Song Code : GE41VW ISWC :" at bounding box center [504, 601] width 380 height 67
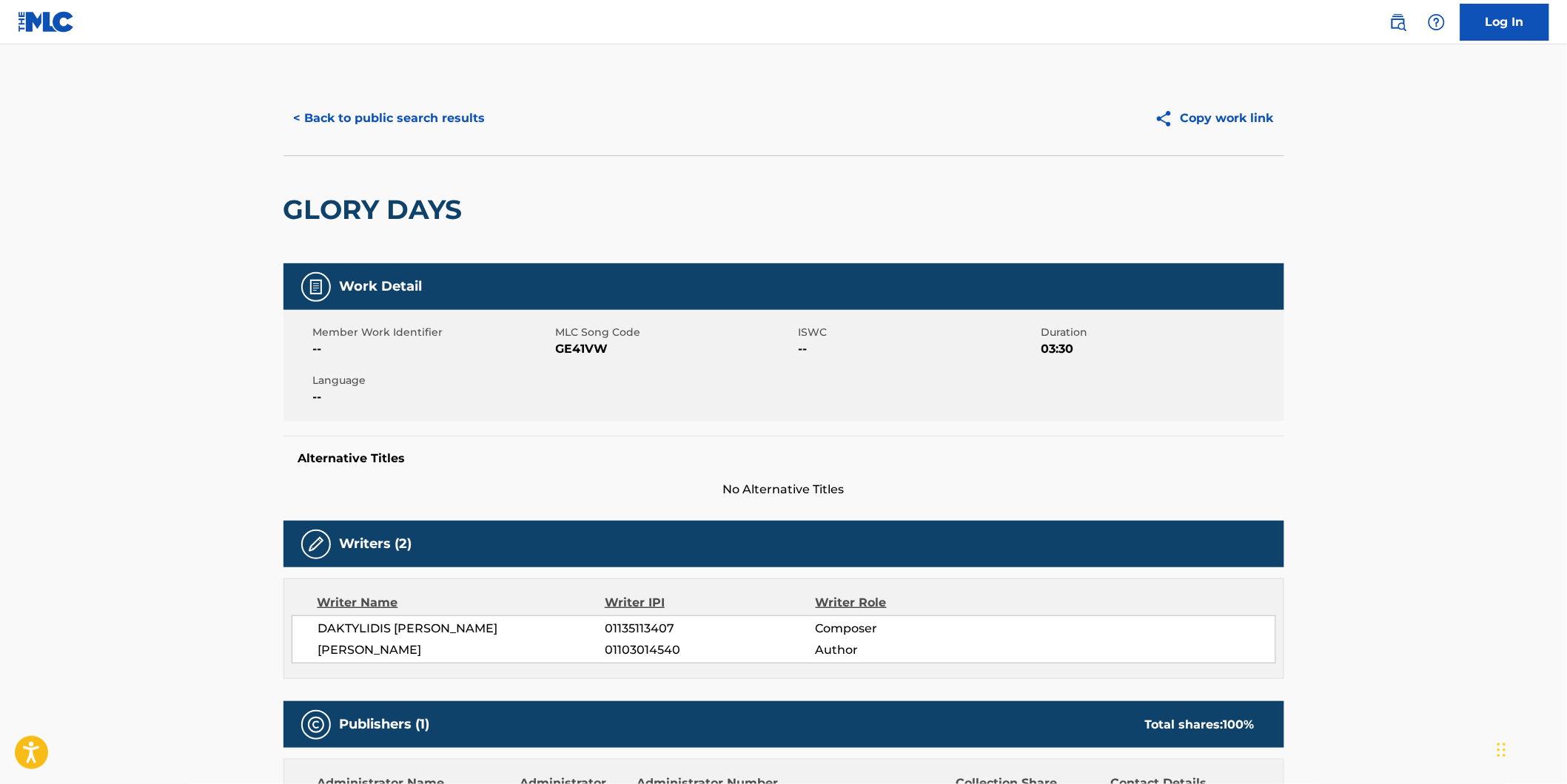
click at [569, 351] on span "GE41VW" at bounding box center [675, 349] width 239 height 18
copy span "GE41VW"
click at [442, 122] on button "< Back to public search results" at bounding box center [390, 118] width 213 height 37
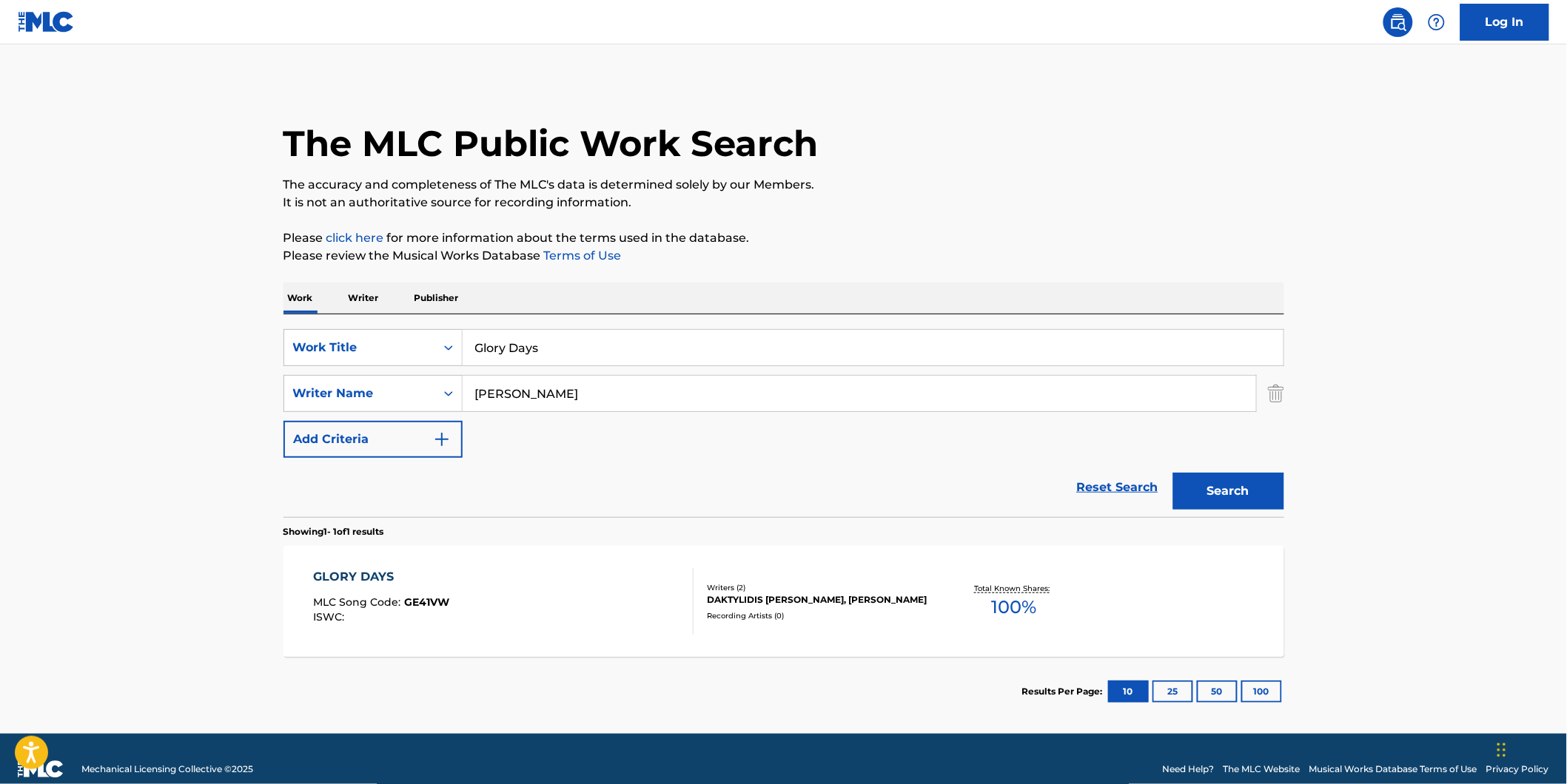
drag, startPoint x: 570, startPoint y: 351, endPoint x: 101, endPoint y: 352, distance: 469.0
click at [102, 351] on main "The MLC Public Work Search The accuracy and completeness of The MLC's data is d…" at bounding box center [784, 389] width 1567 height 690
paste input "Holding On (feat. Heem B$F & [PERSON_NAME])"
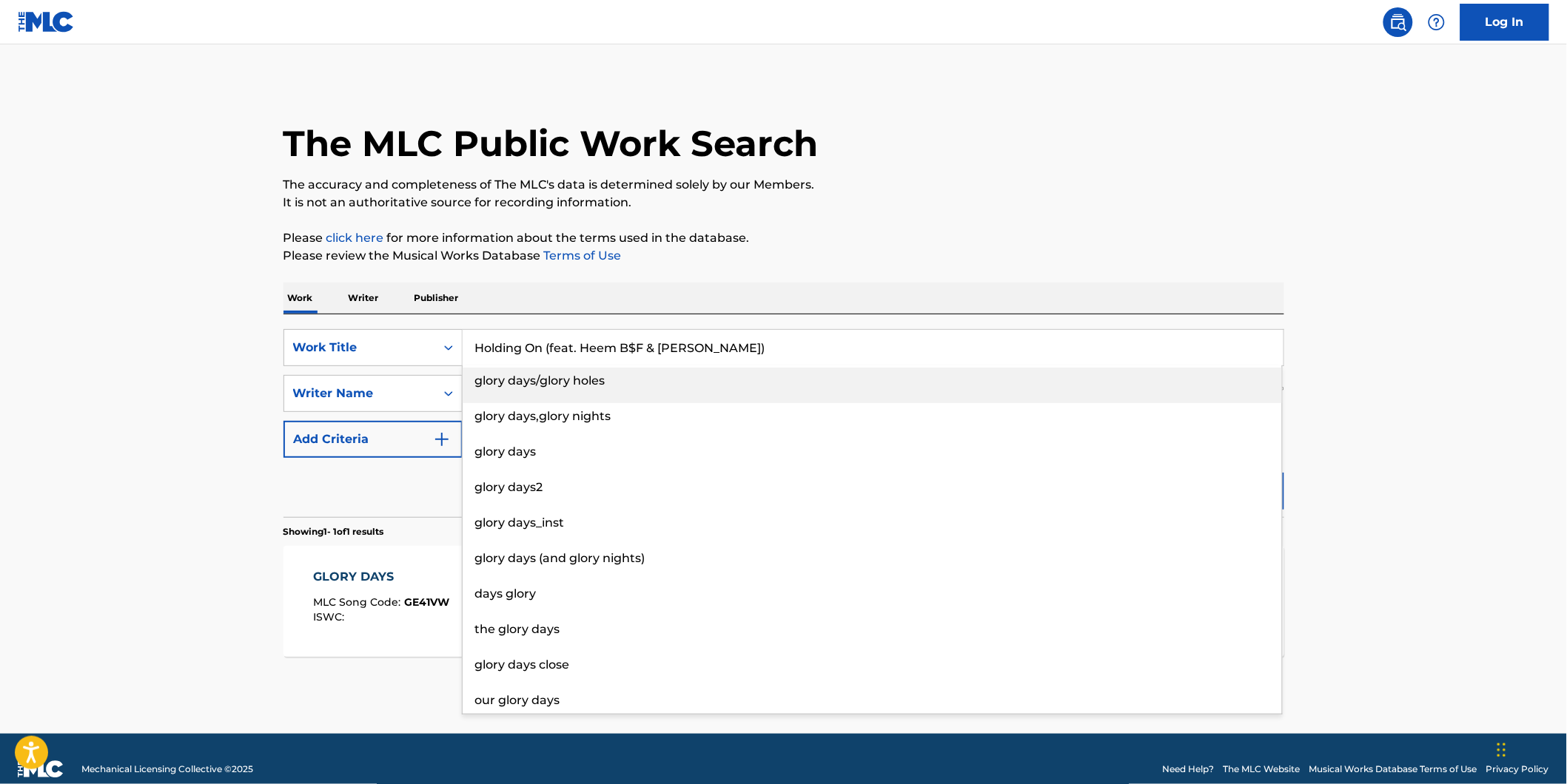
type input "Holding On (feat. Heem B$F & [PERSON_NAME])"
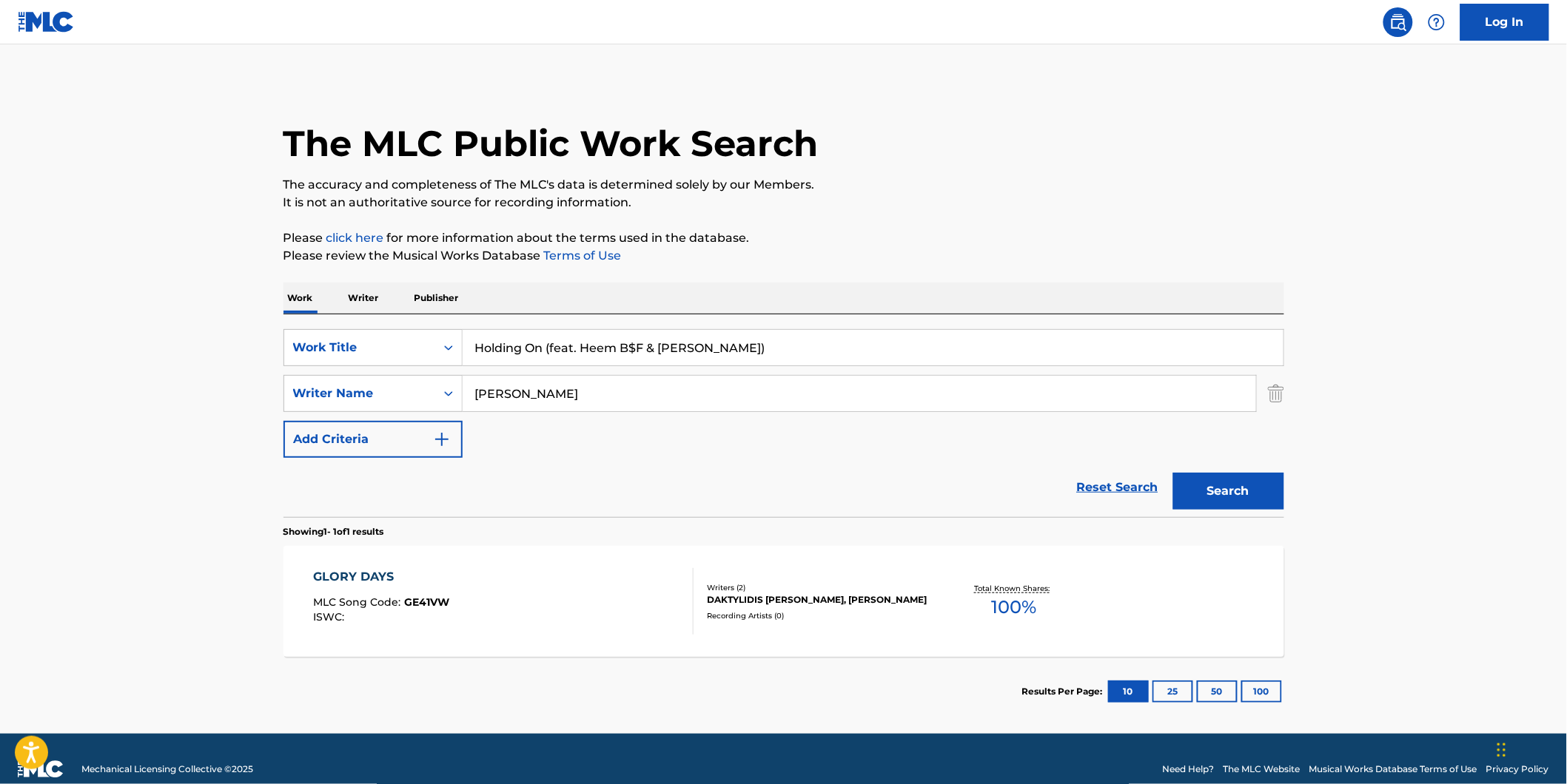
drag, startPoint x: 484, startPoint y: 401, endPoint x: 379, endPoint y: 424, distance: 107.5
click at [379, 424] on div "SearchWithCriteriaf82897fb-3e01-4401-9e65-2665b3b51e61 Work Title Holding On (f…" at bounding box center [784, 393] width 1001 height 129
paste input "Fuego Base"
click at [1173, 472] on button "Search" at bounding box center [1229, 490] width 111 height 37
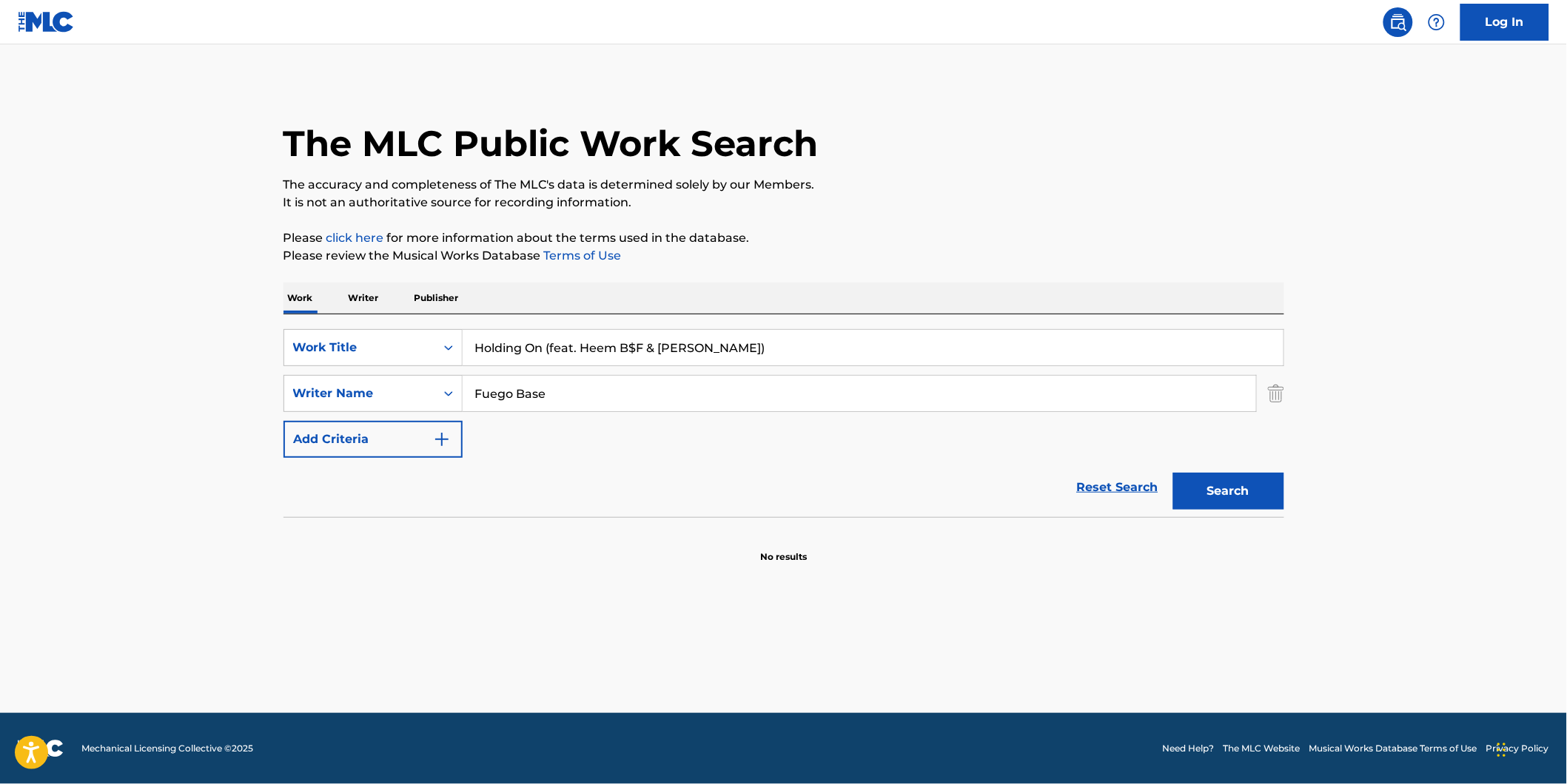
drag, startPoint x: 654, startPoint y: 386, endPoint x: 687, endPoint y: 490, distance: 109.1
click at [409, 455] on div "SearchWithCriteriaf82897fb-3e01-4401-9e65-2665b3b51e61 Work Title Holding On (f…" at bounding box center [784, 393] width 1001 height 129
paste input "Raheem [DEMOGRAPHIC_DATA] [PERSON_NAME]"
click at [1173, 472] on button "Search" at bounding box center [1229, 490] width 111 height 37
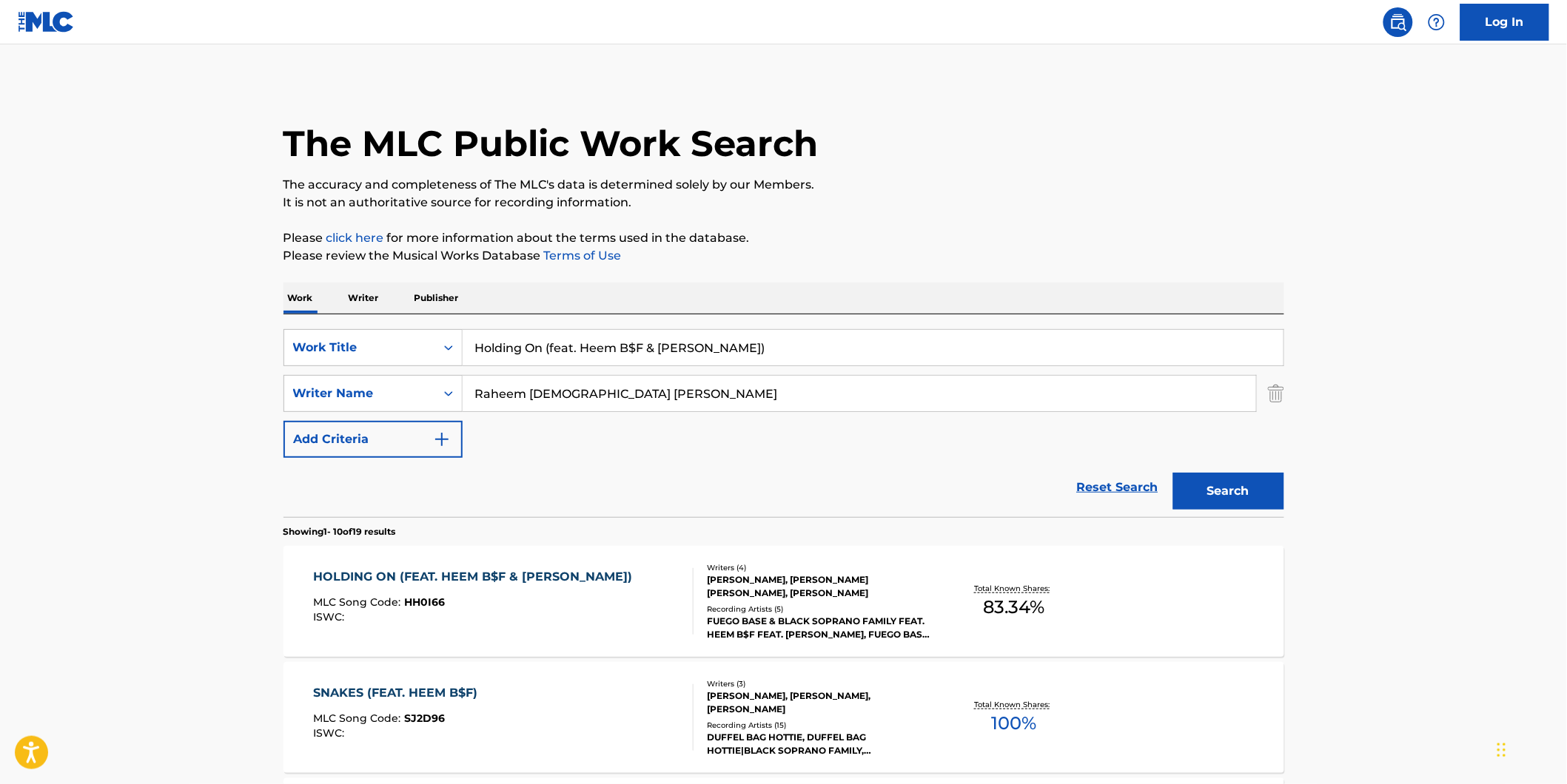
scroll to position [82, 0]
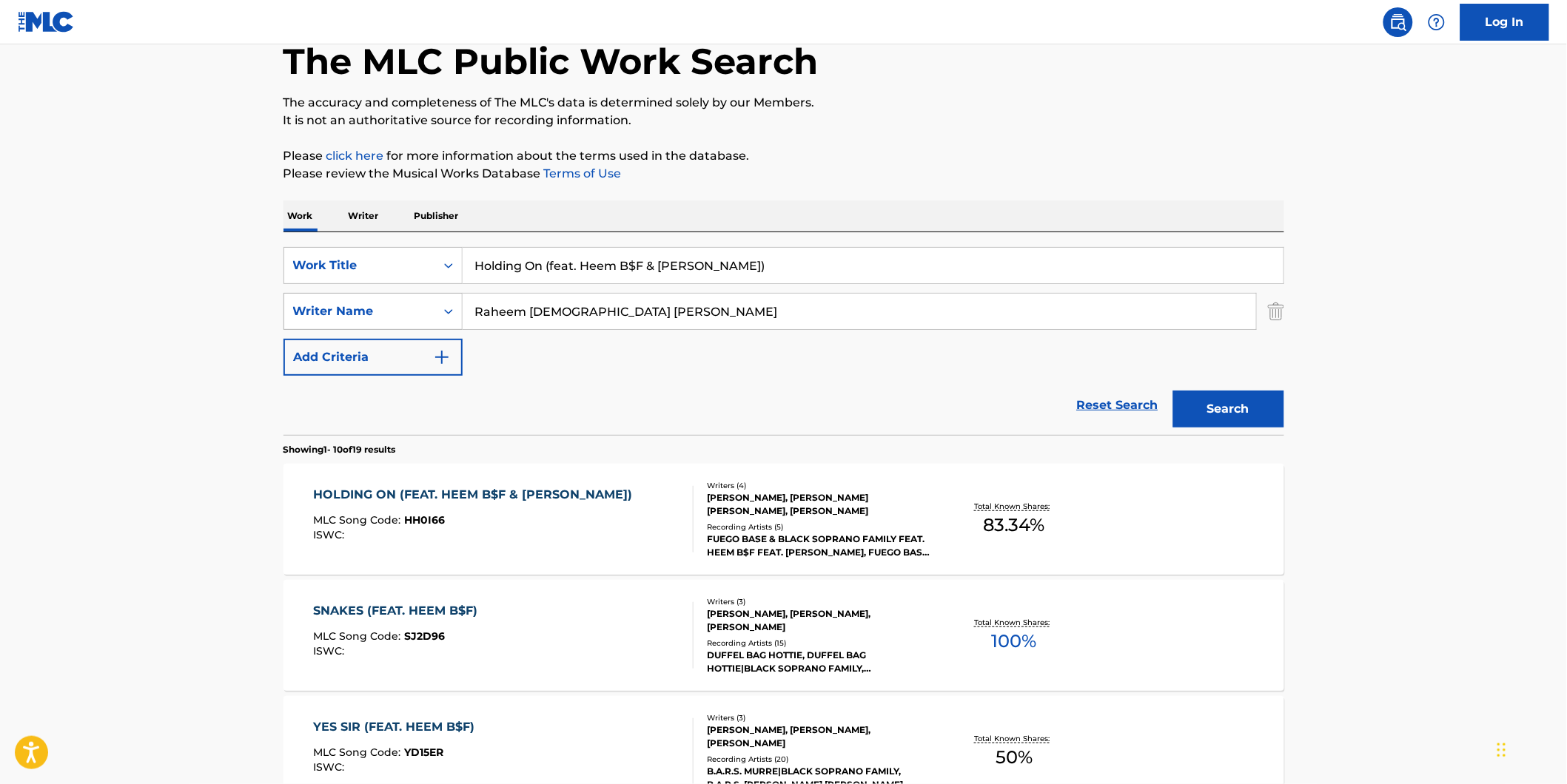
drag, startPoint x: 661, startPoint y: 318, endPoint x: 442, endPoint y: 327, distance: 219.2
click at [442, 327] on div "SearchWithCriteria994fd817-0827-4820-97f0-1ce4740bf2e5 Writer Name [PERSON_NAME]" at bounding box center [784, 311] width 1001 height 37
paste input "[PERSON_NAME]"
type input "[PERSON_NAME]"
click at [1173, 391] on button "Search" at bounding box center [1229, 408] width 111 height 37
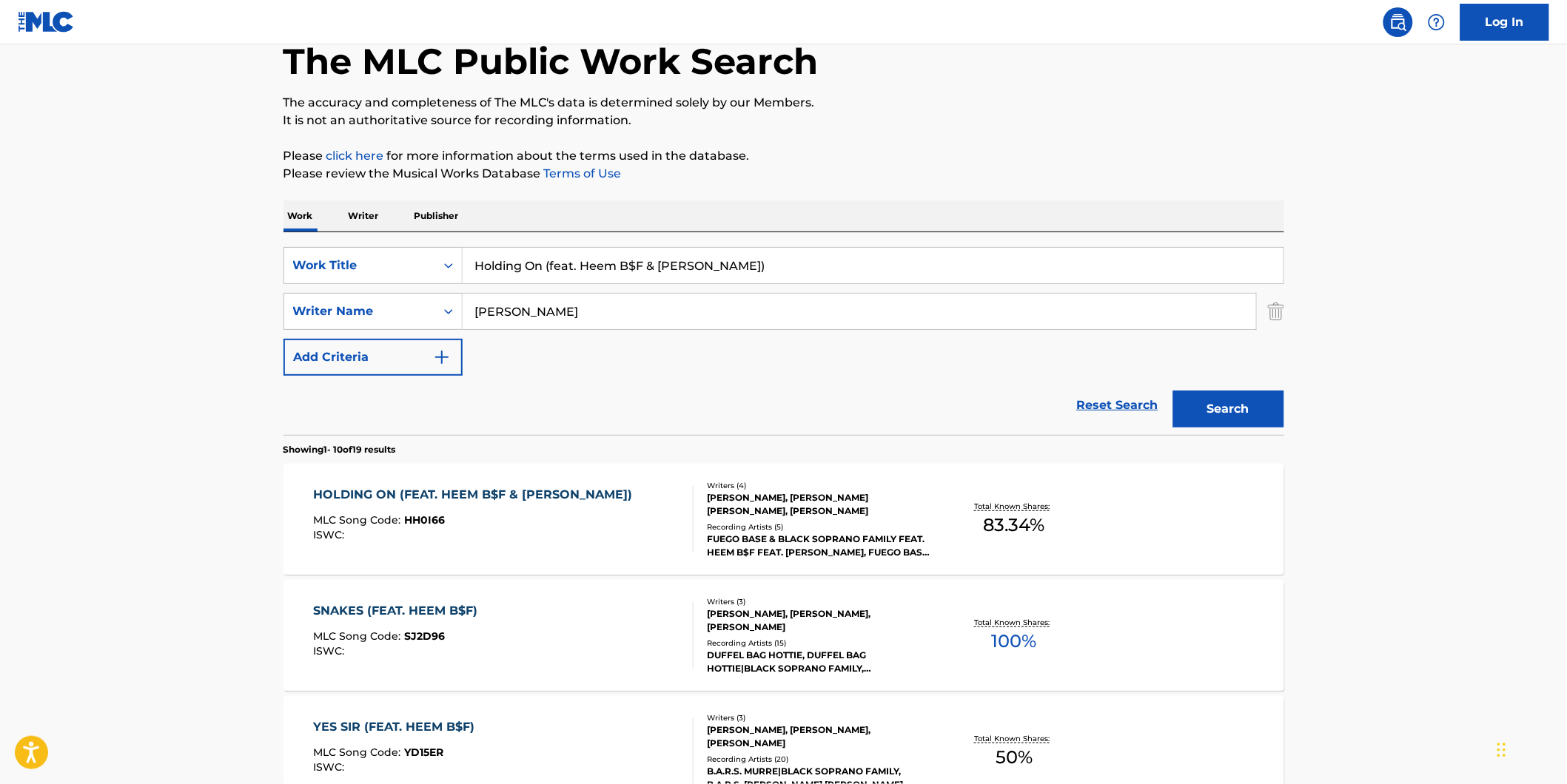
scroll to position [0, 0]
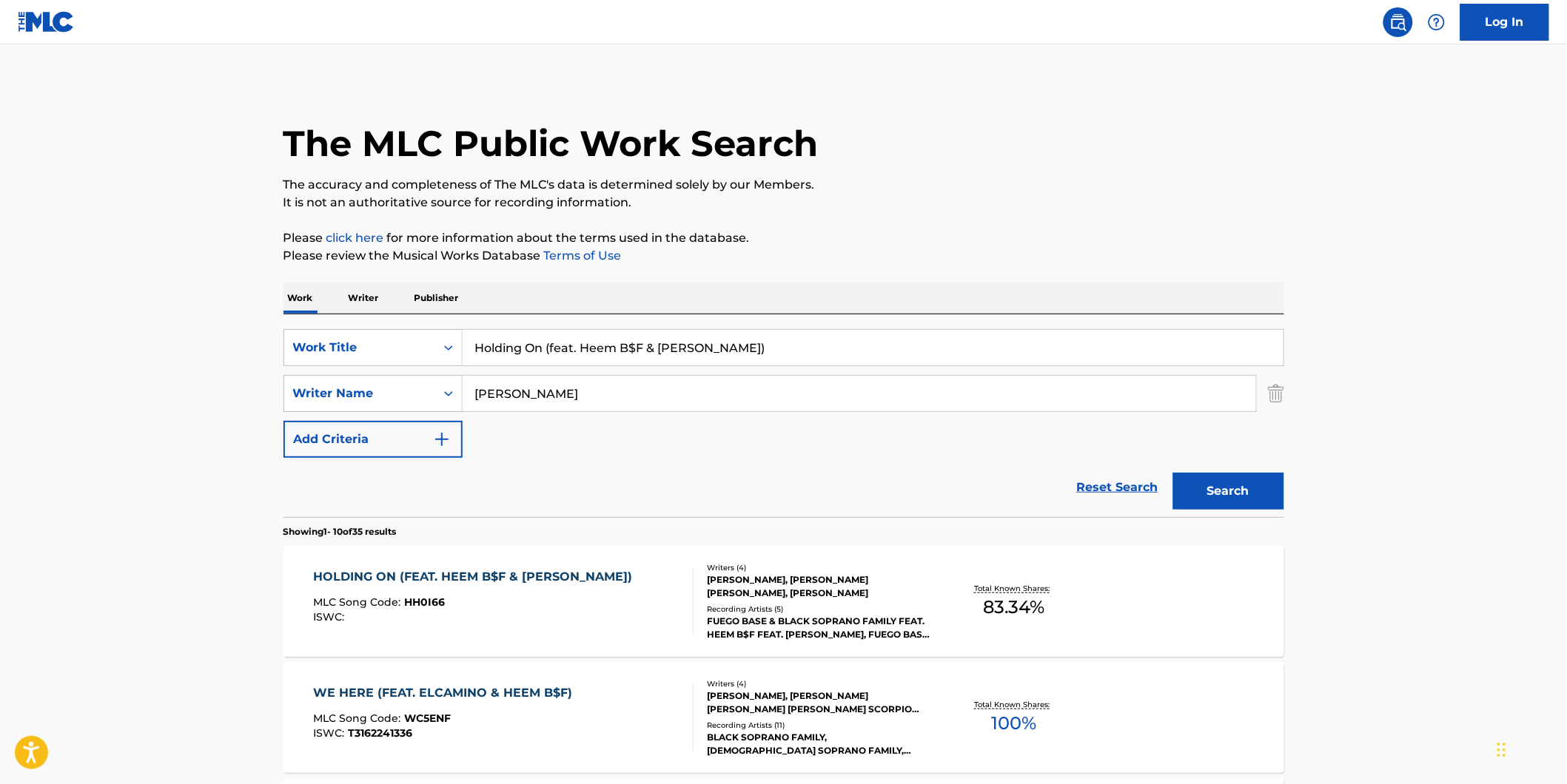
drag, startPoint x: 549, startPoint y: 342, endPoint x: 1150, endPoint y: 371, distance: 601.7
click at [1150, 371] on div "SearchWithCriteriaf82897fb-3e01-4401-9e65-2665b3b51e61 Work Title Holding On (f…" at bounding box center [784, 393] width 1001 height 129
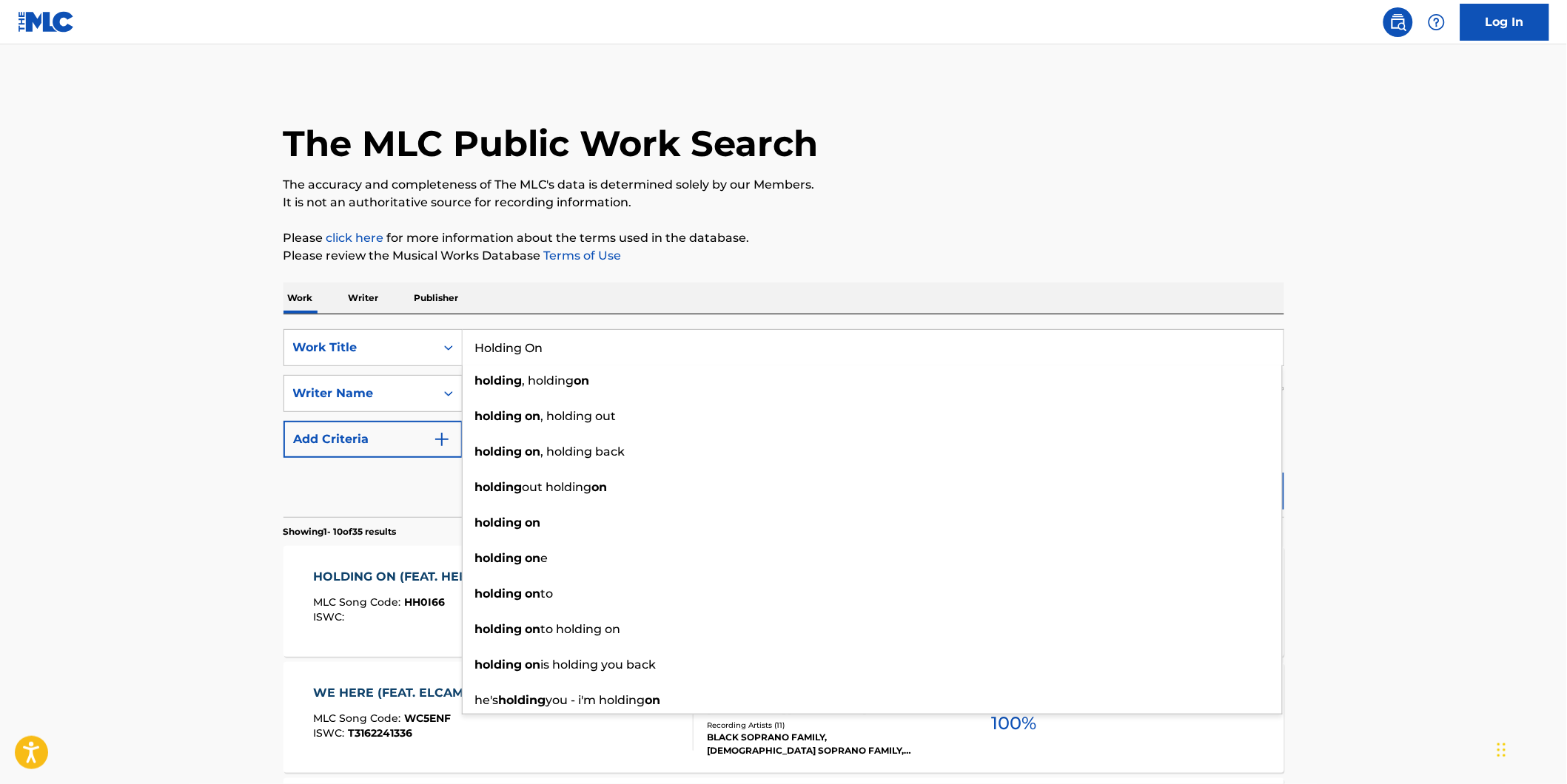
type input "Holding On"
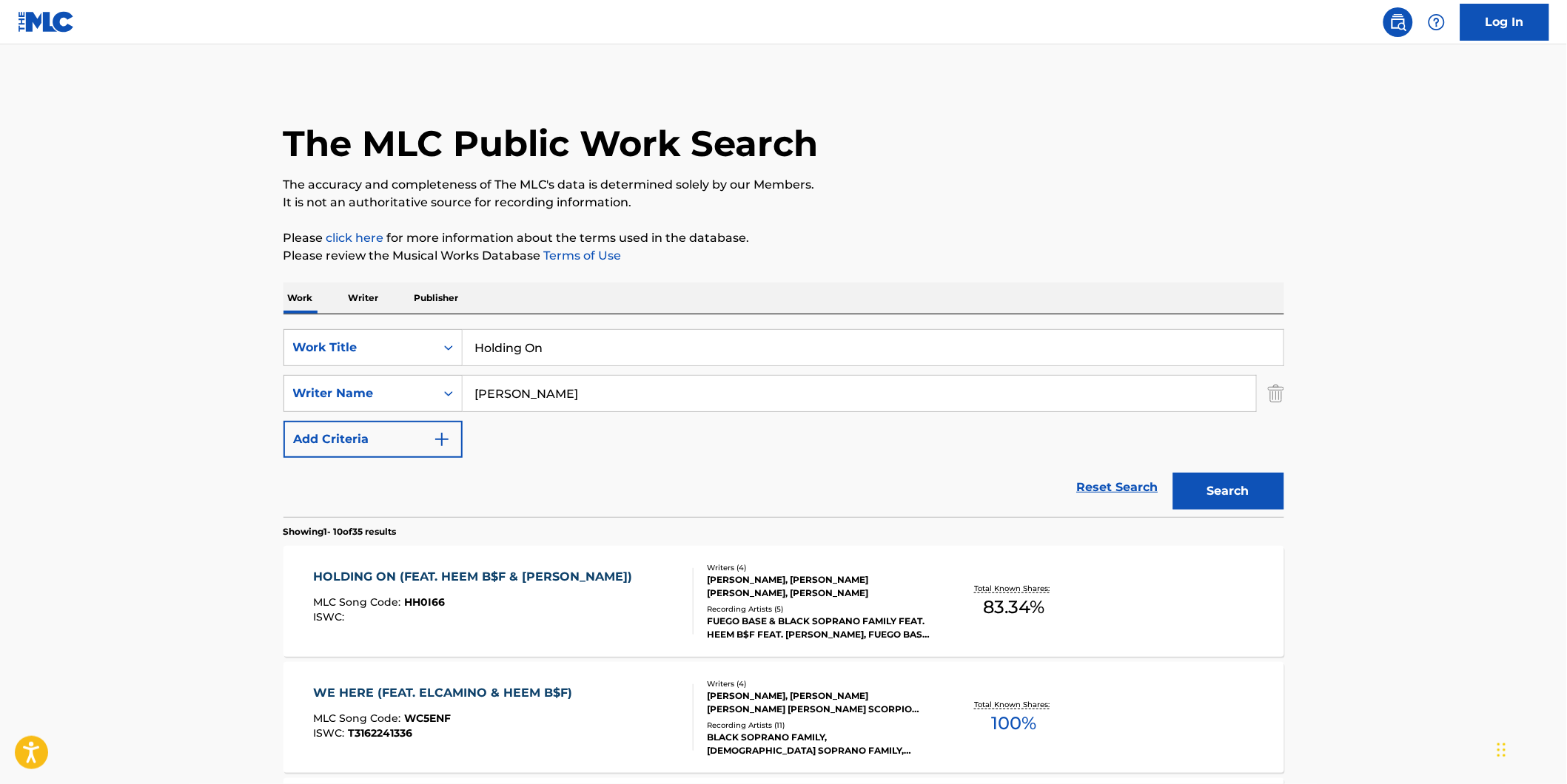
click at [1249, 490] on button "Search" at bounding box center [1229, 490] width 111 height 37
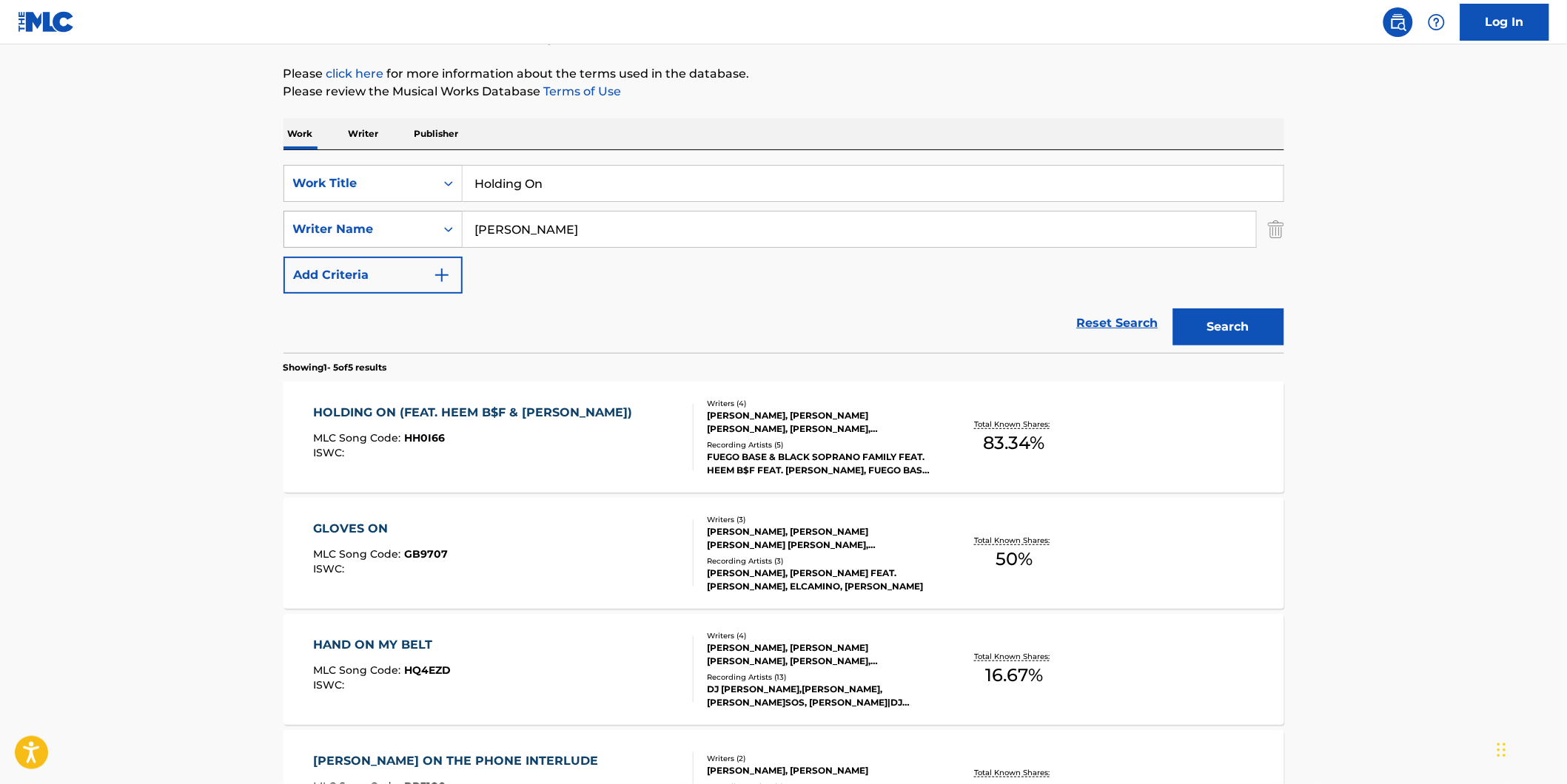
drag, startPoint x: 649, startPoint y: 245, endPoint x: 411, endPoint y: 238, distance: 238.1
click at [411, 238] on div "SearchWithCriteria994fd817-0827-4820-97f0-1ce4740bf2e5 Writer Name [PERSON_NAME]" at bounding box center [784, 229] width 1001 height 37
paste input "[PERSON_NAME]"
click at [1173, 309] on button "Search" at bounding box center [1229, 327] width 111 height 37
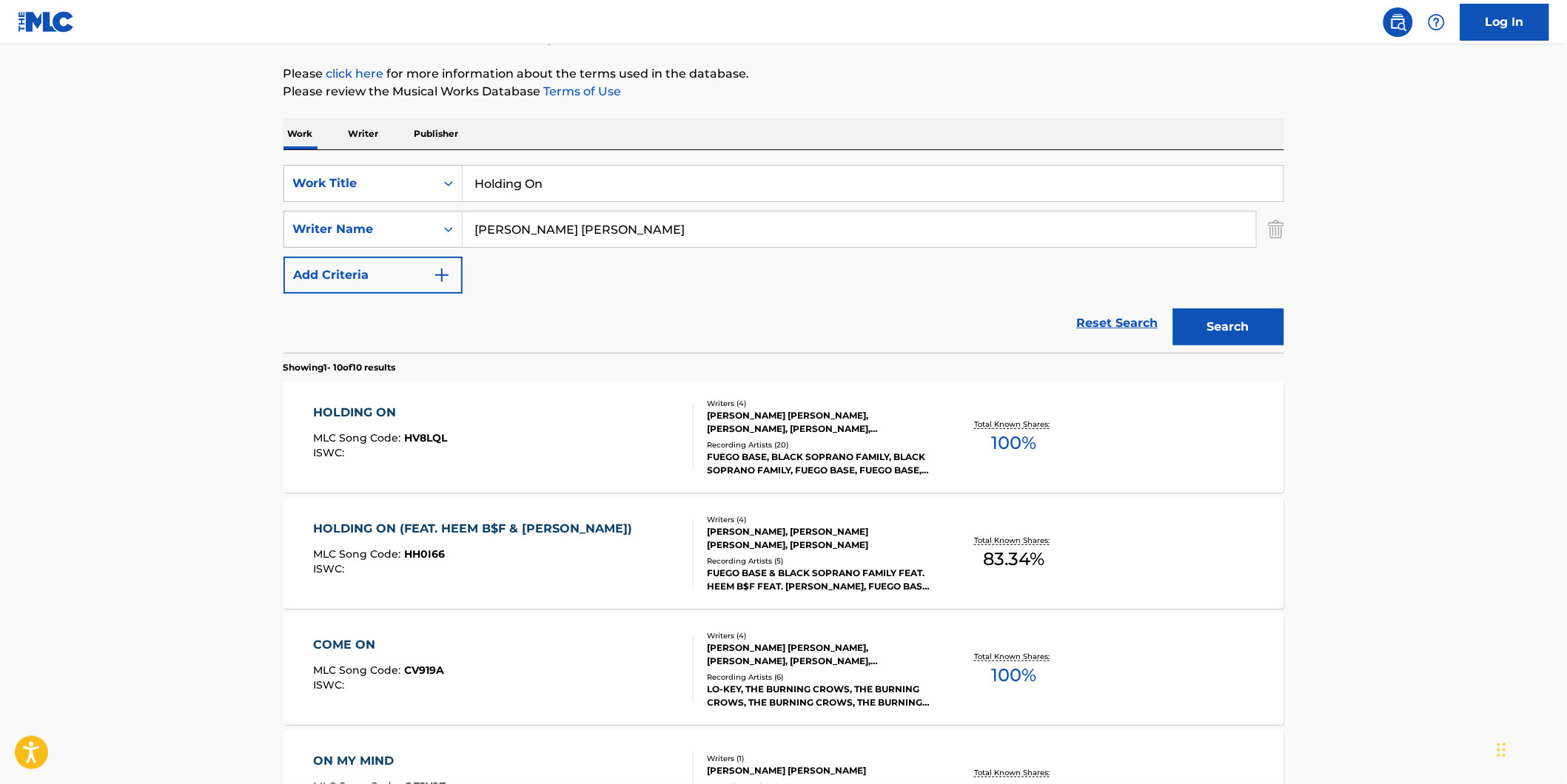
drag, startPoint x: 687, startPoint y: 231, endPoint x: 469, endPoint y: 263, distance: 220.3
click at [424, 263] on div "SearchWithCriteriaf82897fb-3e01-4401-9e65-2665b3b51e61 Work Title Holding On Se…" at bounding box center [784, 229] width 1001 height 129
paste input "[PERSON_NAME]"
click at [1173, 309] on button "Search" at bounding box center [1229, 327] width 111 height 37
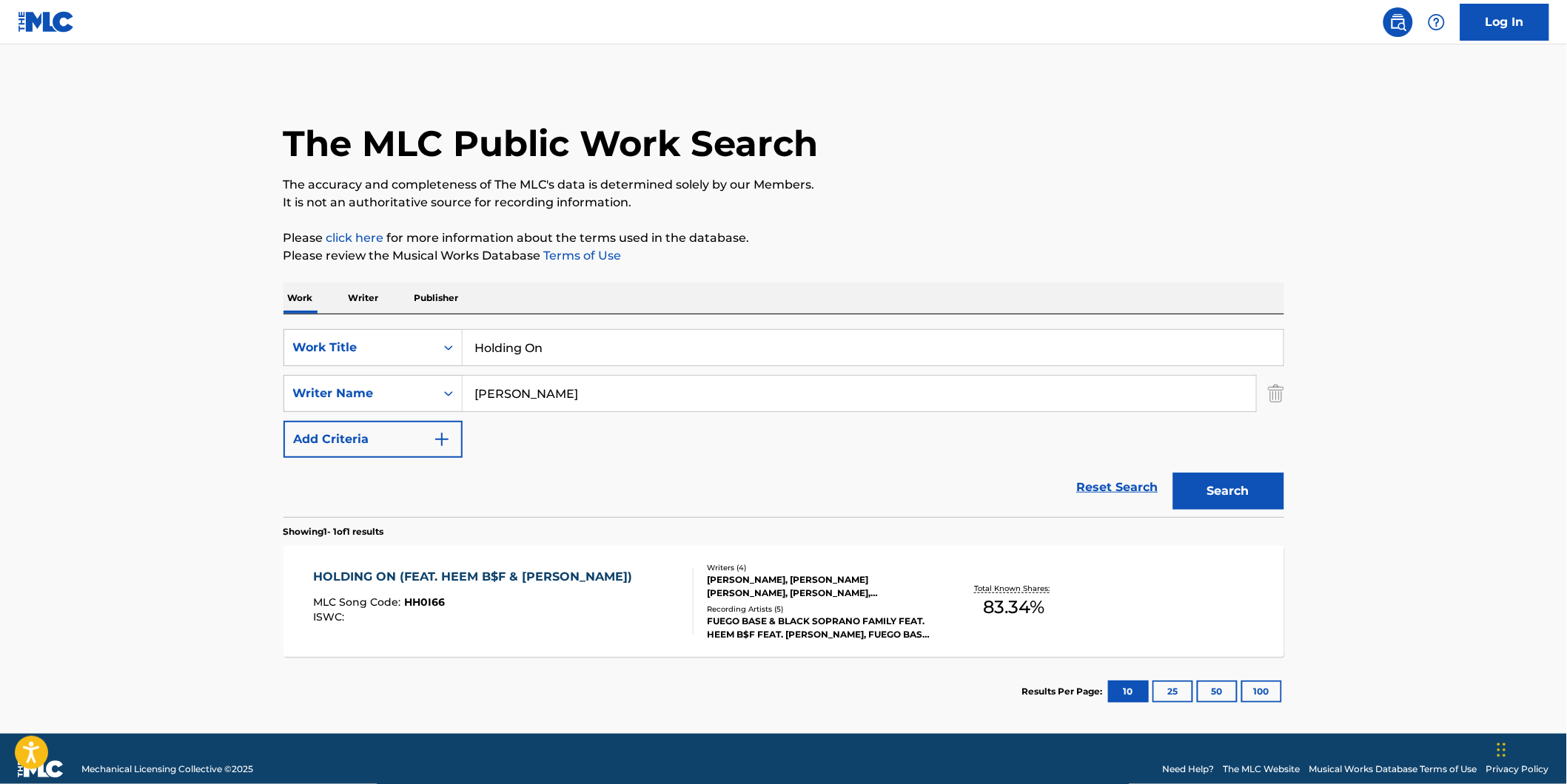
drag, startPoint x: 592, startPoint y: 404, endPoint x: 347, endPoint y: 434, distance: 246.8
click at [347, 434] on div "SearchWithCriteriaf82897fb-3e01-4401-9e65-2665b3b51e61 Work Title Holding On Se…" at bounding box center [784, 393] width 1001 height 129
paste input "[PERSON_NAME] [PERSON_NAME]"
type input "[PERSON_NAME] [PERSON_NAME]"
click at [1173, 472] on button "Search" at bounding box center [1229, 490] width 111 height 37
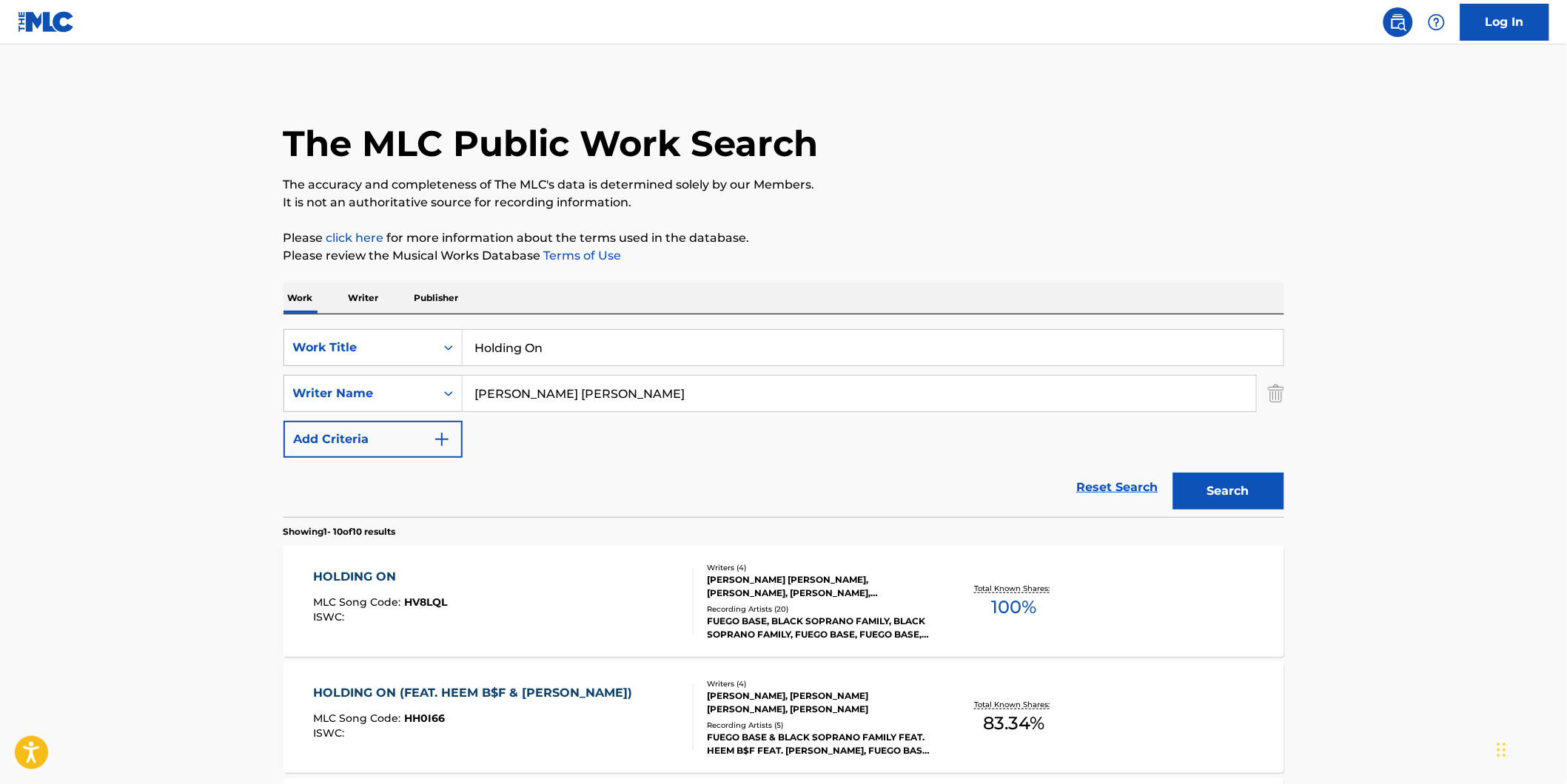
scroll to position [165, 0]
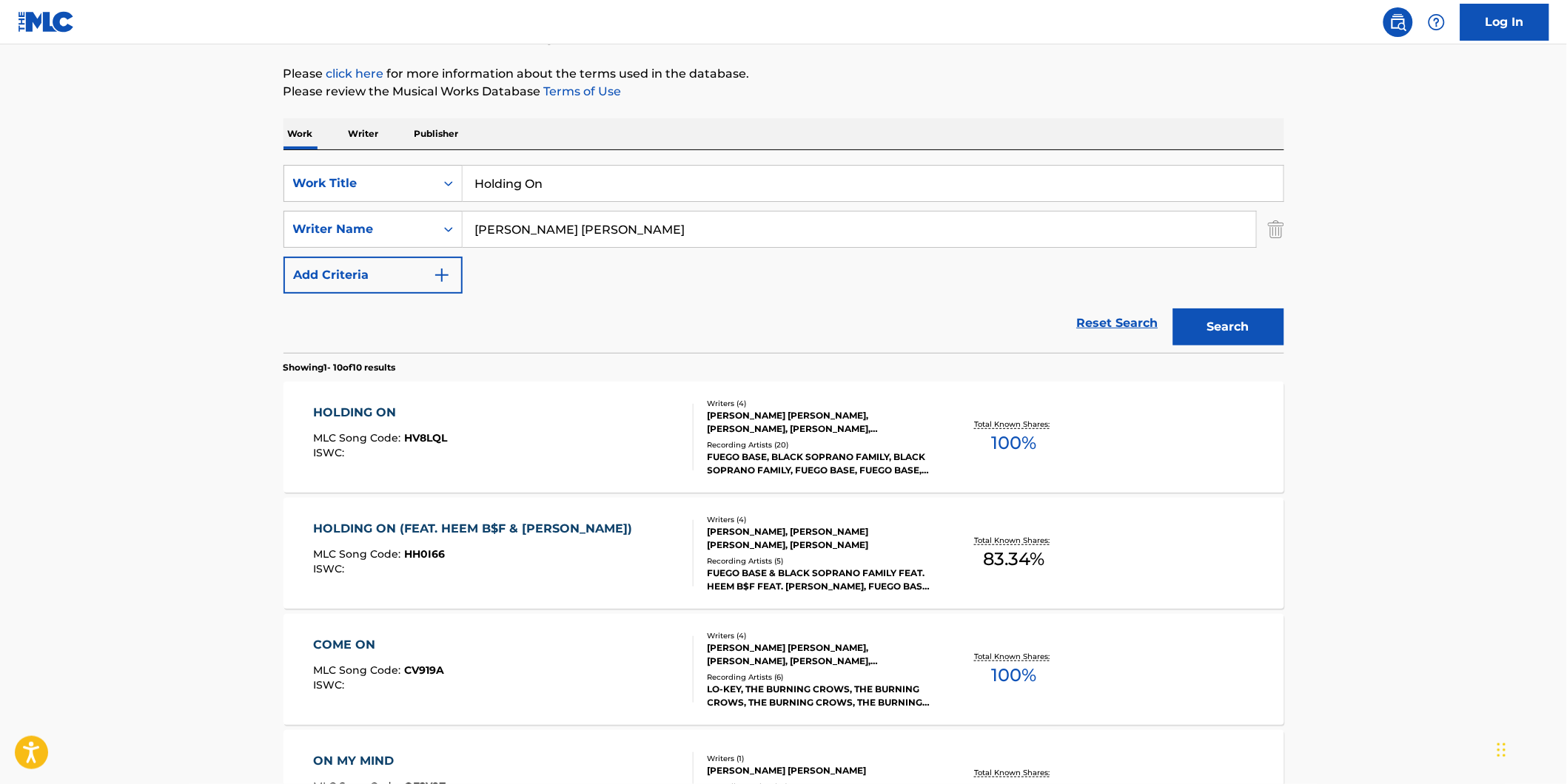
click at [535, 449] on div "HOLDING ON MLC Song Code : HV8LQL ISWC :" at bounding box center [504, 437] width 380 height 67
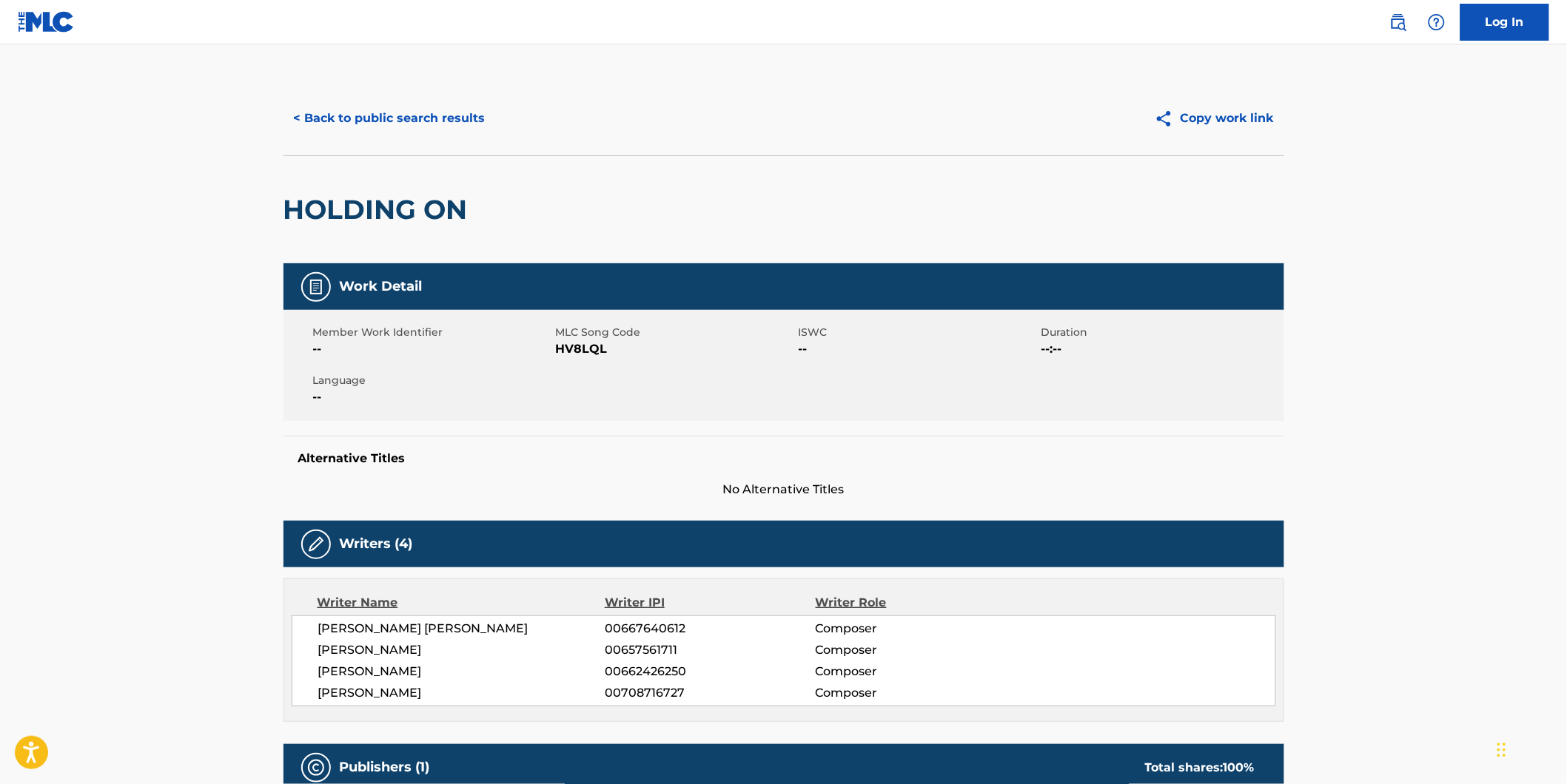
click at [400, 112] on button "< Back to public search results" at bounding box center [390, 118] width 213 height 37
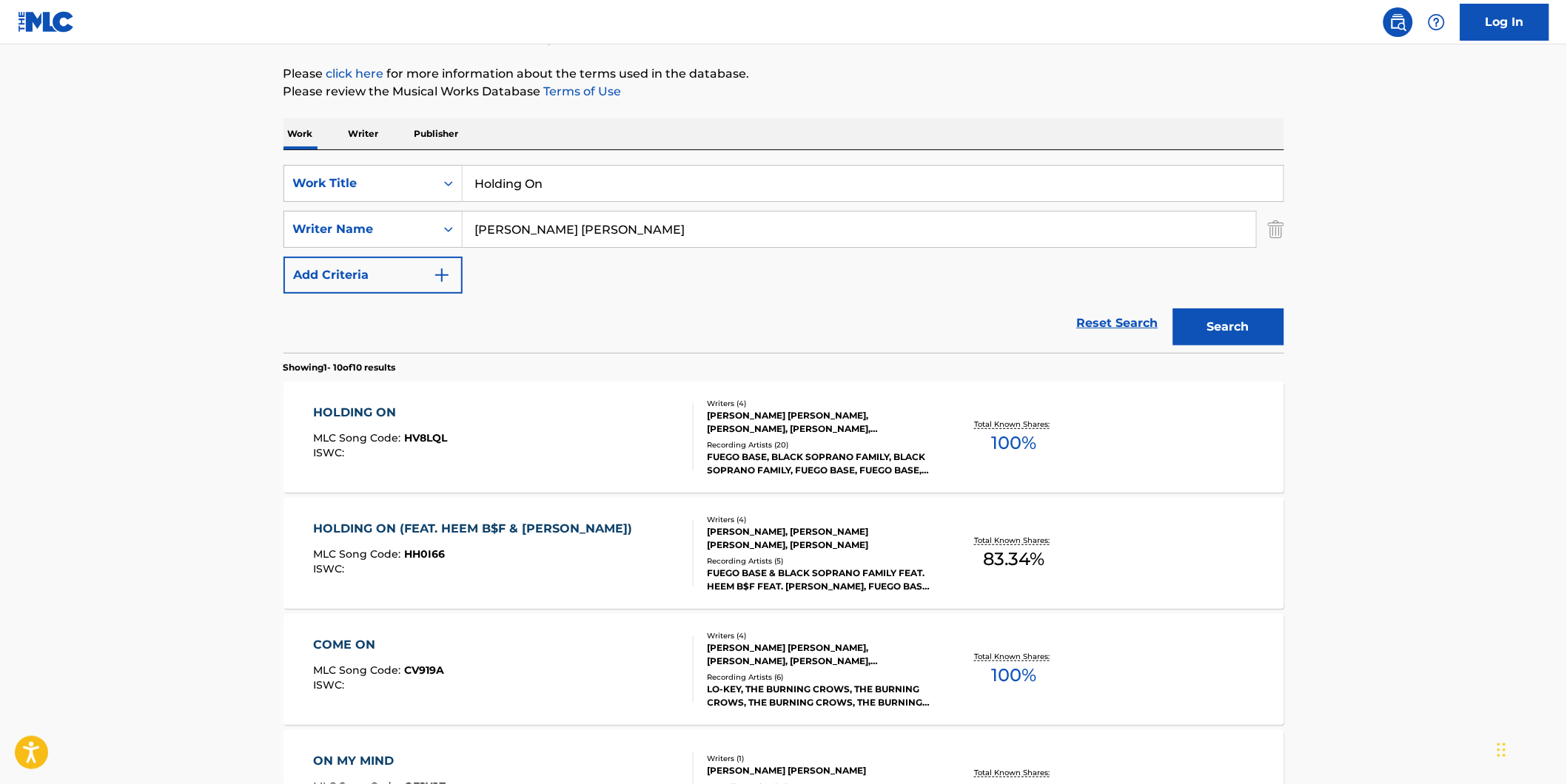
click at [514, 535] on div "HOLDING ON (FEAT. HEEM B$F & [PERSON_NAME])" at bounding box center [477, 529] width 327 height 18
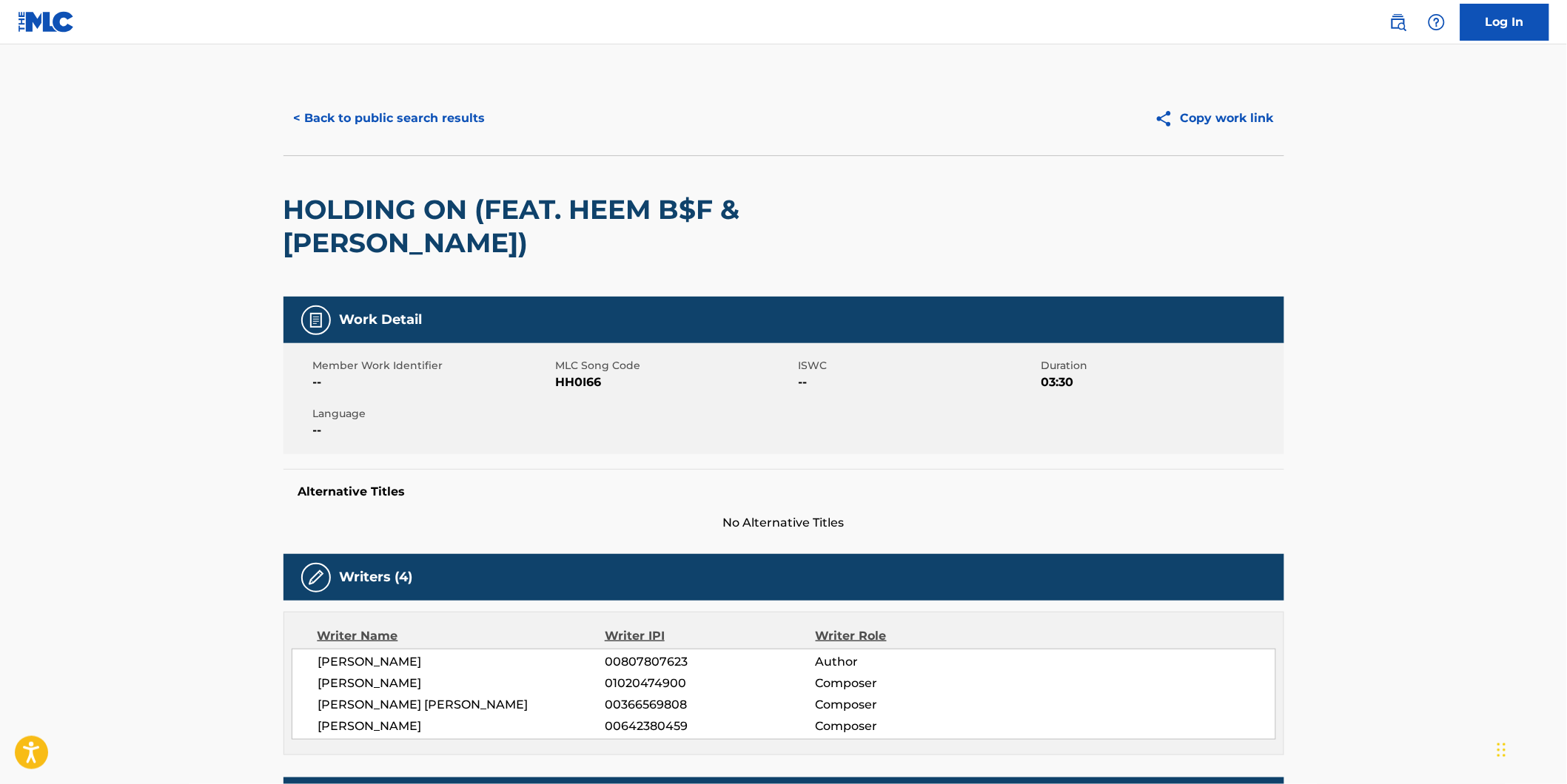
click at [568, 386] on span "HH0I66" at bounding box center [675, 382] width 239 height 18
copy span "HH0I66"
click at [378, 116] on button "< Back to public search results" at bounding box center [390, 118] width 213 height 37
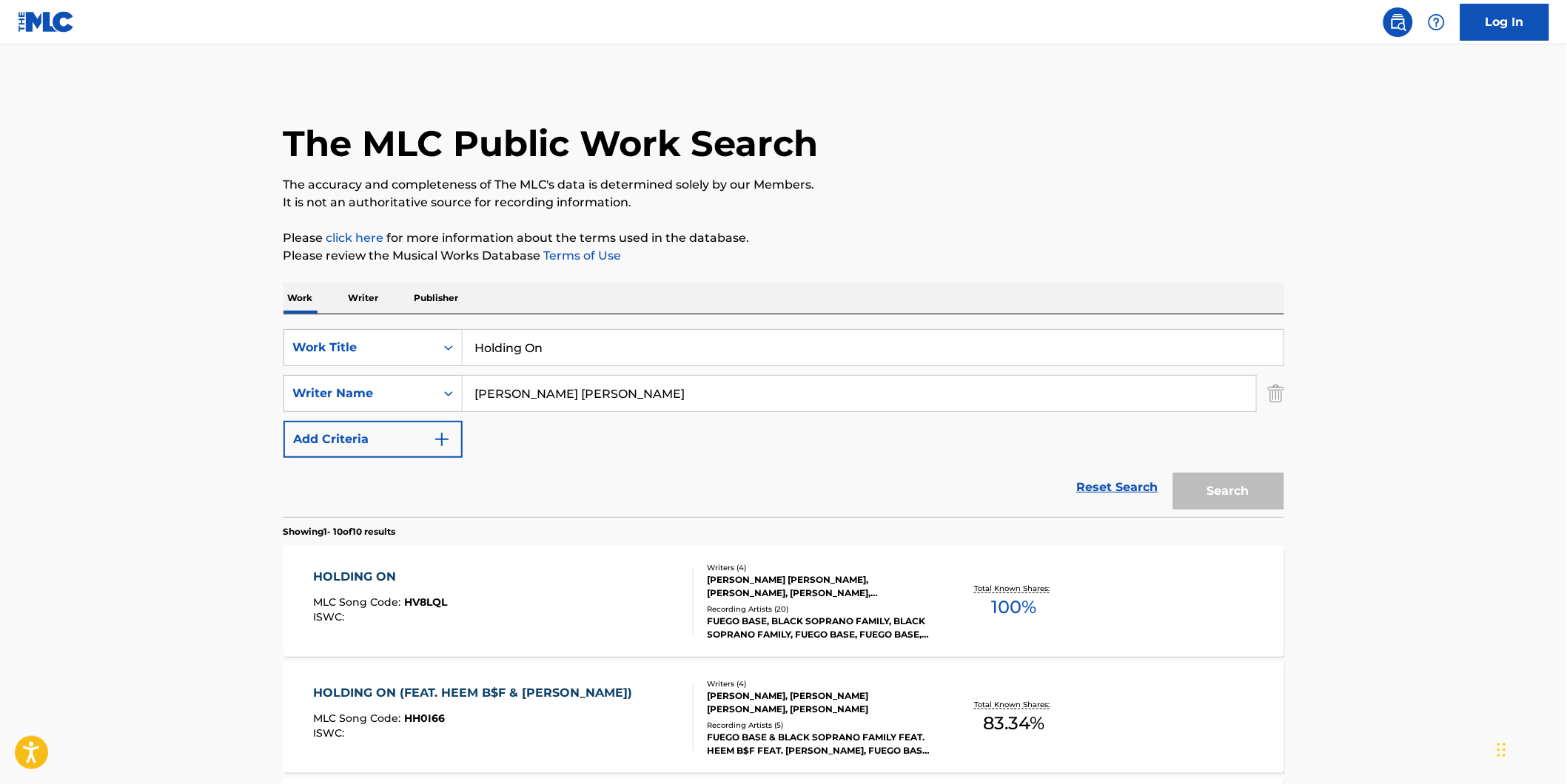
scroll to position [165, 0]
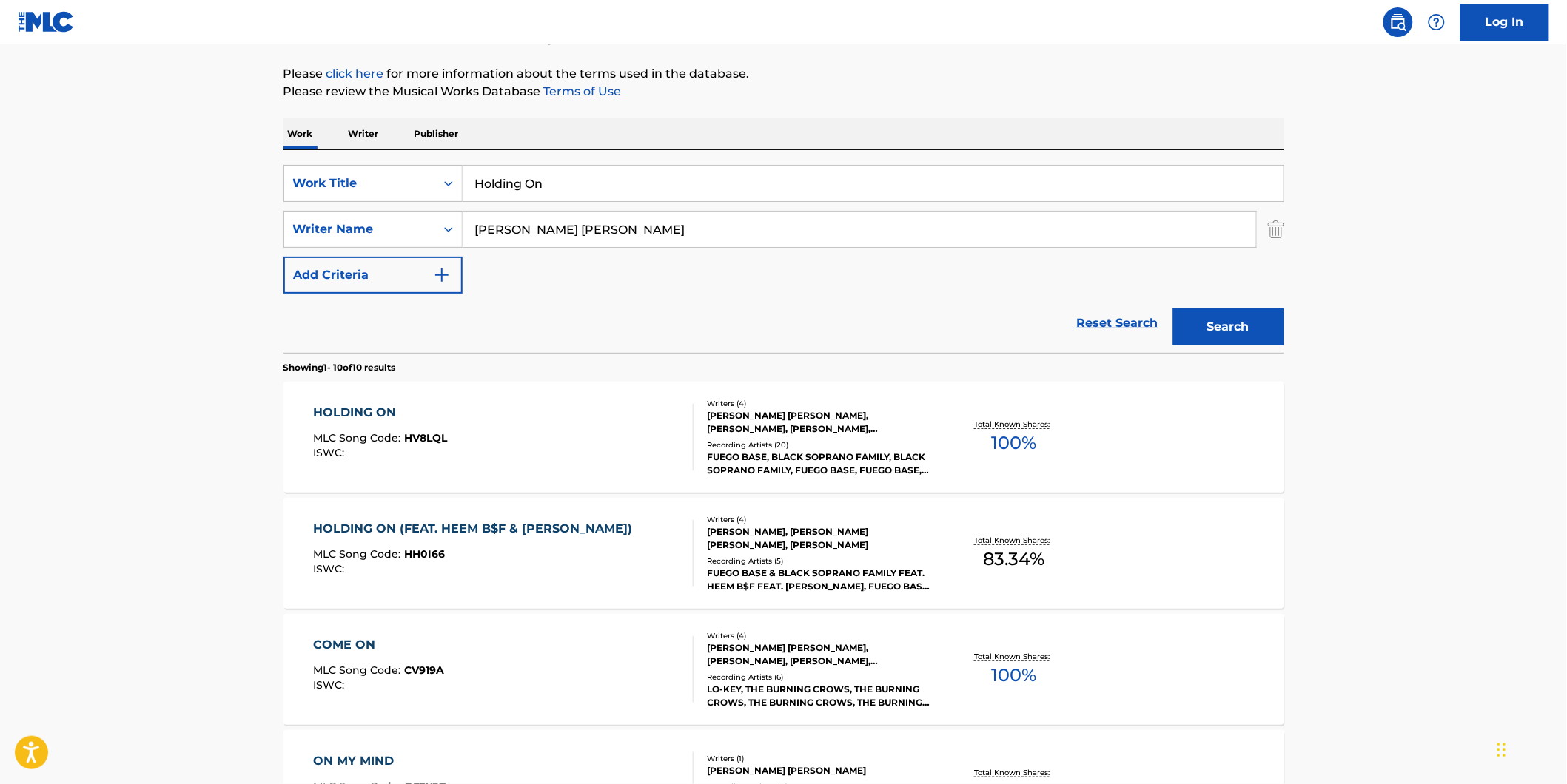
click at [434, 441] on span "HV8LQL" at bounding box center [426, 438] width 43 height 13
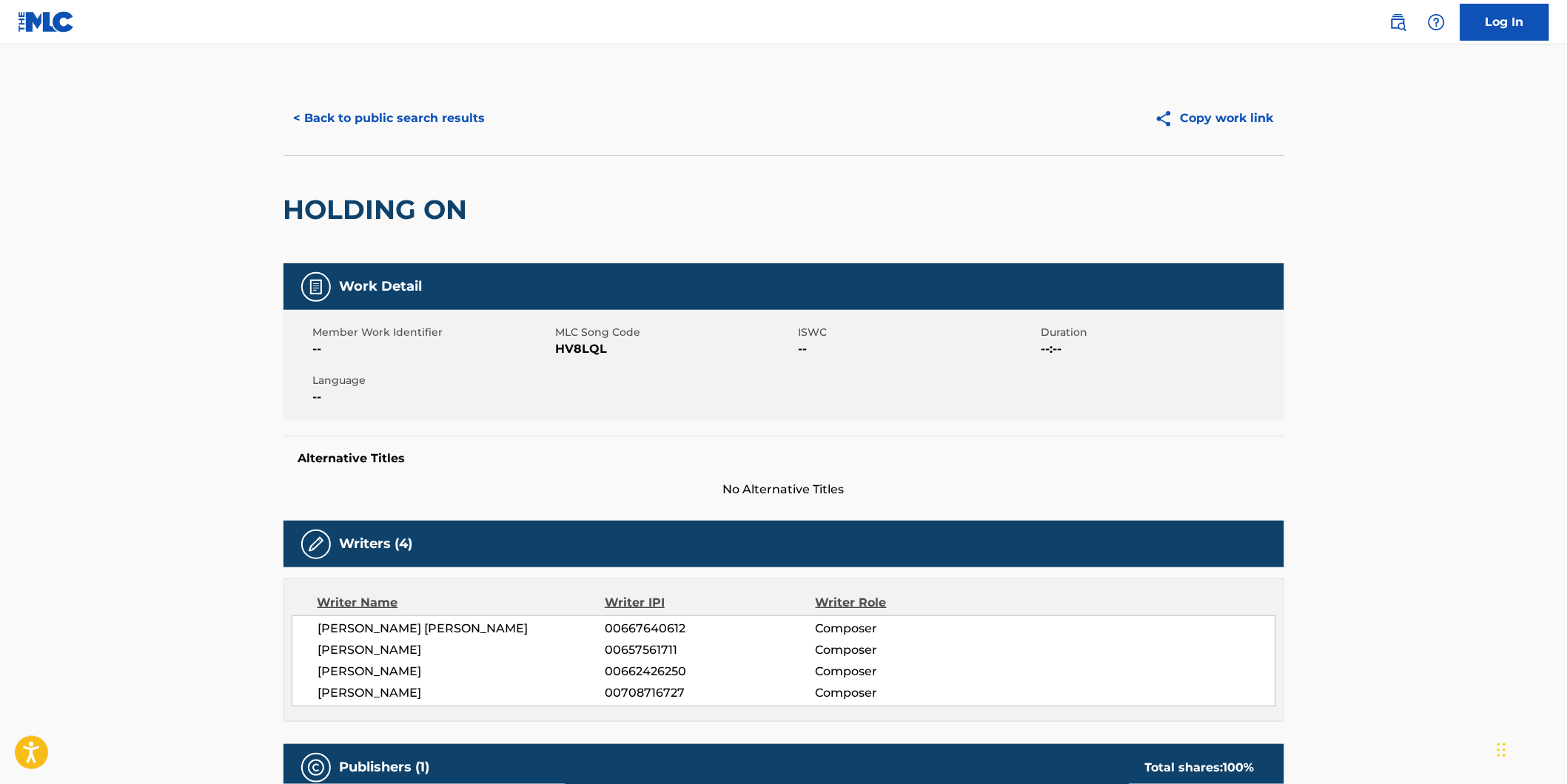
click at [574, 354] on span "HV8LQL" at bounding box center [675, 349] width 239 height 18
copy span "HV8LQL"
click at [319, 116] on button "< Back to public search results" at bounding box center [390, 118] width 213 height 37
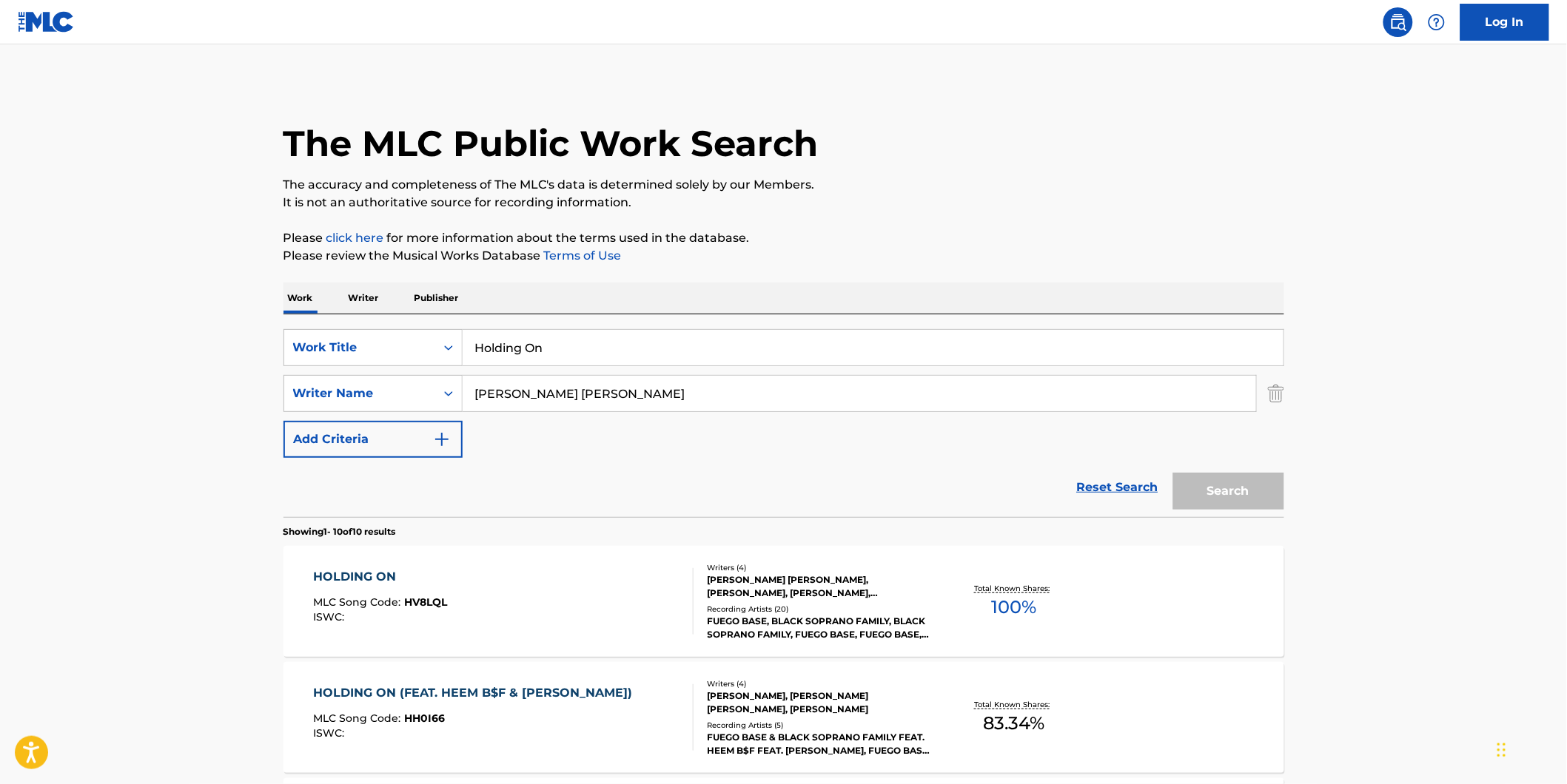
scroll to position [165, 0]
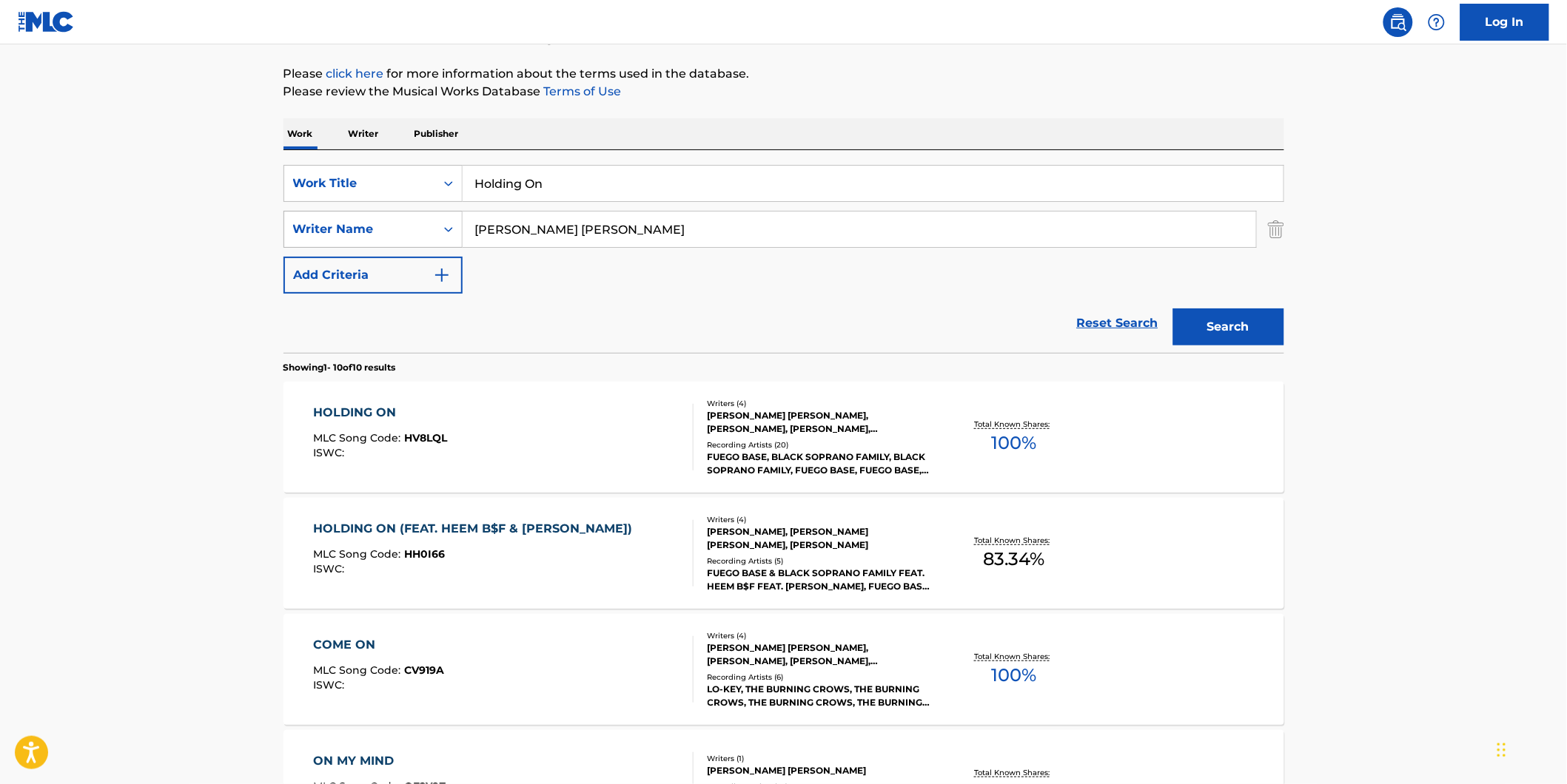
paste input "Solo Flute in the Midnight Meadow"
drag, startPoint x: 633, startPoint y: 180, endPoint x: 283, endPoint y: 218, distance: 352.1
click at [337, 193] on div "SearchWithCriteriaf82897fb-3e01-4401-9e65-2665b3b51e61 Work Title Holding On" at bounding box center [784, 183] width 1001 height 37
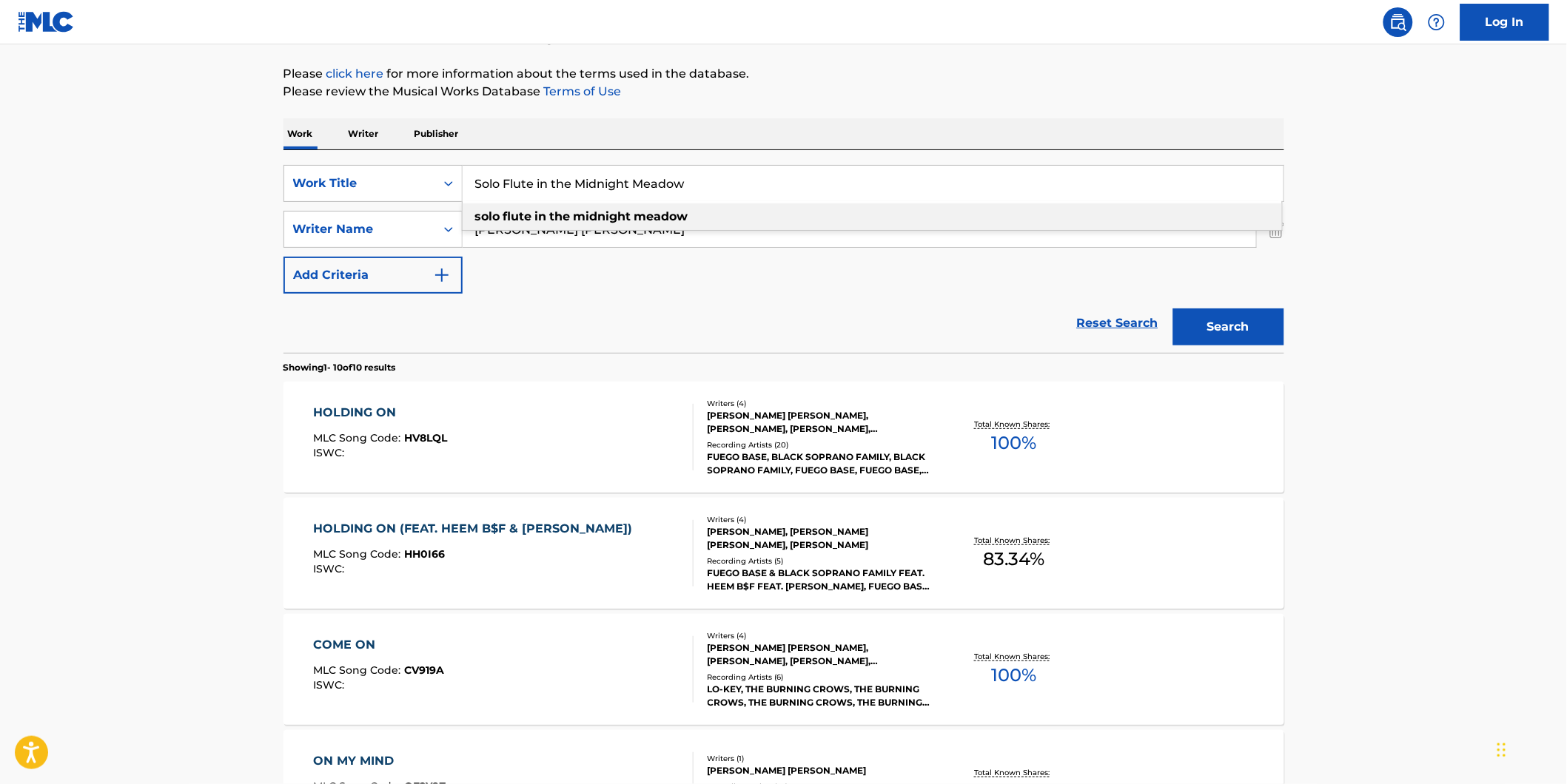
type input "Solo Flute in the Midnight Meadow"
drag, startPoint x: 683, startPoint y: 225, endPoint x: 386, endPoint y: 240, distance: 297.4
click at [386, 240] on div "SearchWithCriteriaf82897fb-3e01-4401-9e65-2665b3b51e61 Work Title Solo Flute in…" at bounding box center [784, 229] width 1001 height 129
click at [714, 300] on div "Reset Search Search" at bounding box center [784, 323] width 1001 height 59
drag, startPoint x: 701, startPoint y: 233, endPoint x: 620, endPoint y: 302, distance: 106.4
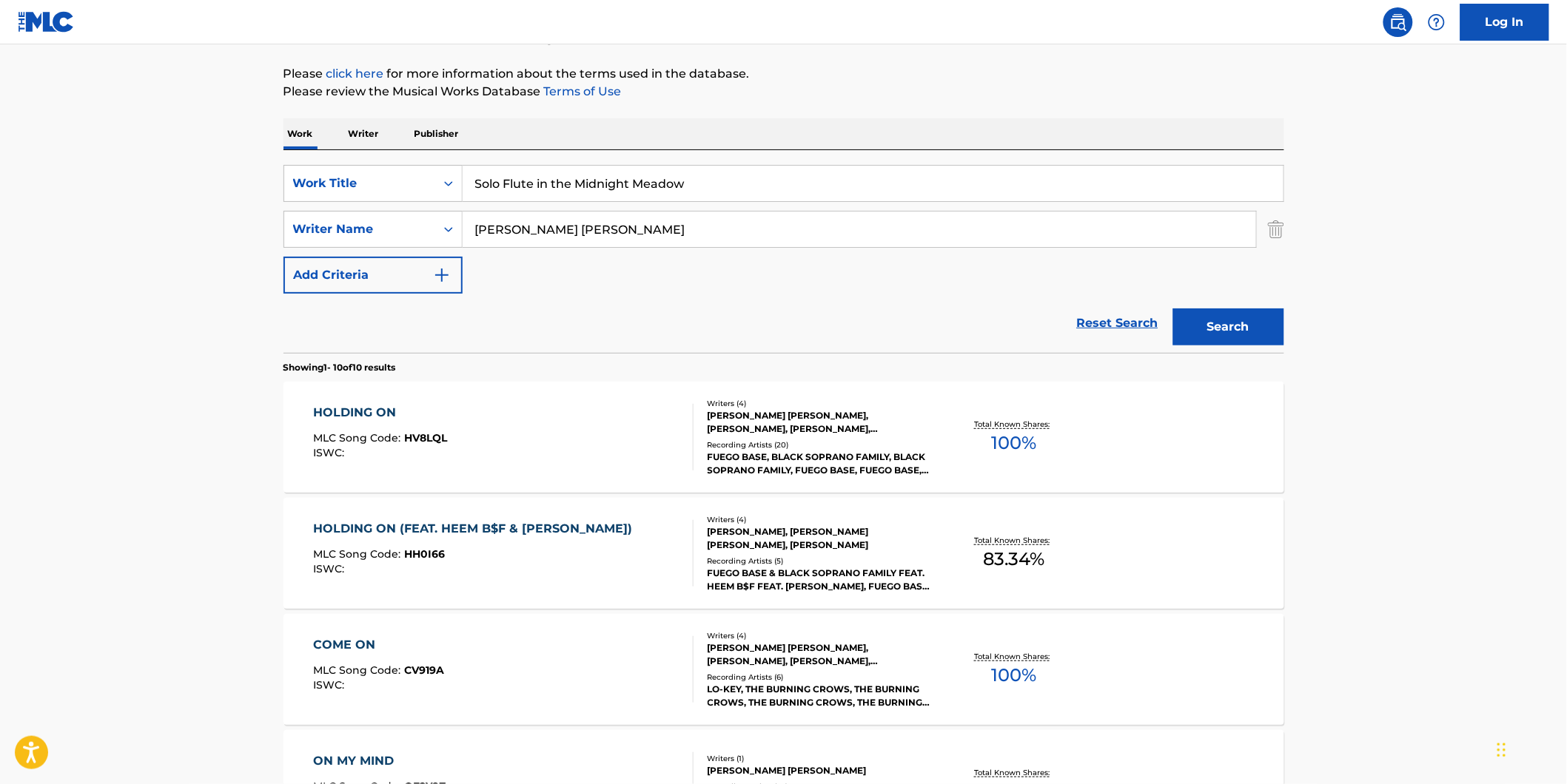
click at [388, 272] on div "SearchWithCriteriaf82897fb-3e01-4401-9e65-2665b3b51e61 Work Title Solo Flute in…" at bounding box center [784, 229] width 1001 height 129
paste input "Sleep Tribe"
click at [1173, 309] on button "Search" at bounding box center [1229, 327] width 111 height 37
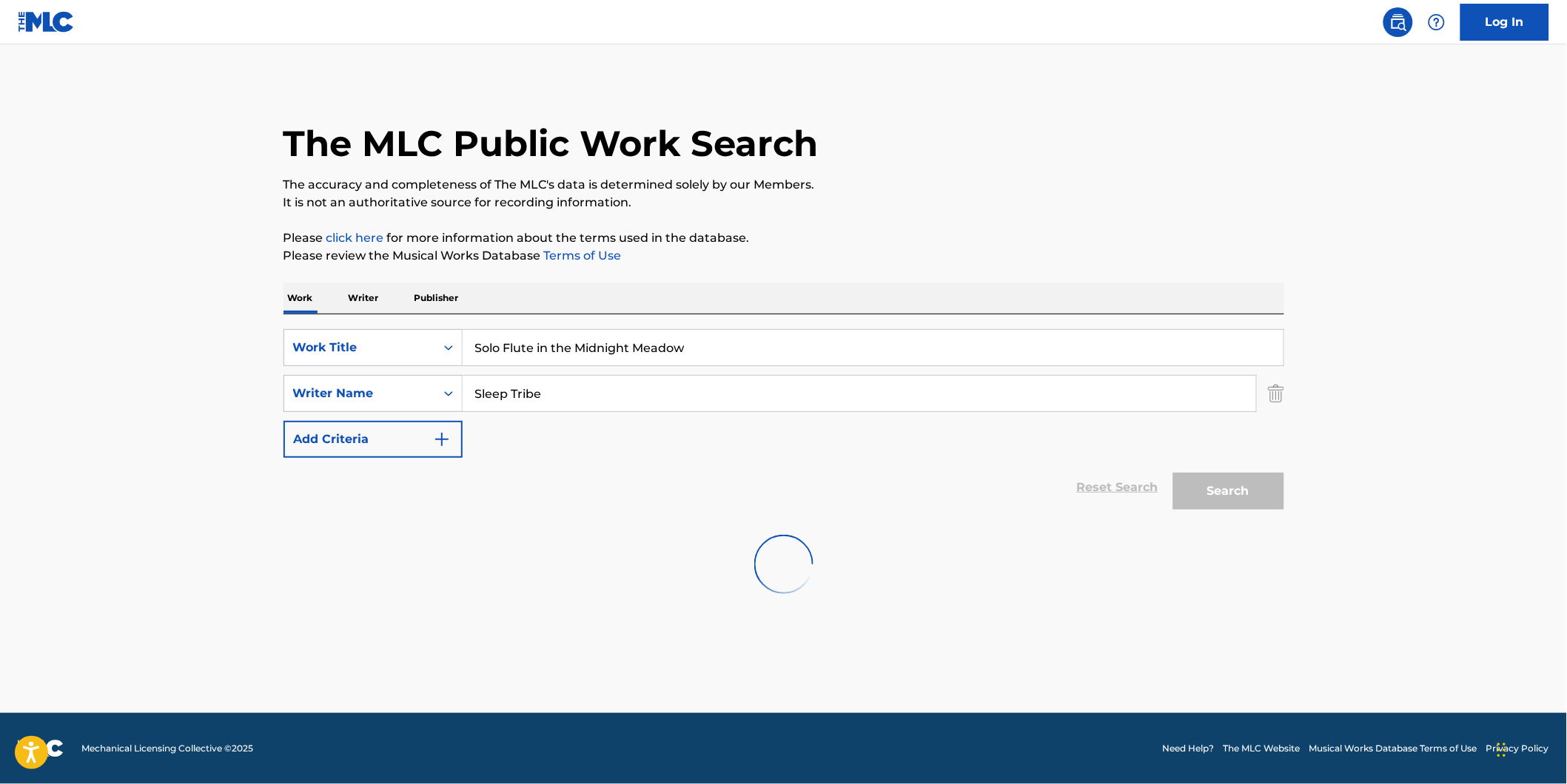
scroll to position [0, 0]
drag, startPoint x: 560, startPoint y: 401, endPoint x: 404, endPoint y: 441, distance: 161.0
click at [404, 441] on div "SearchWithCriteriaf82897fb-3e01-4401-9e65-2665b3b51e61 Work Title Solo Flute in…" at bounding box center [784, 393] width 1001 height 129
paste input "[PERSON_NAME] [PERSON_NAME]"
type input "[PERSON_NAME] [PERSON_NAME]"
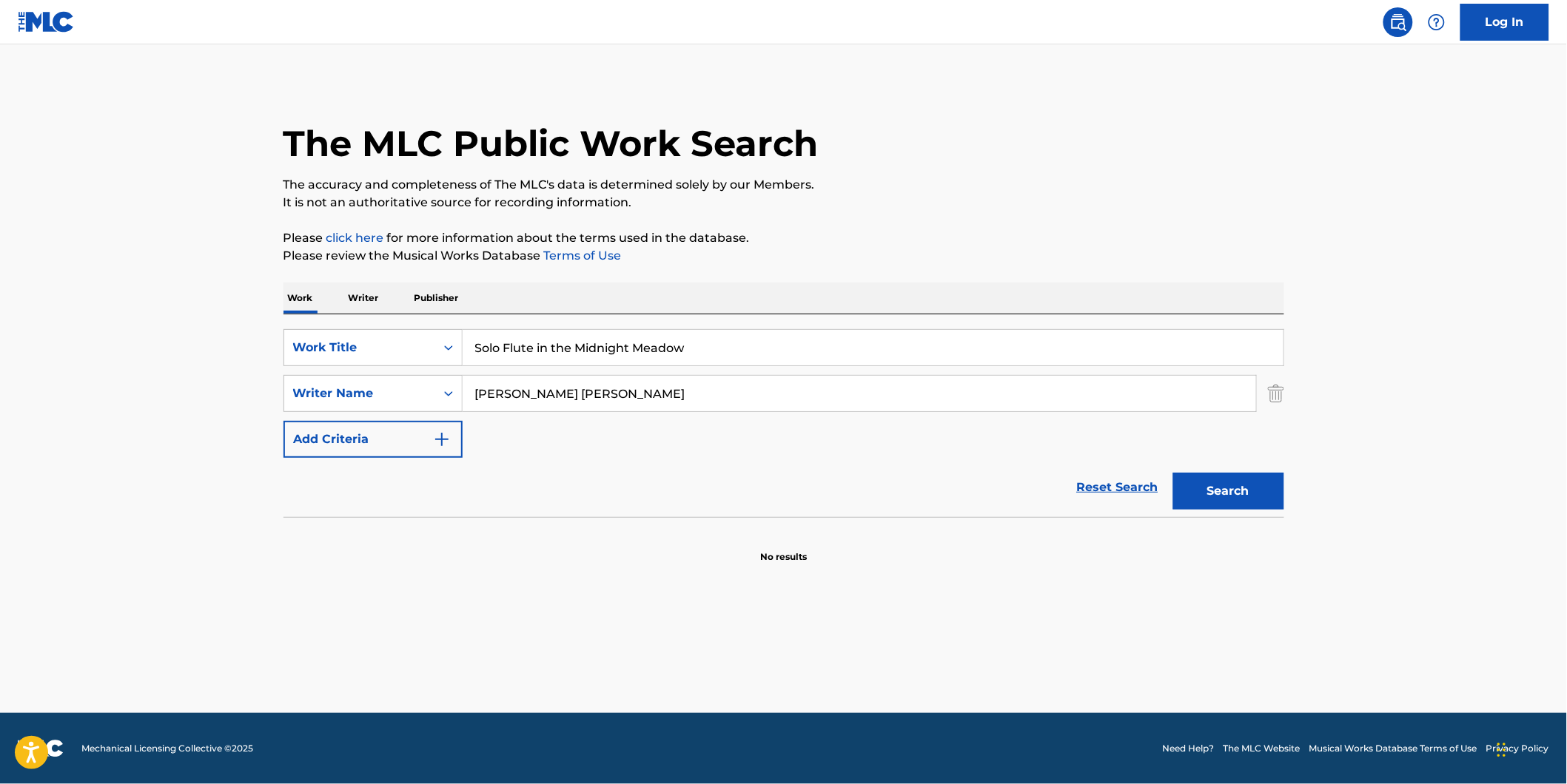
click at [1173, 472] on button "Search" at bounding box center [1229, 490] width 111 height 37
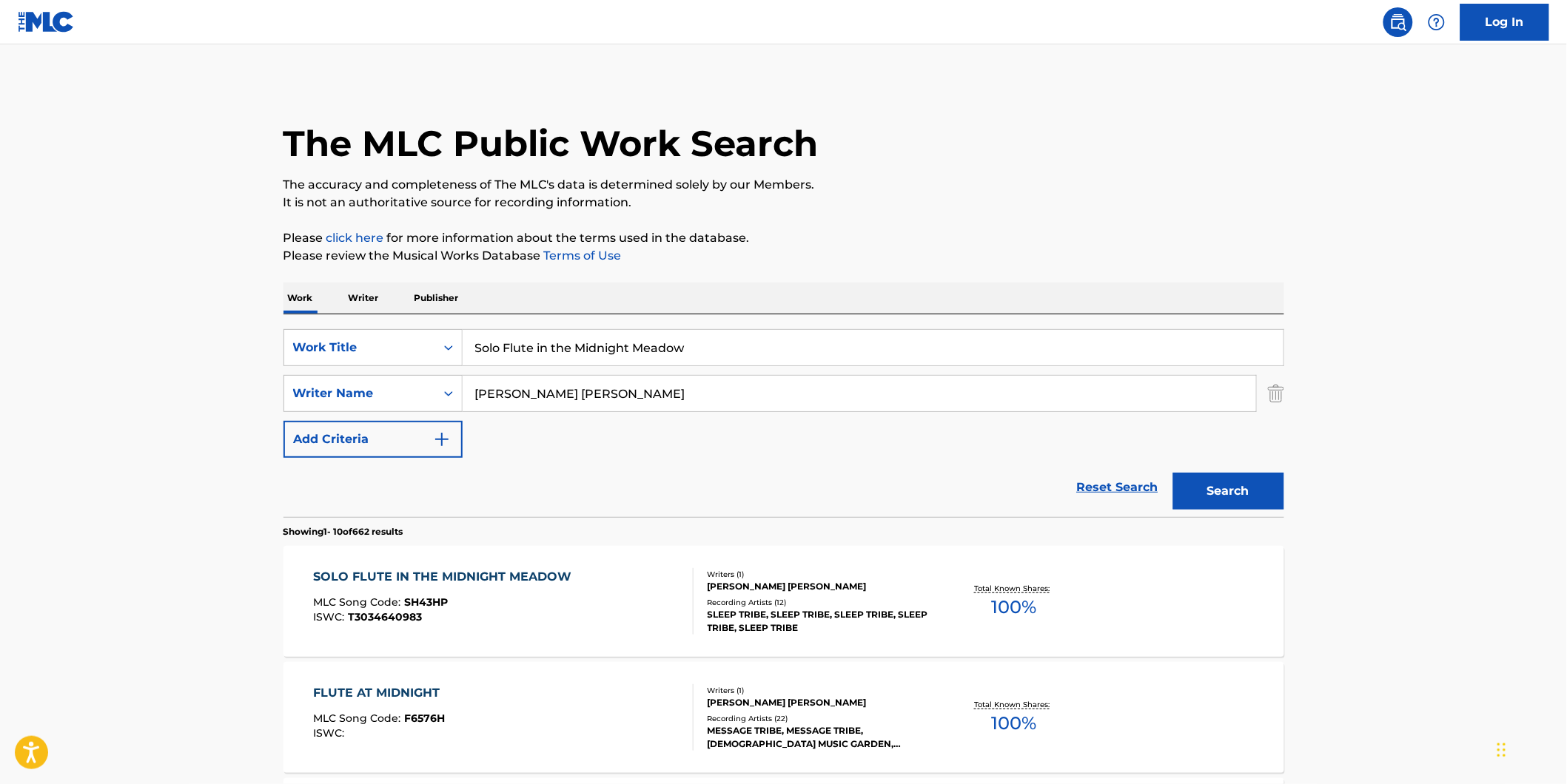
click at [382, 609] on div "MLC Song Code : SH43HP" at bounding box center [446, 604] width 266 height 15
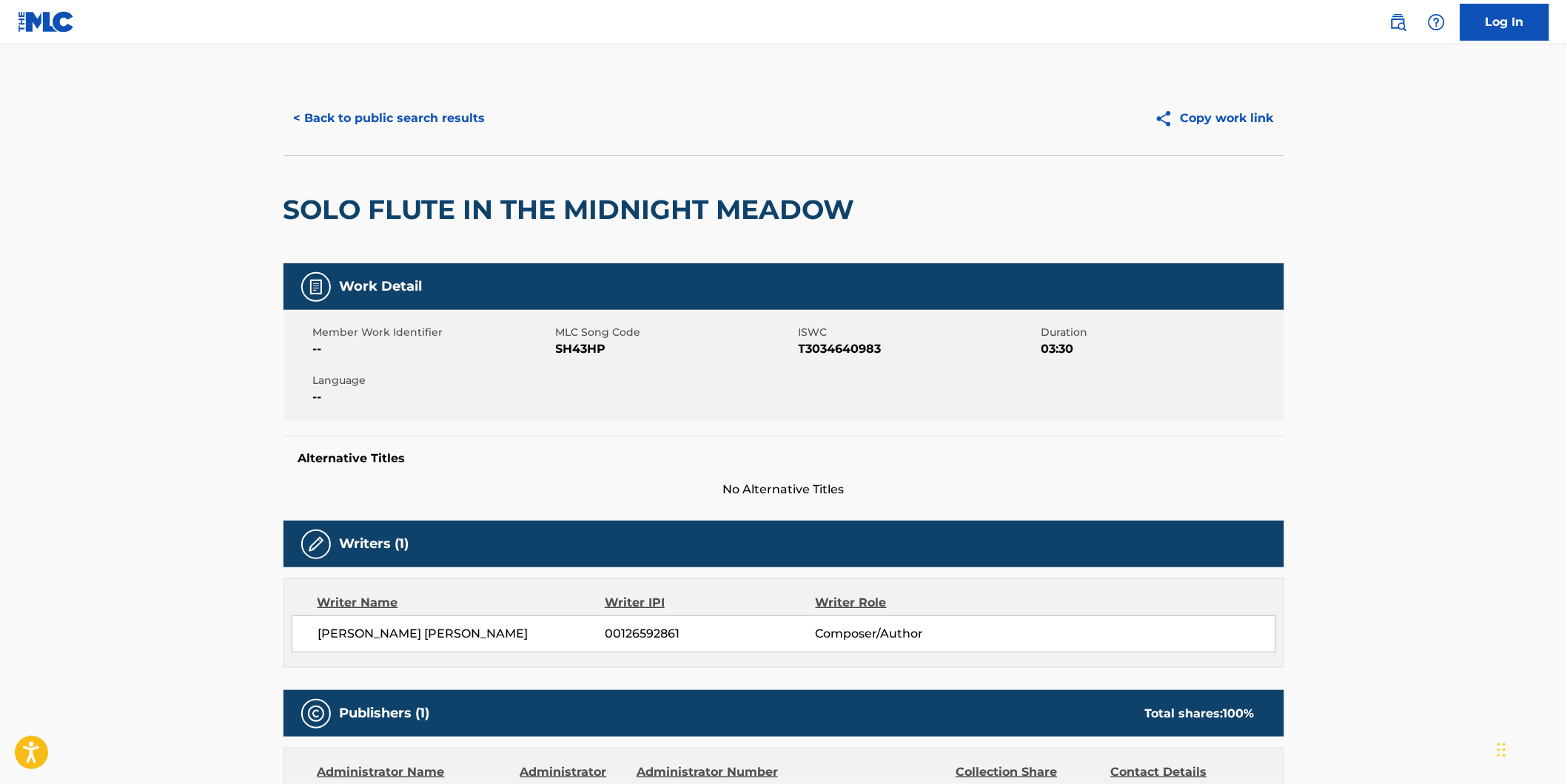
click at [414, 122] on button "< Back to public search results" at bounding box center [390, 118] width 213 height 37
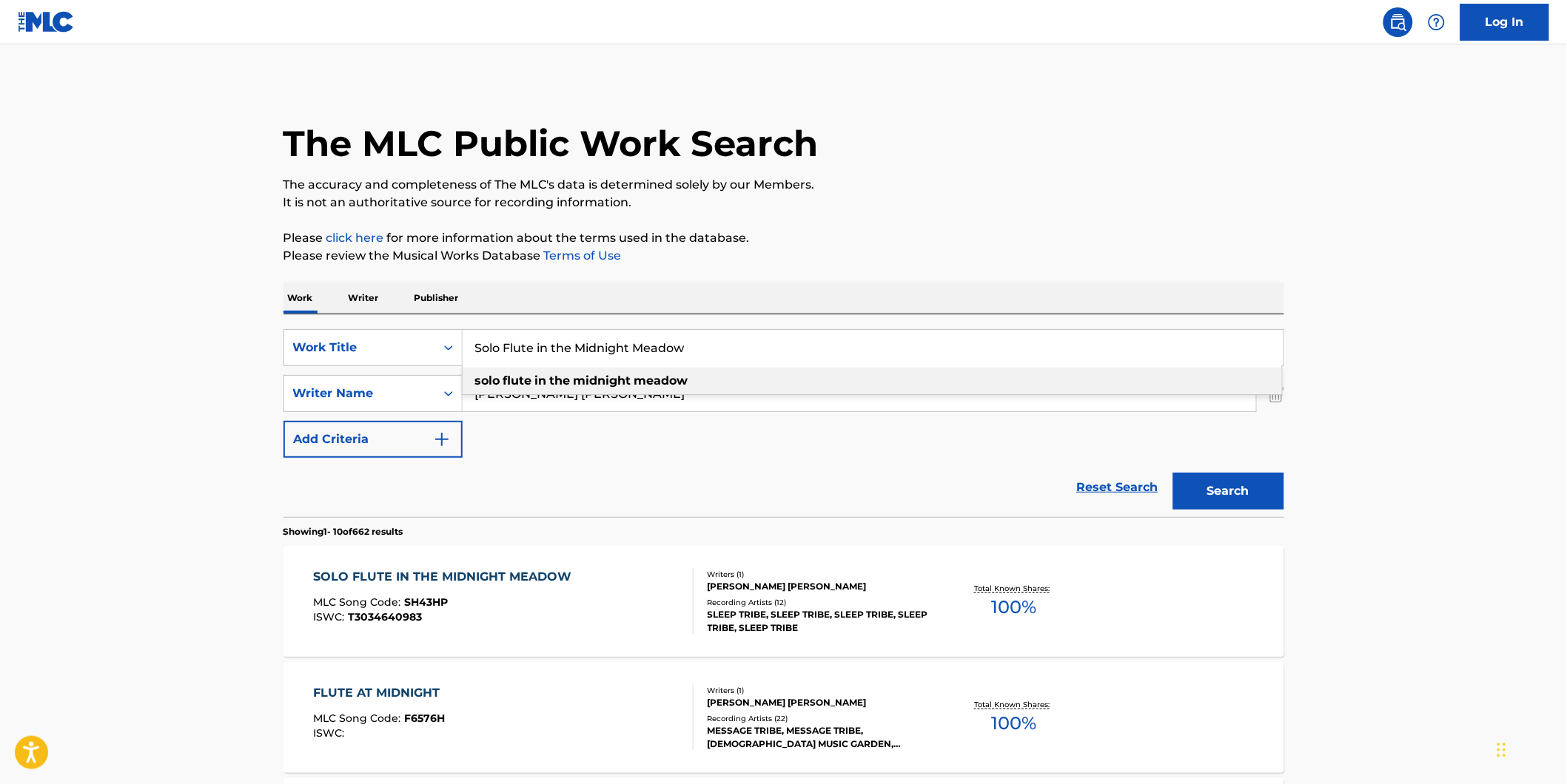
drag, startPoint x: 725, startPoint y: 344, endPoint x: 157, endPoint y: 368, distance: 568.5
paste input "Bye Bye"
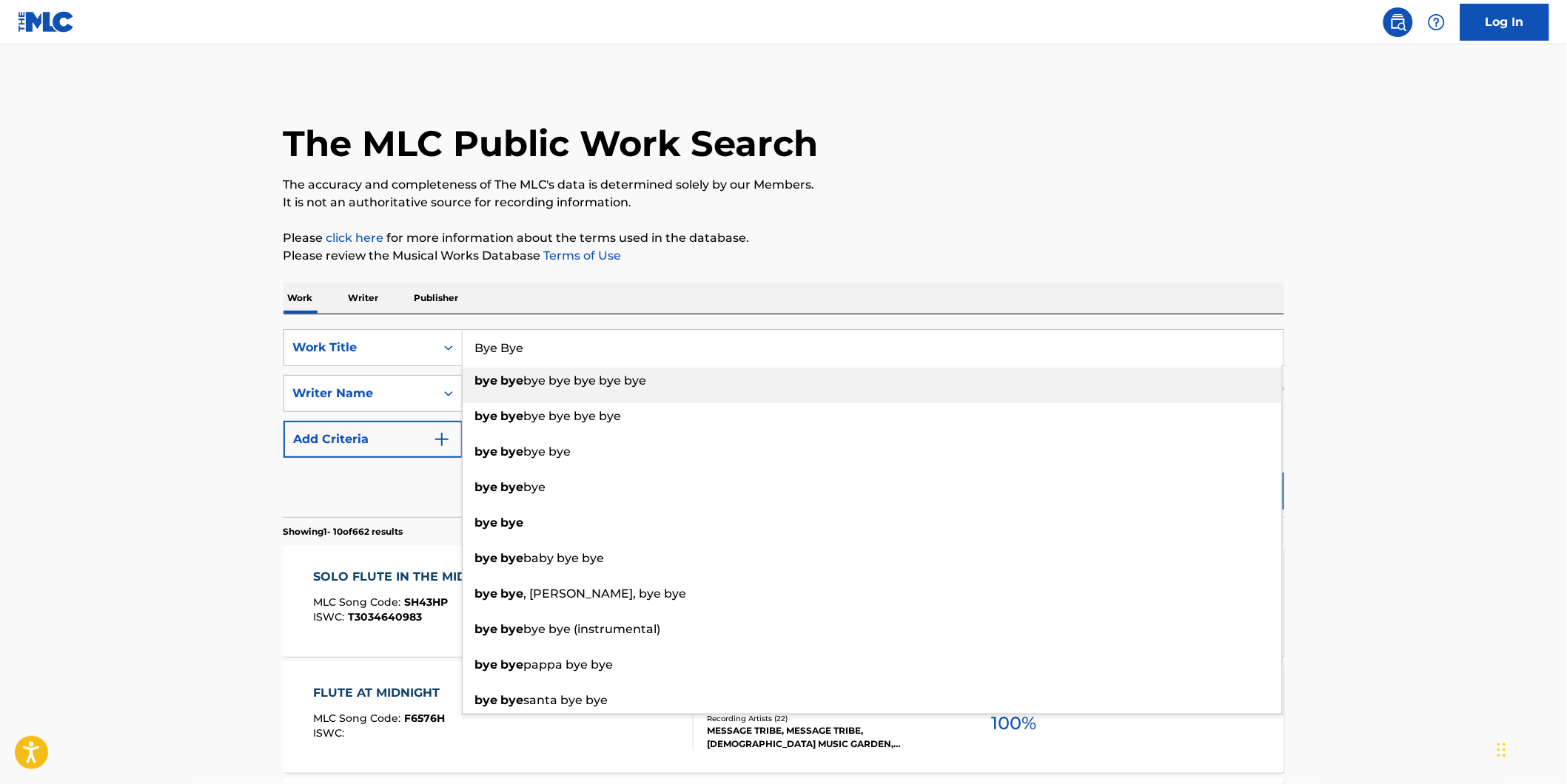
type input "Bye Bye"
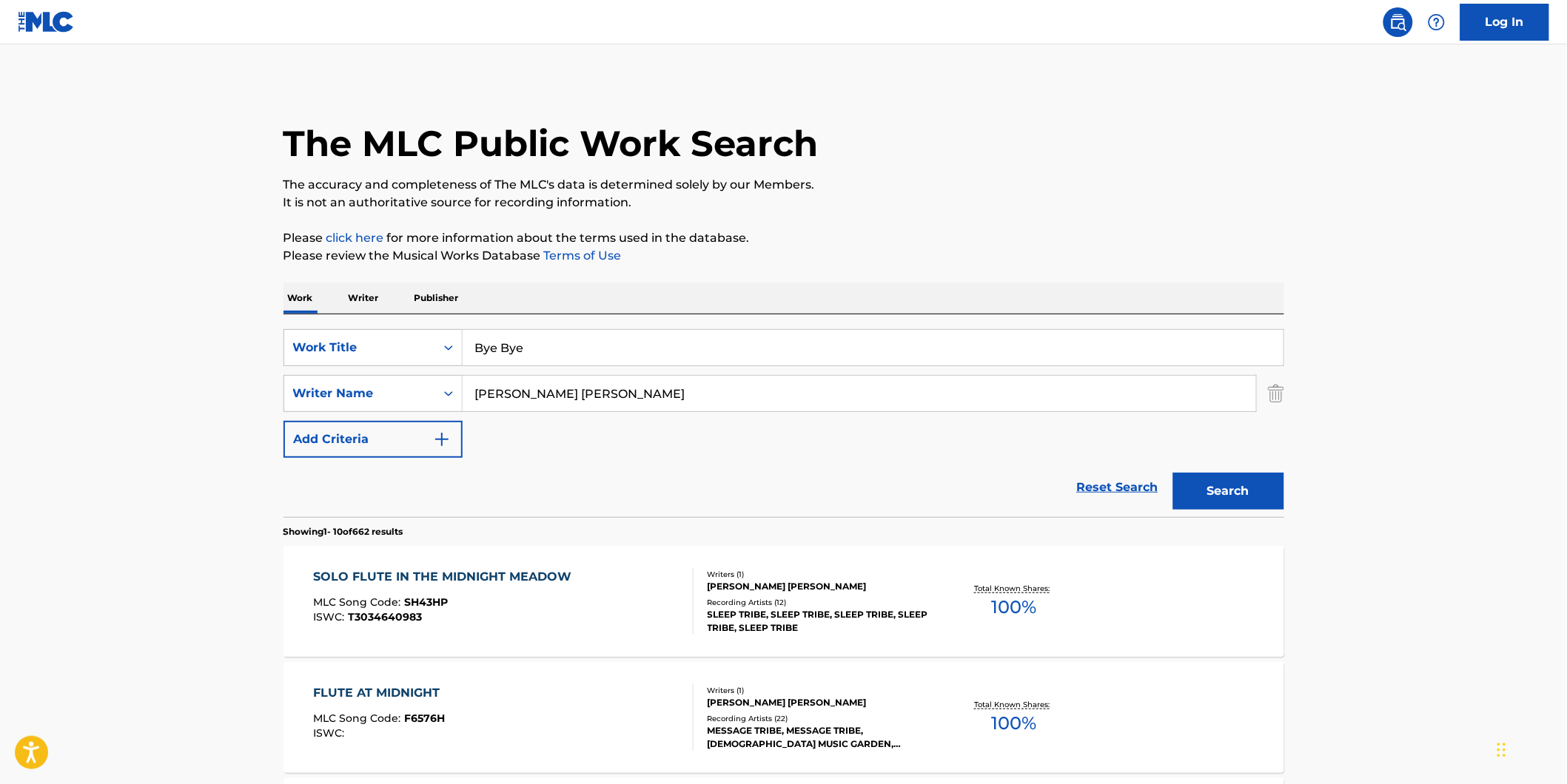
drag, startPoint x: 596, startPoint y: 398, endPoint x: 638, endPoint y: 414, distance: 44.9
click at [396, 414] on div "SearchWithCriteriaf82897fb-3e01-4401-9e65-2665b3b51e61 Work Title Bye Bye Searc…" at bounding box center [784, 393] width 1001 height 129
paste input "FindMyName"
click at [1173, 472] on button "Search" at bounding box center [1229, 490] width 111 height 37
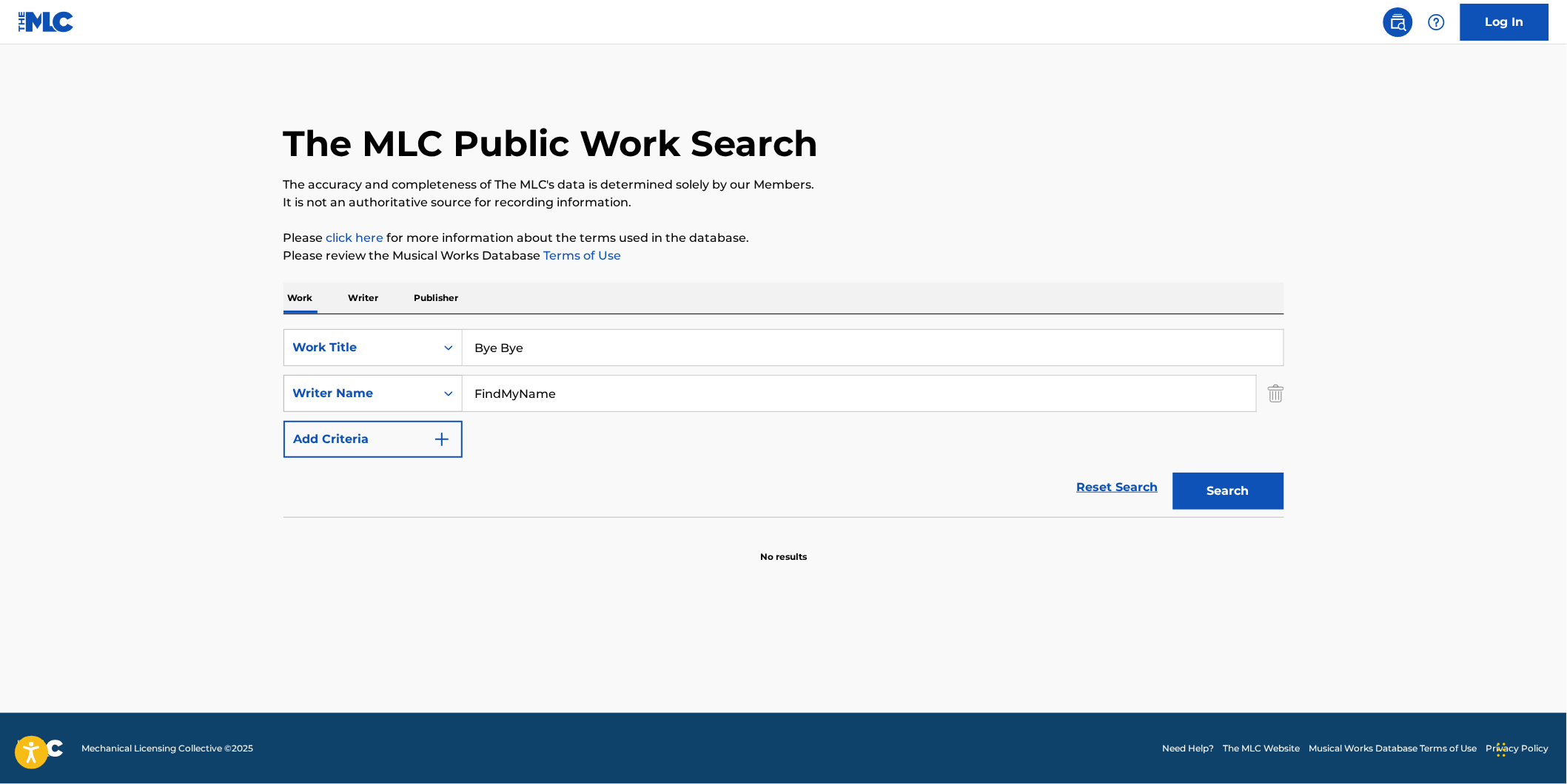
drag, startPoint x: 393, startPoint y: 390, endPoint x: 371, endPoint y: 405, distance: 26.6
click at [346, 405] on div "SearchWithCriteria994fd817-0827-4820-97f0-1ce4740bf2e5 Writer Name FindMyName" at bounding box center [784, 393] width 1001 height 37
paste input "HOSPICE MANE"
click at [1173, 472] on button "Search" at bounding box center [1229, 490] width 111 height 37
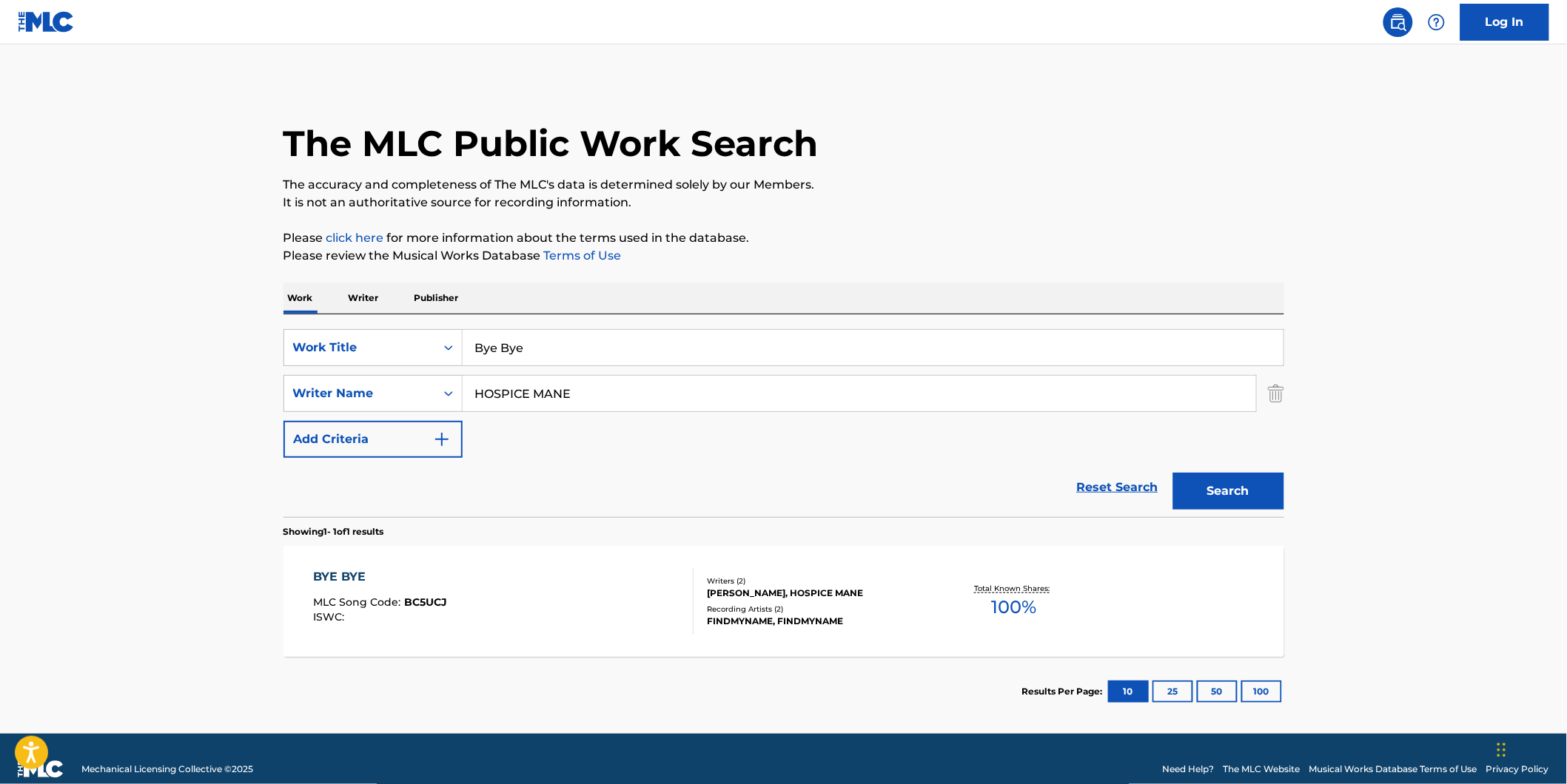
paste input "[PERSON_NAME]"
drag, startPoint x: 597, startPoint y: 398, endPoint x: 538, endPoint y: 438, distance: 71.3
click at [507, 435] on div "SearchWithCriteriaf82897fb-3e01-4401-9e65-2665b3b51e61 Work Title Bye Bye Searc…" at bounding box center [784, 393] width 1001 height 129
type input "[PERSON_NAME]"
click at [1173, 472] on button "Search" at bounding box center [1229, 490] width 111 height 37
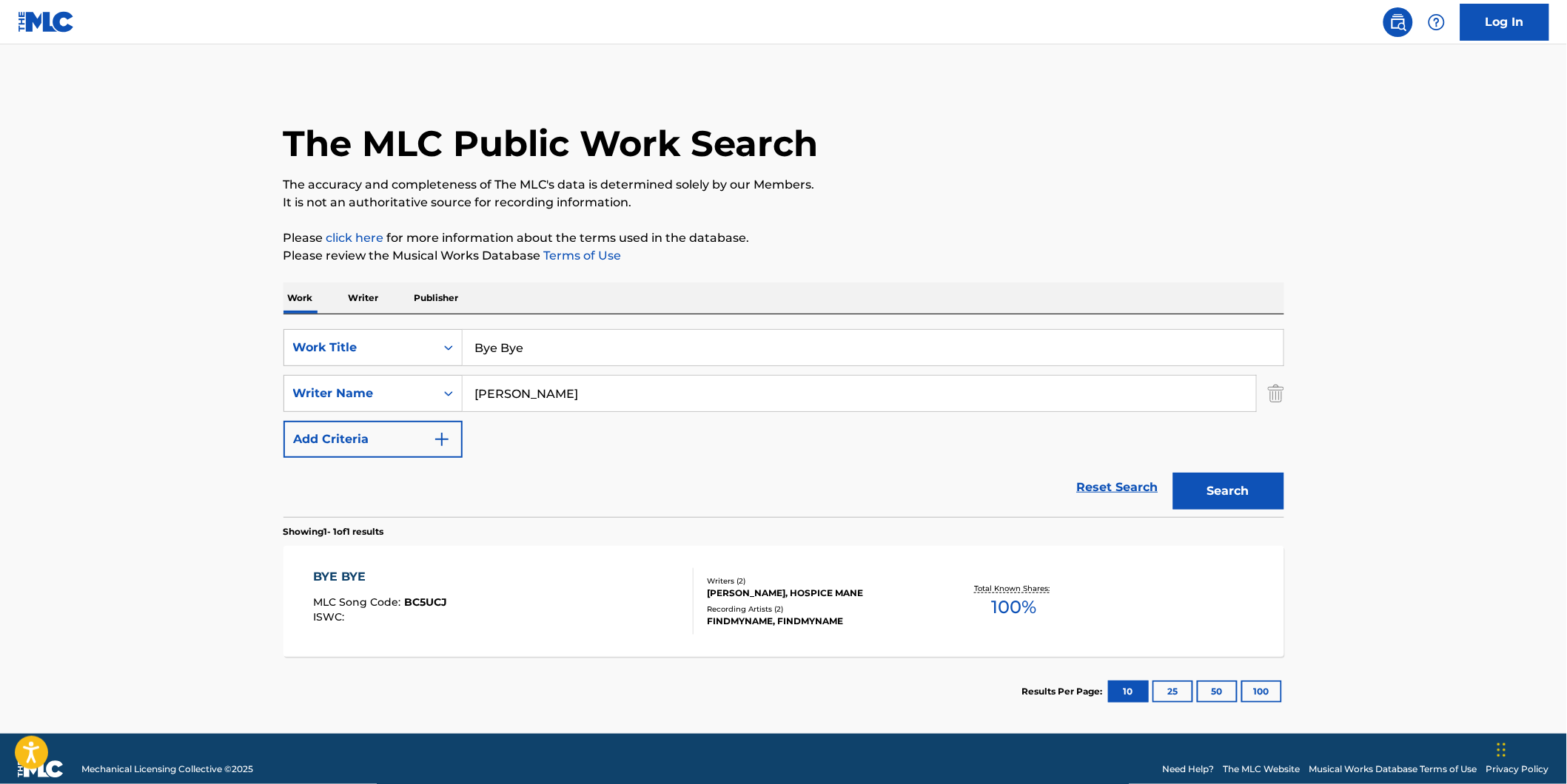
click at [528, 593] on div "BYE BYE MLC Song Code : BC5UCJ ISWC :" at bounding box center [504, 601] width 380 height 67
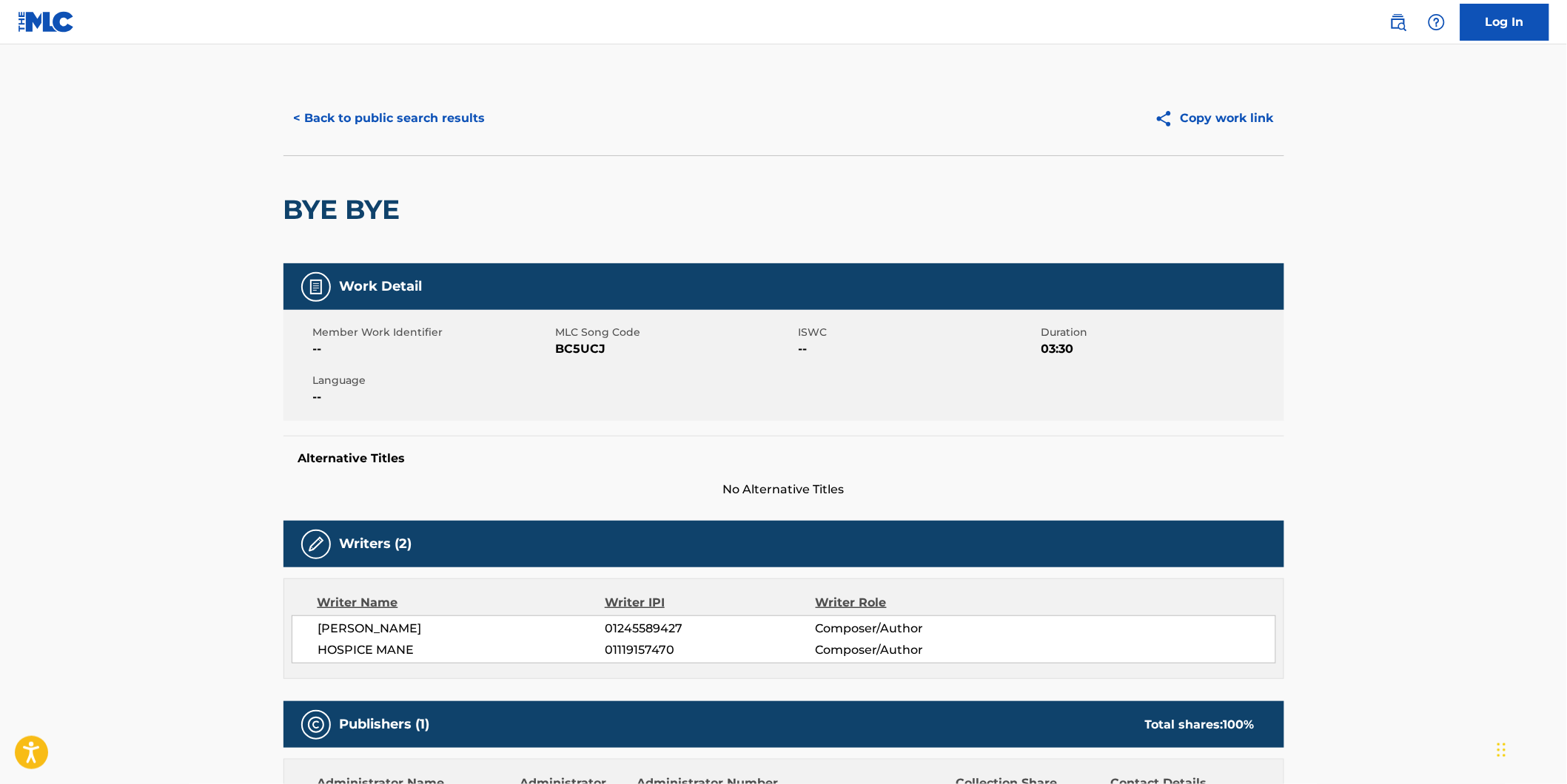
scroll to position [328, 0]
